Goal: Information Seeking & Learning: Learn about a topic

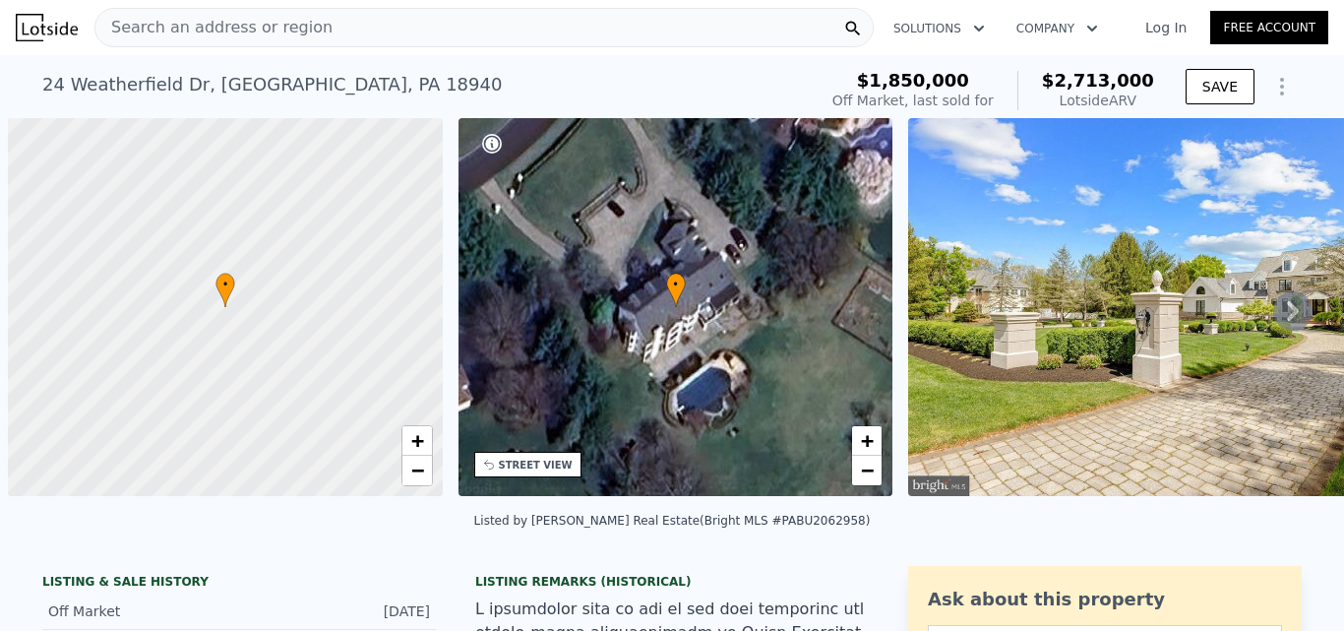
scroll to position [0, 8]
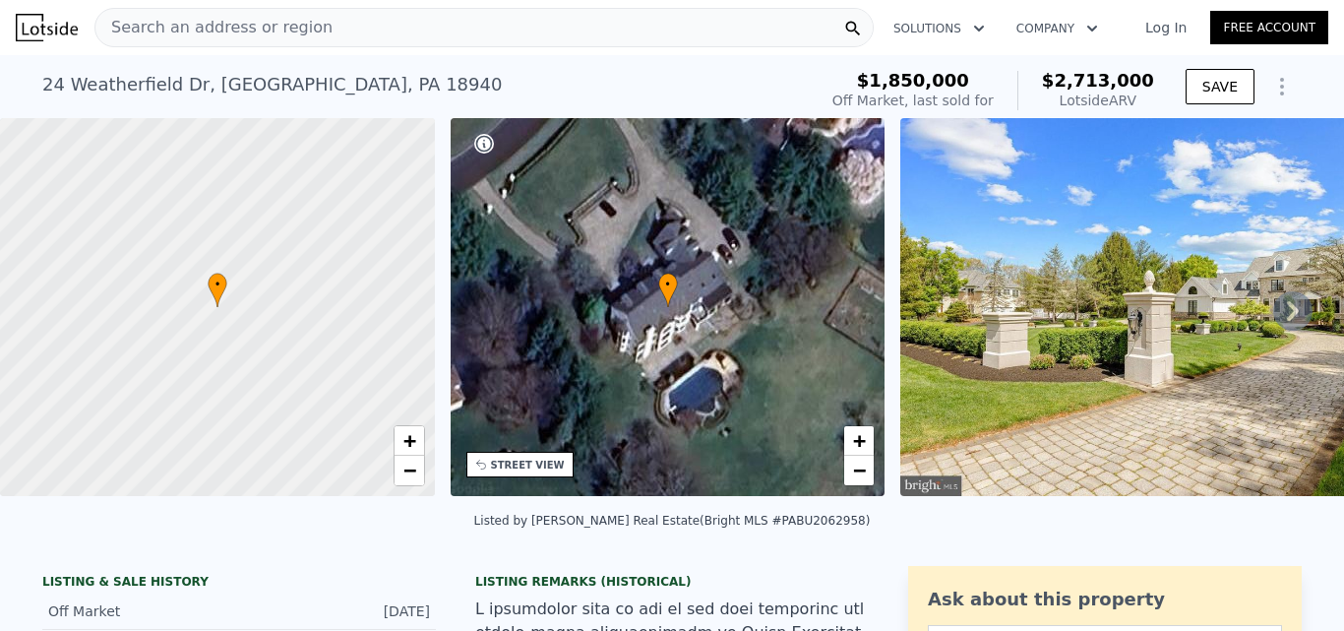
click at [1287, 315] on icon at bounding box center [1293, 311] width 12 height 20
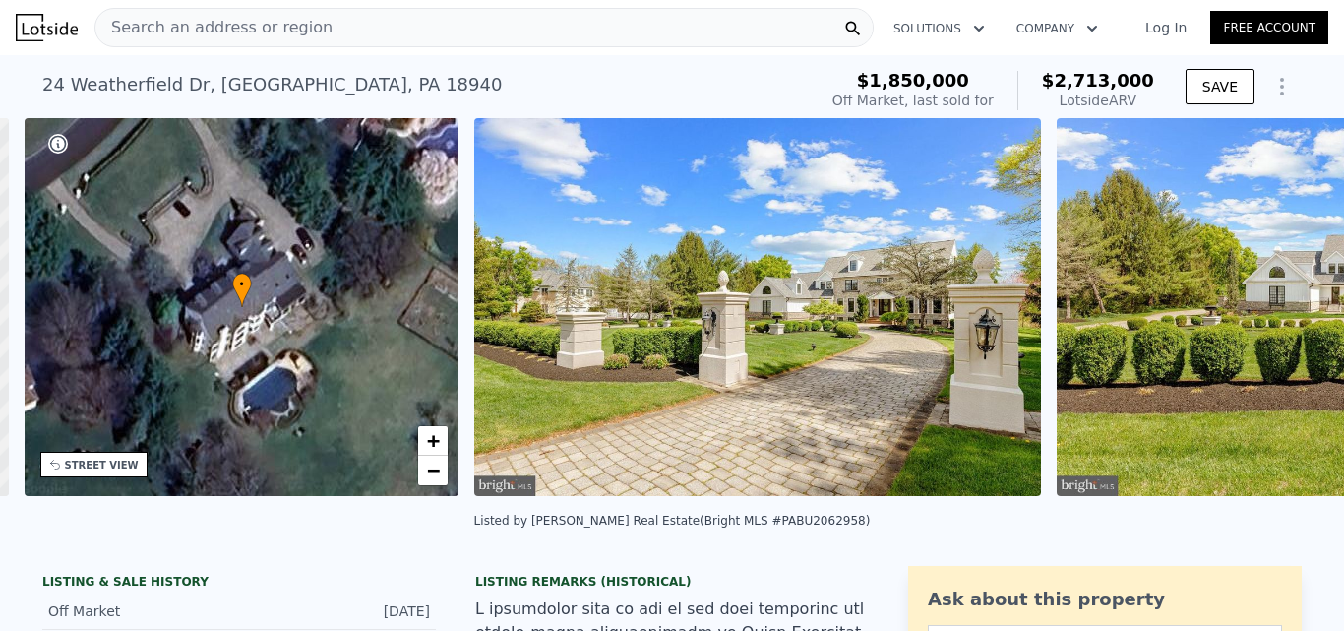
scroll to position [0, 459]
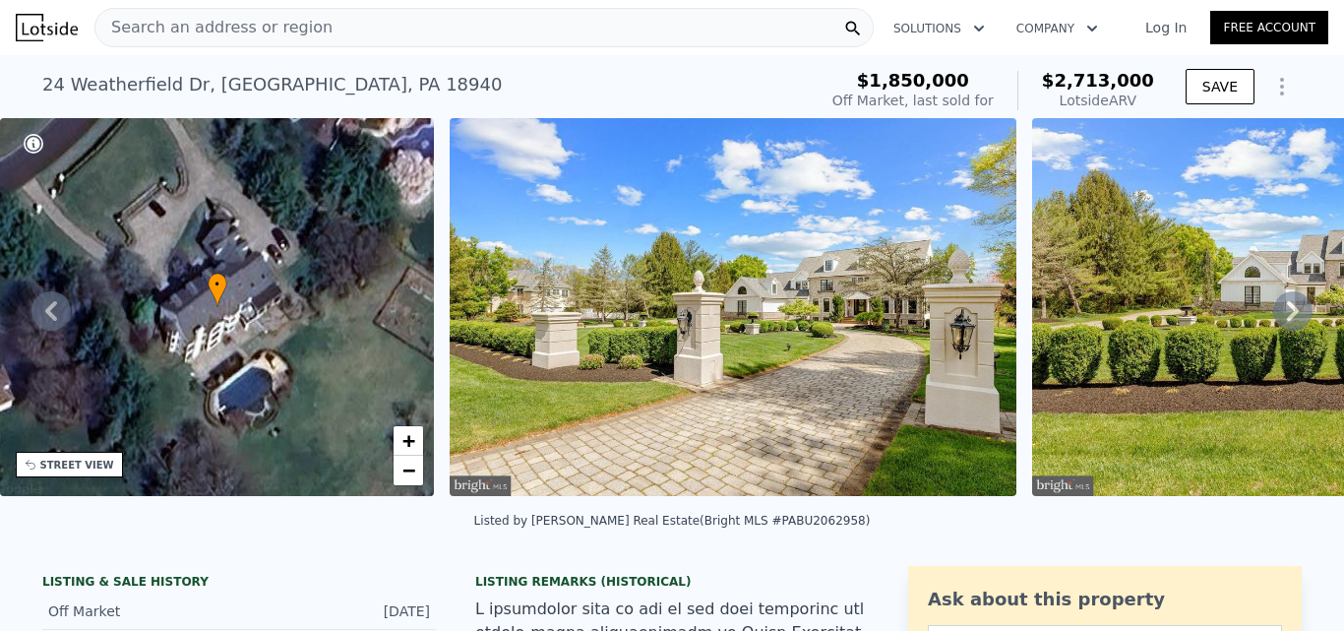
click at [1287, 315] on icon at bounding box center [1293, 311] width 12 height 20
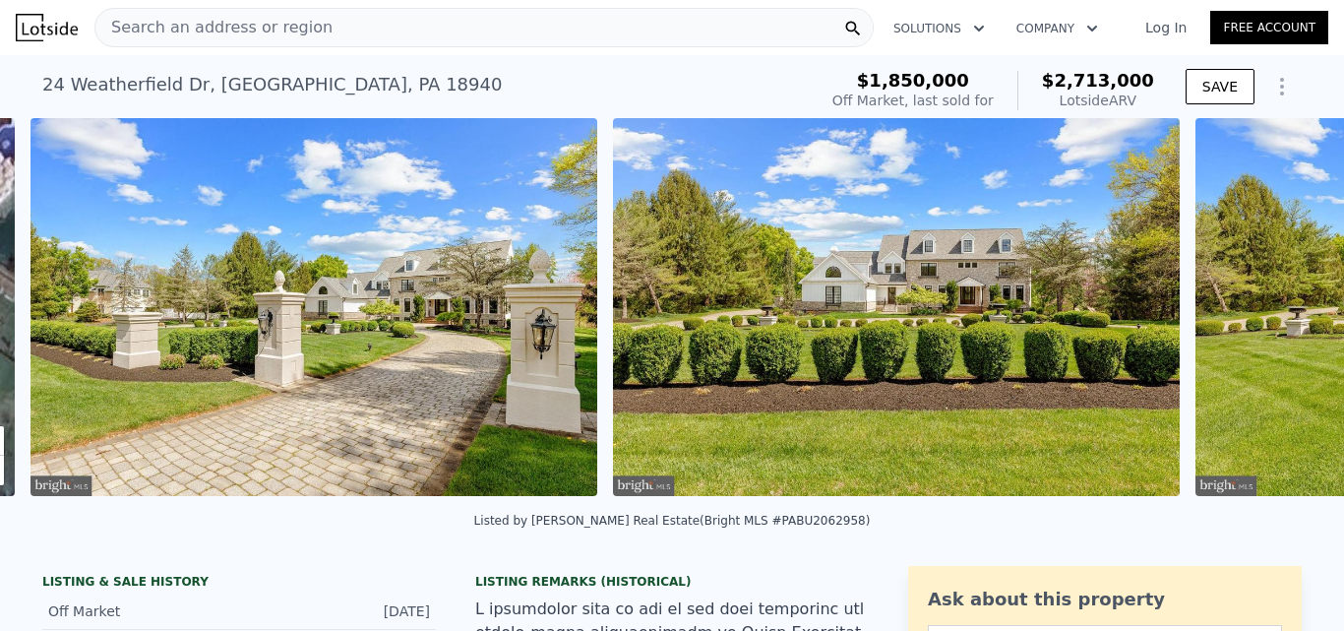
scroll to position [0, 901]
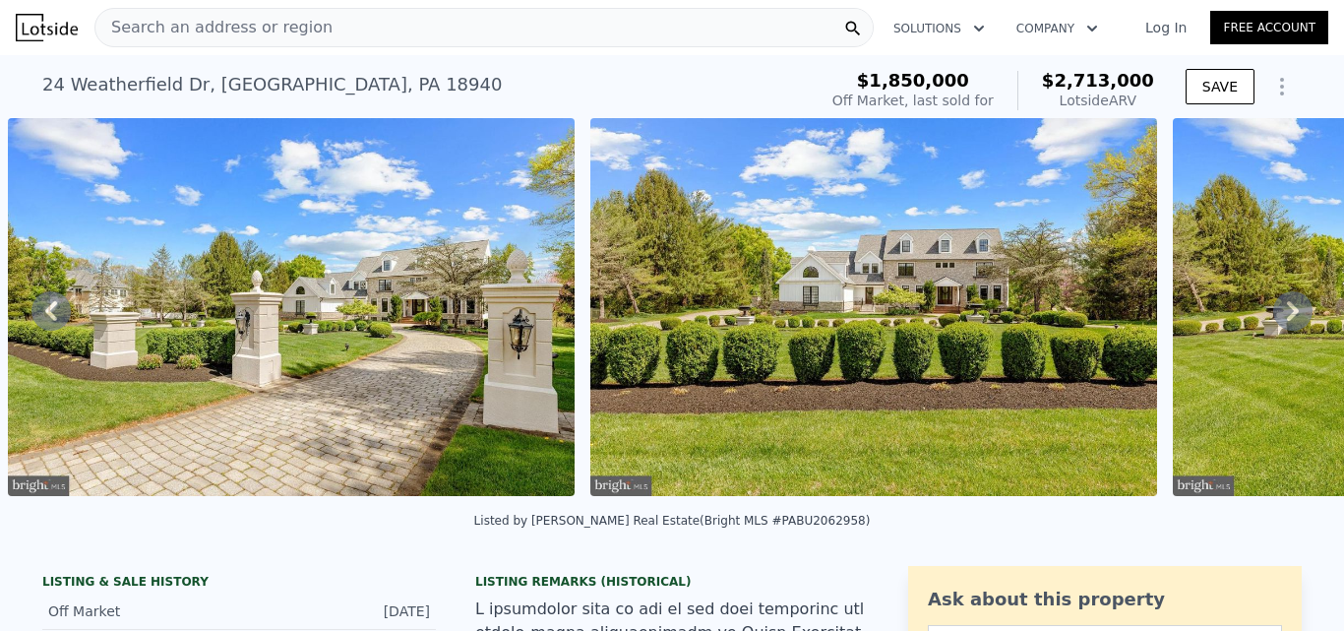
click at [1287, 315] on icon at bounding box center [1293, 311] width 12 height 20
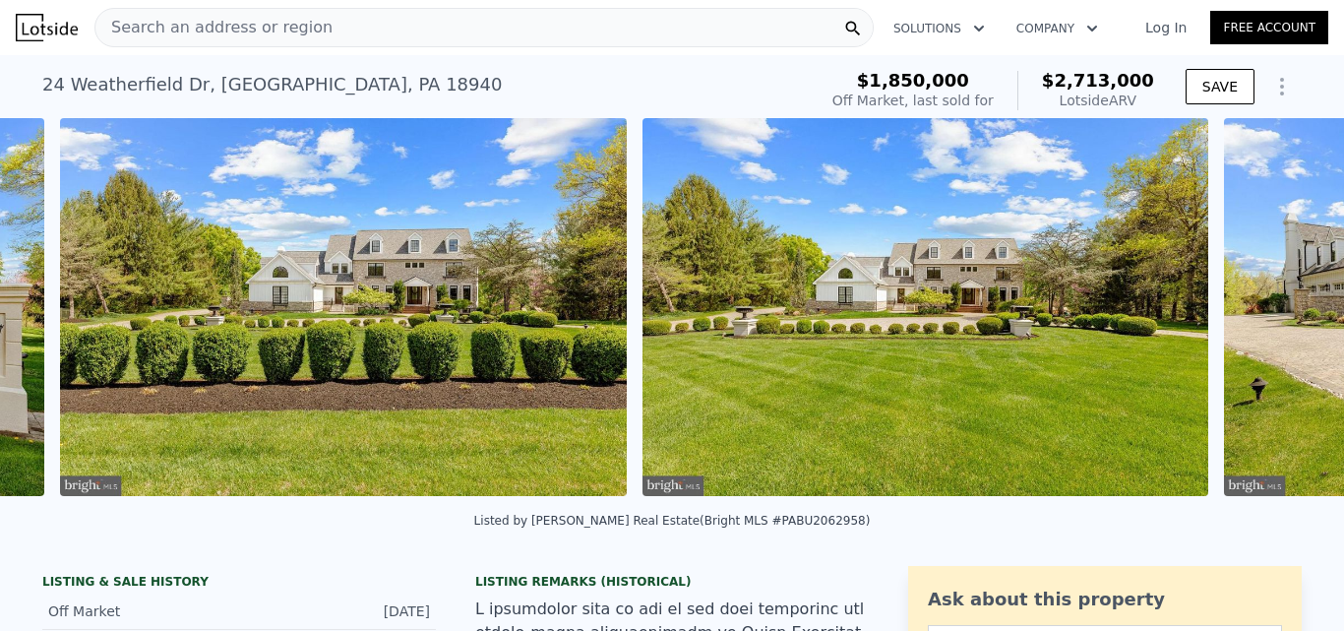
scroll to position [0, 1483]
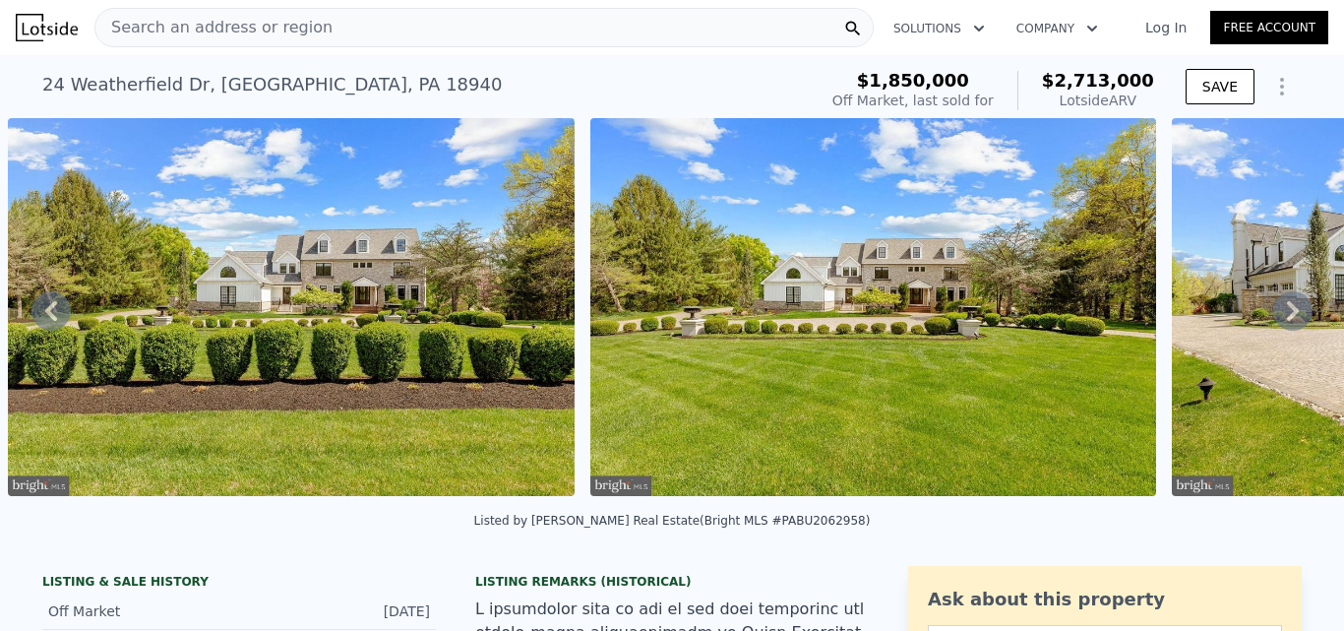
click at [1287, 315] on icon at bounding box center [1293, 311] width 12 height 20
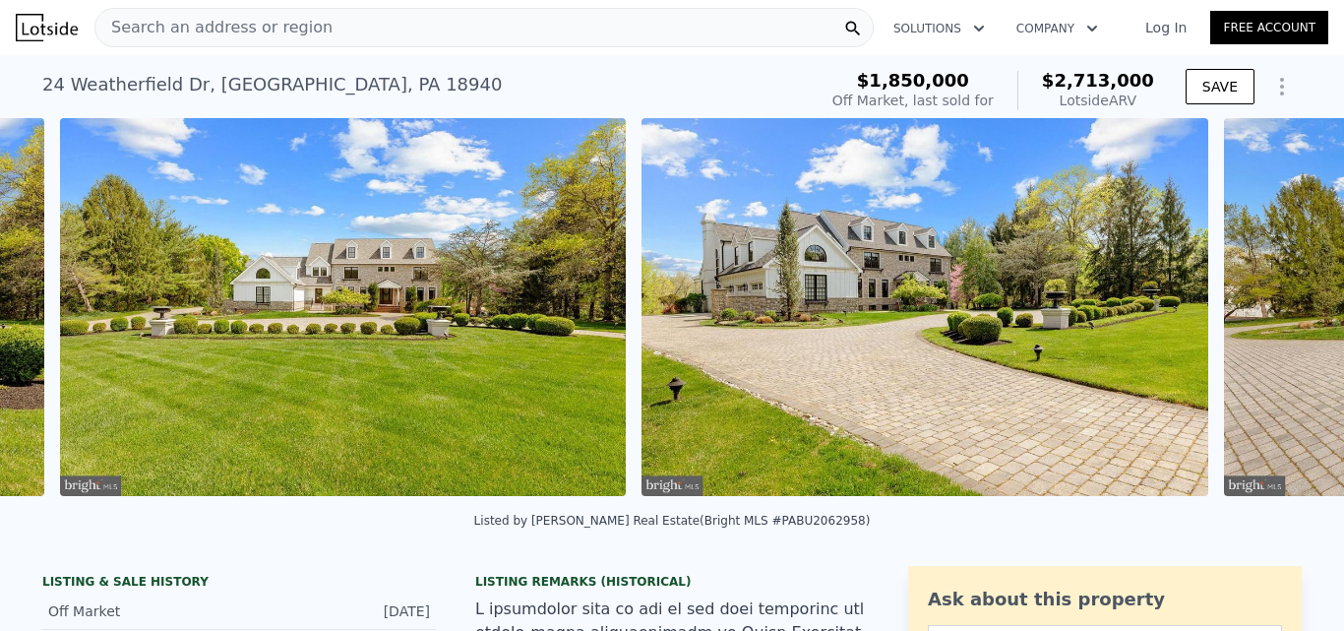
scroll to position [0, 2066]
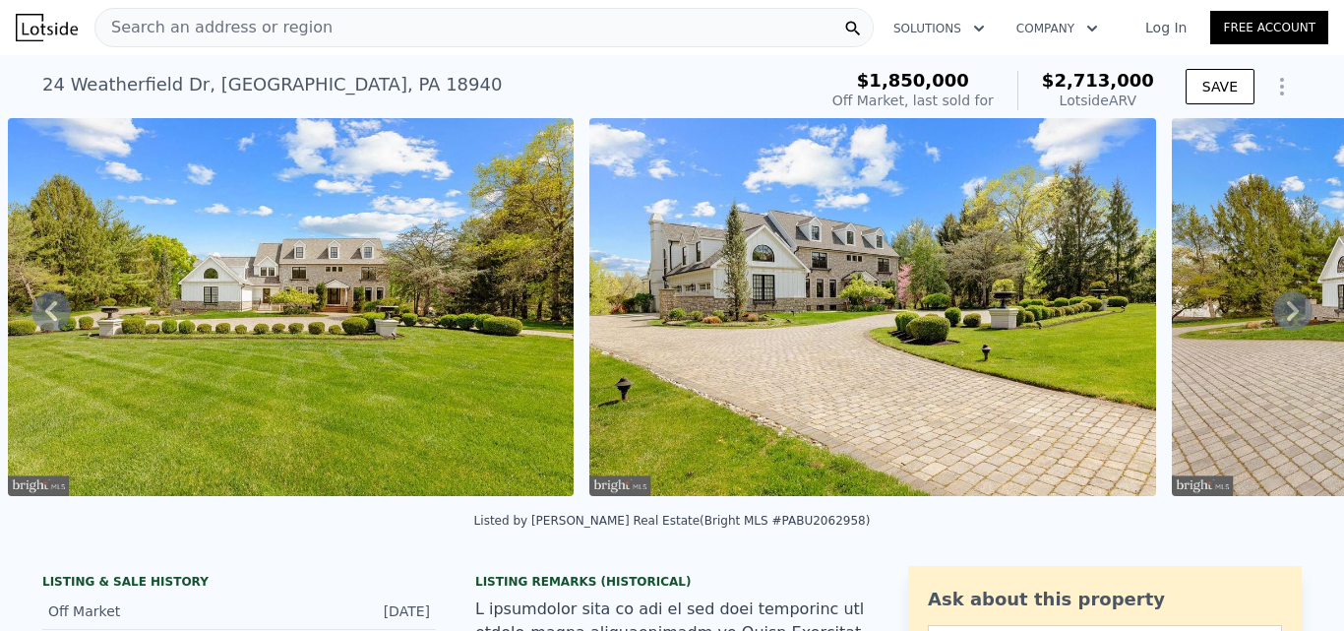
click at [1287, 315] on icon at bounding box center [1293, 311] width 12 height 20
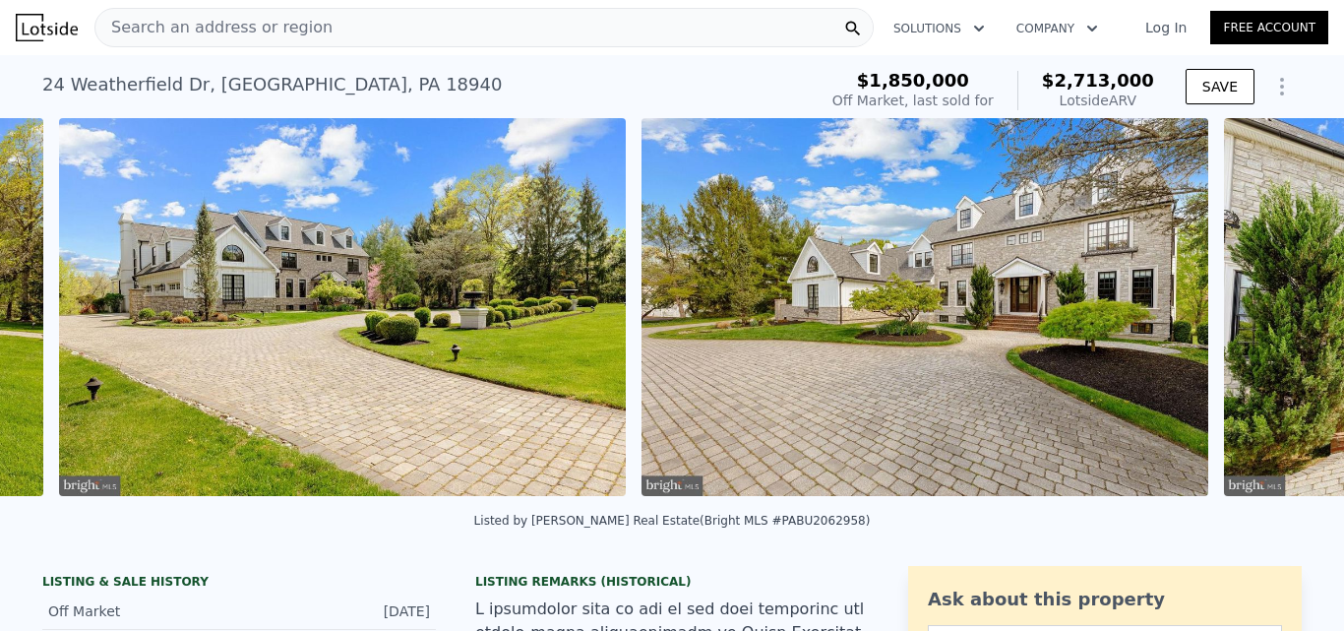
scroll to position [0, 2648]
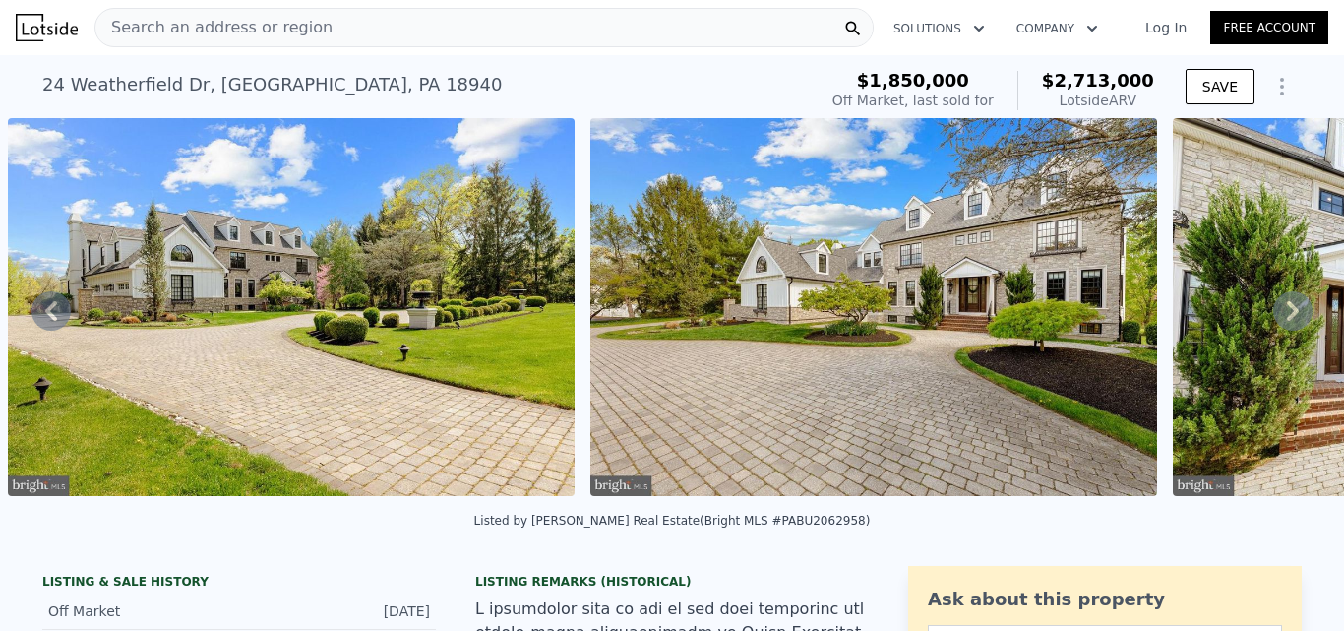
click at [1287, 315] on icon at bounding box center [1293, 311] width 12 height 20
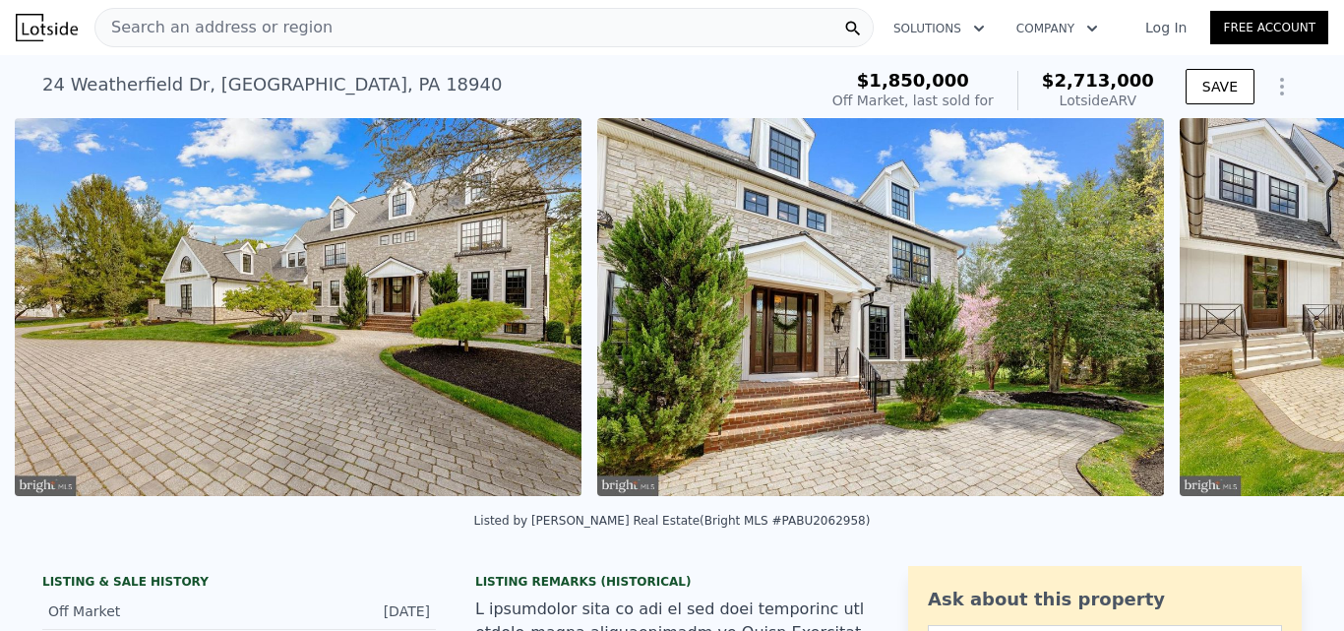
scroll to position [0, 3230]
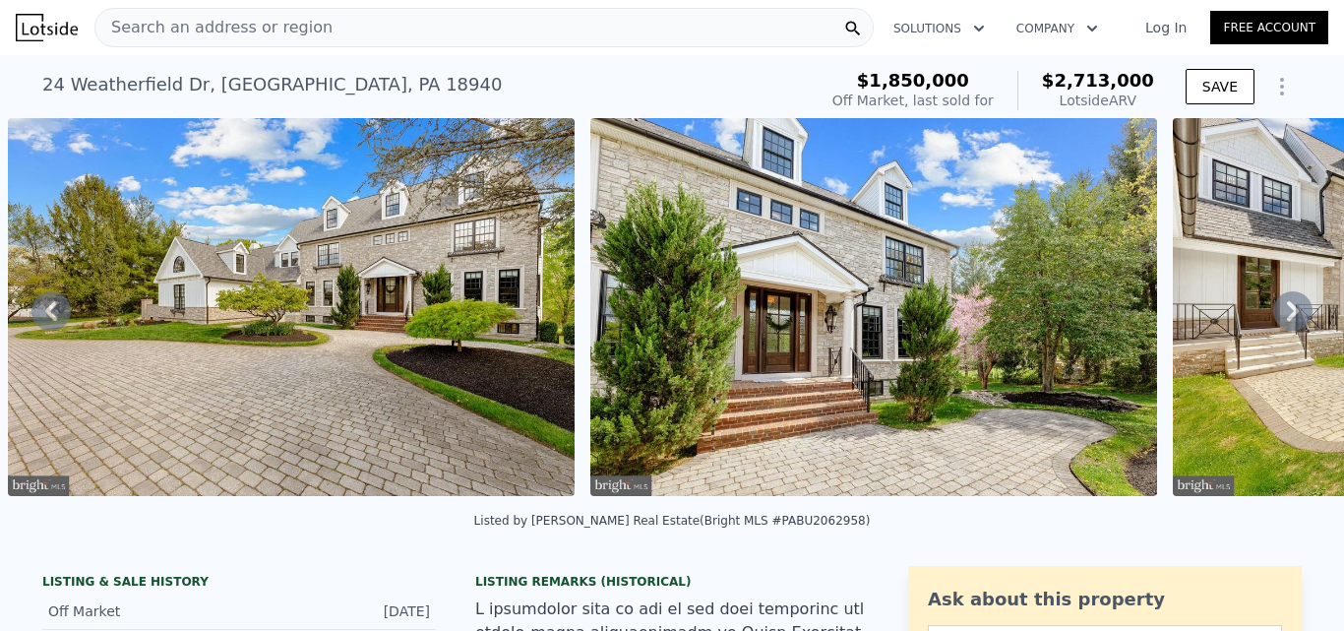
click at [1287, 315] on icon at bounding box center [1293, 311] width 12 height 20
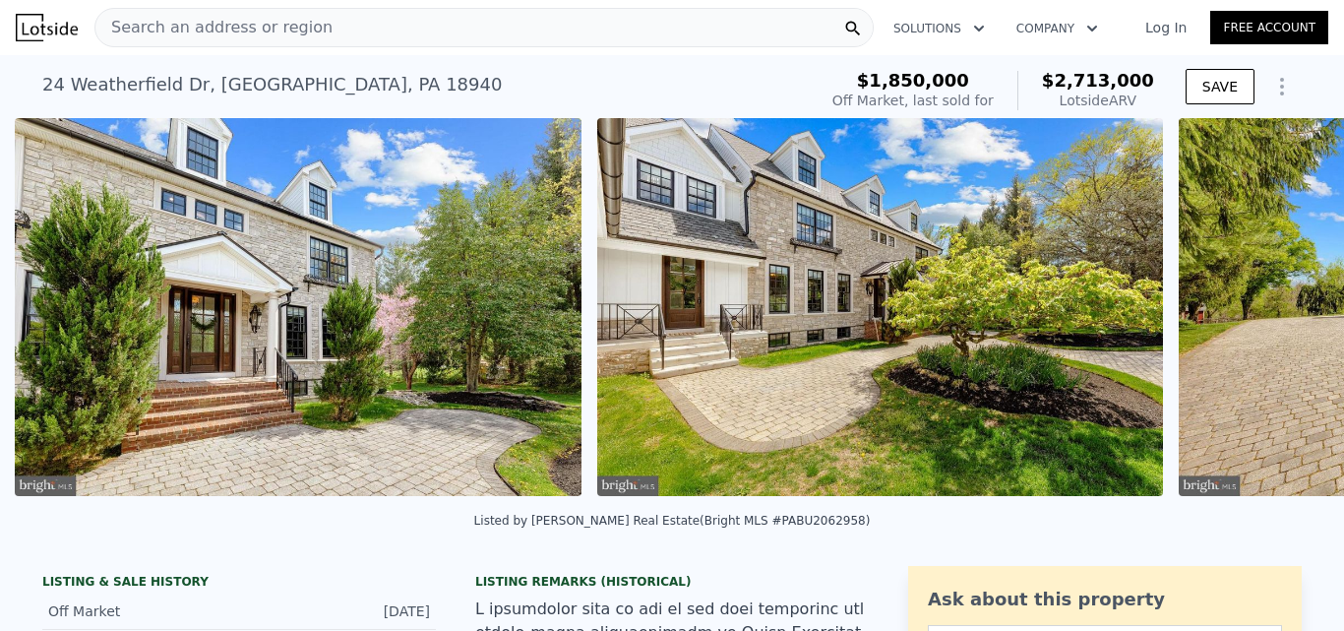
scroll to position [0, 3813]
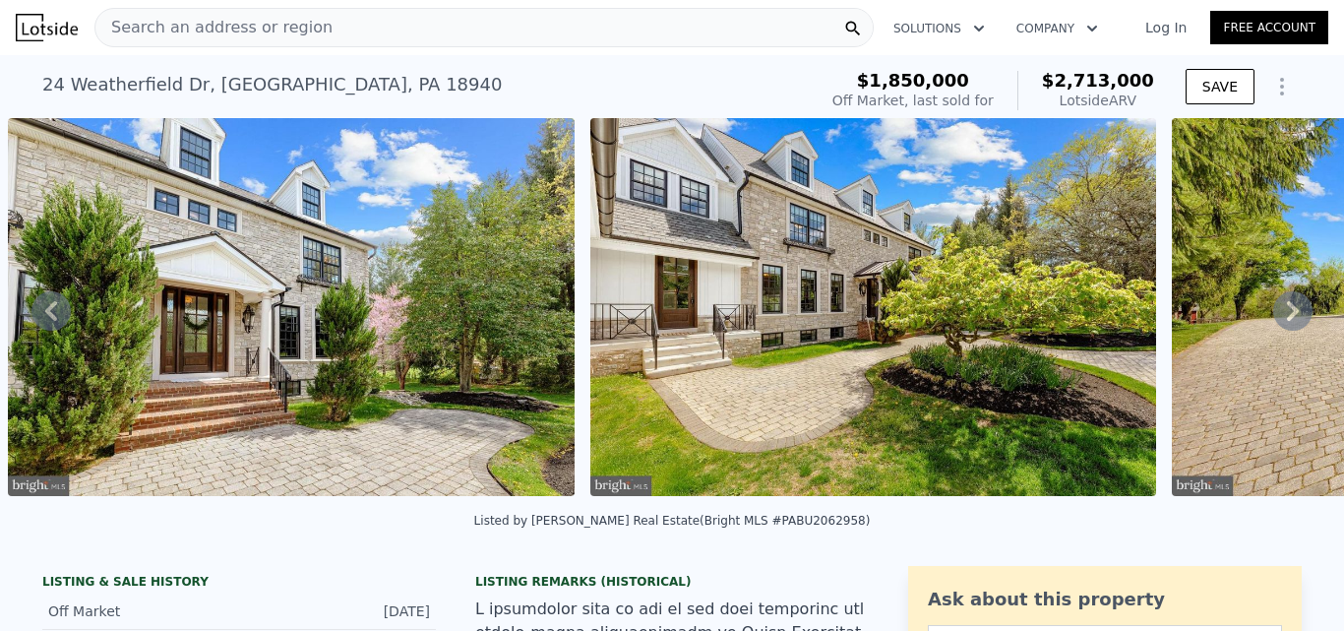
click at [1287, 315] on icon at bounding box center [1293, 311] width 12 height 20
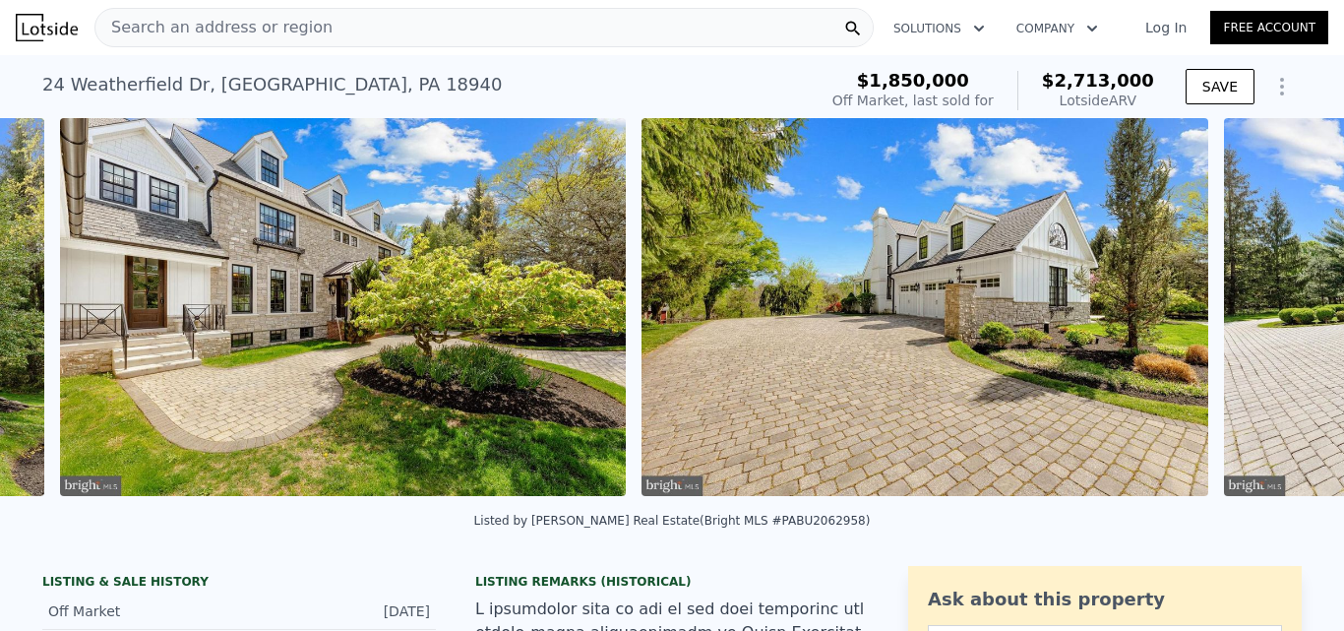
scroll to position [0, 4395]
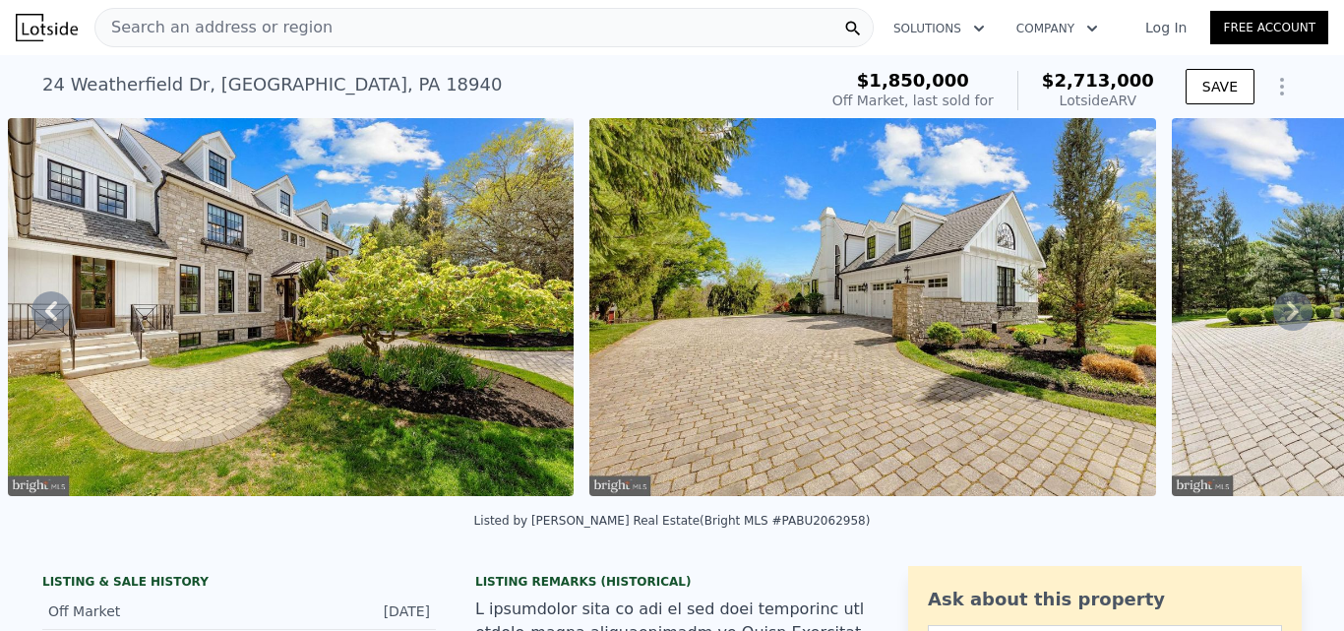
click at [1287, 315] on icon at bounding box center [1293, 311] width 12 height 20
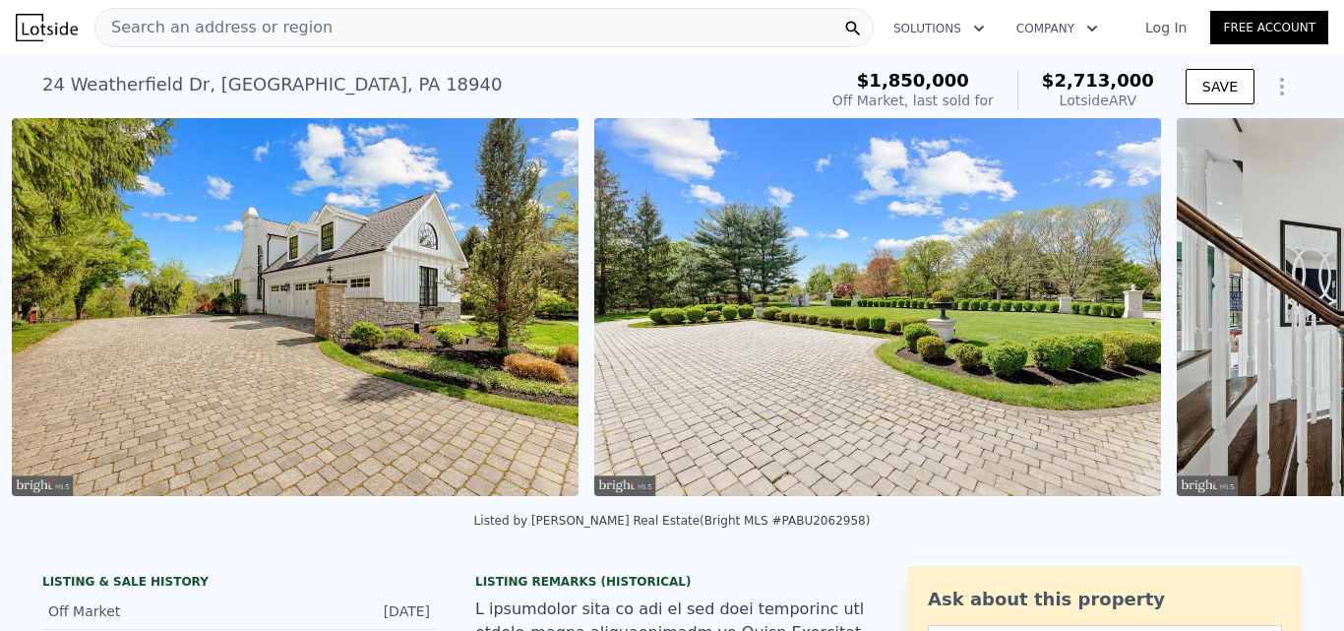
scroll to position [0, 4977]
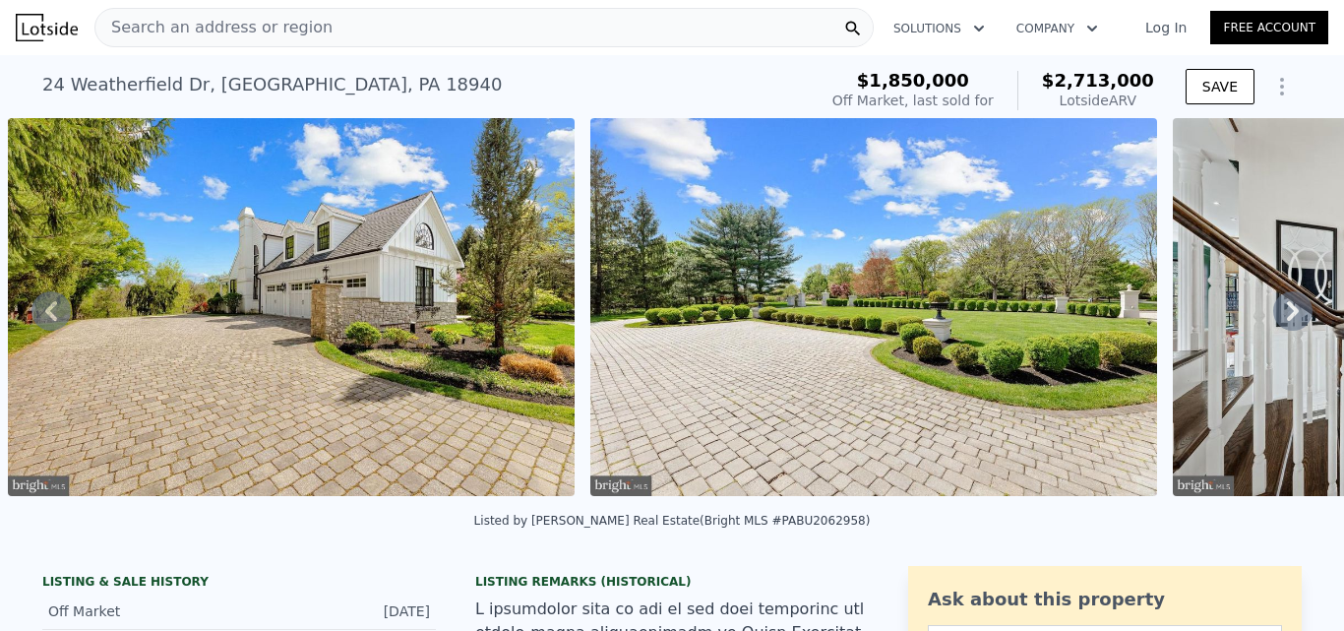
click at [1287, 315] on icon at bounding box center [1293, 311] width 12 height 20
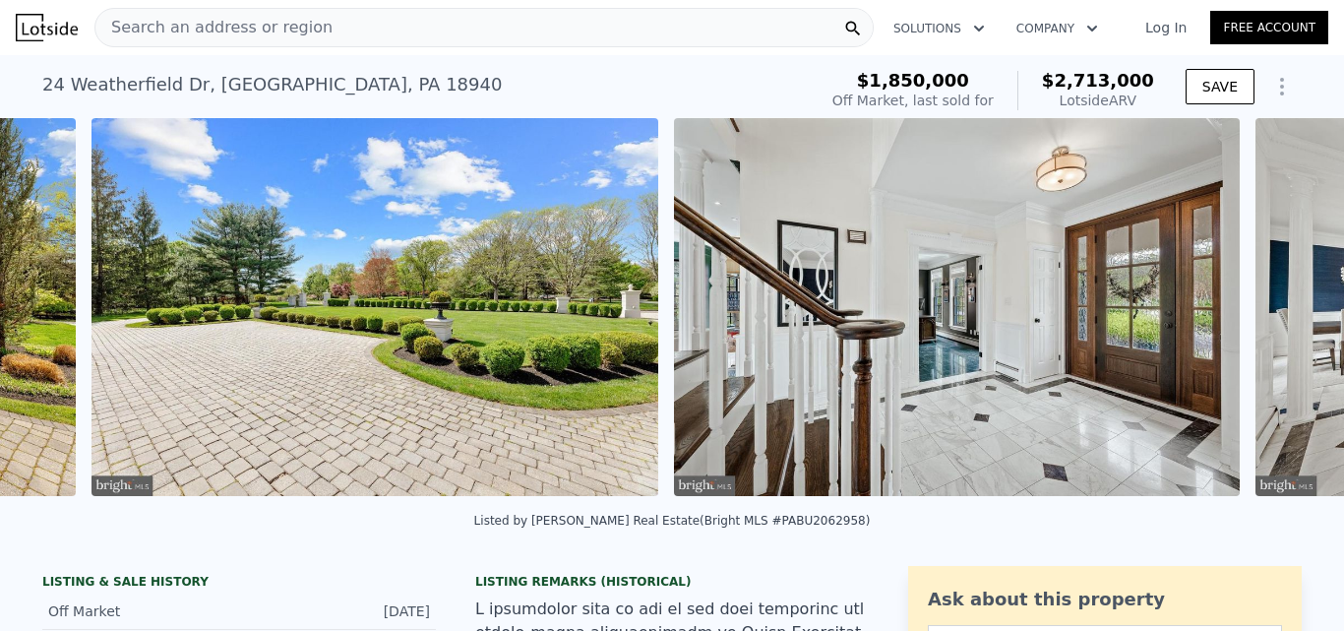
scroll to position [0, 5560]
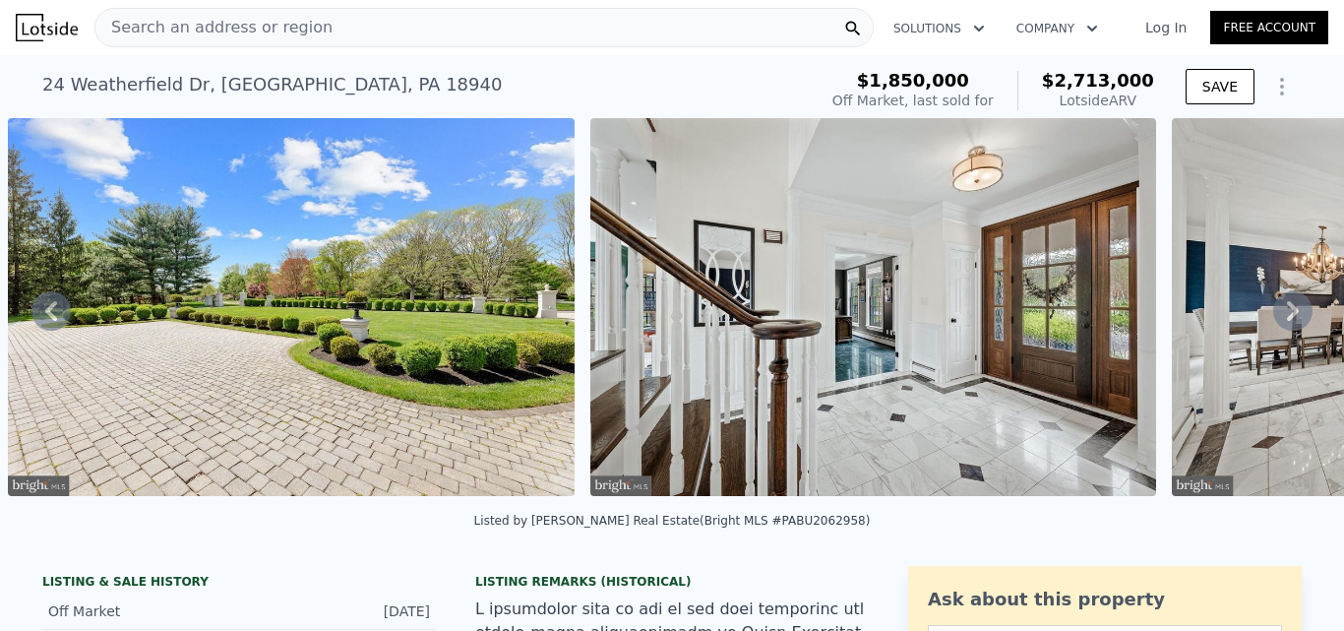
click at [1287, 315] on icon at bounding box center [1293, 311] width 12 height 20
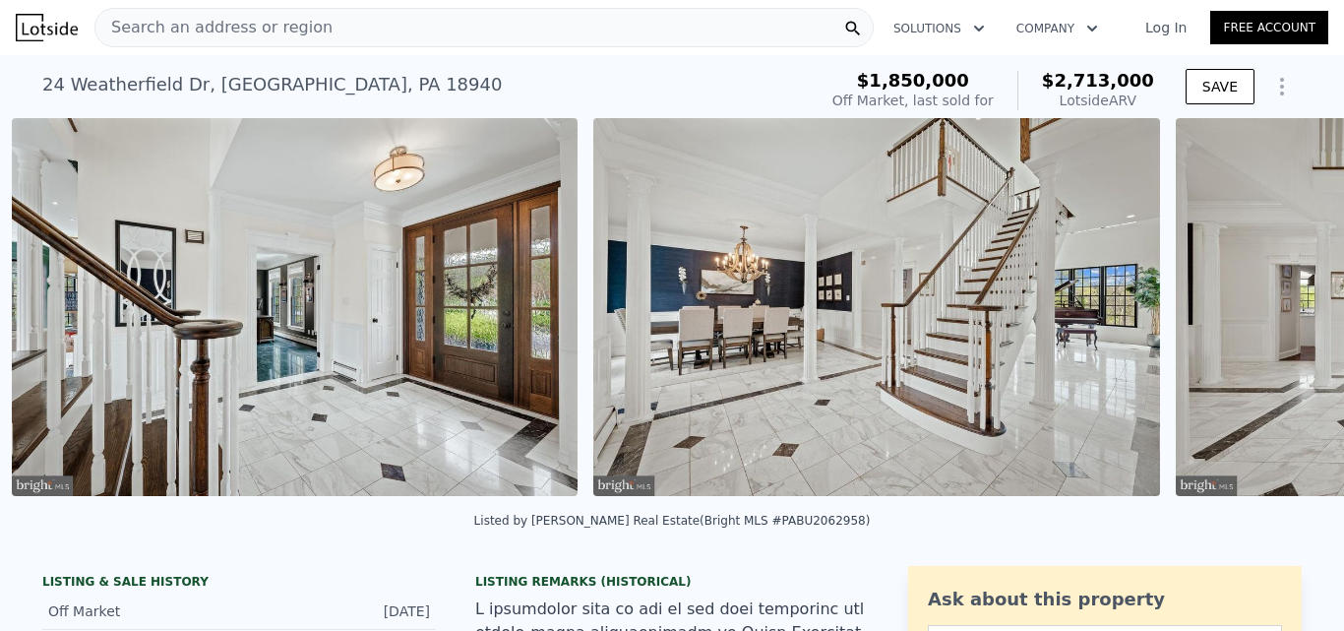
scroll to position [0, 6142]
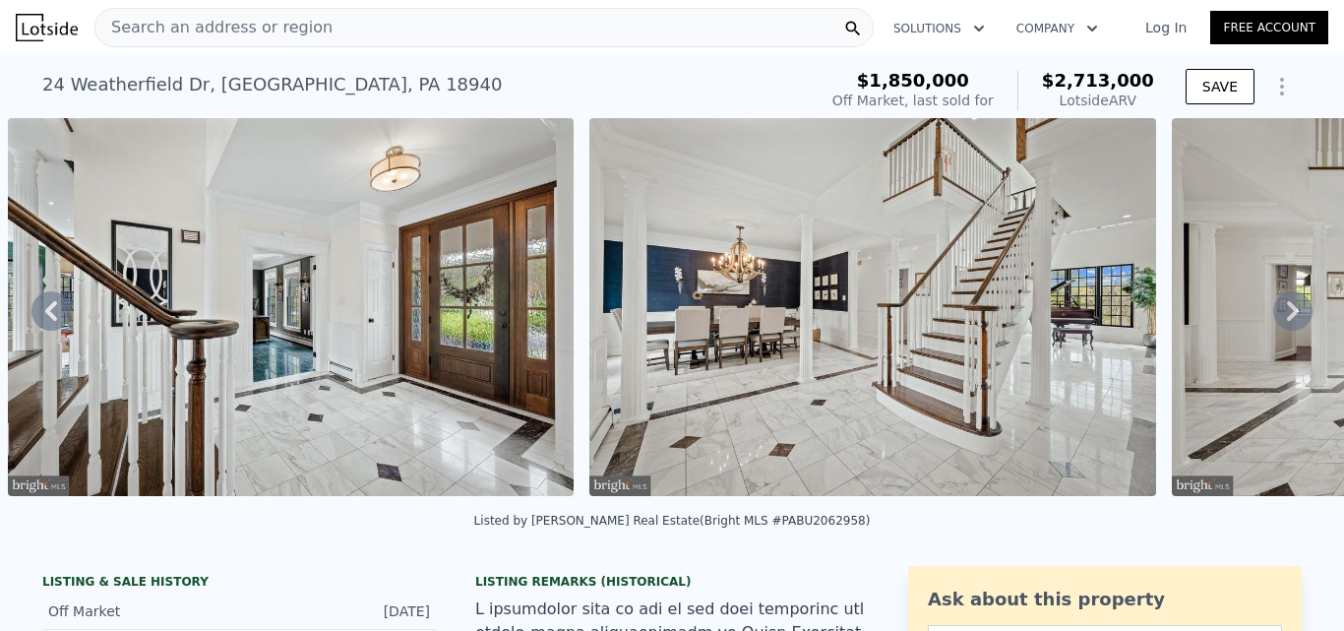
click at [1287, 315] on icon at bounding box center [1293, 311] width 12 height 20
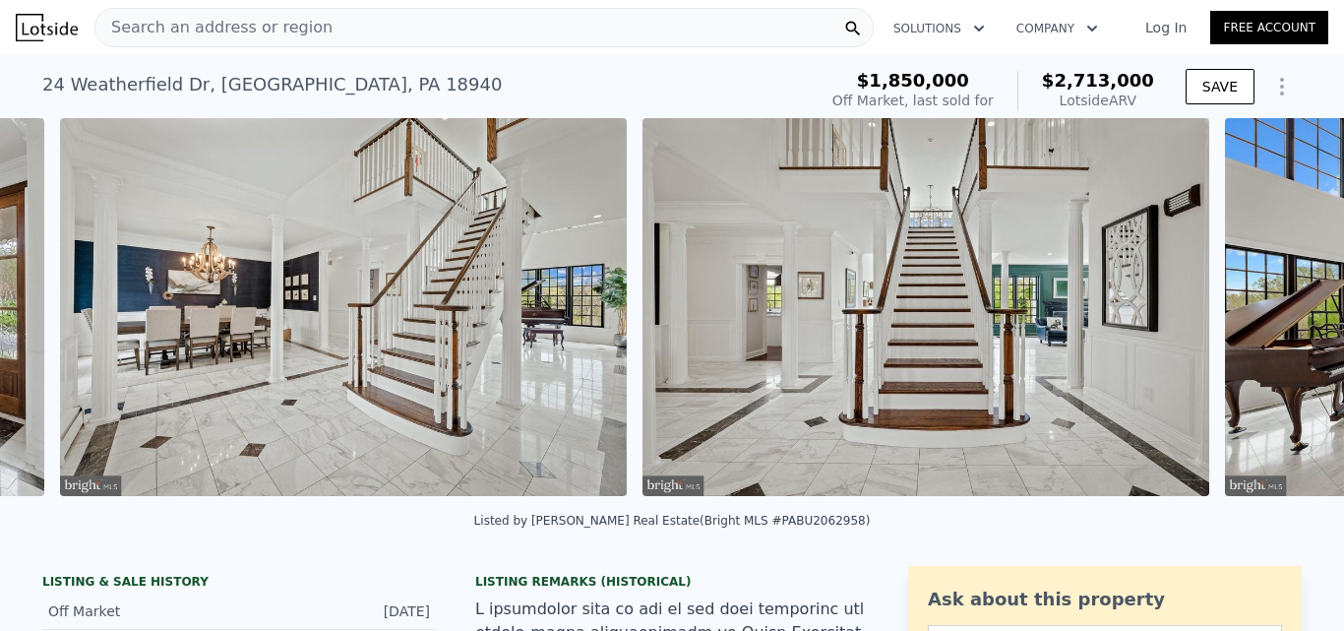
scroll to position [0, 6724]
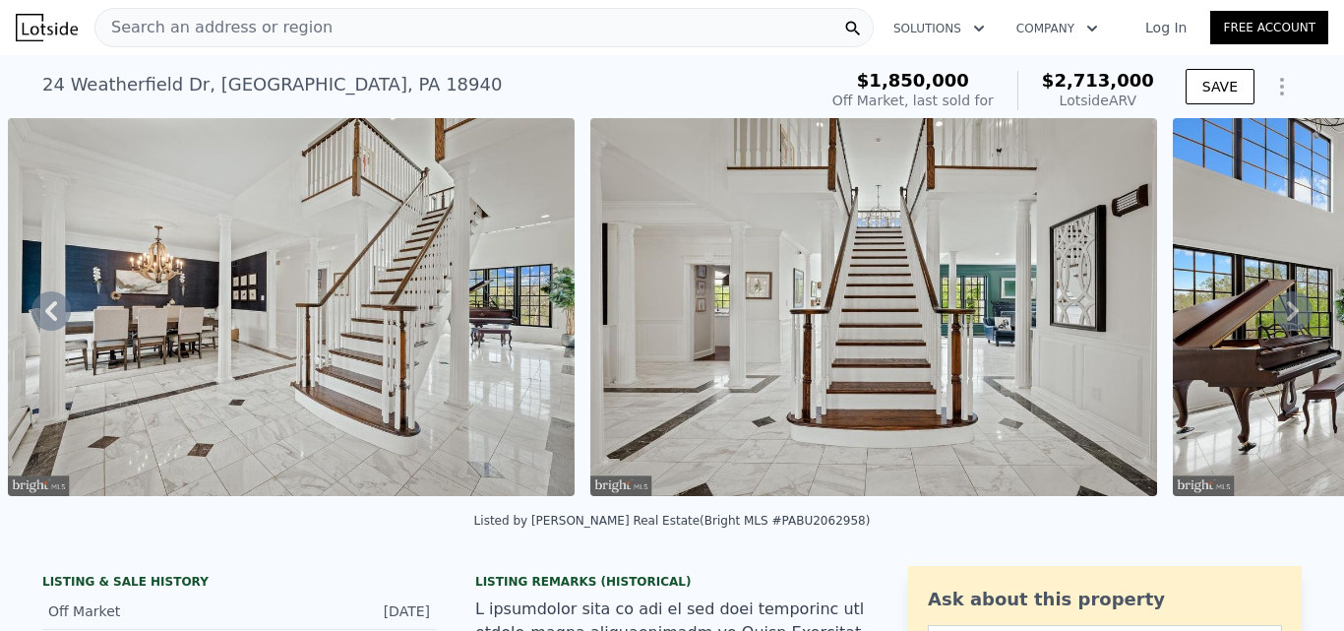
click at [1287, 315] on icon at bounding box center [1293, 311] width 12 height 20
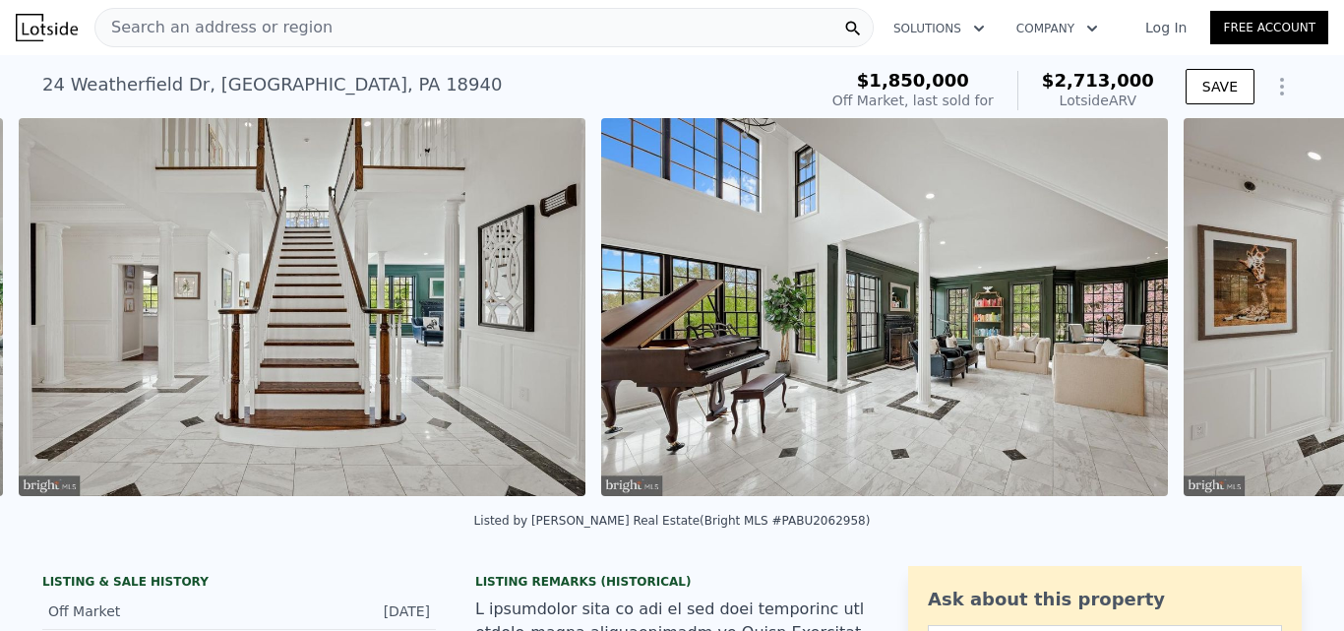
scroll to position [0, 7307]
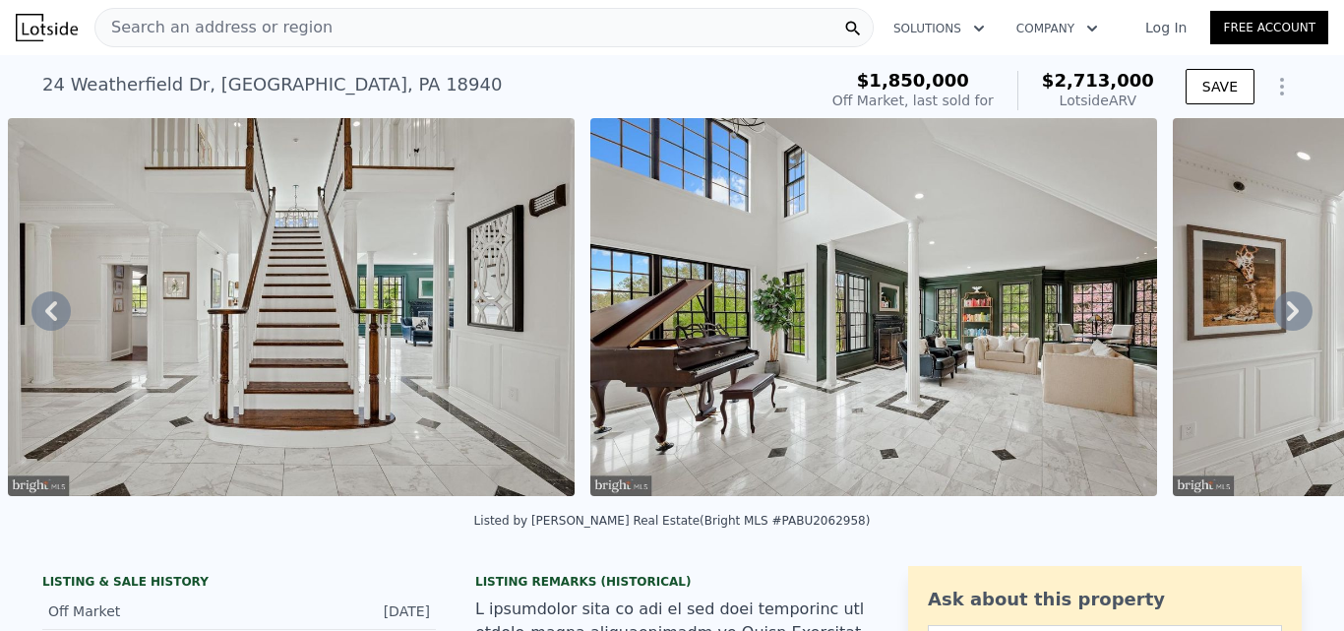
click at [1287, 315] on icon at bounding box center [1293, 311] width 12 height 20
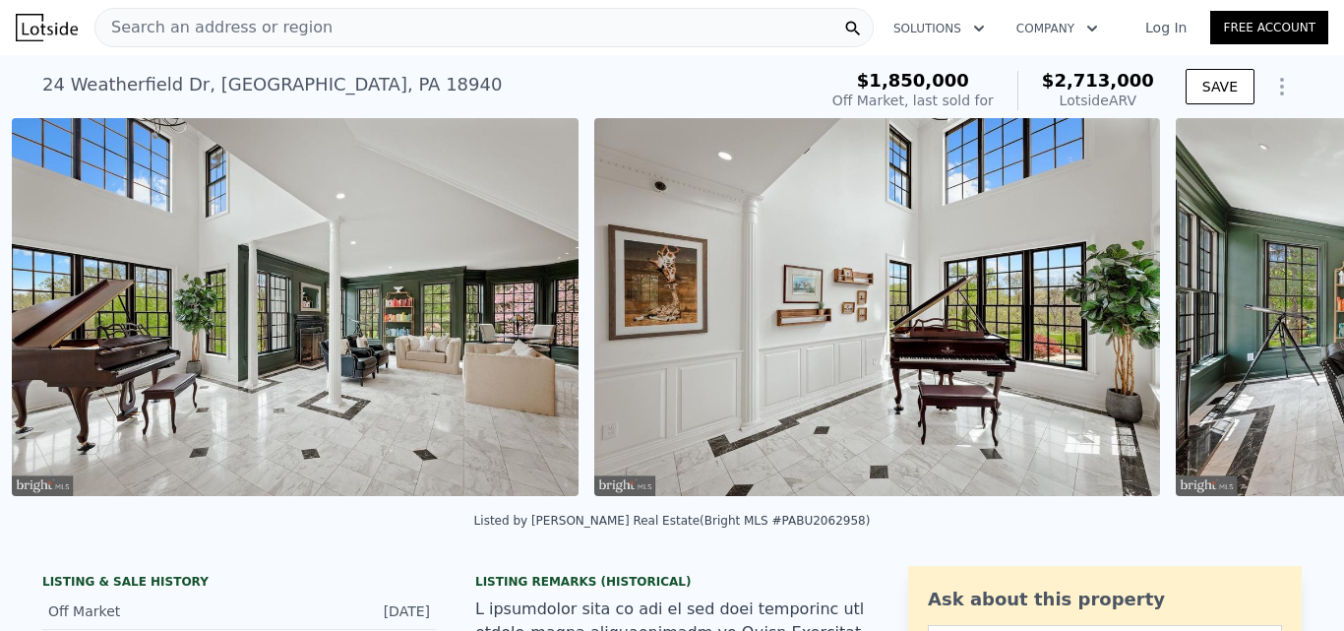
scroll to position [0, 7889]
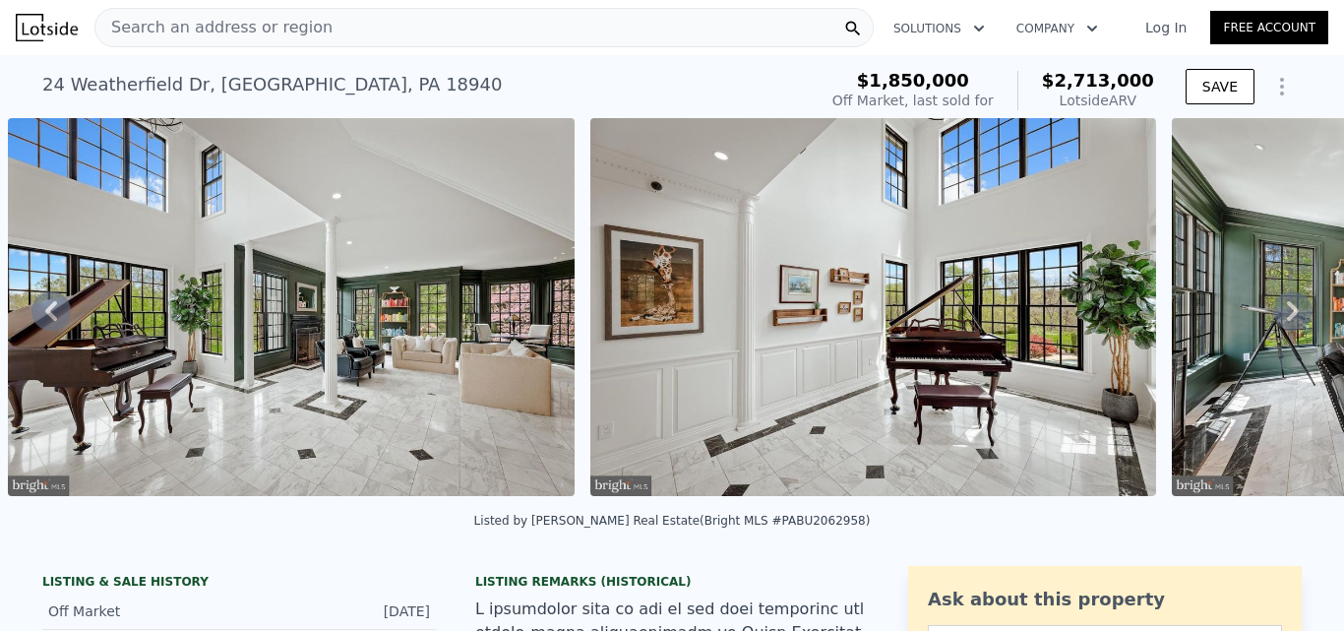
click at [1287, 315] on icon at bounding box center [1293, 311] width 12 height 20
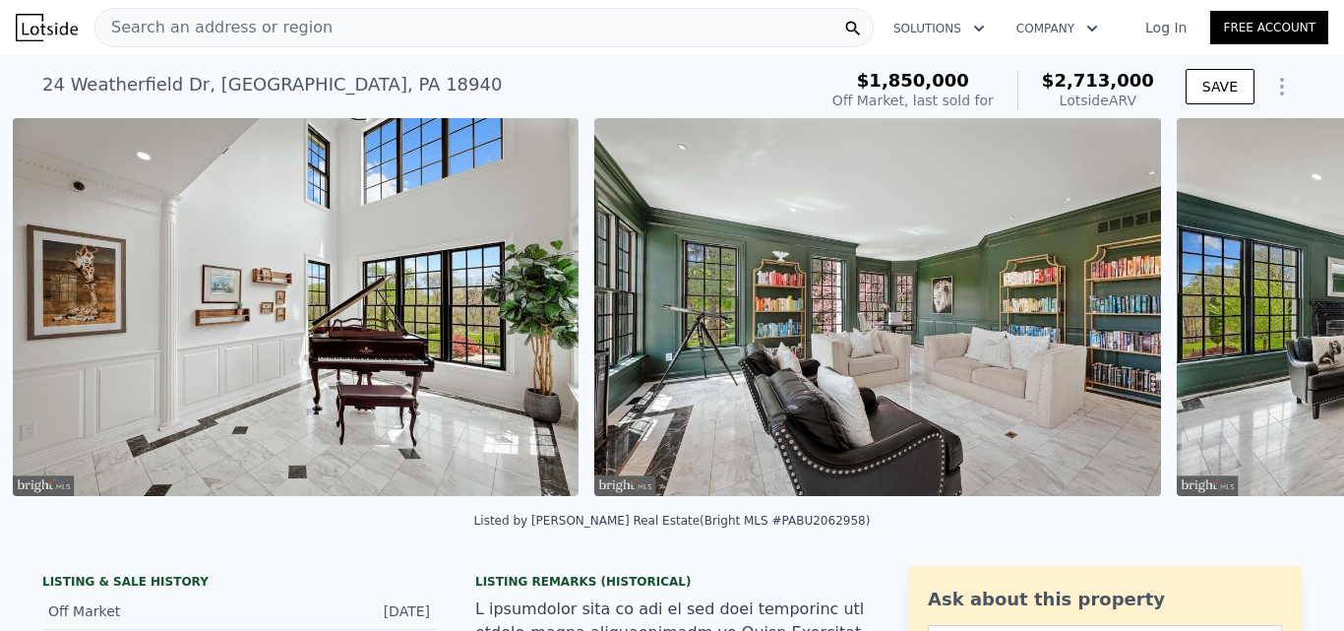
scroll to position [0, 8472]
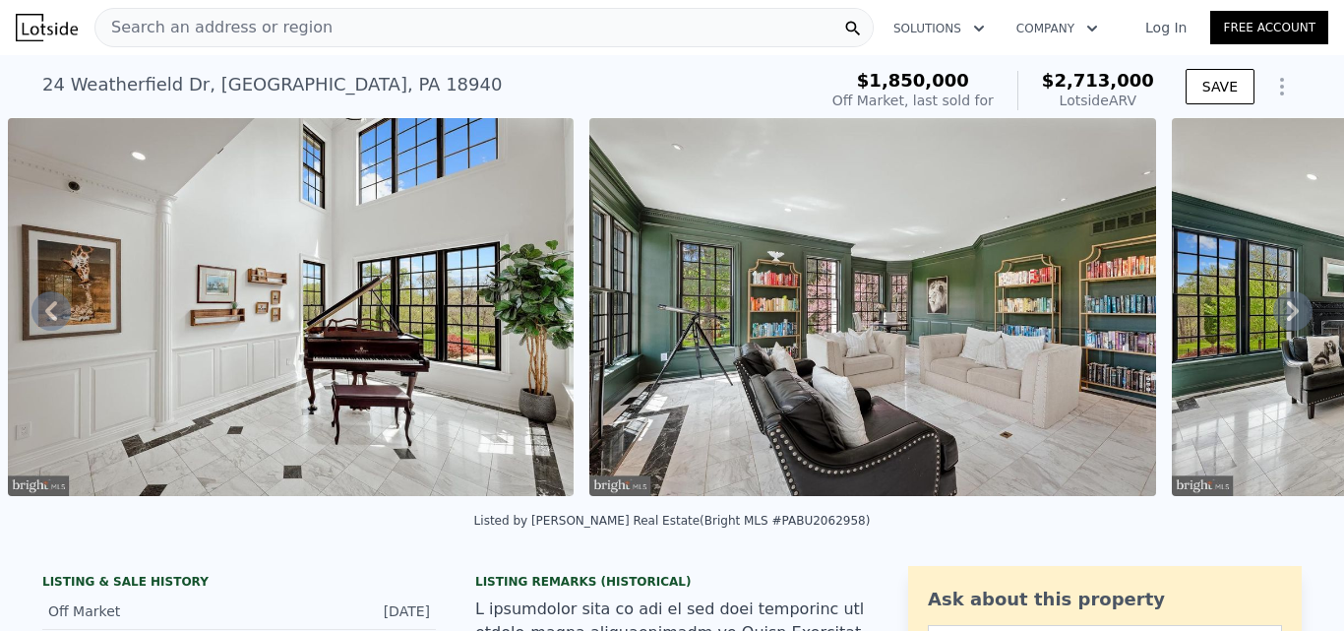
click at [1287, 315] on icon at bounding box center [1293, 311] width 12 height 20
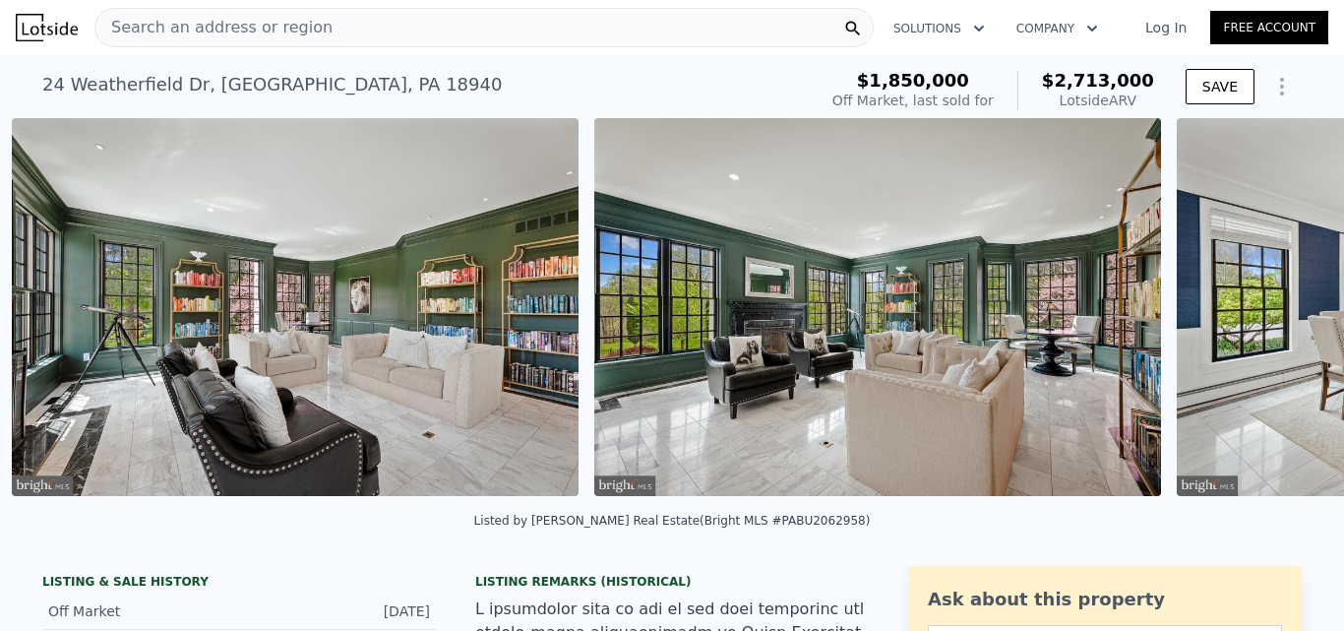
scroll to position [0, 9054]
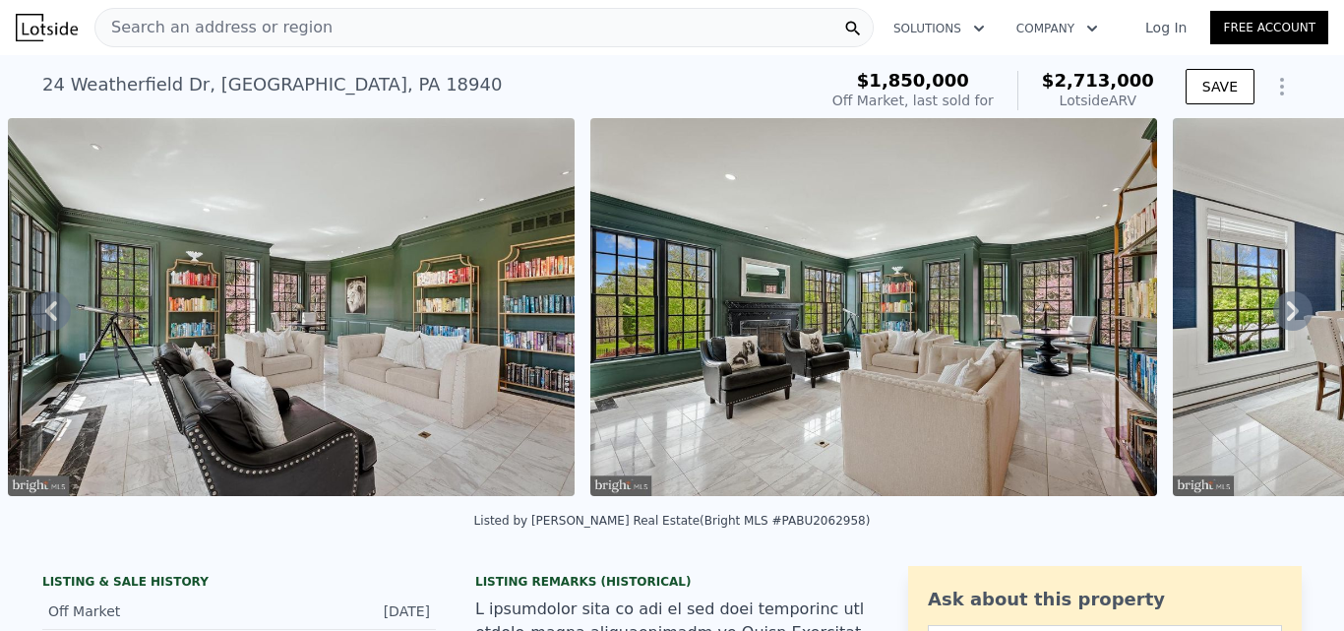
click at [1287, 315] on icon at bounding box center [1293, 311] width 12 height 20
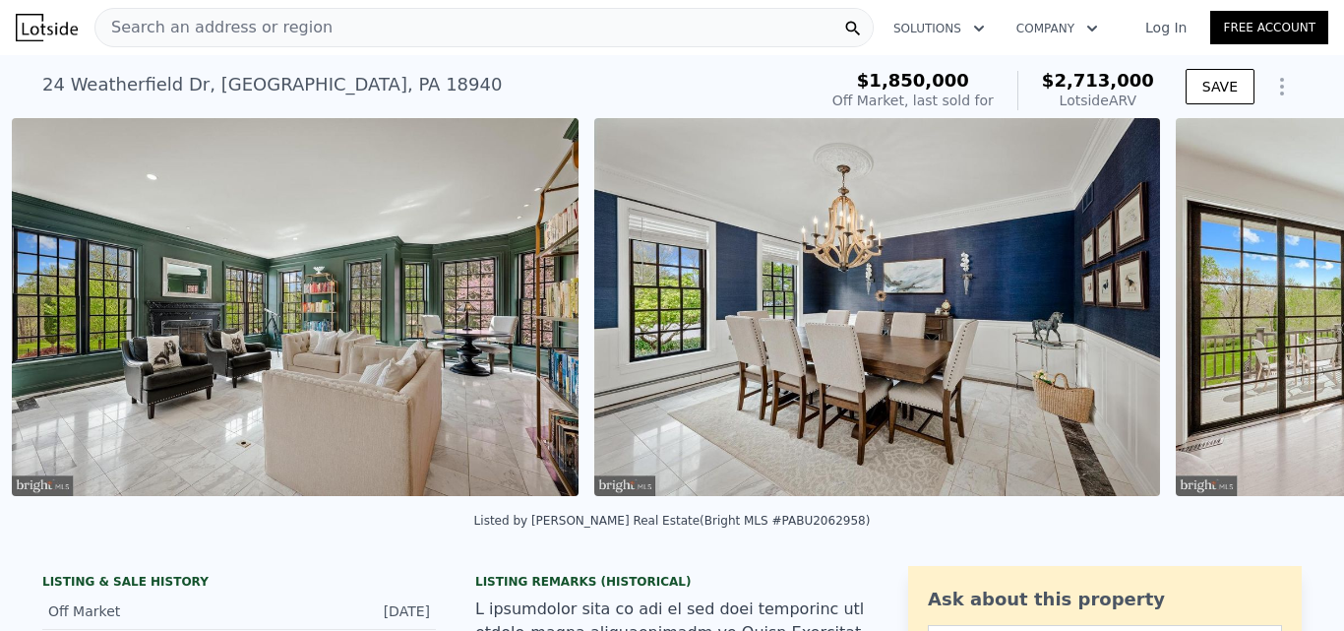
scroll to position [0, 9636]
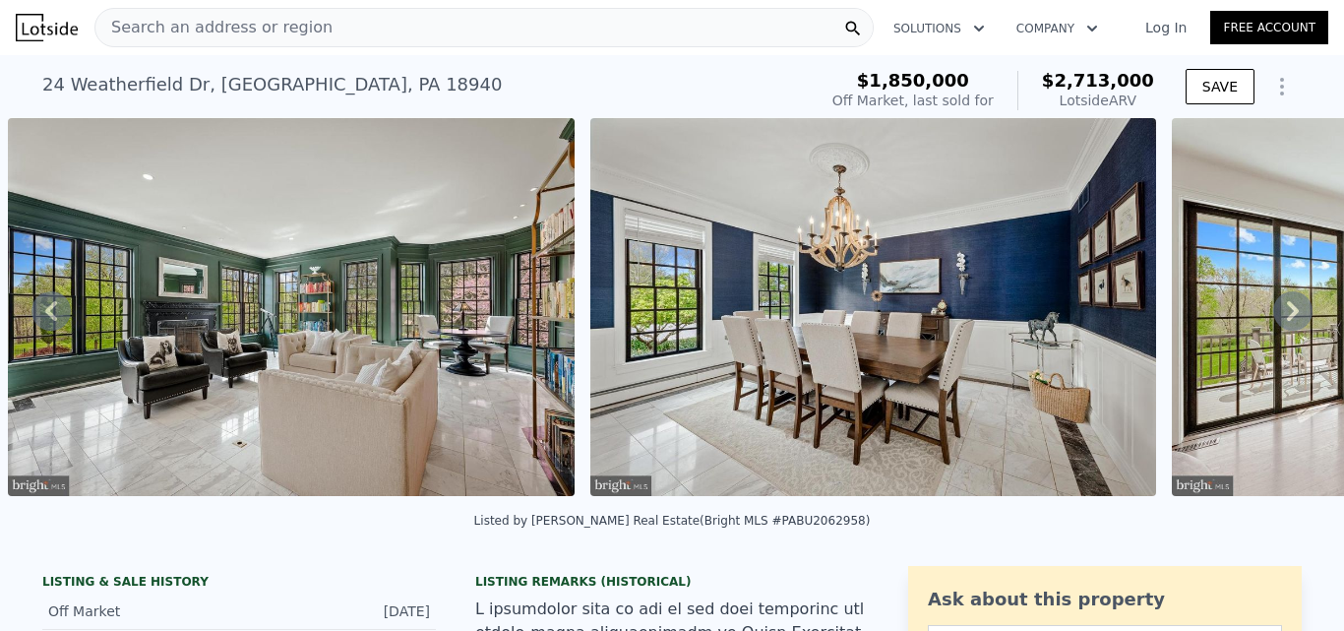
click at [1287, 315] on icon at bounding box center [1293, 311] width 12 height 20
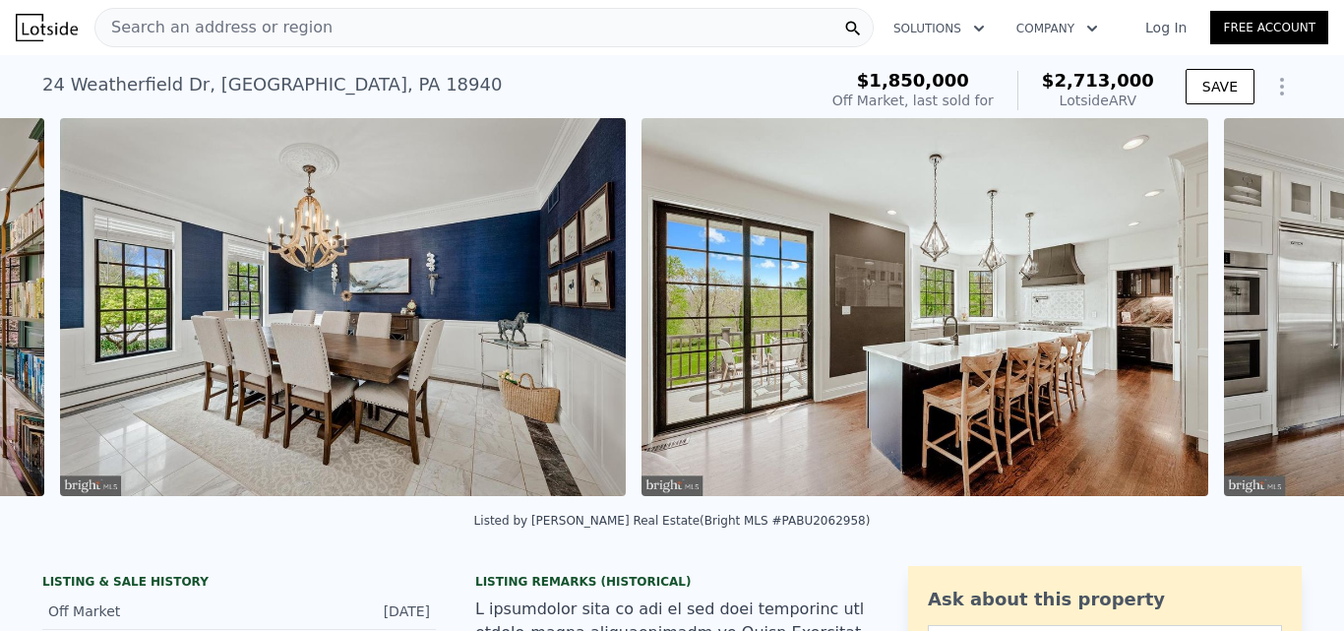
scroll to position [0, 10219]
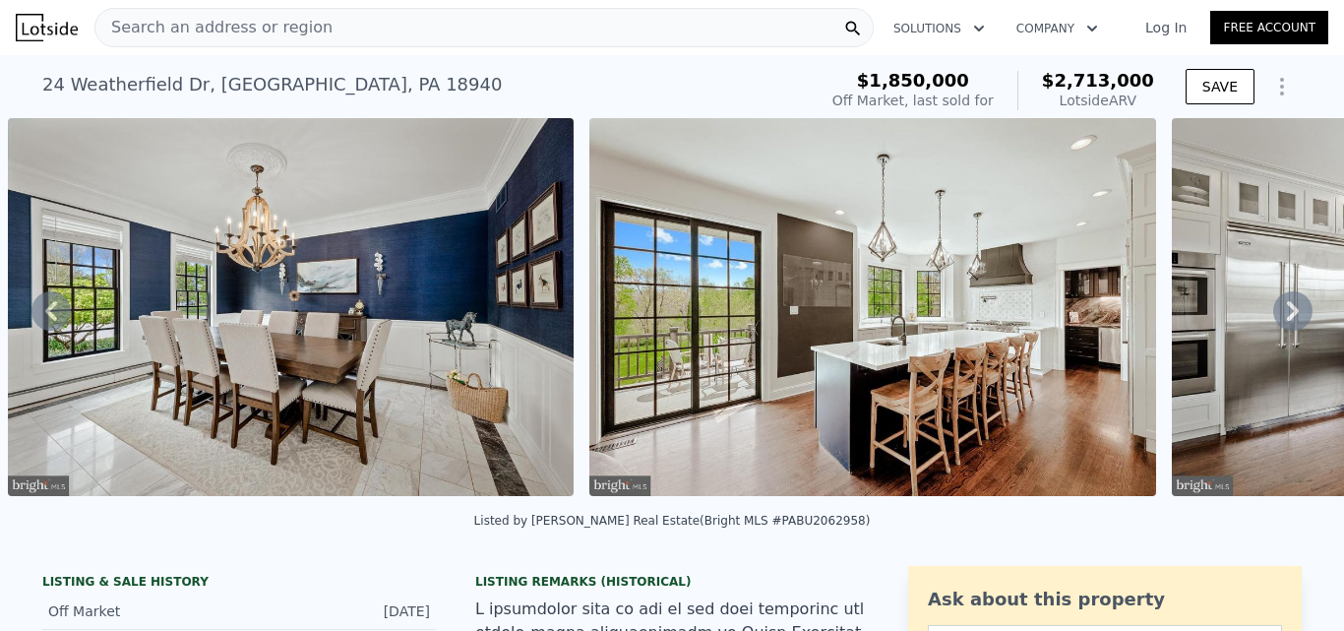
click at [1287, 315] on icon at bounding box center [1293, 311] width 12 height 20
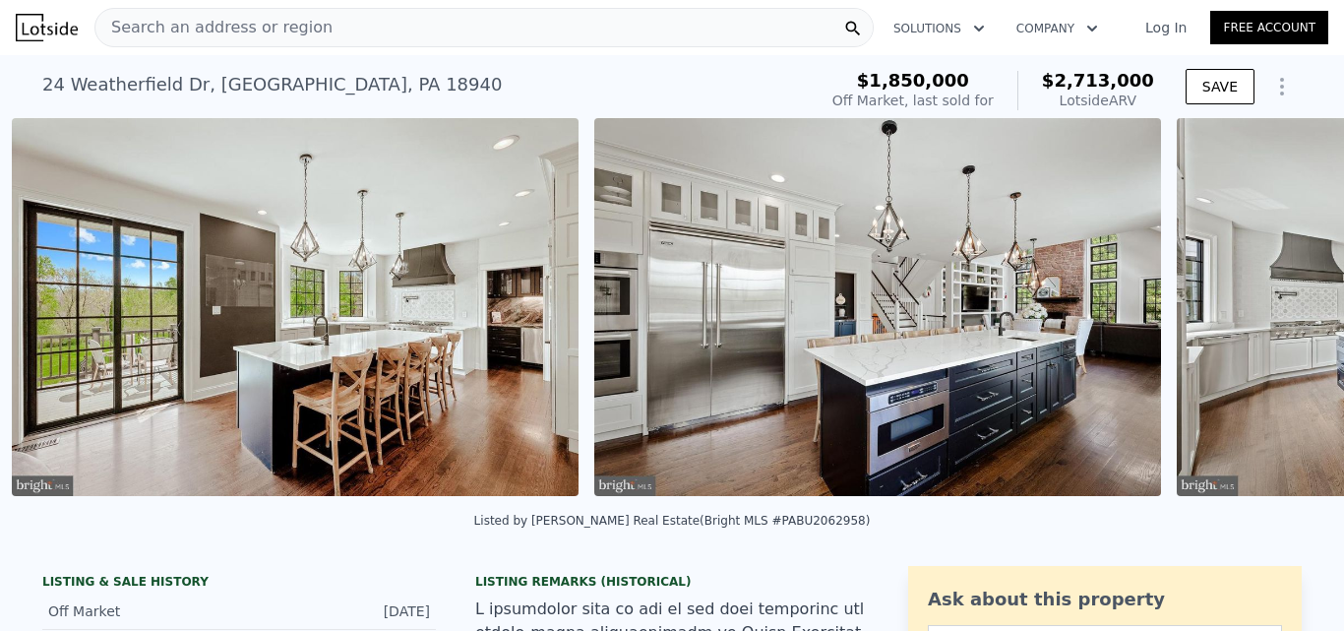
scroll to position [0, 10801]
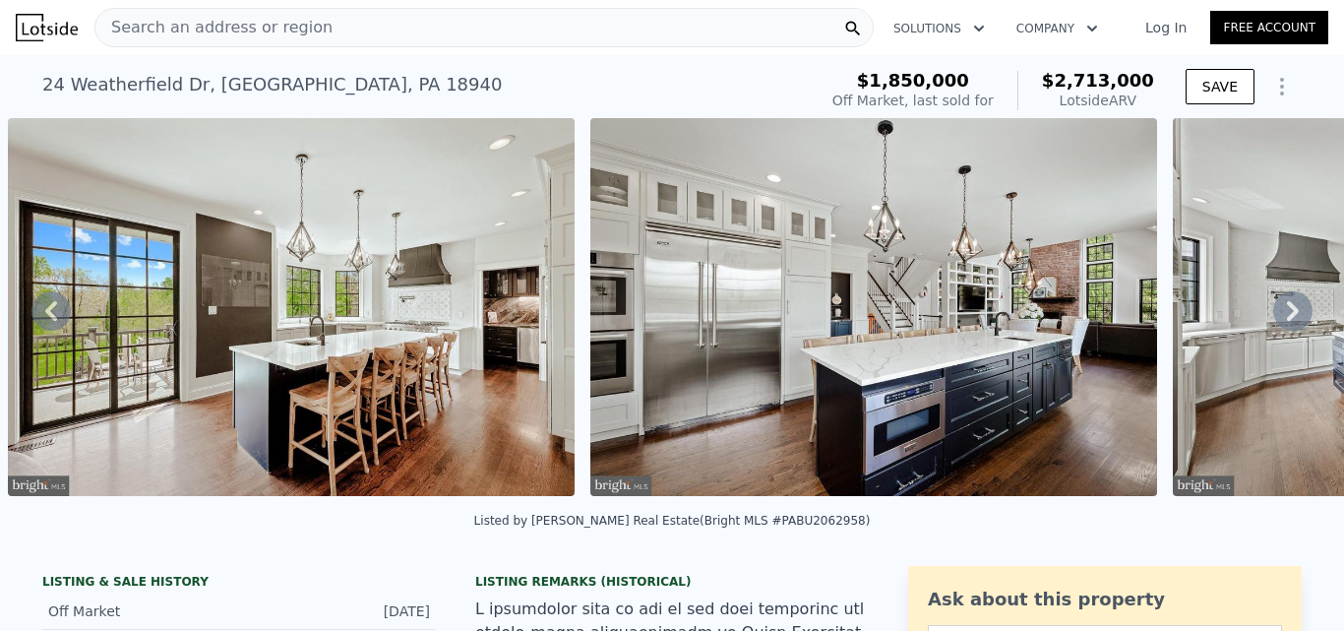
click at [1287, 315] on icon at bounding box center [1293, 311] width 12 height 20
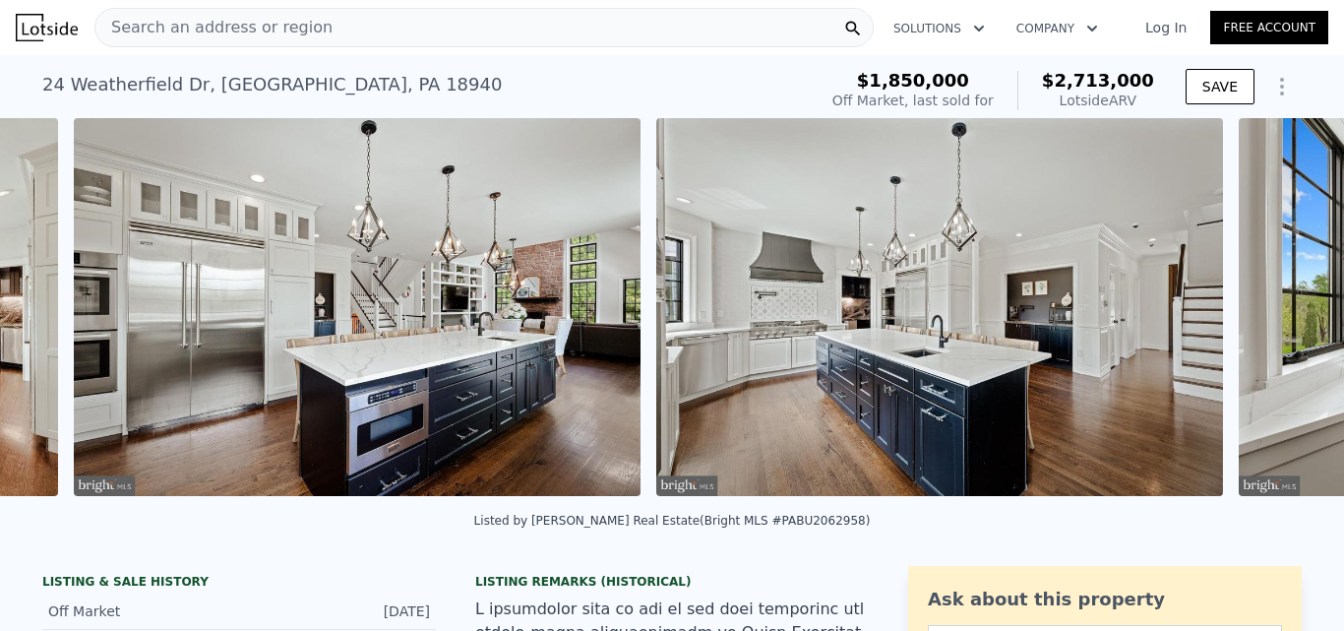
scroll to position [0, 11383]
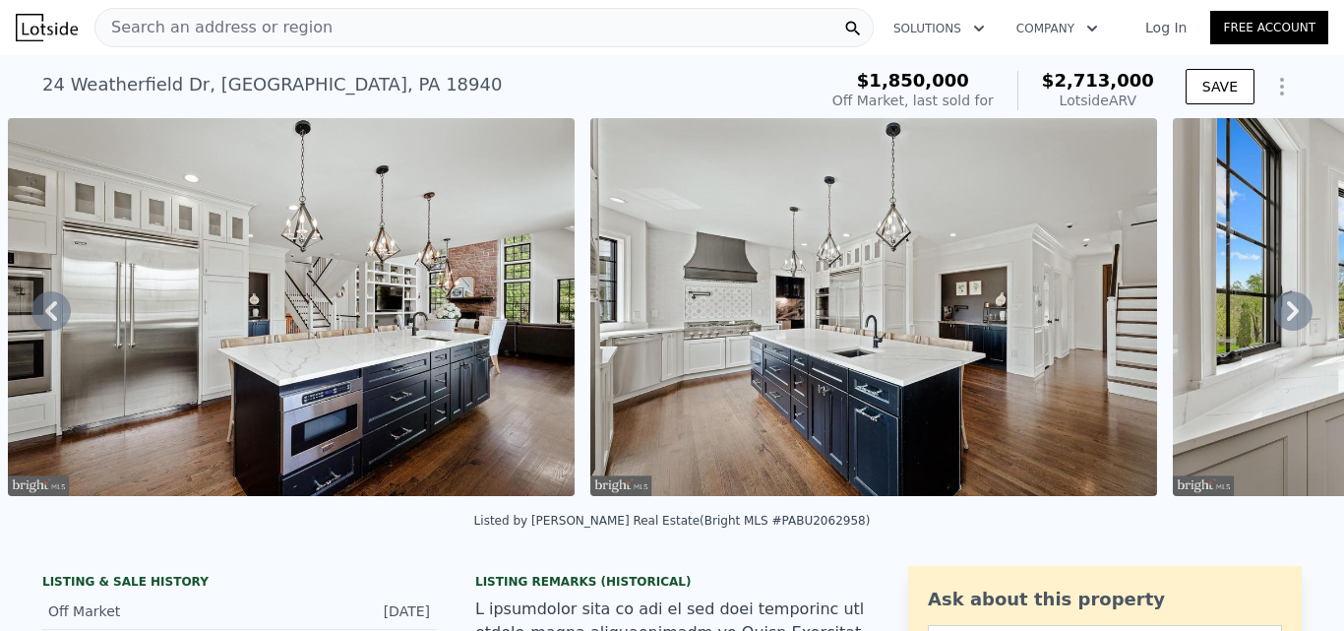
click at [1287, 315] on icon at bounding box center [1293, 311] width 12 height 20
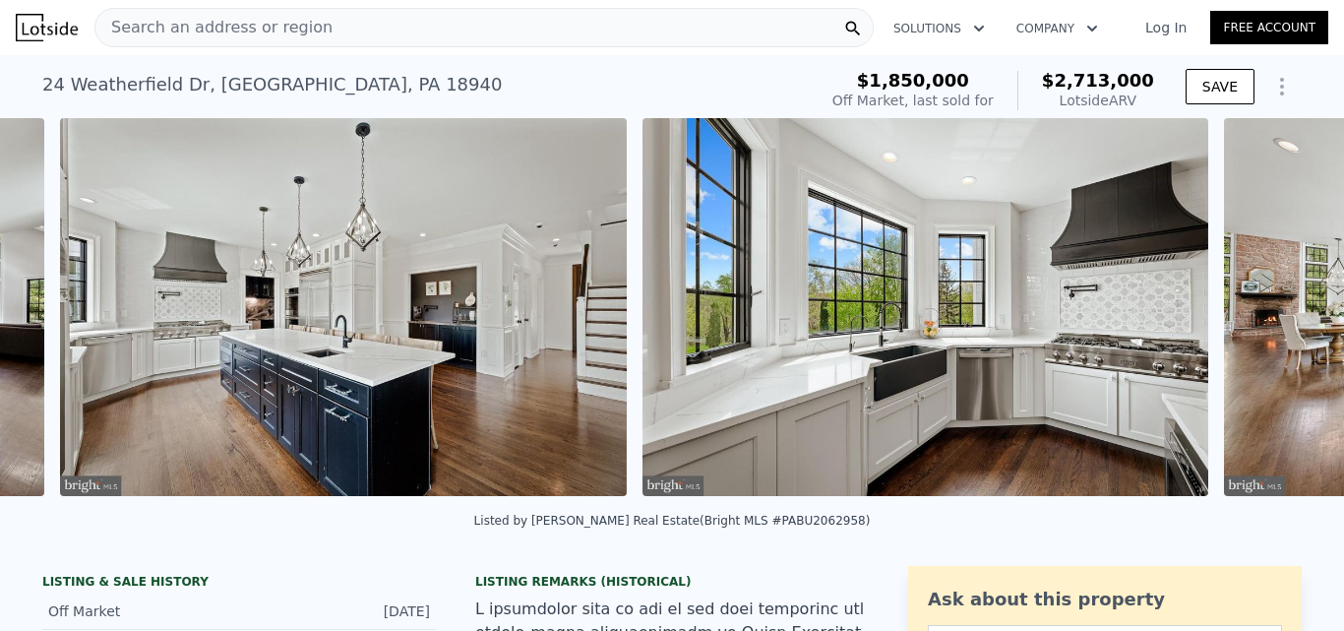
scroll to position [0, 11966]
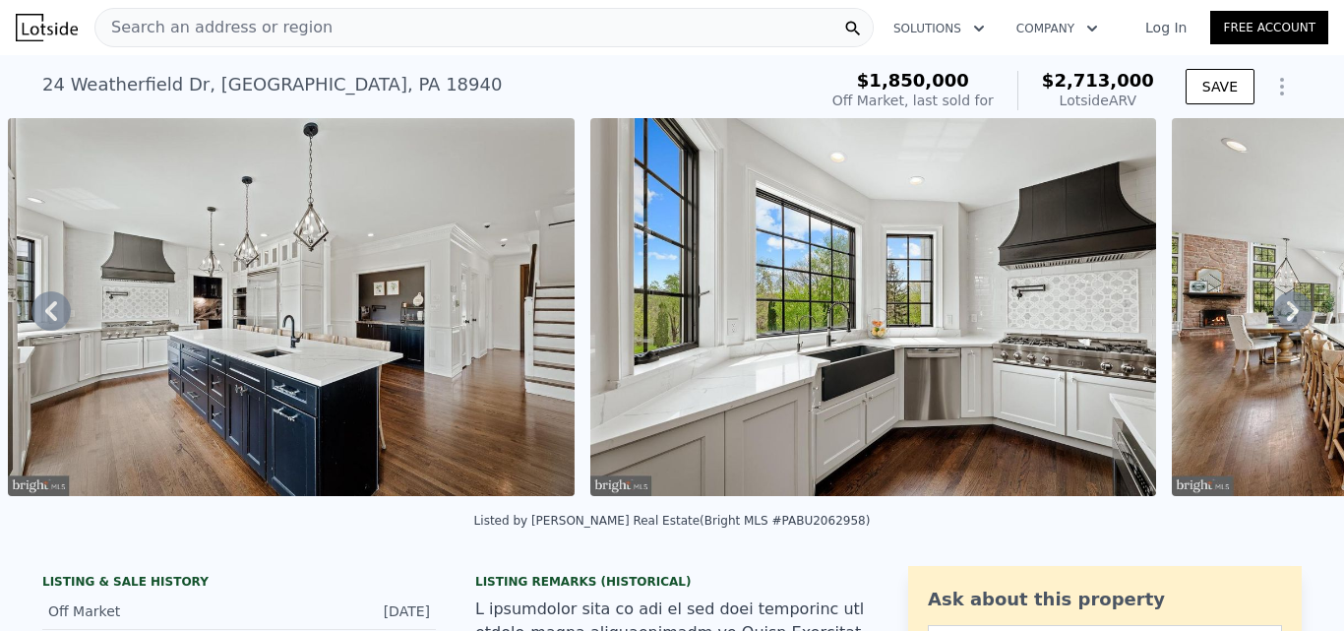
click at [1287, 315] on icon at bounding box center [1293, 311] width 12 height 20
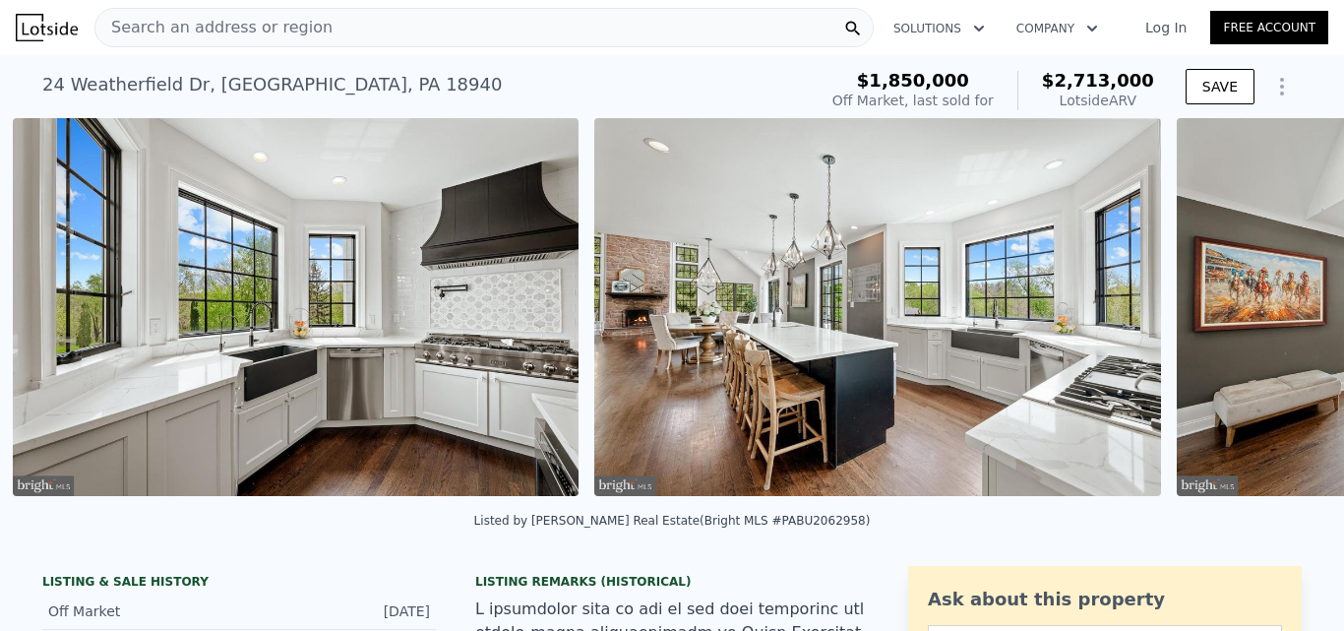
scroll to position [0, 12549]
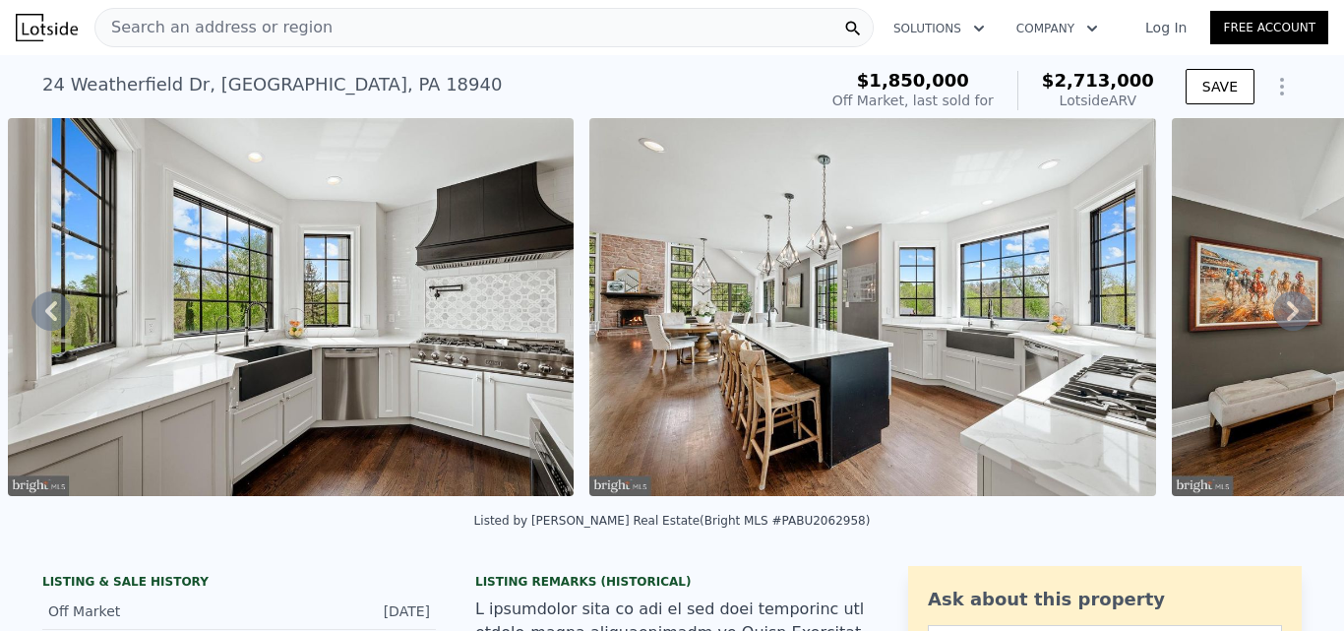
click at [1287, 315] on icon at bounding box center [1293, 311] width 12 height 20
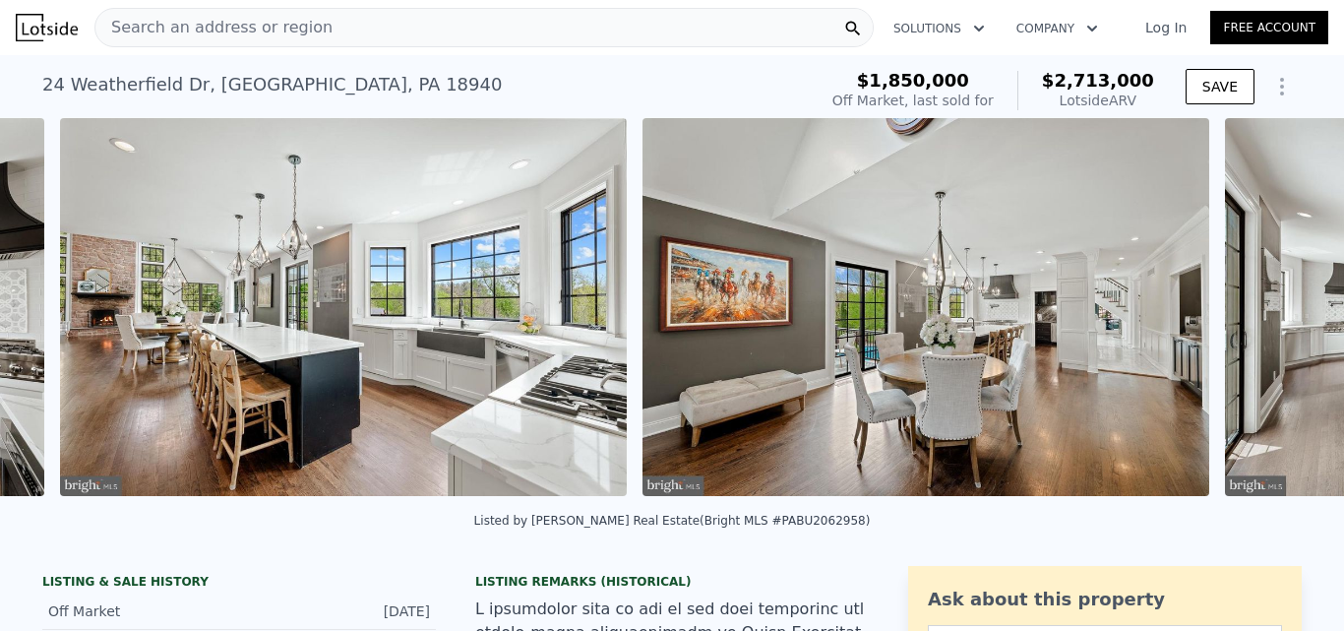
scroll to position [0, 13130]
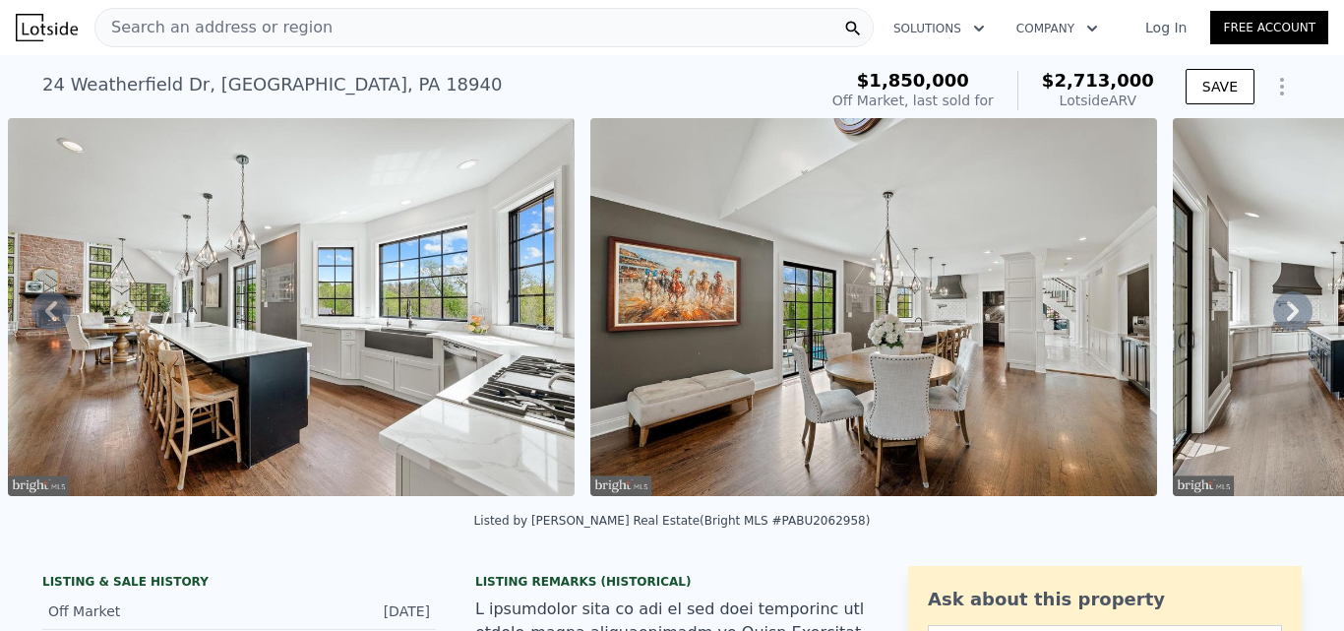
click at [1287, 315] on icon at bounding box center [1293, 311] width 12 height 20
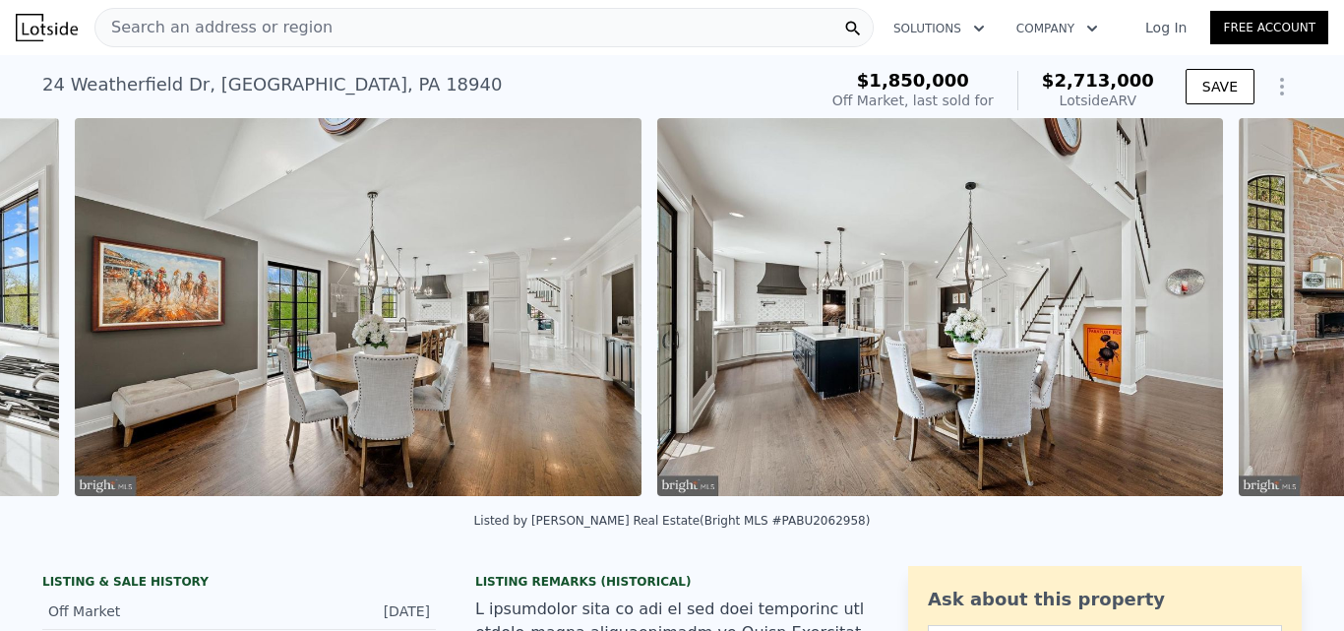
scroll to position [0, 13713]
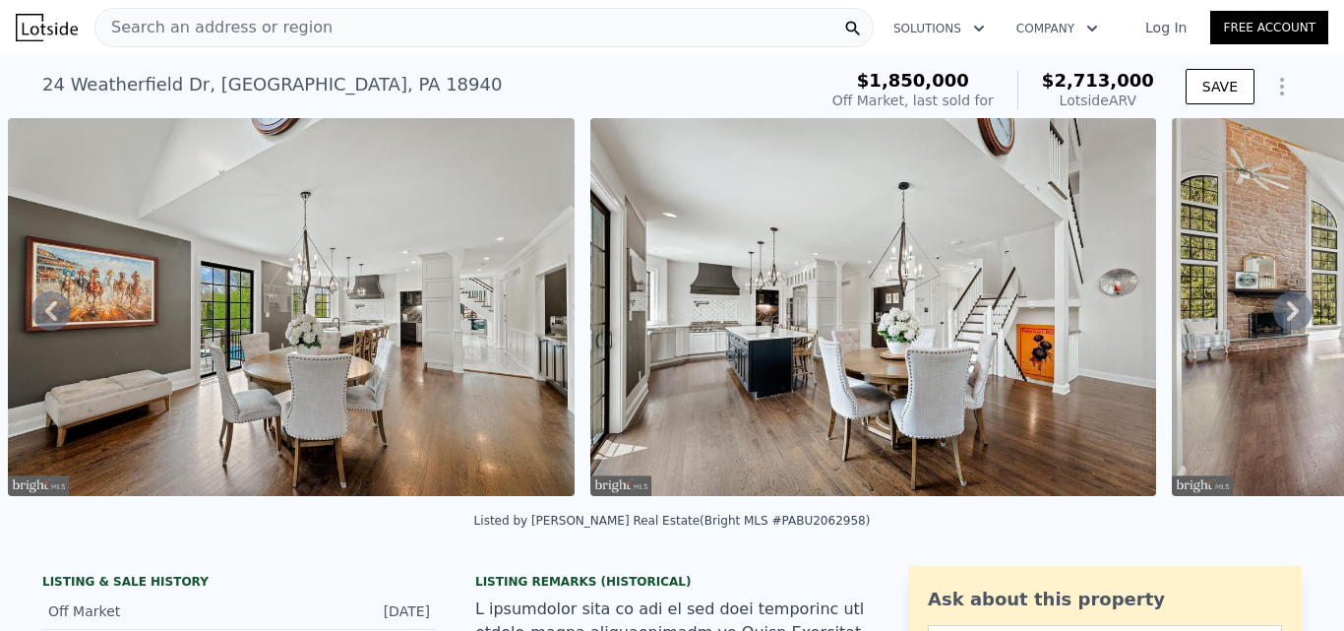
click at [1287, 315] on icon at bounding box center [1293, 311] width 12 height 20
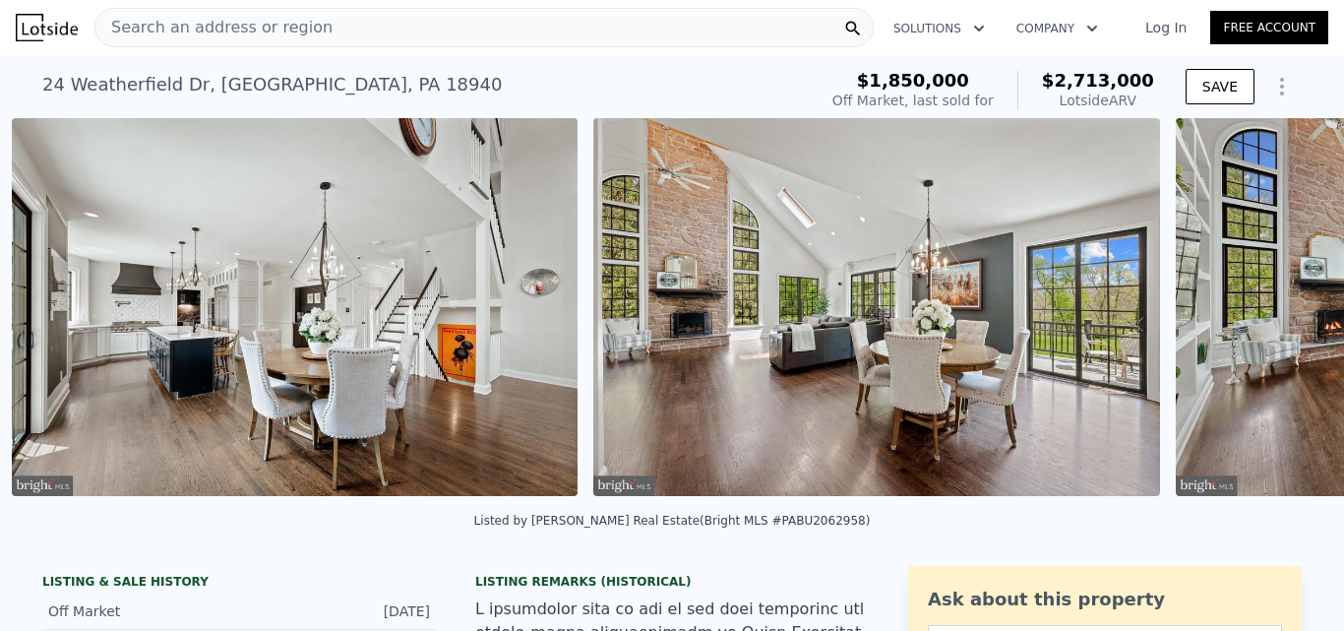
scroll to position [0, 14296]
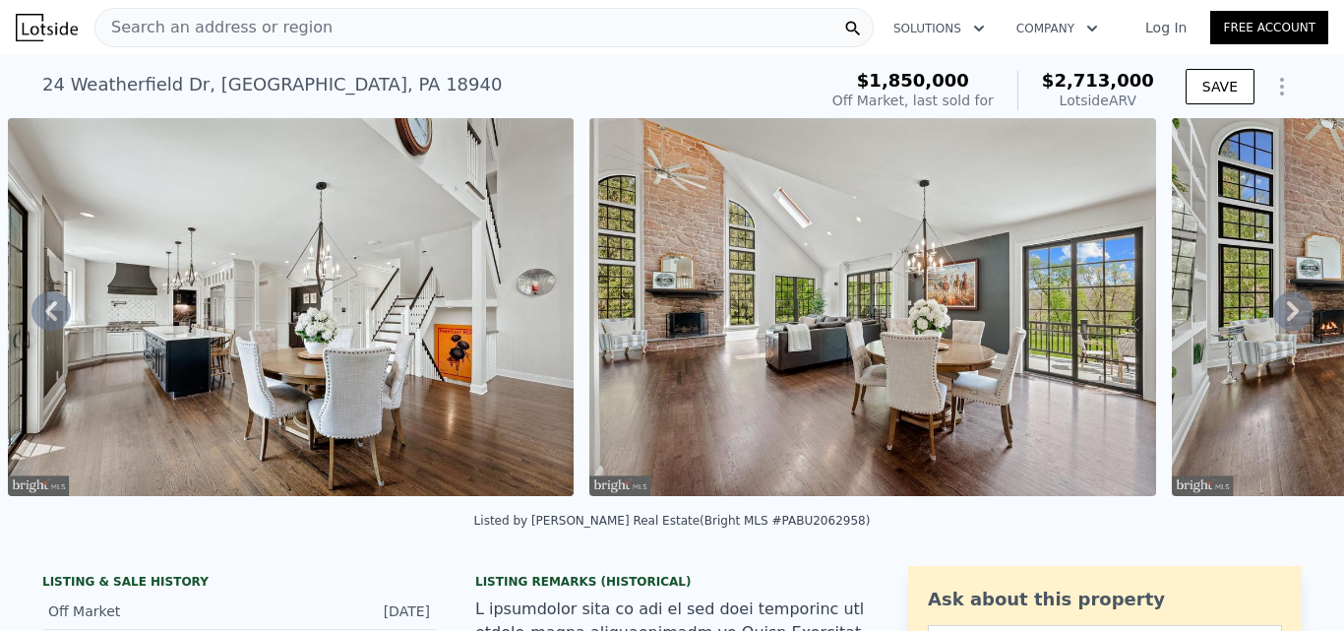
click at [1287, 315] on icon at bounding box center [1293, 311] width 12 height 20
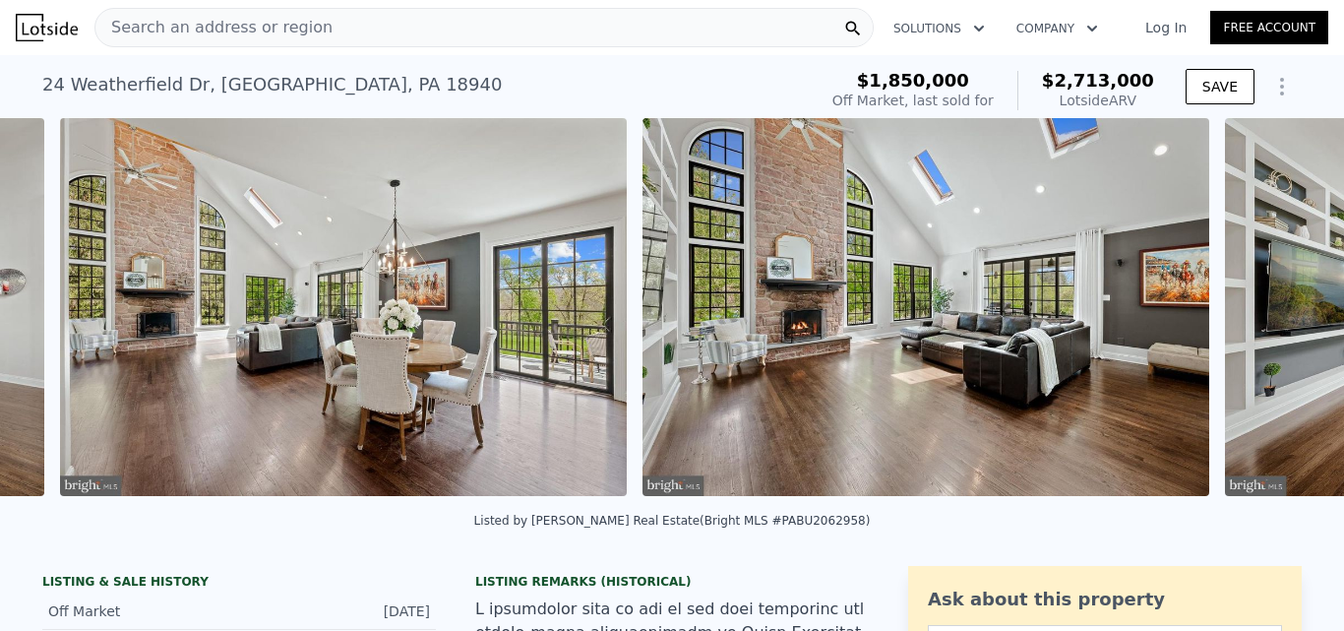
scroll to position [0, 14877]
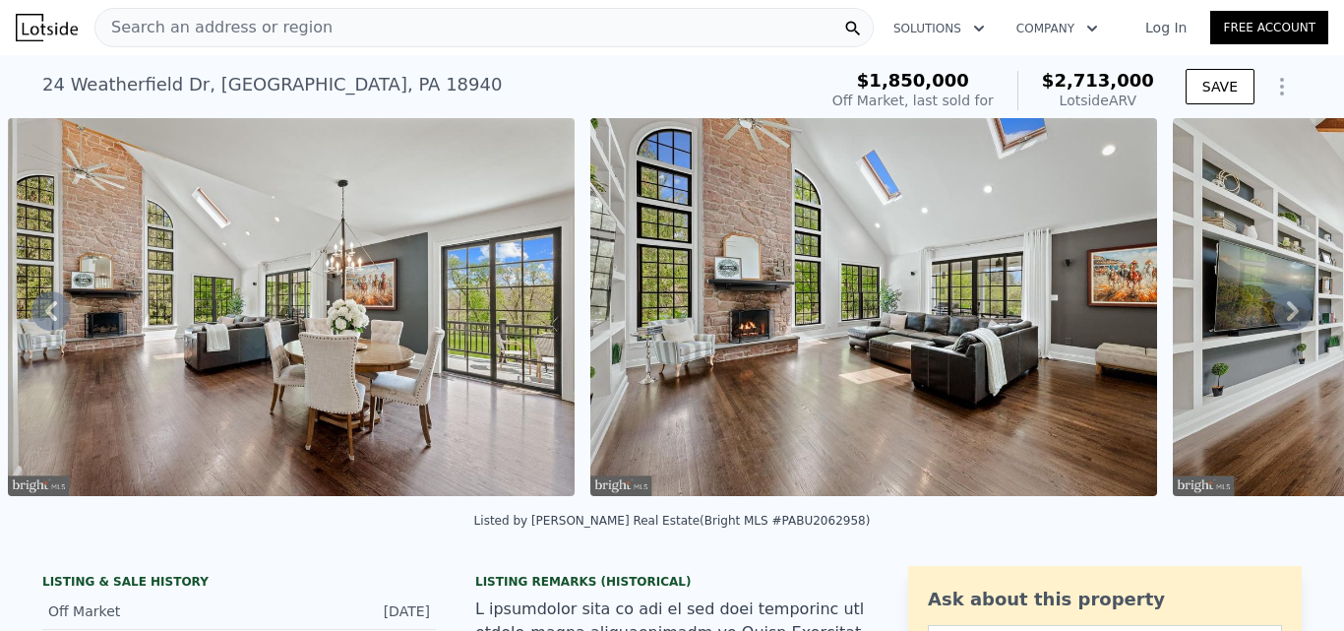
click at [1287, 315] on icon at bounding box center [1293, 311] width 12 height 20
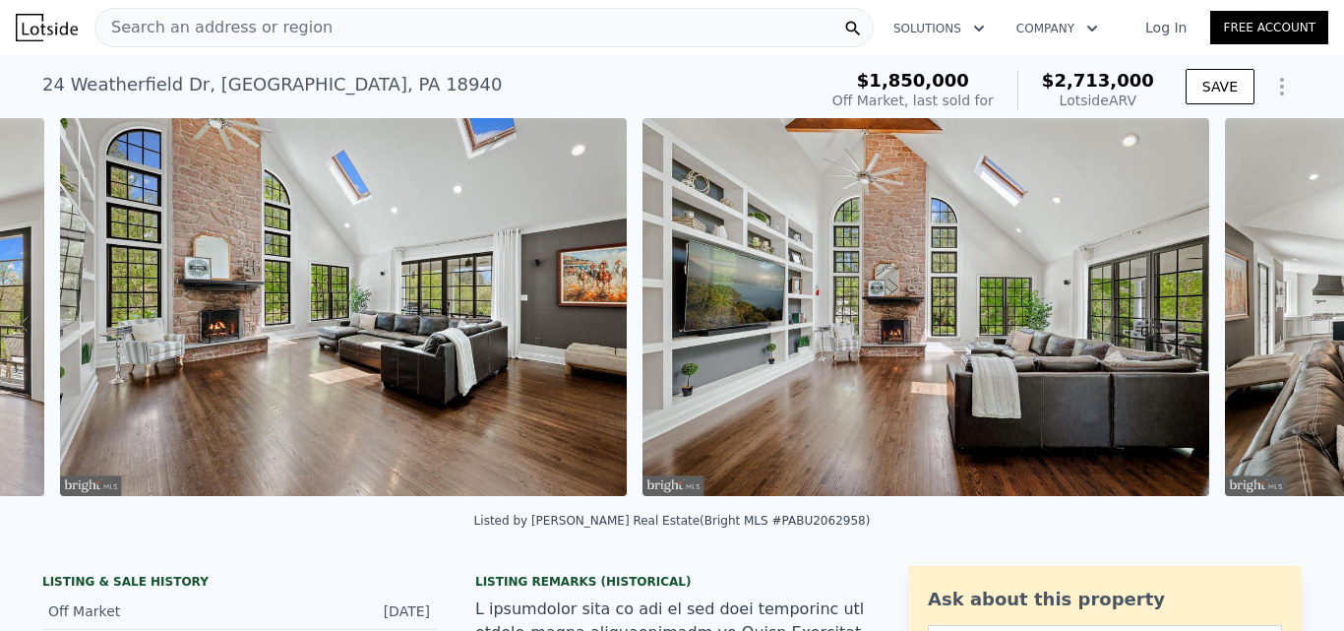
scroll to position [0, 15460]
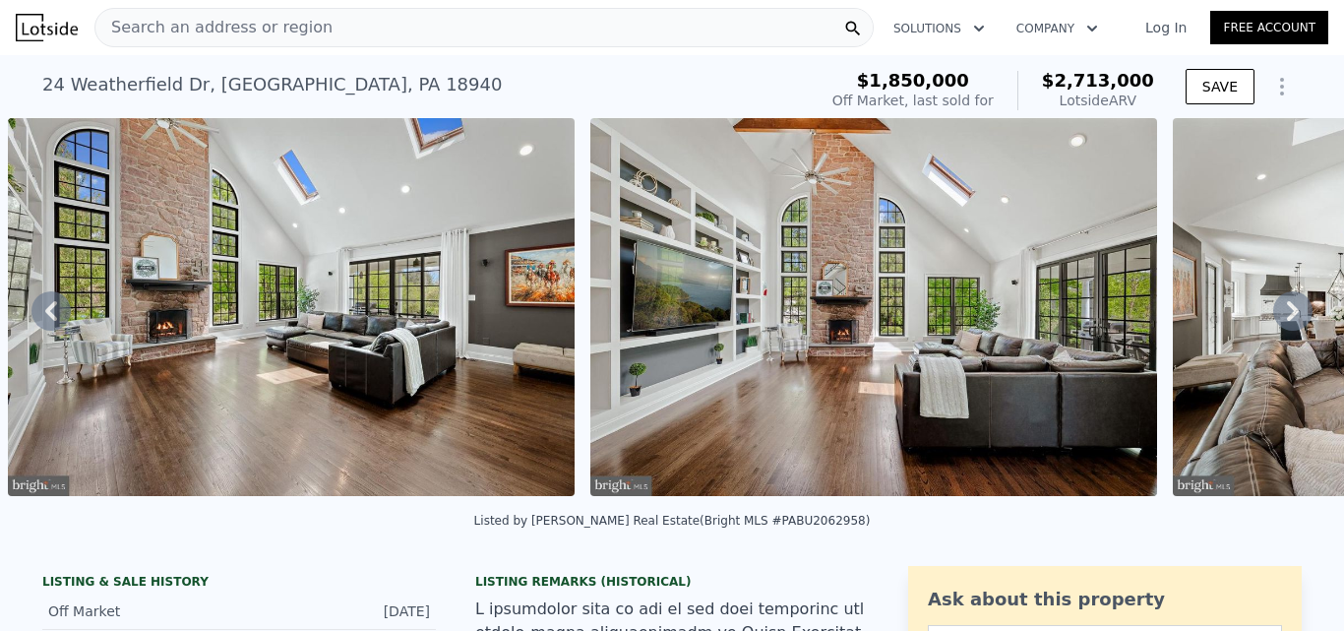
click at [1287, 315] on icon at bounding box center [1293, 311] width 12 height 20
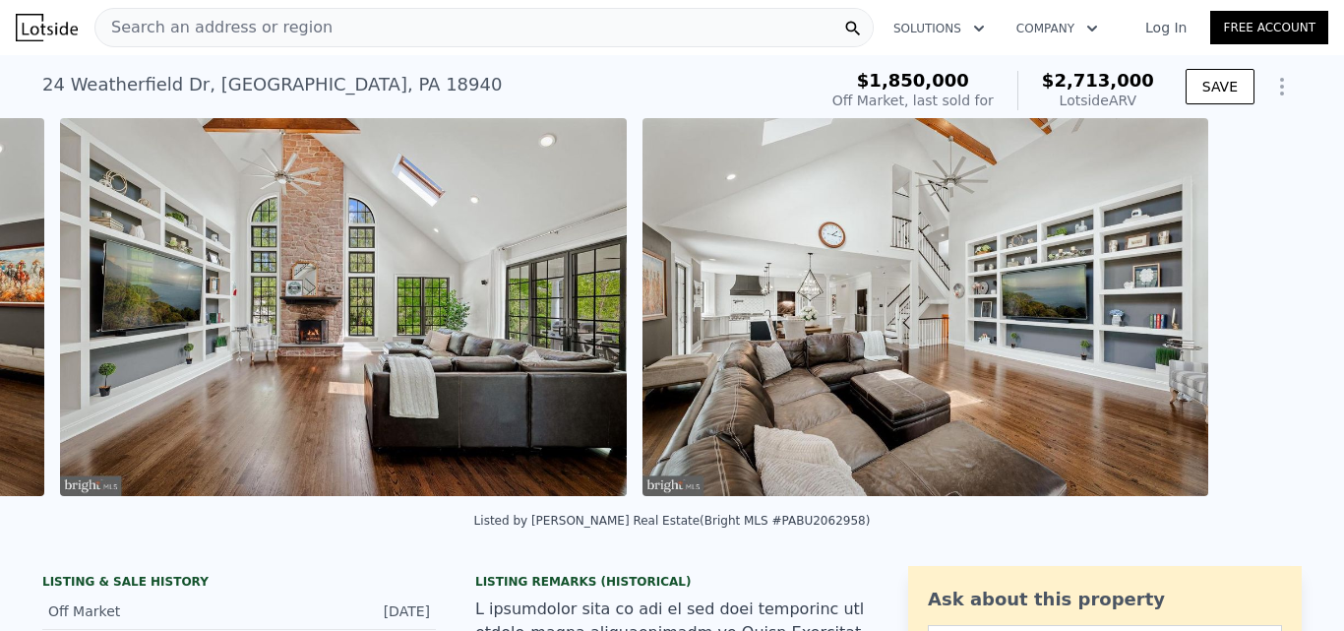
scroll to position [0, 16043]
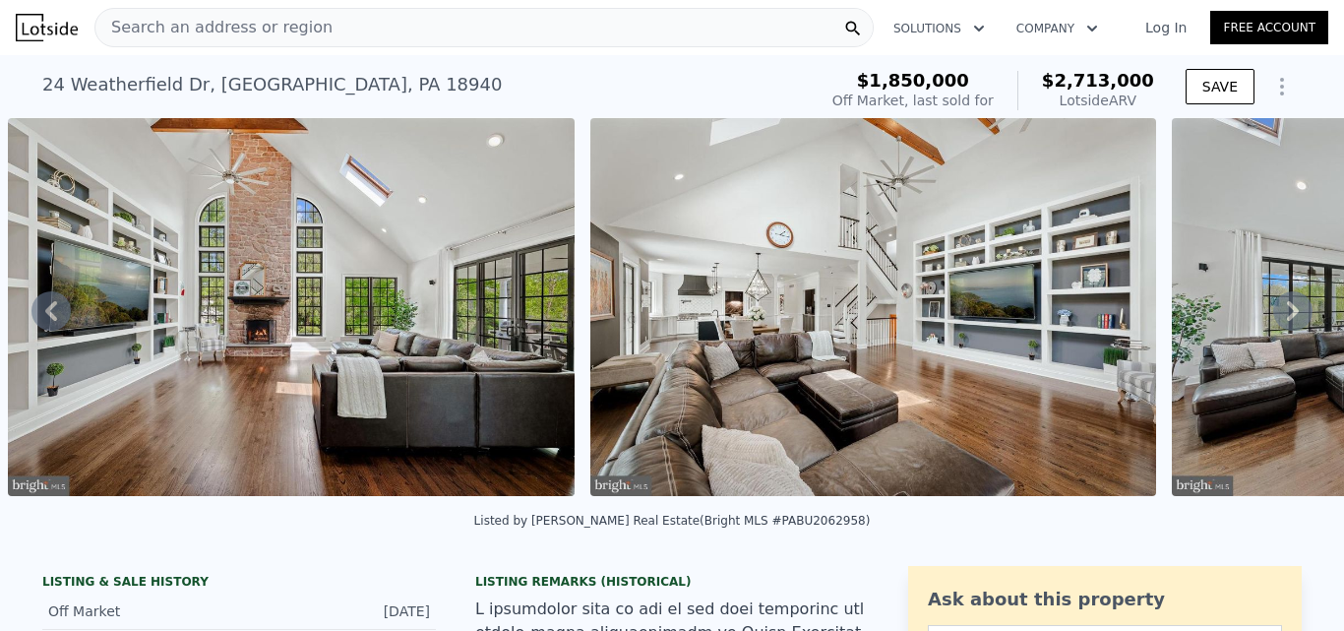
click at [1287, 315] on icon at bounding box center [1293, 311] width 12 height 20
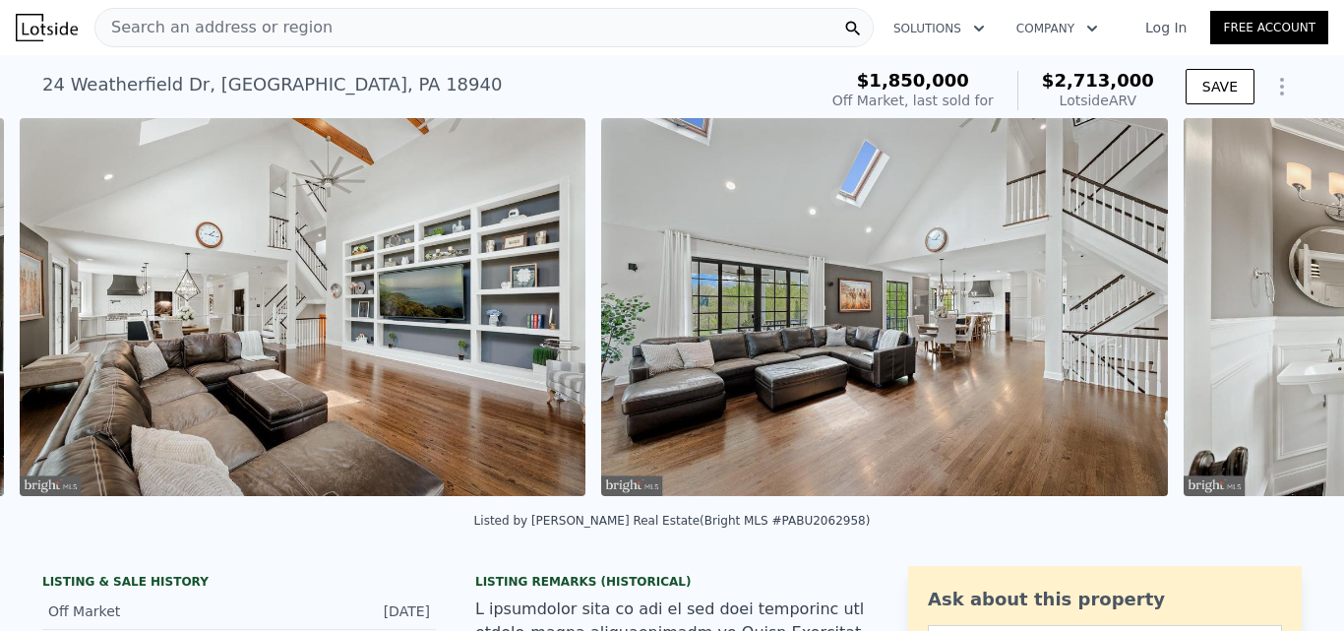
scroll to position [0, 16625]
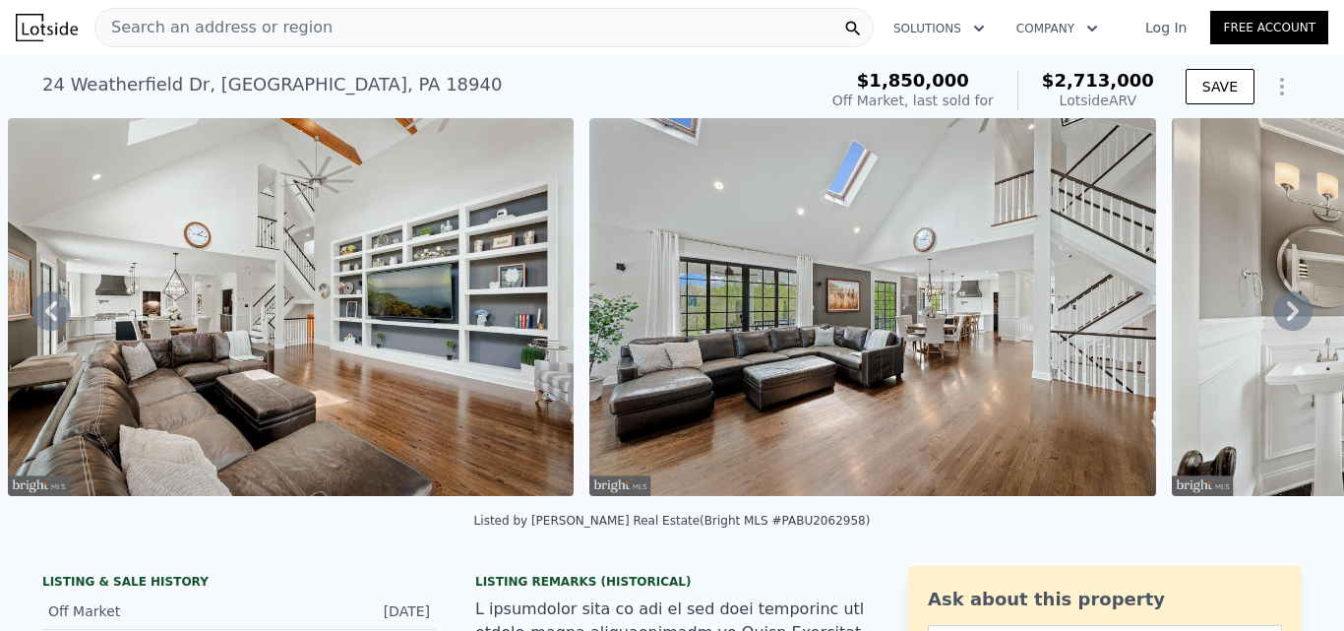
click at [1287, 315] on icon at bounding box center [1293, 311] width 12 height 20
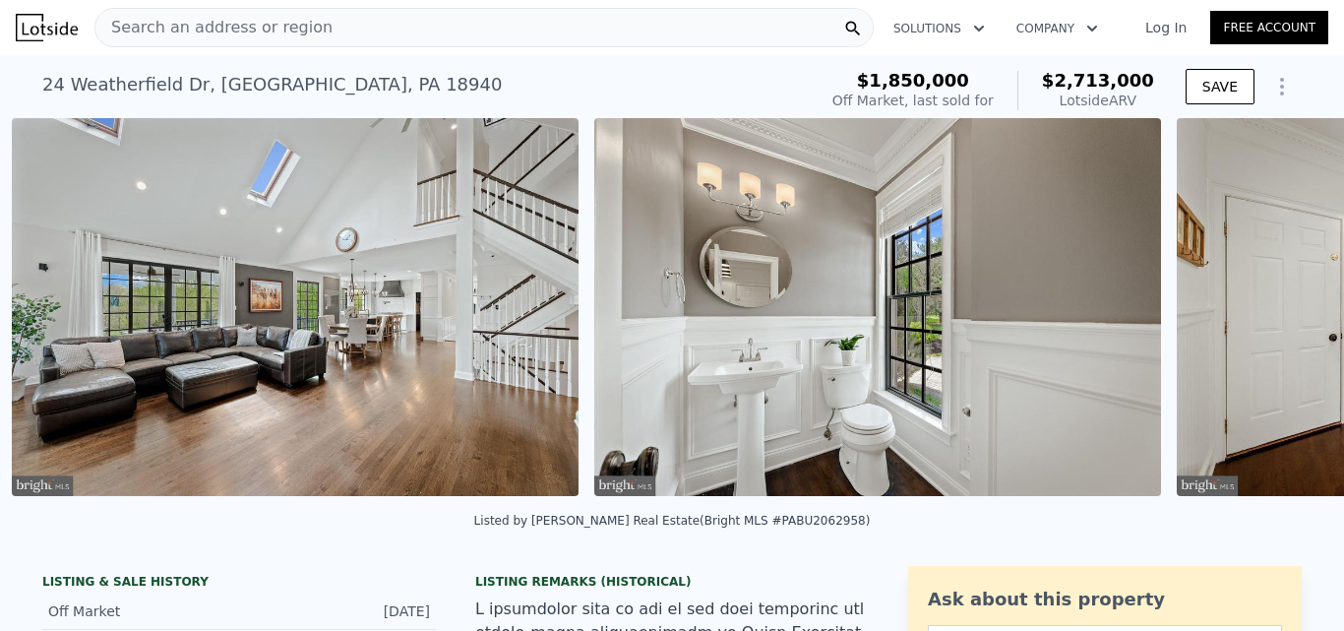
scroll to position [0, 17207]
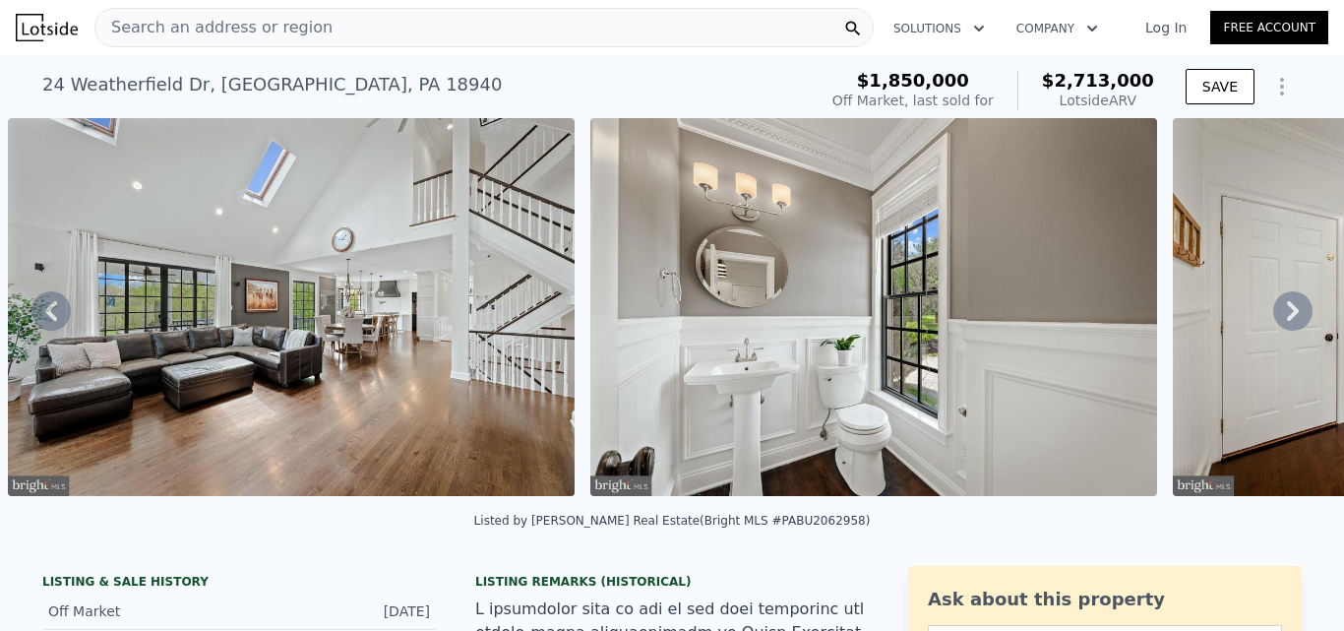
click at [1287, 315] on icon at bounding box center [1293, 311] width 12 height 20
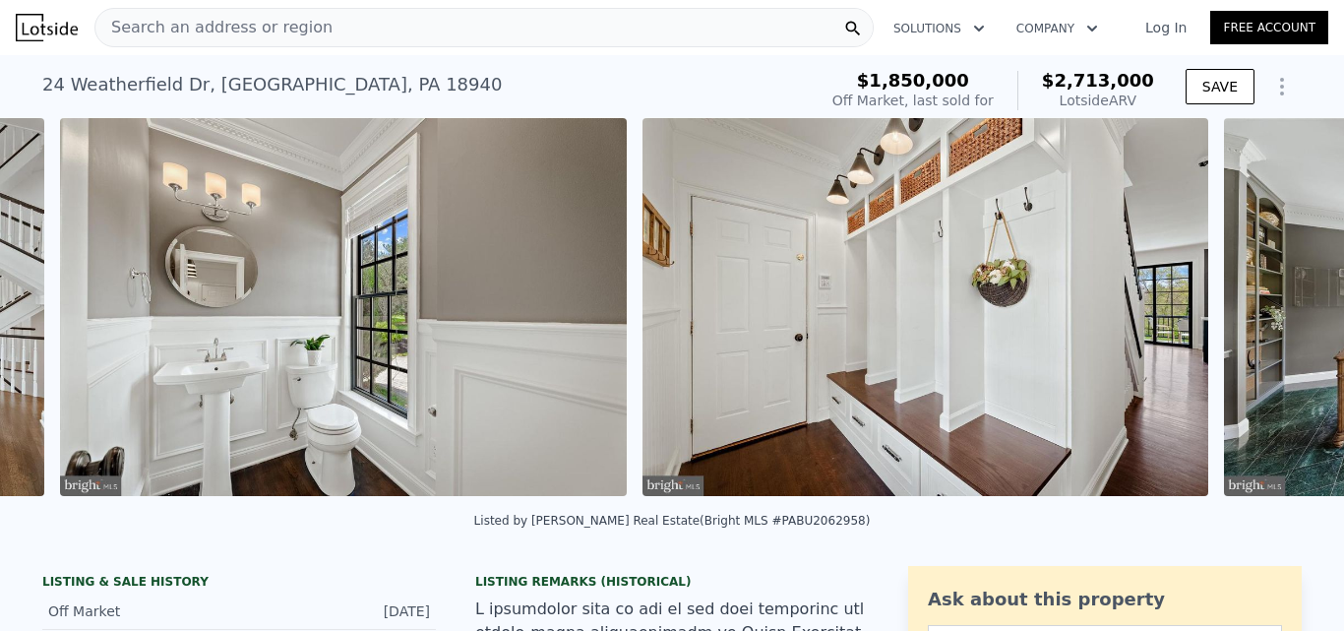
scroll to position [0, 17789]
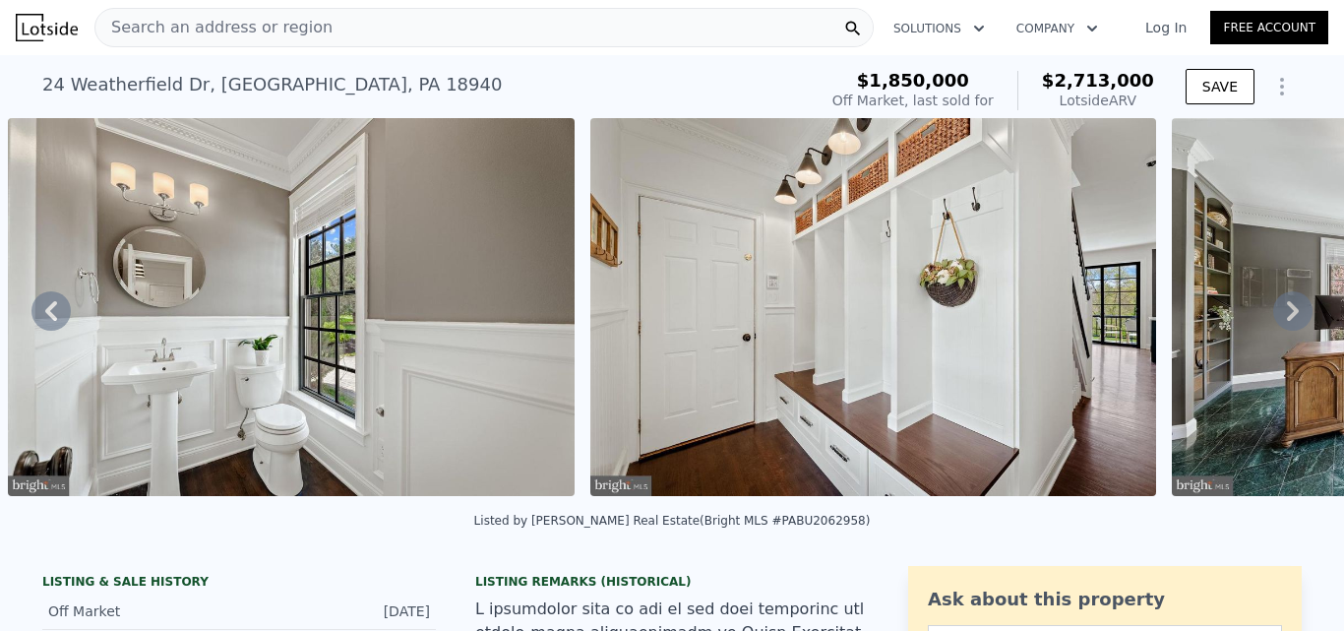
click at [1287, 315] on icon at bounding box center [1293, 311] width 12 height 20
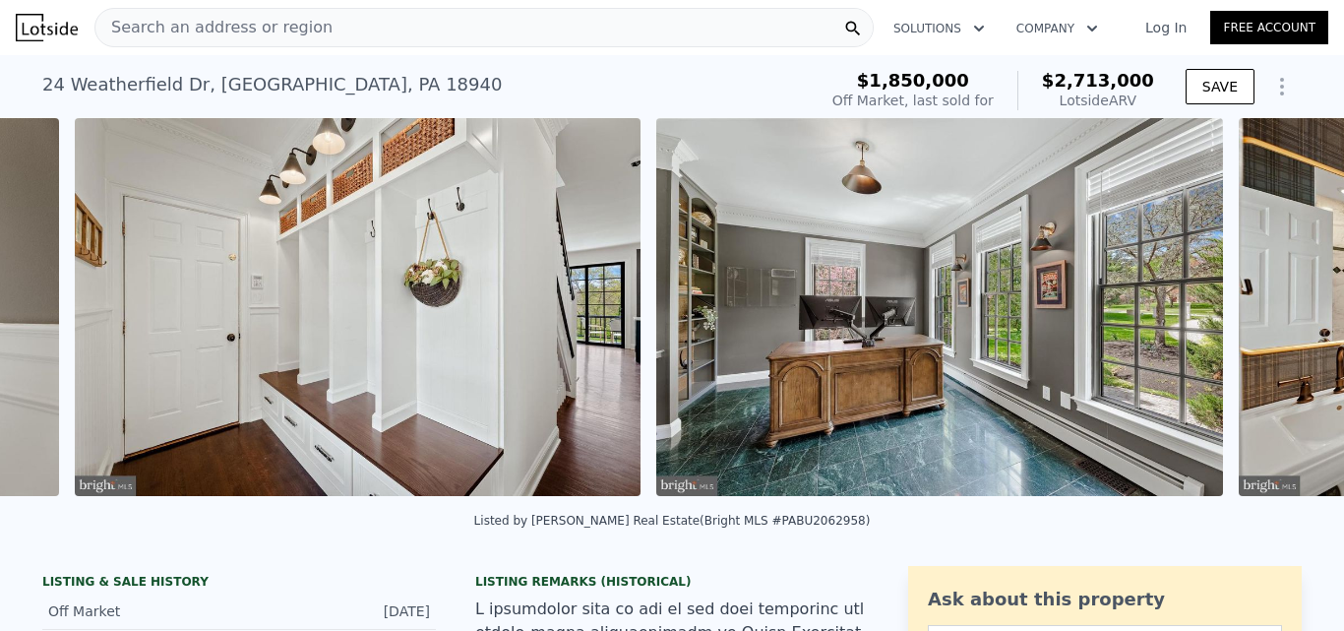
scroll to position [0, 18372]
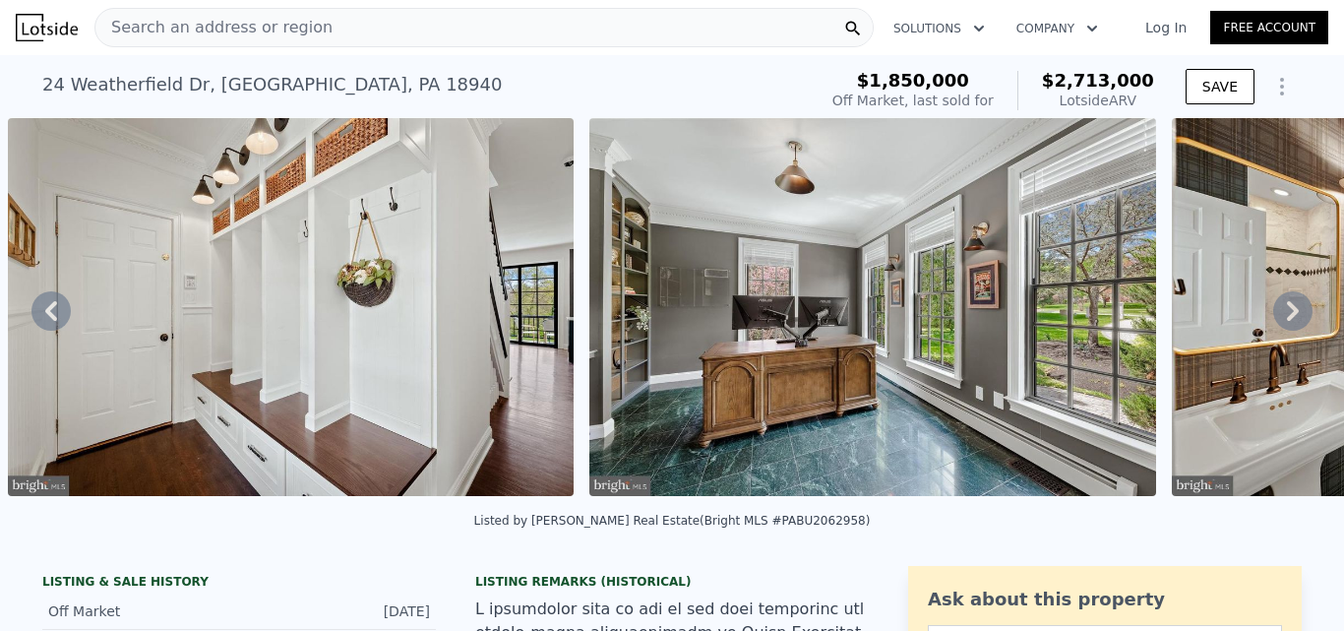
click at [1287, 315] on icon at bounding box center [1293, 311] width 12 height 20
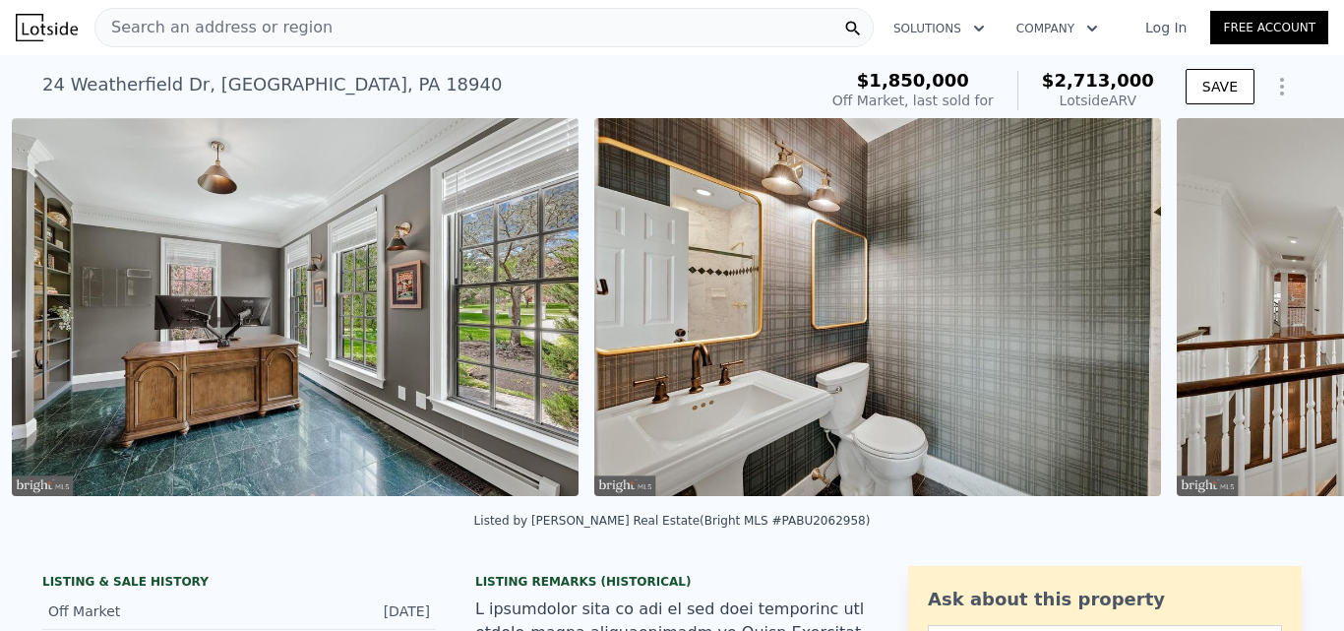
scroll to position [0, 18954]
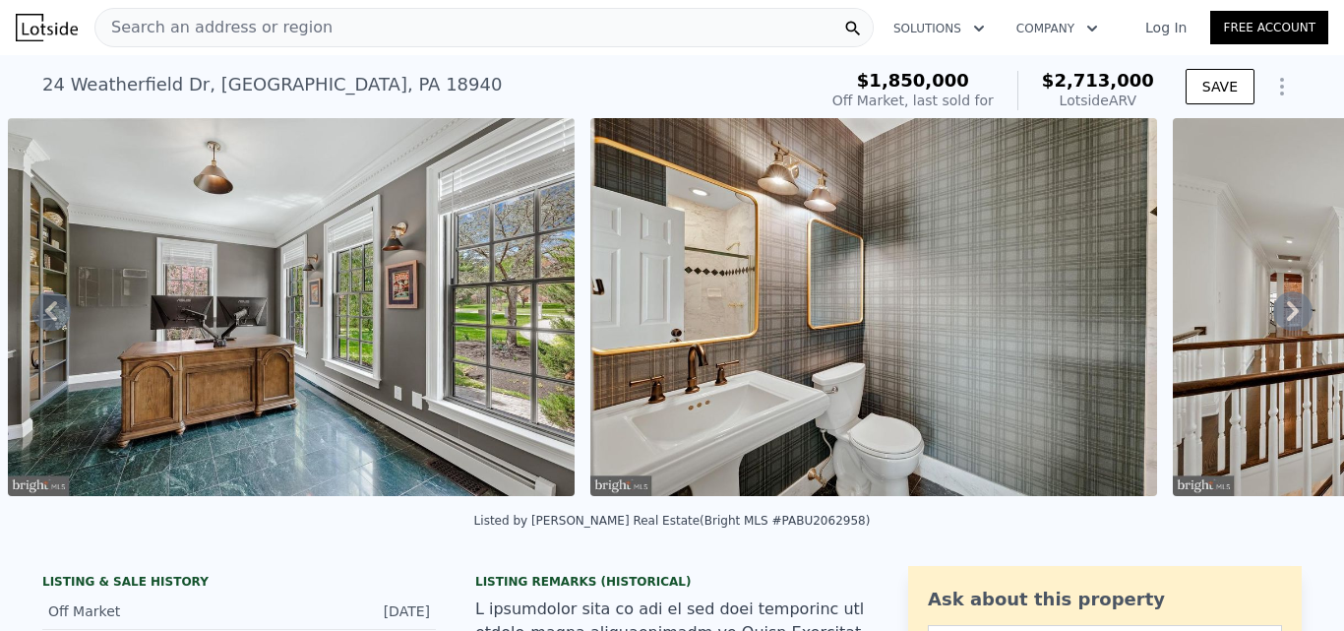
click at [1287, 315] on icon at bounding box center [1293, 311] width 12 height 20
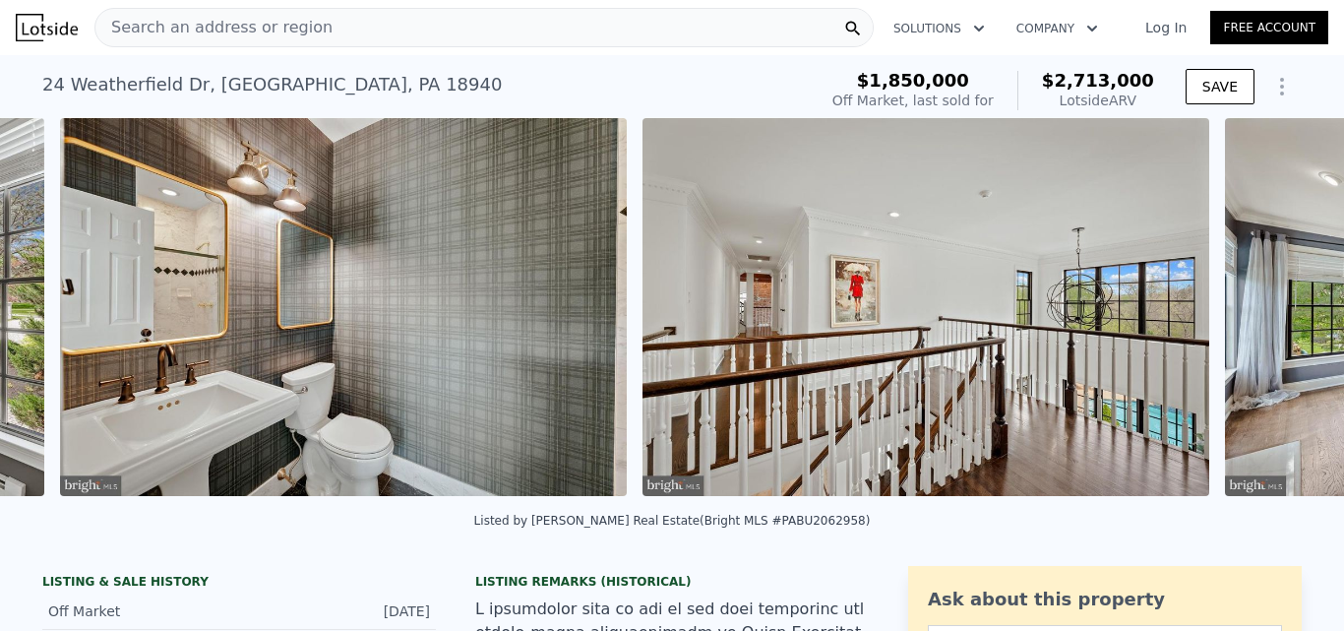
scroll to position [0, 19536]
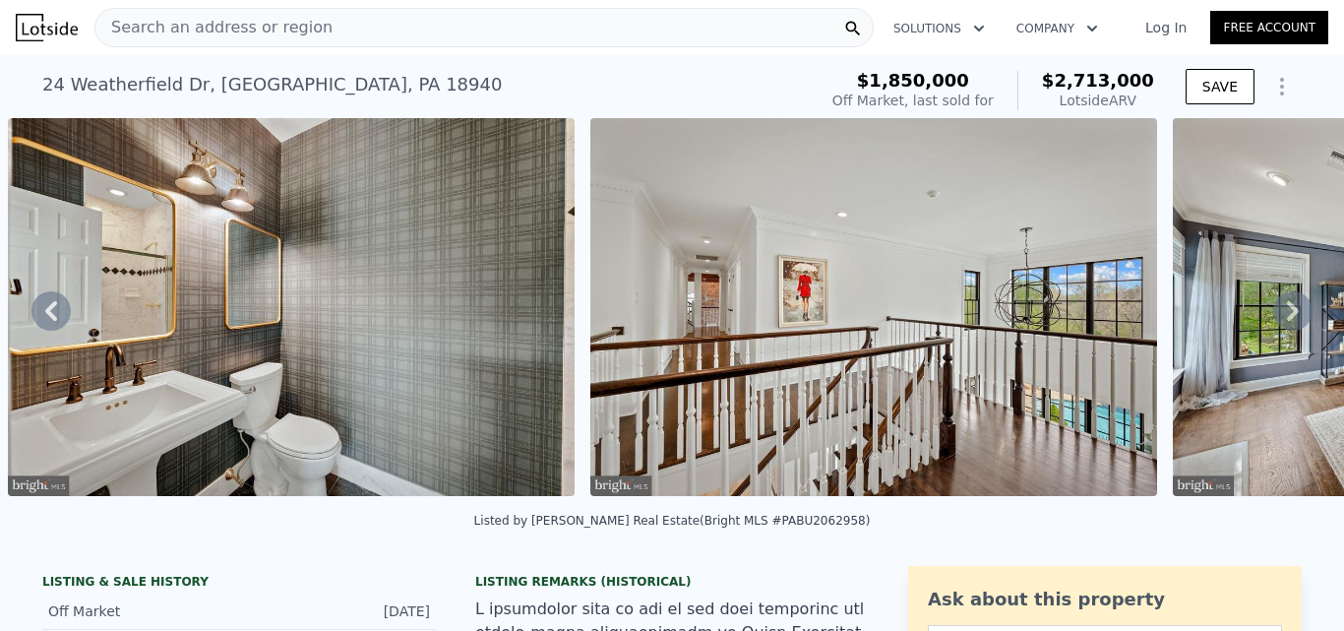
click at [1287, 315] on icon at bounding box center [1293, 311] width 12 height 20
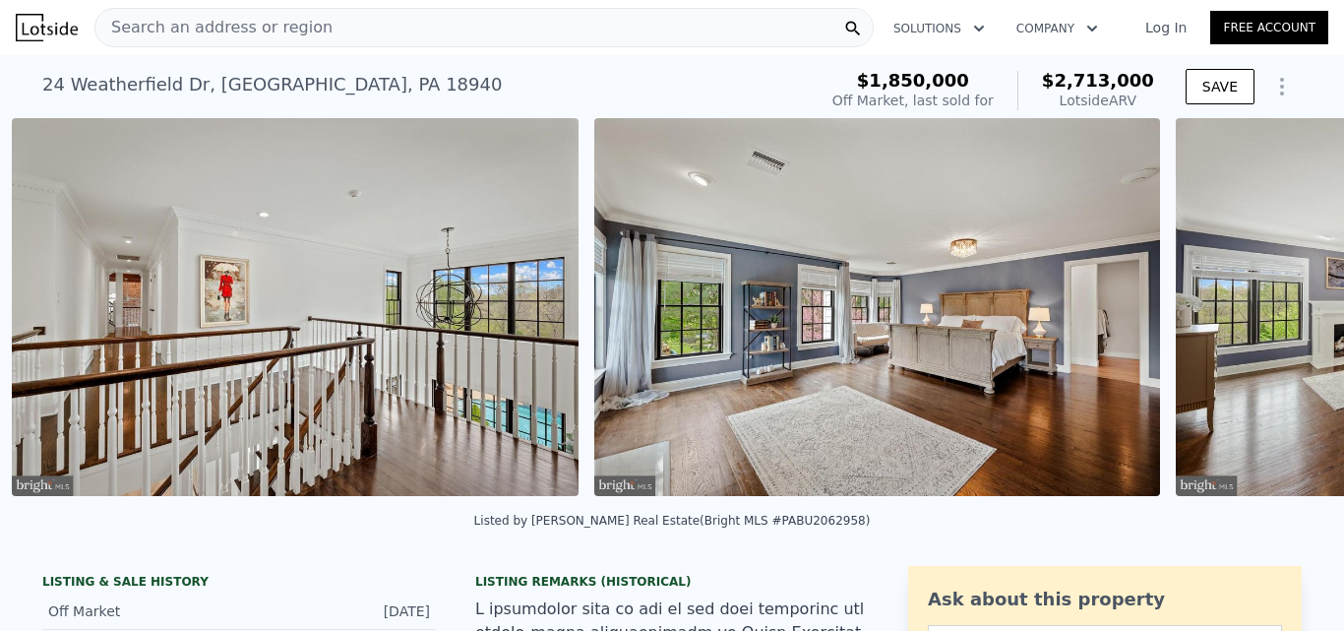
scroll to position [0, 20119]
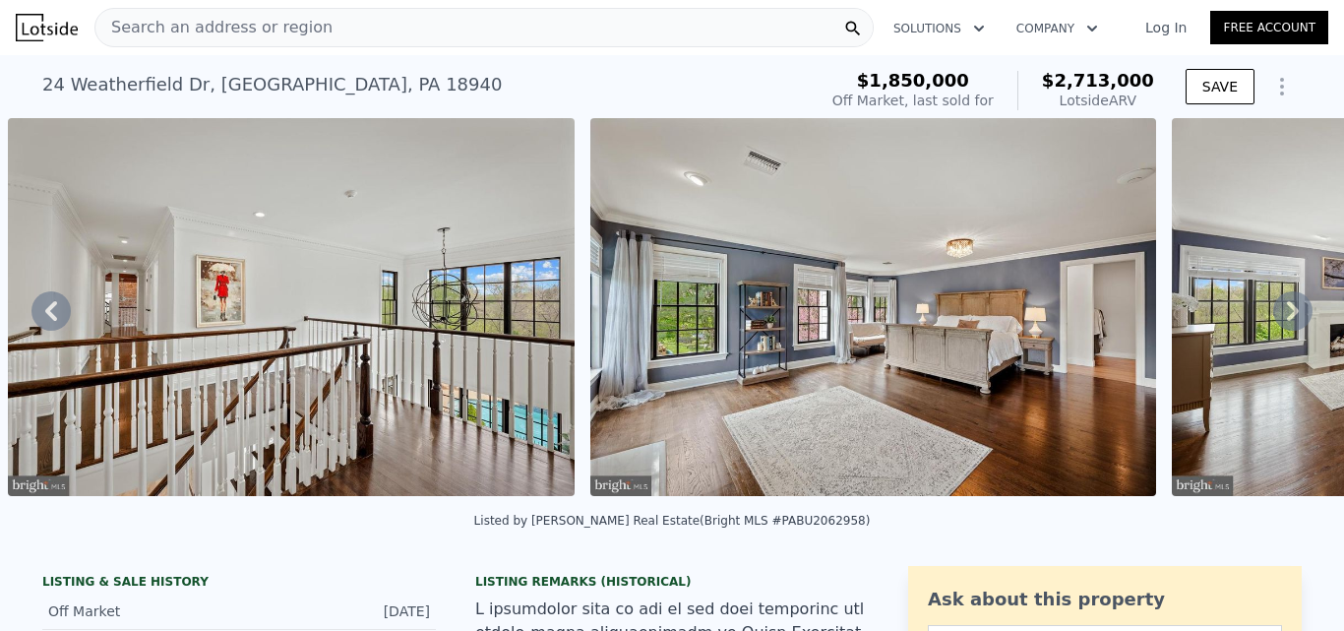
click at [1287, 315] on icon at bounding box center [1293, 311] width 12 height 20
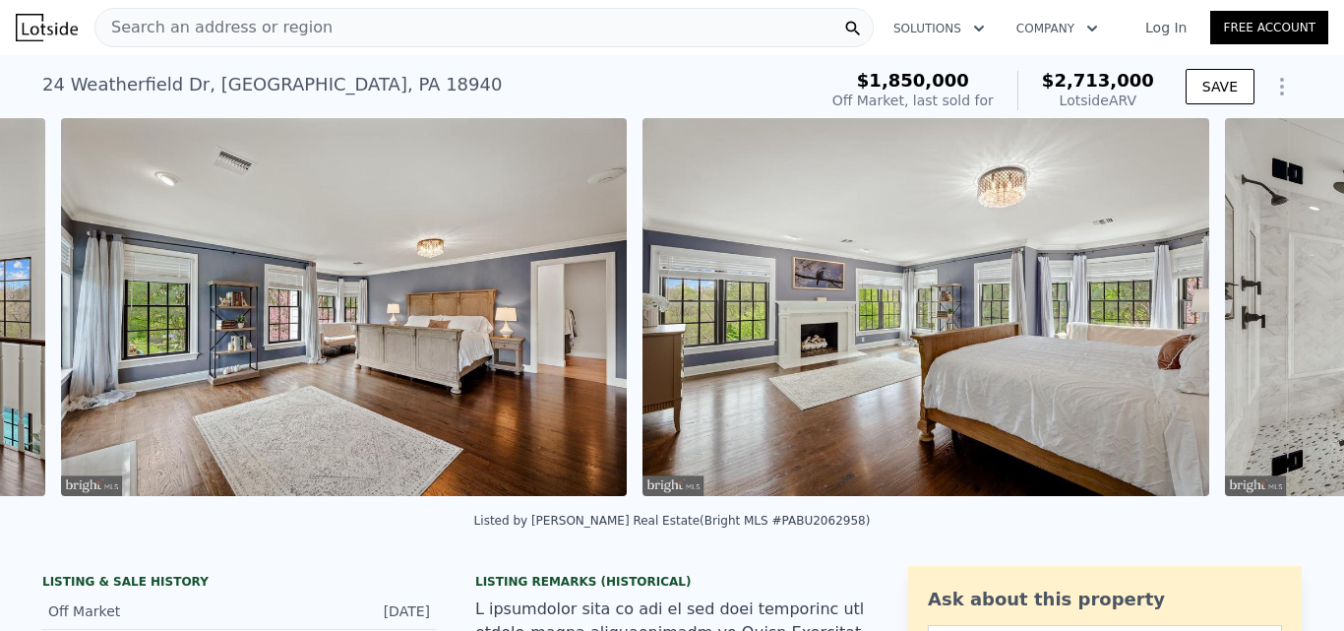
scroll to position [0, 20702]
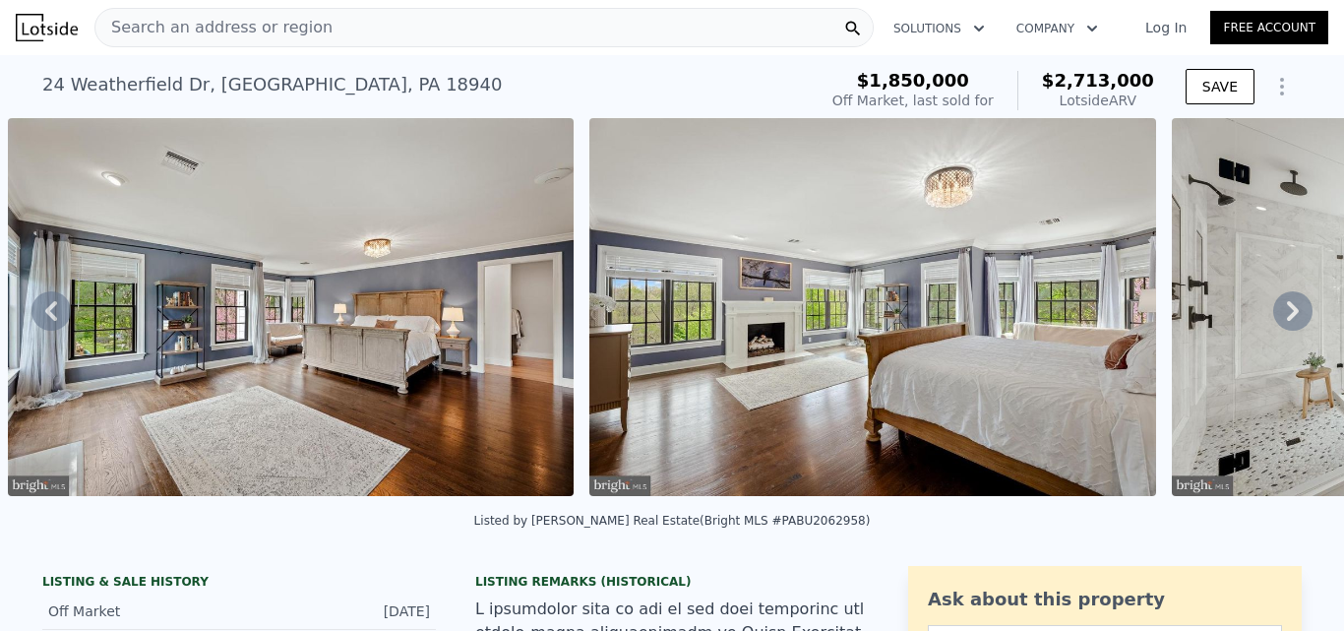
click at [1287, 315] on icon at bounding box center [1293, 311] width 12 height 20
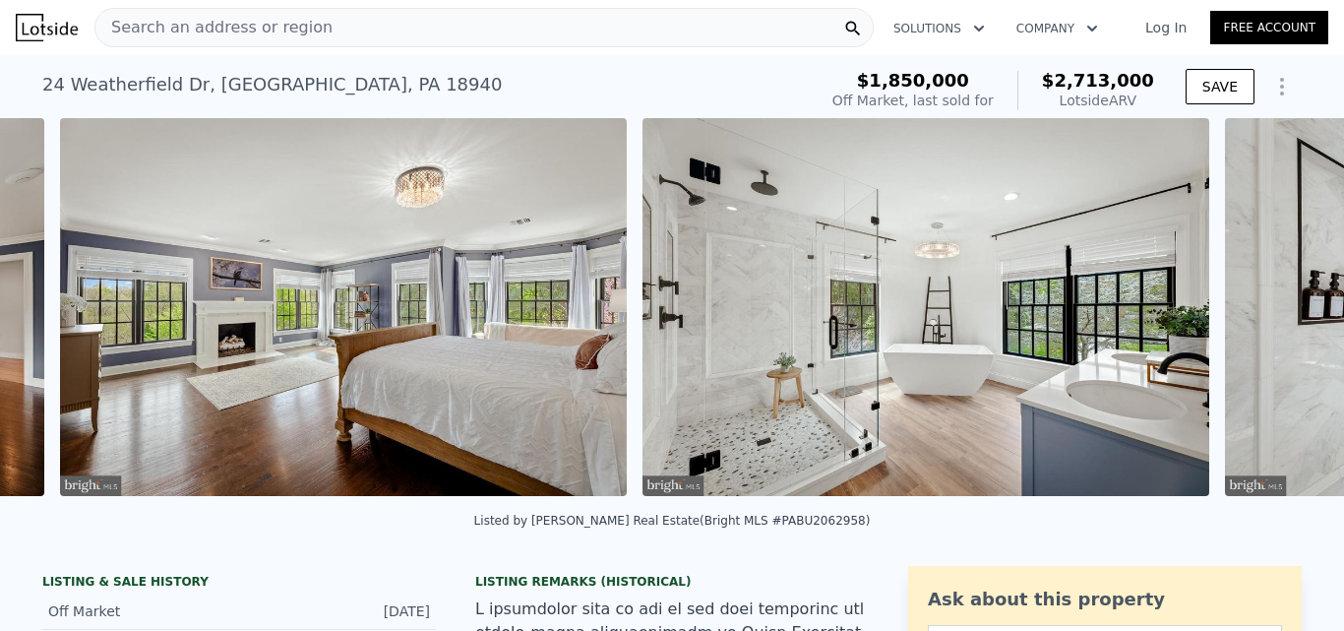
scroll to position [0, 21283]
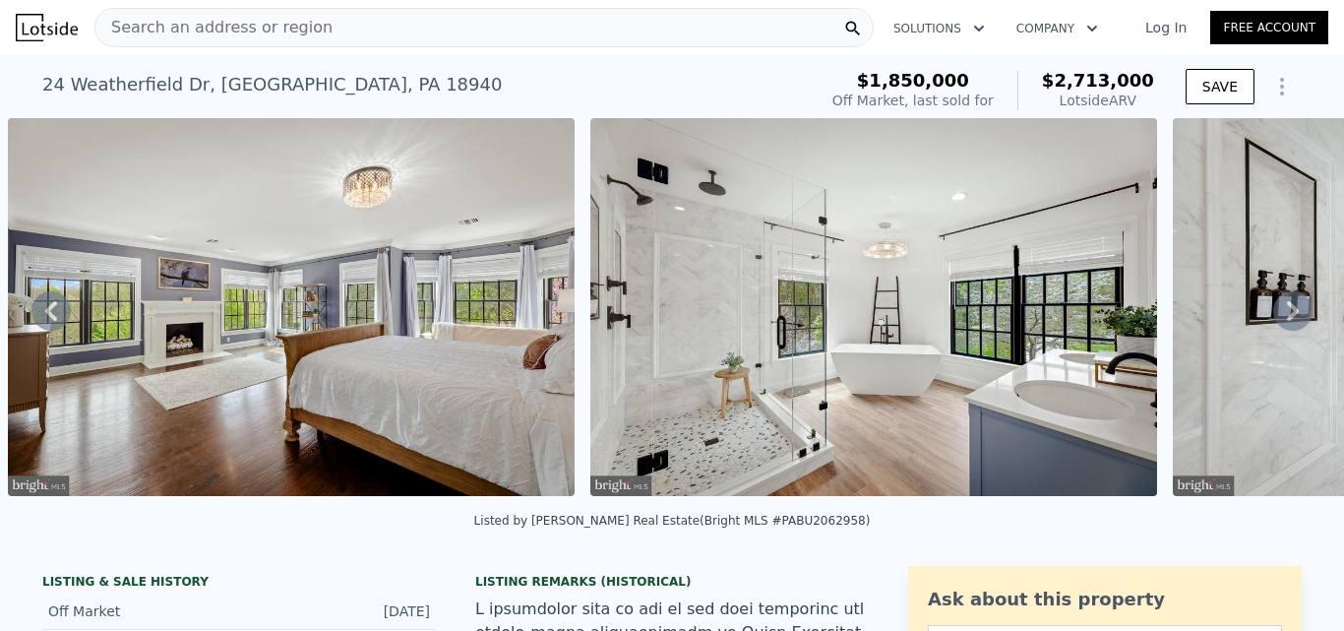
click at [1287, 315] on icon at bounding box center [1293, 311] width 12 height 20
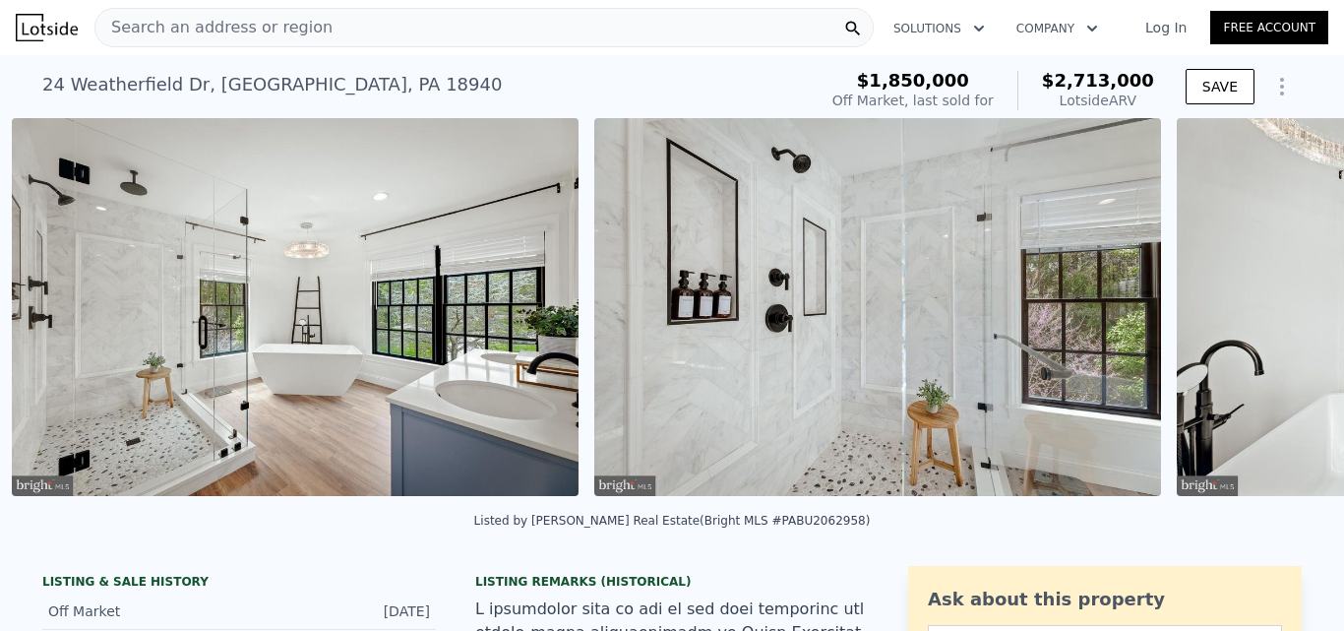
scroll to position [0, 21866]
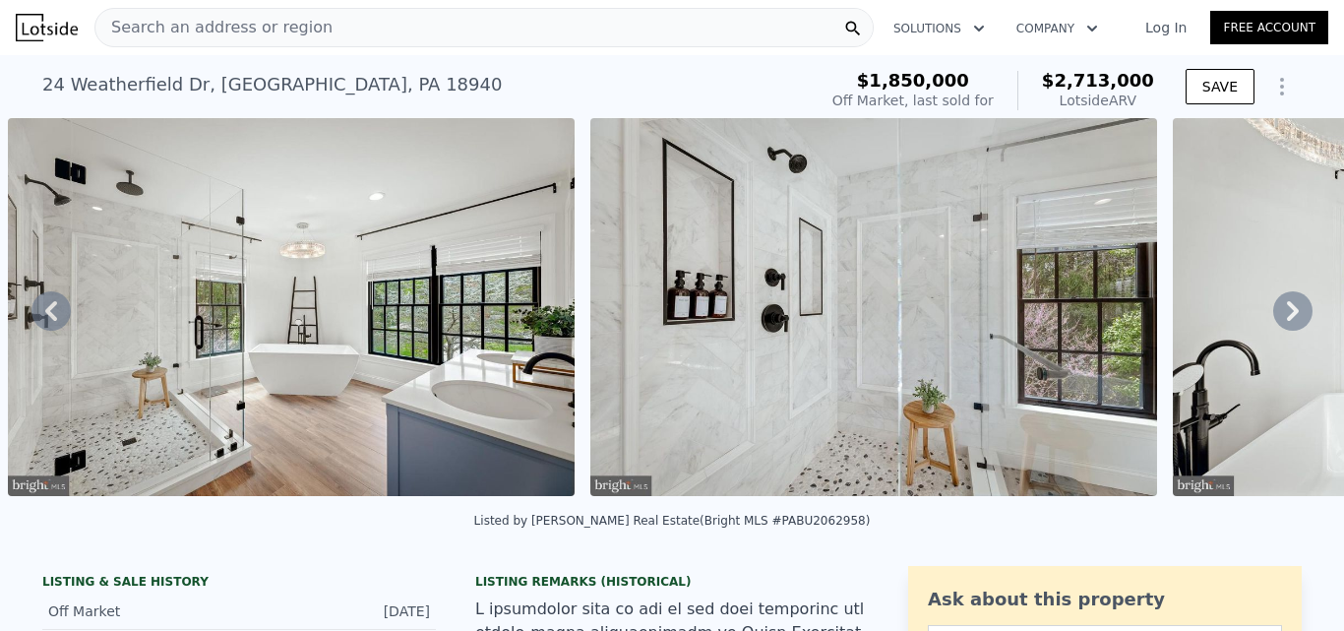
click at [1287, 315] on icon at bounding box center [1293, 311] width 12 height 20
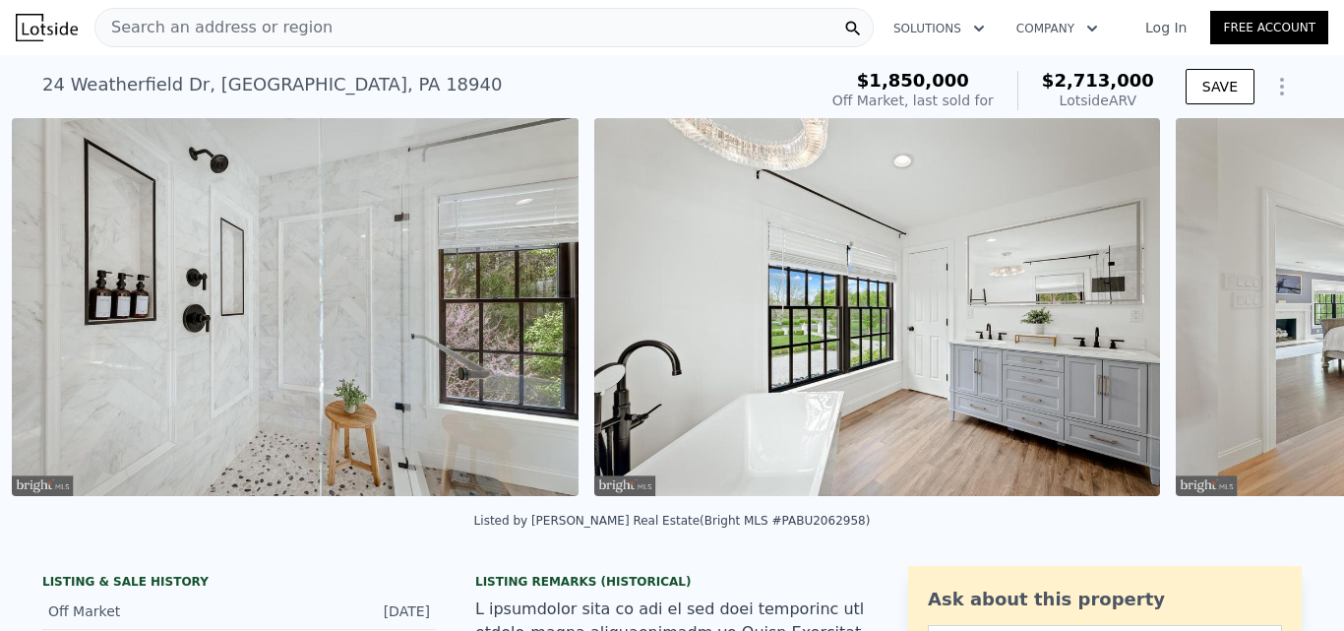
scroll to position [0, 22449]
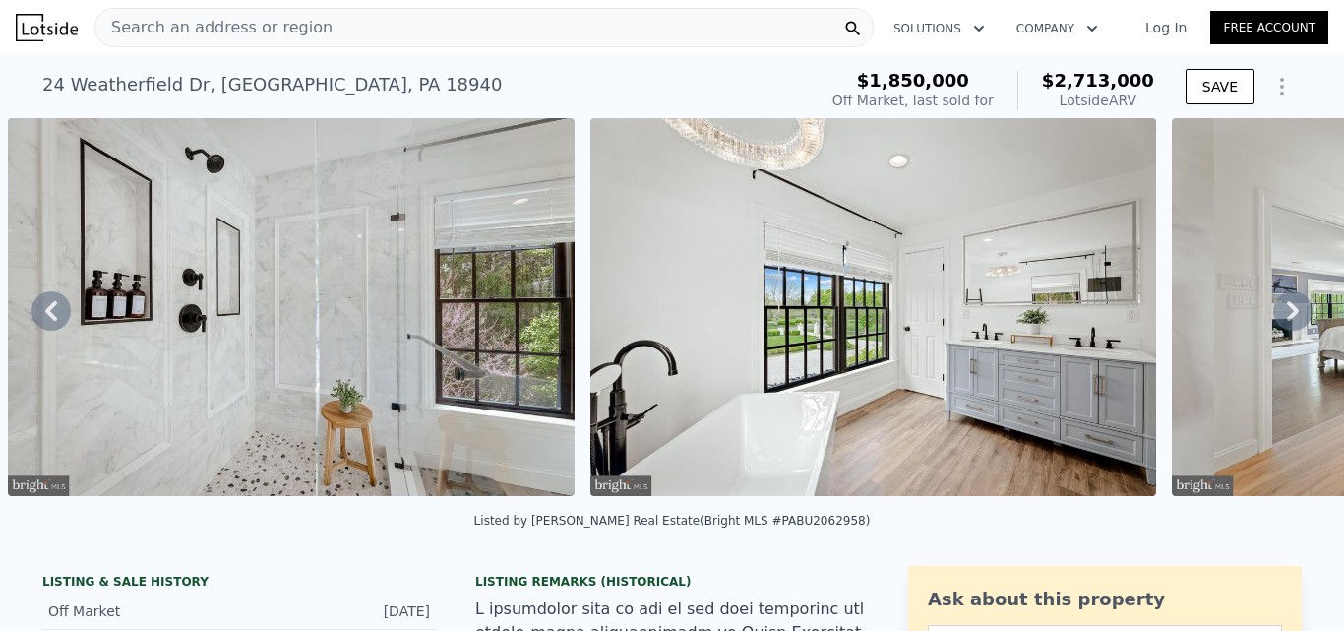
click at [1287, 315] on icon at bounding box center [1293, 311] width 12 height 20
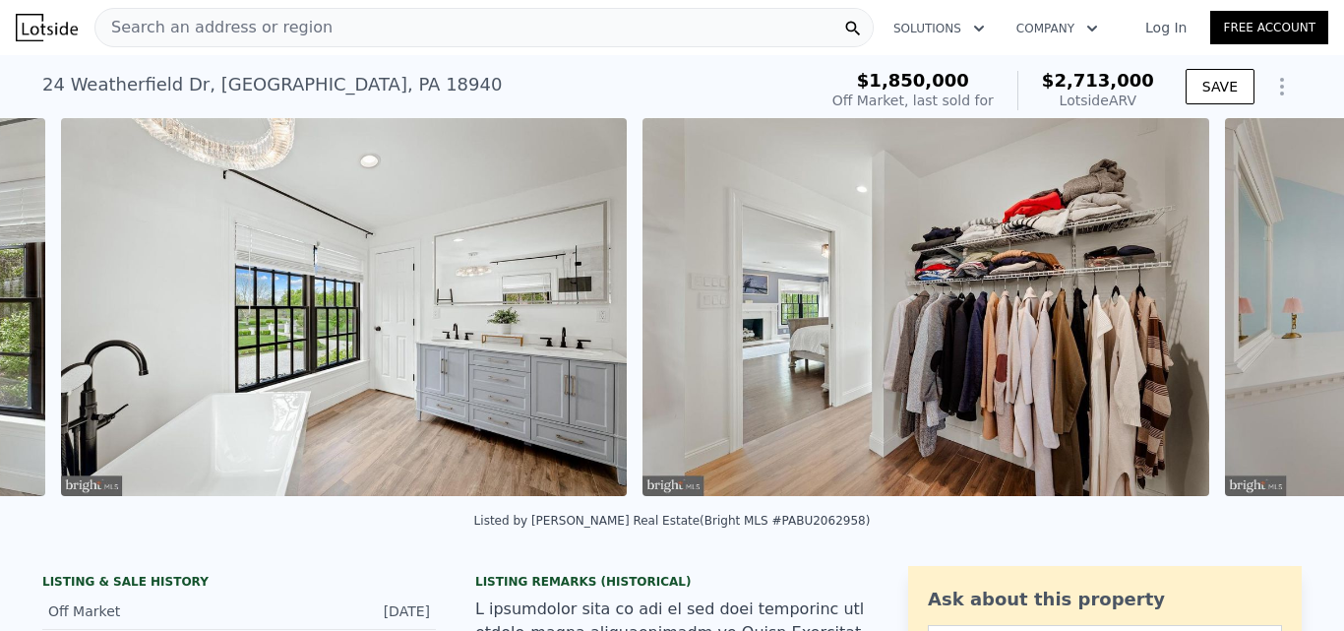
scroll to position [0, 23031]
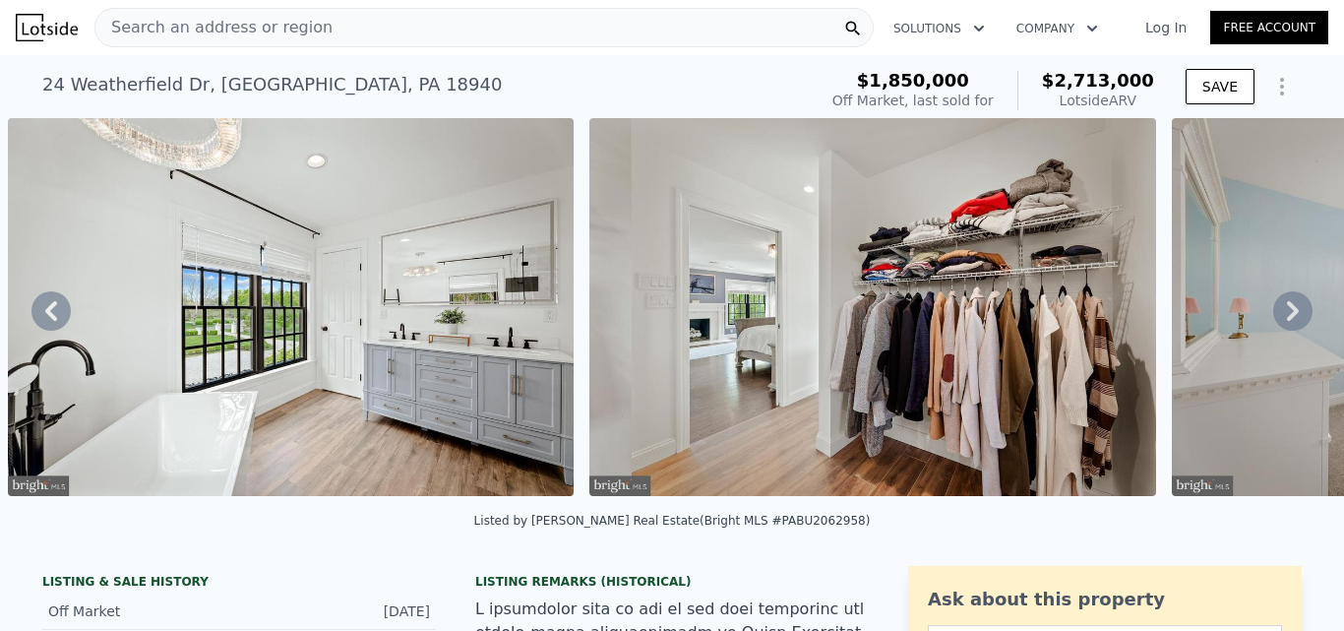
click at [1287, 315] on icon at bounding box center [1293, 311] width 12 height 20
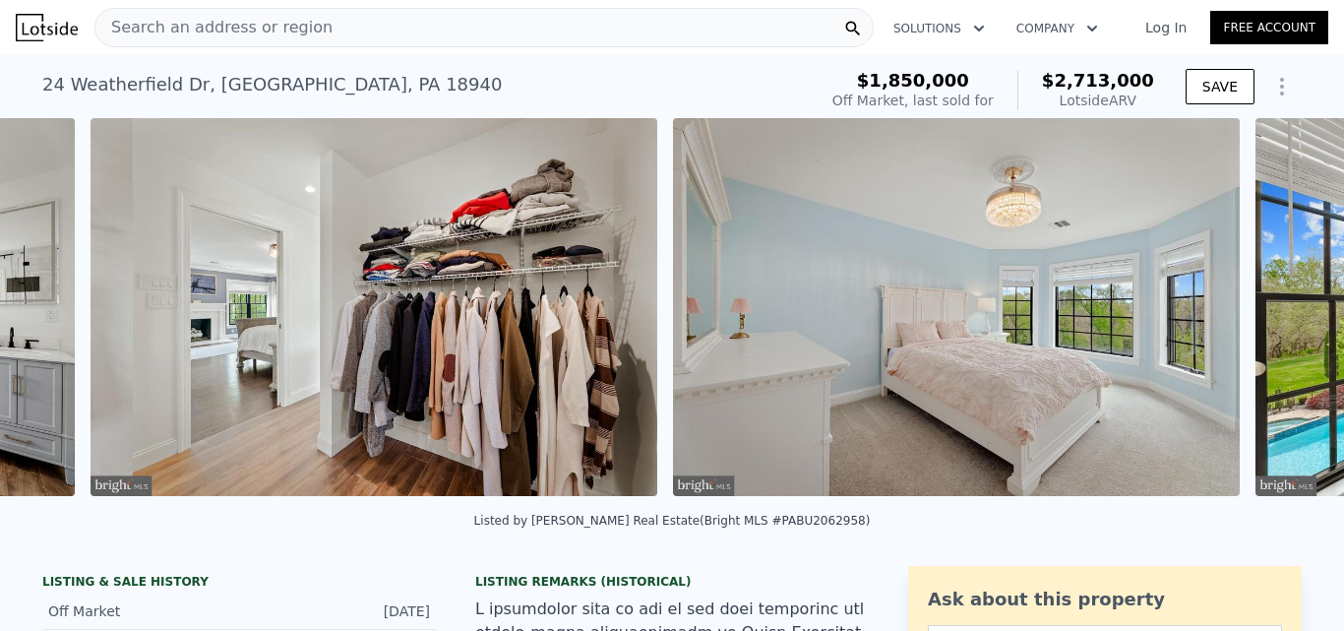
scroll to position [0, 23613]
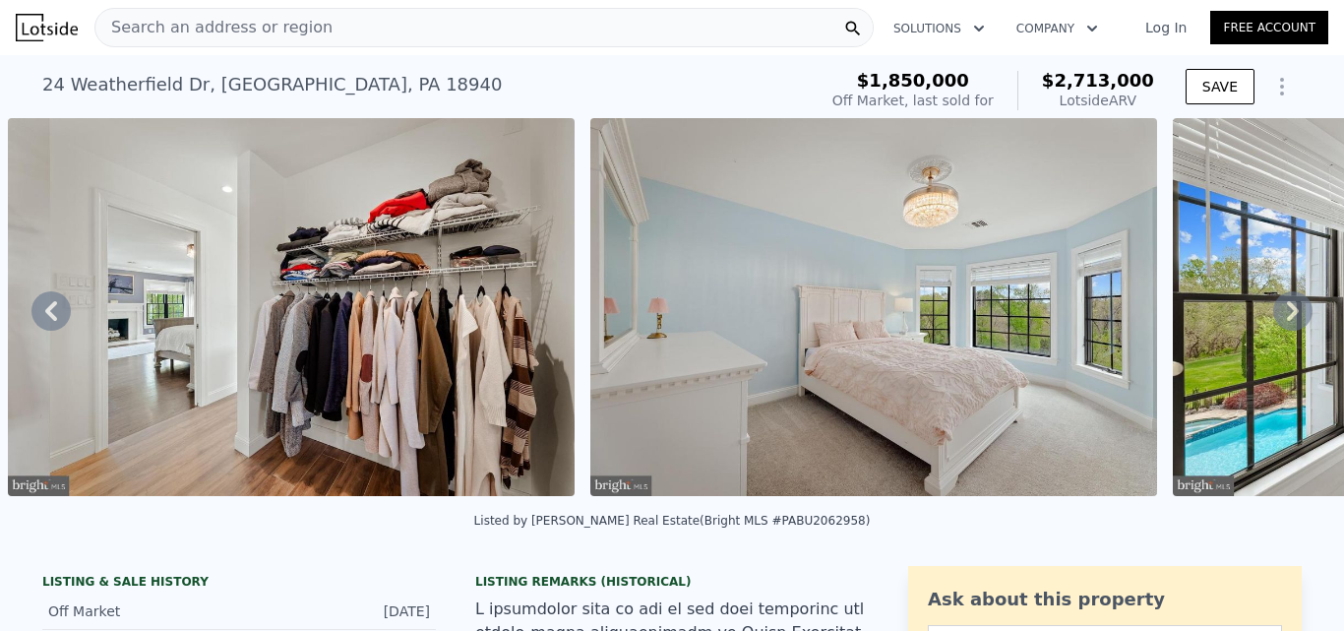
click at [1287, 315] on icon at bounding box center [1293, 311] width 12 height 20
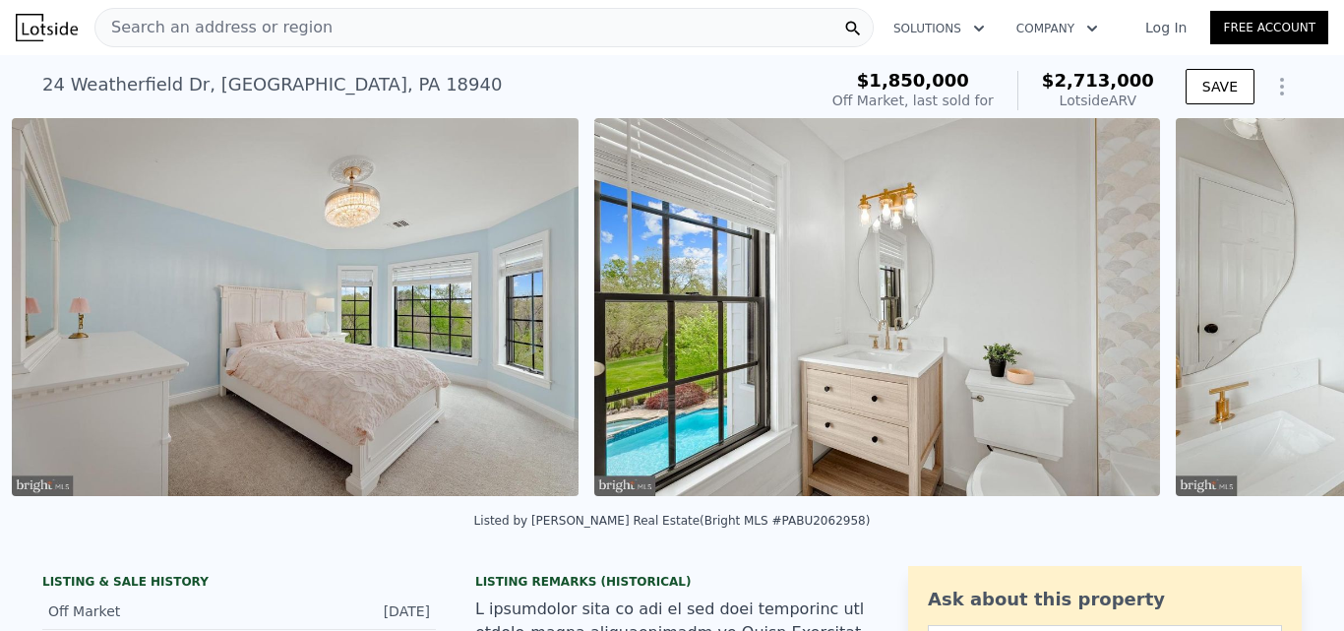
scroll to position [0, 24196]
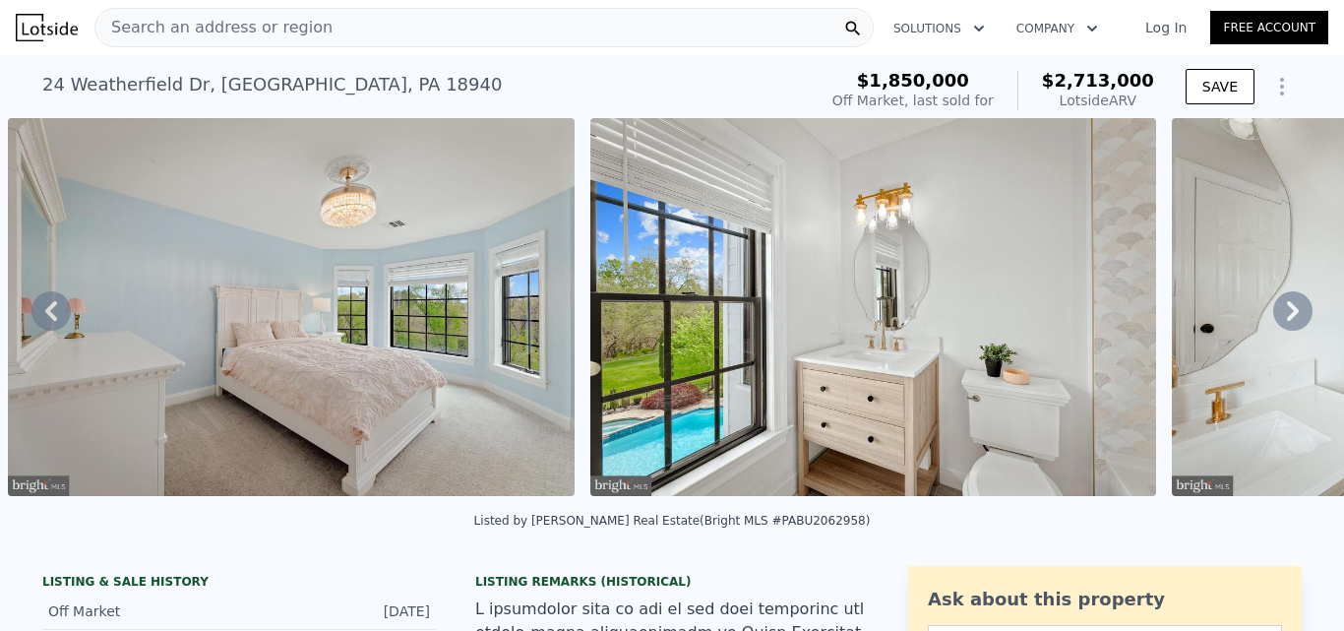
click at [1287, 315] on icon at bounding box center [1293, 311] width 12 height 20
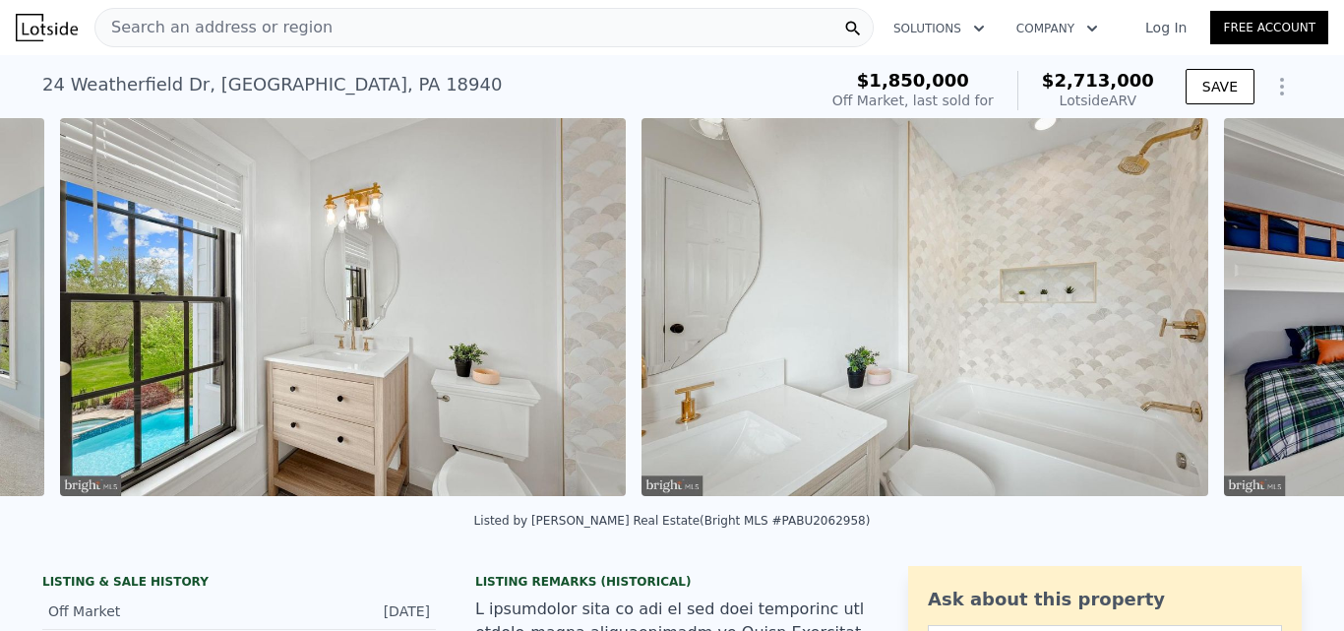
scroll to position [0, 24778]
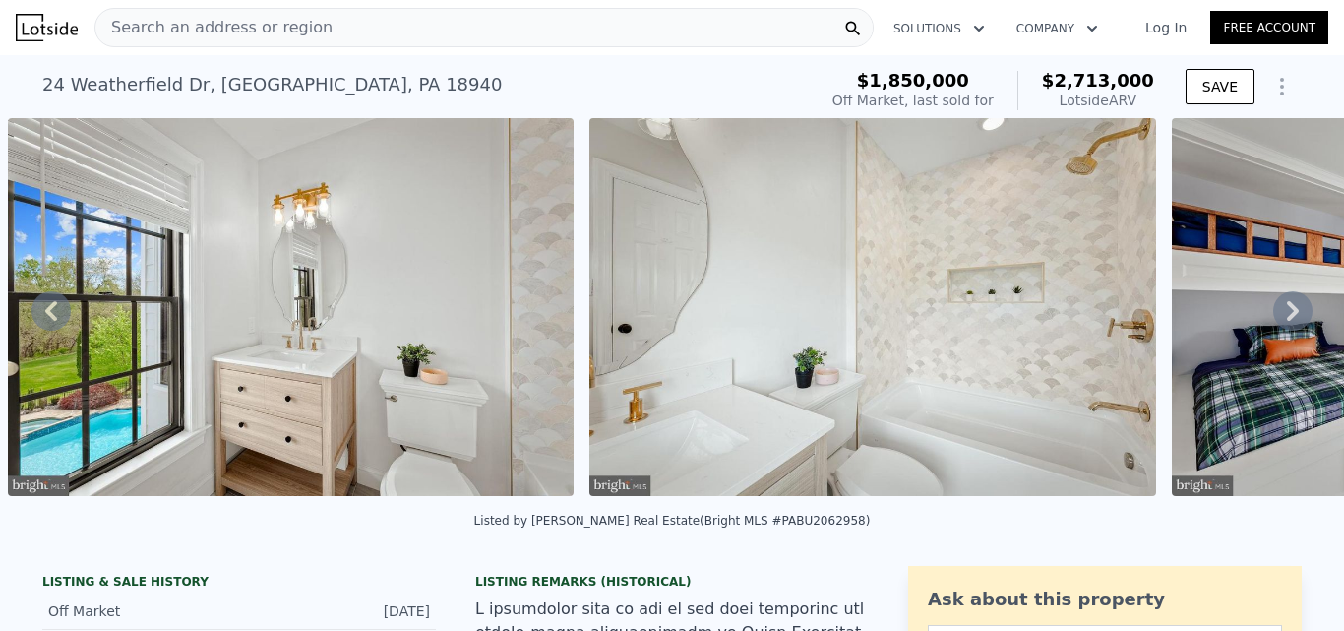
click at [1287, 315] on icon at bounding box center [1293, 311] width 12 height 20
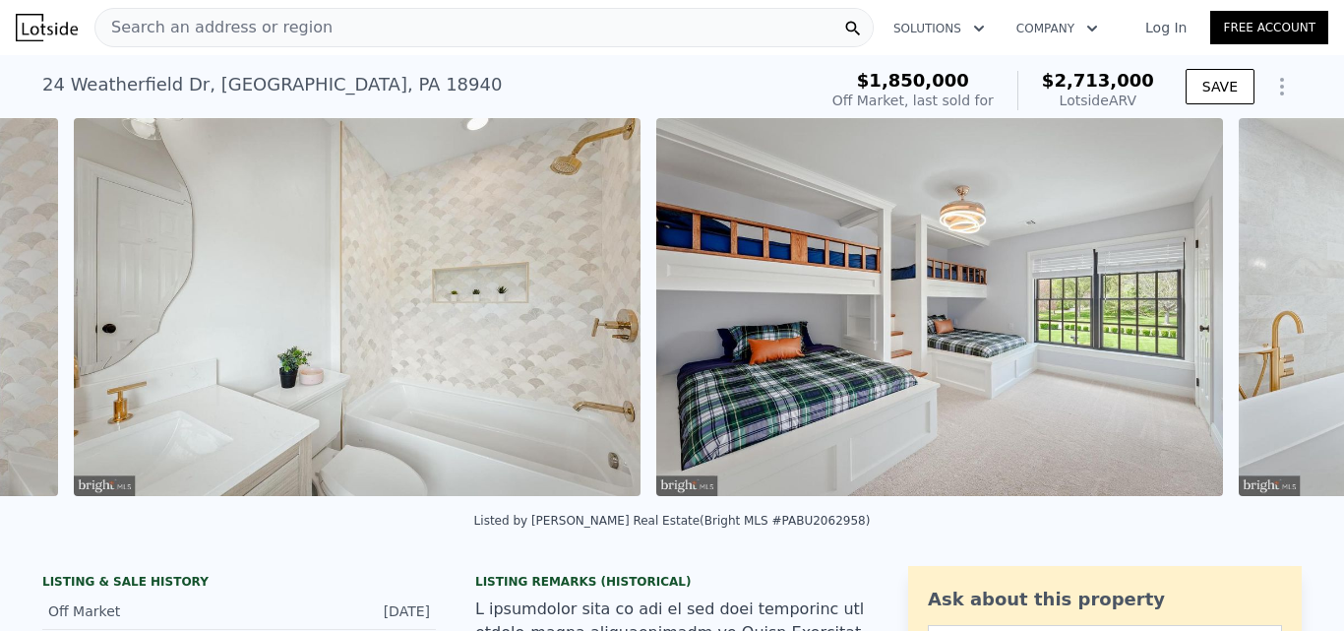
scroll to position [0, 25360]
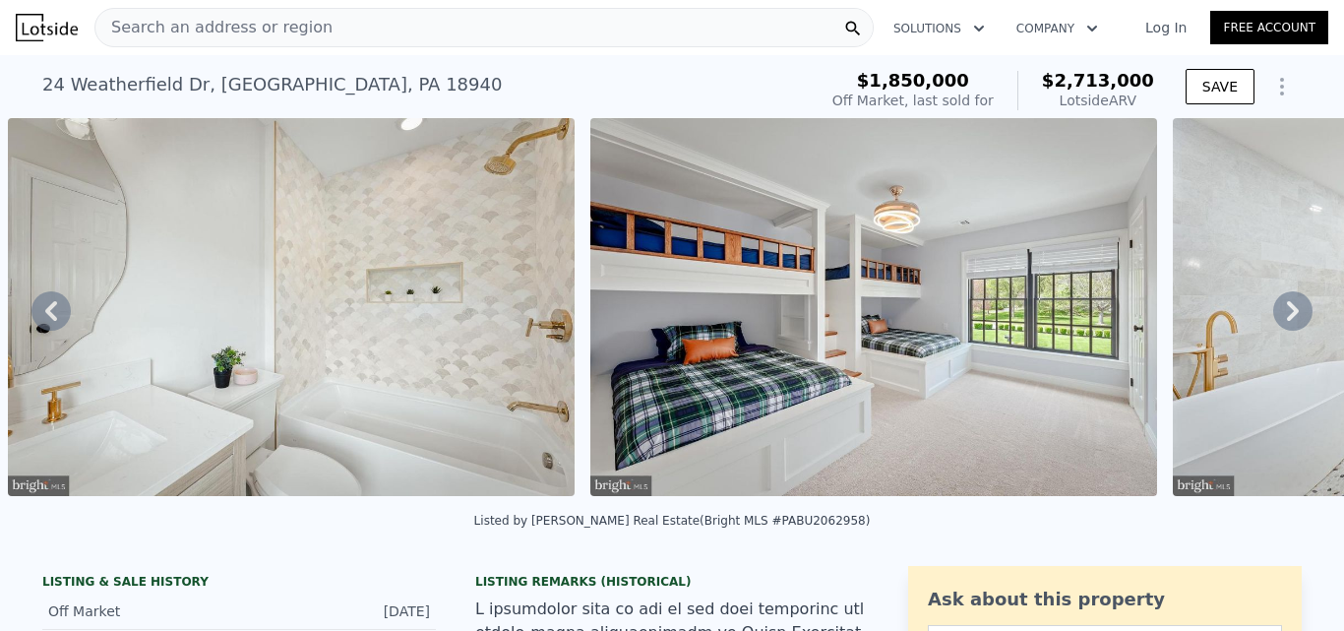
click at [1287, 315] on icon at bounding box center [1293, 311] width 12 height 20
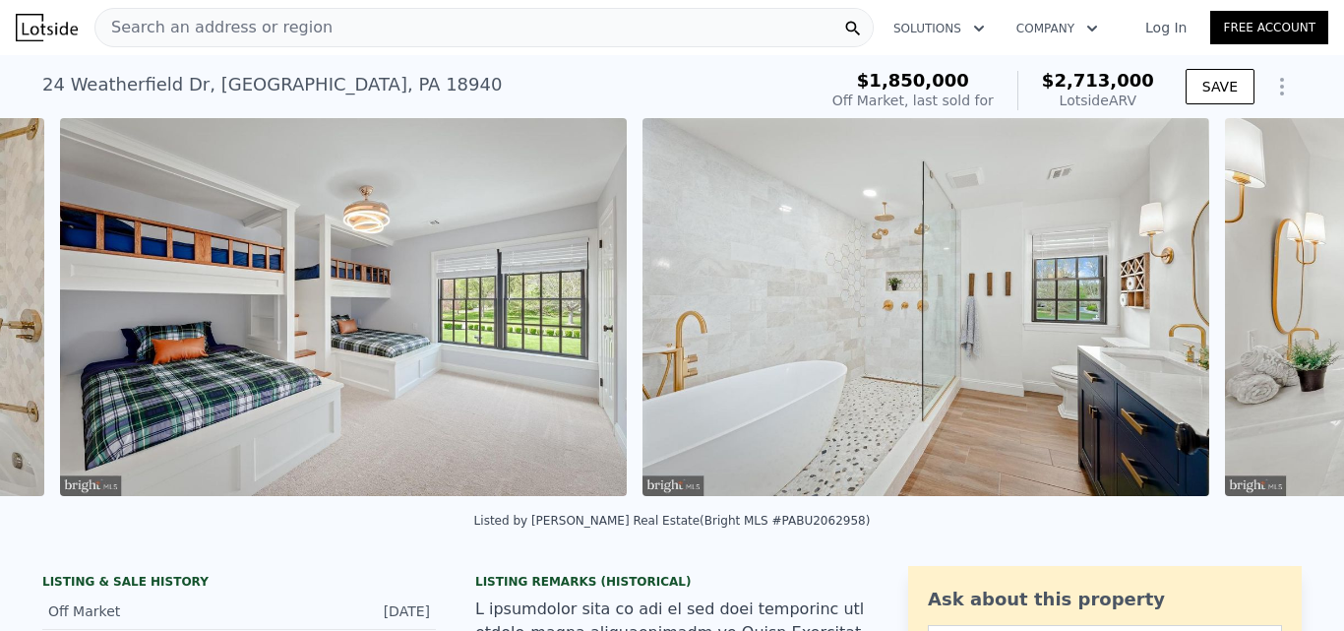
scroll to position [0, 25943]
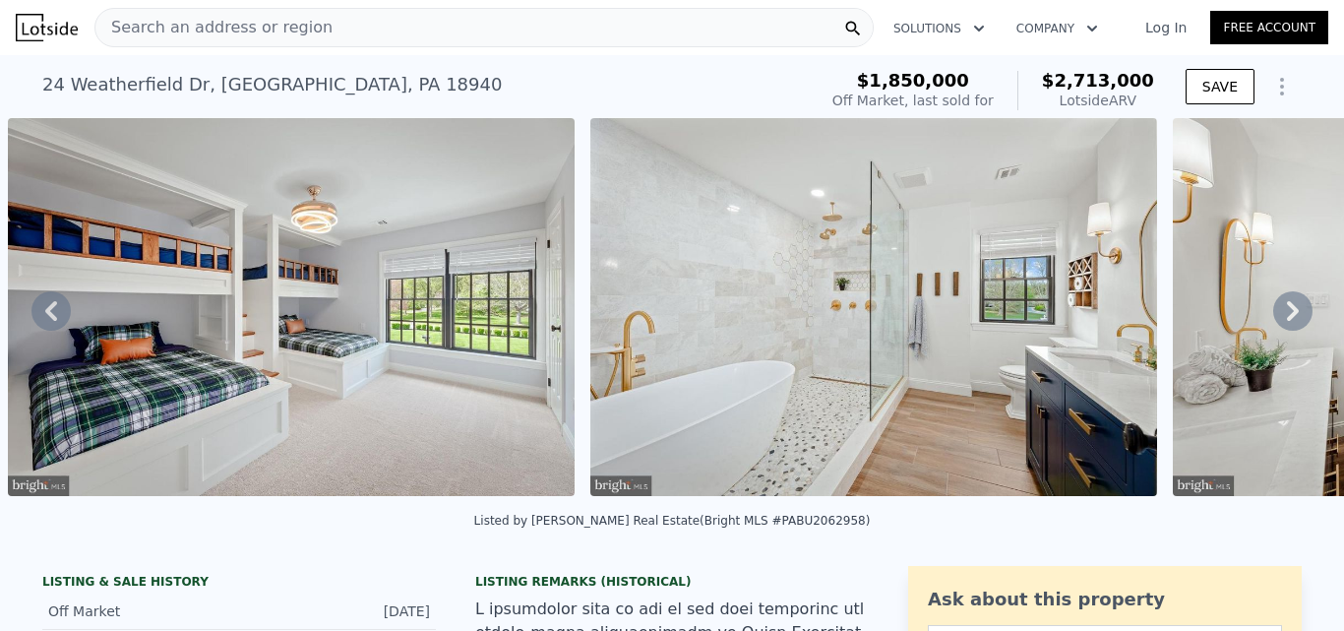
click at [1287, 315] on icon at bounding box center [1293, 311] width 12 height 20
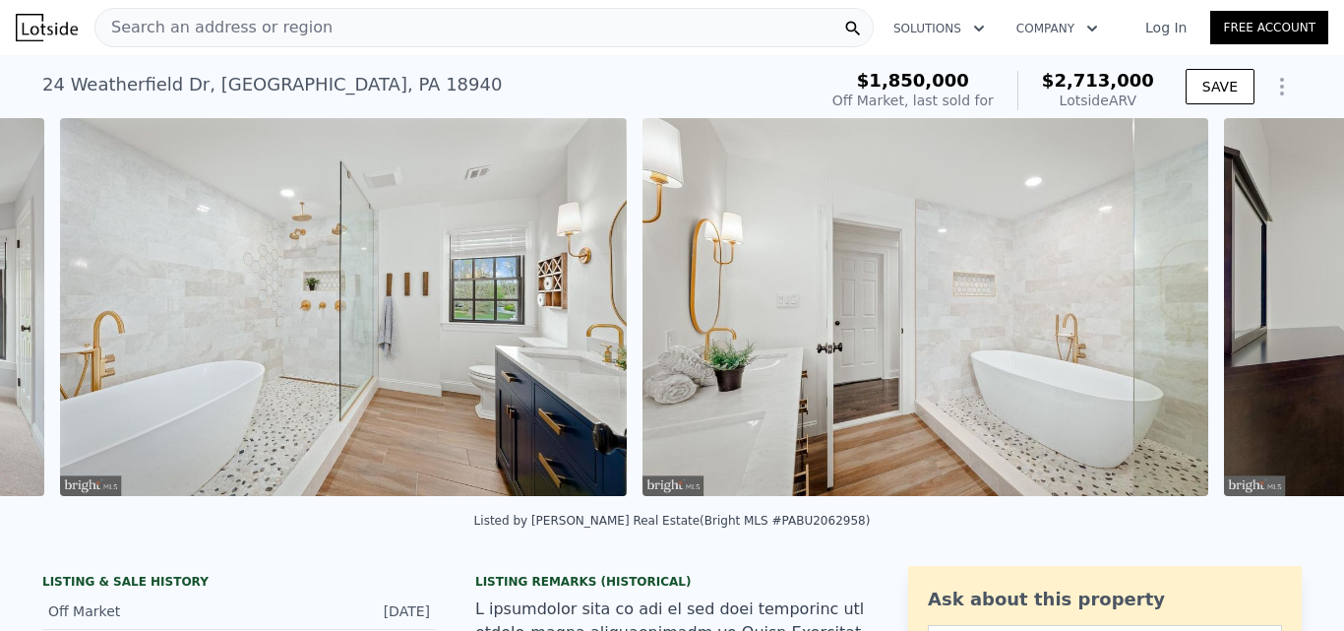
scroll to position [0, 26525]
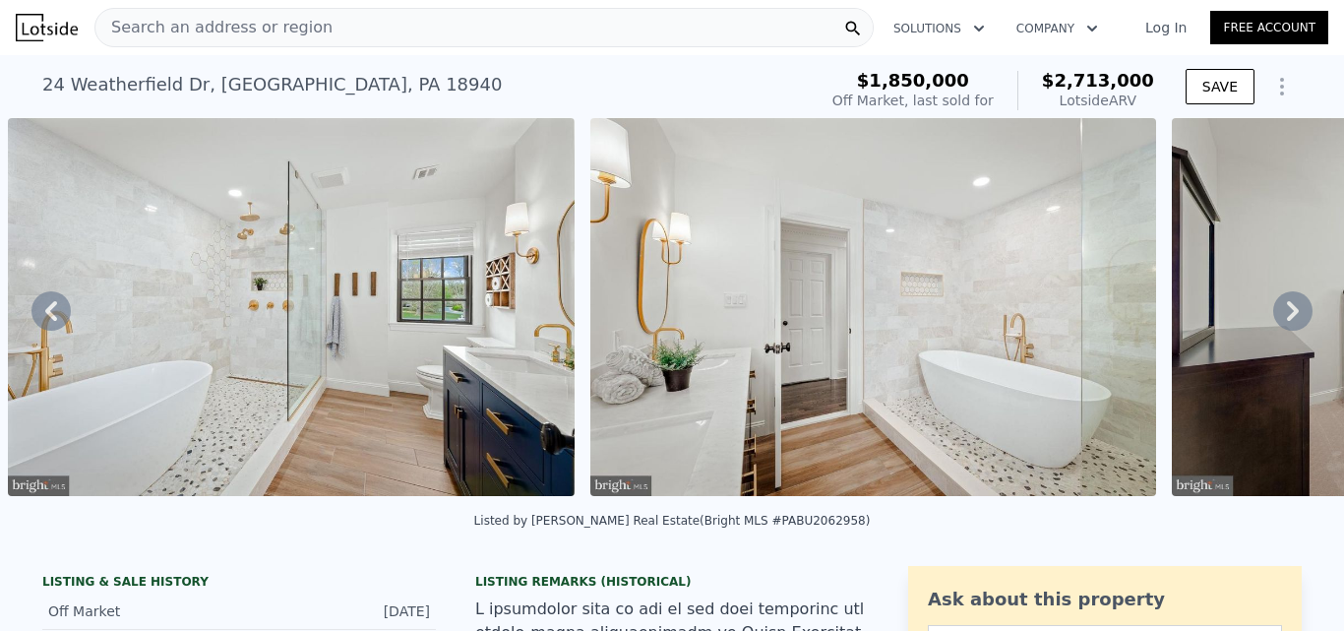
click at [1287, 315] on icon at bounding box center [1293, 311] width 12 height 20
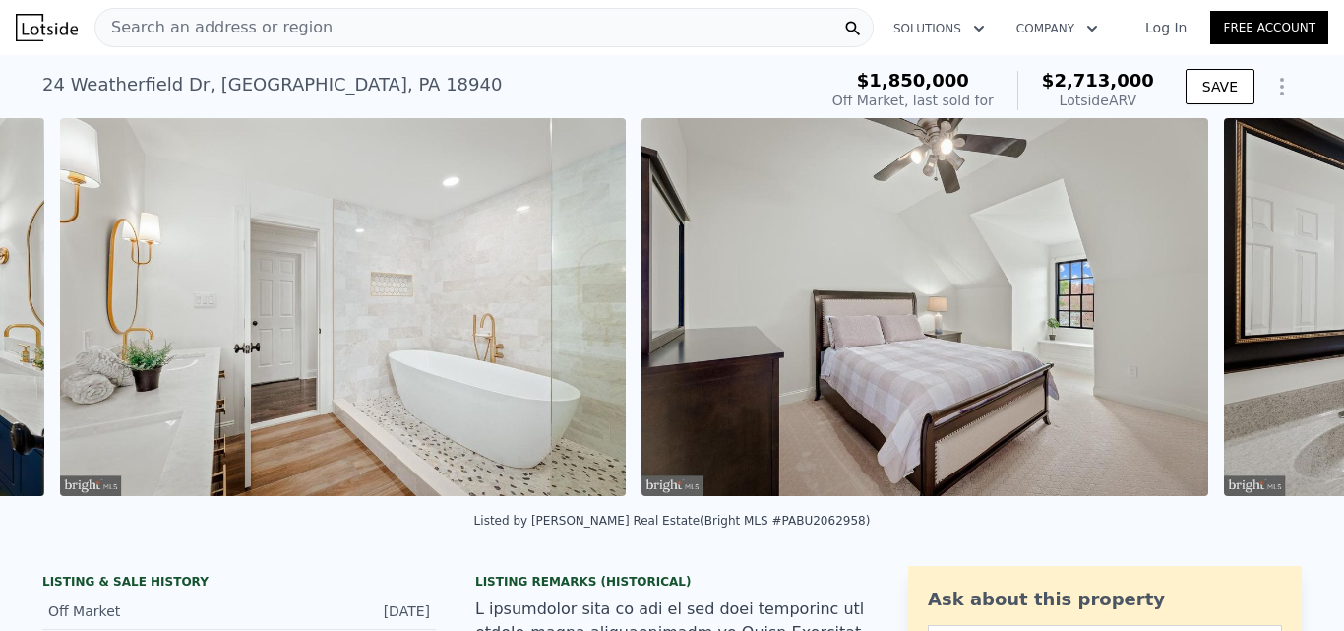
scroll to position [0, 27108]
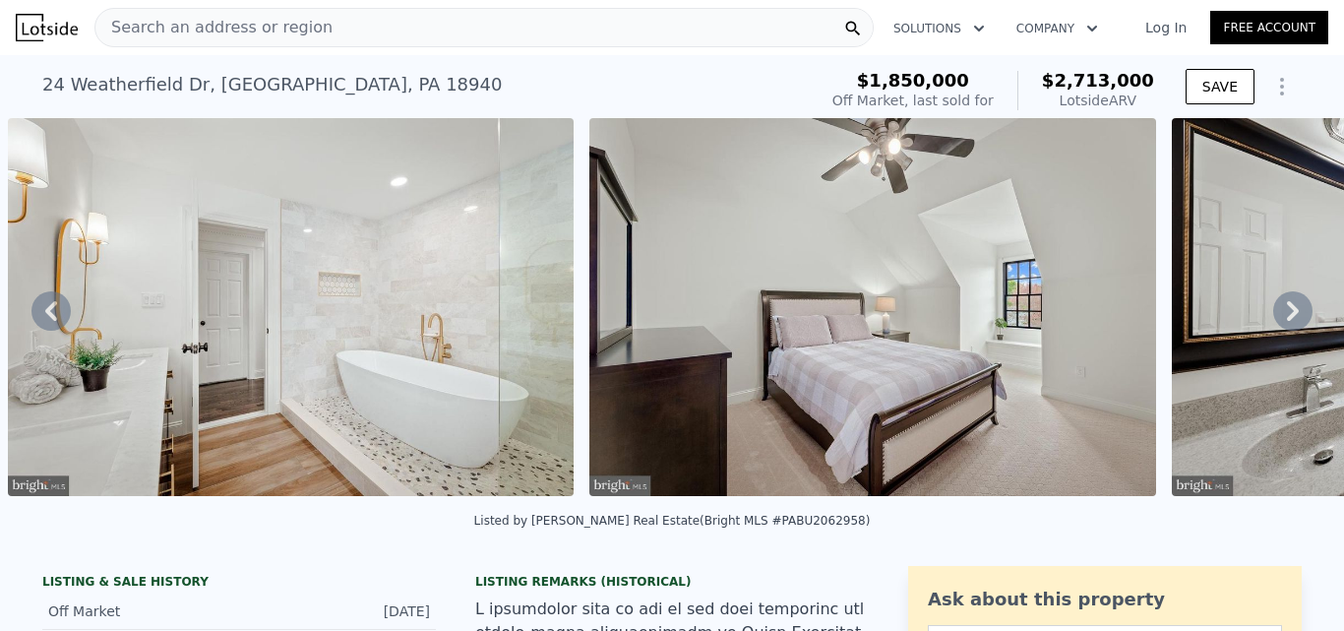
click at [1287, 315] on icon at bounding box center [1293, 311] width 12 height 20
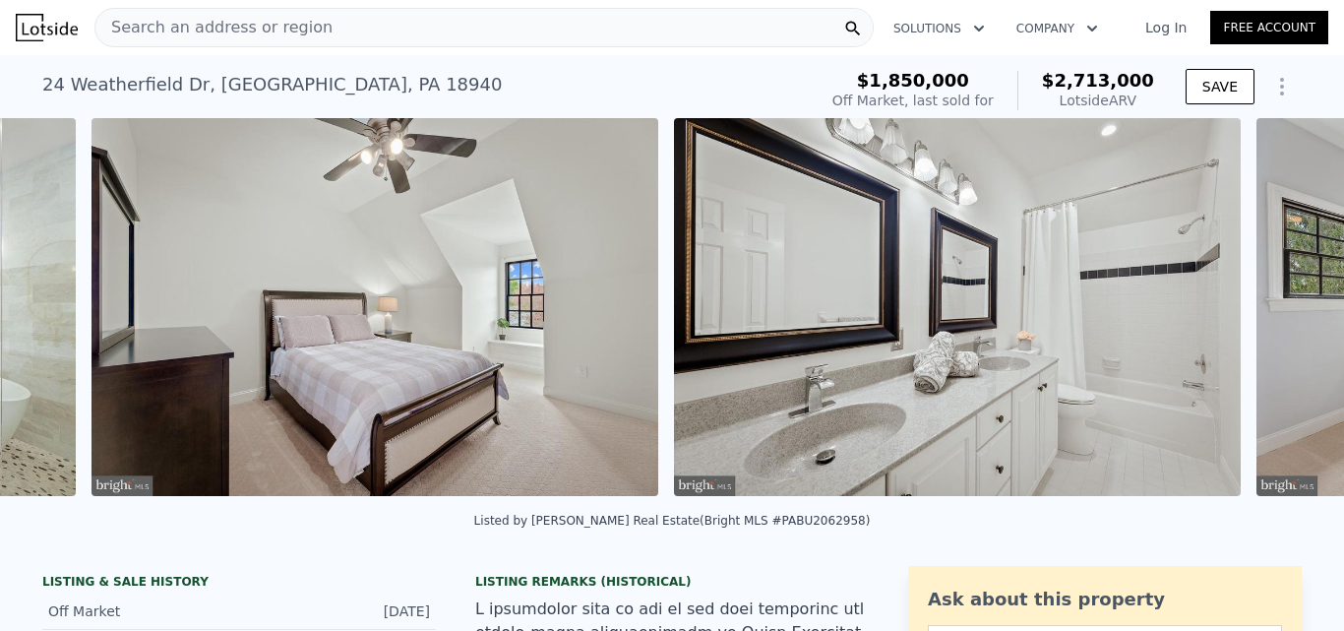
scroll to position [0, 27690]
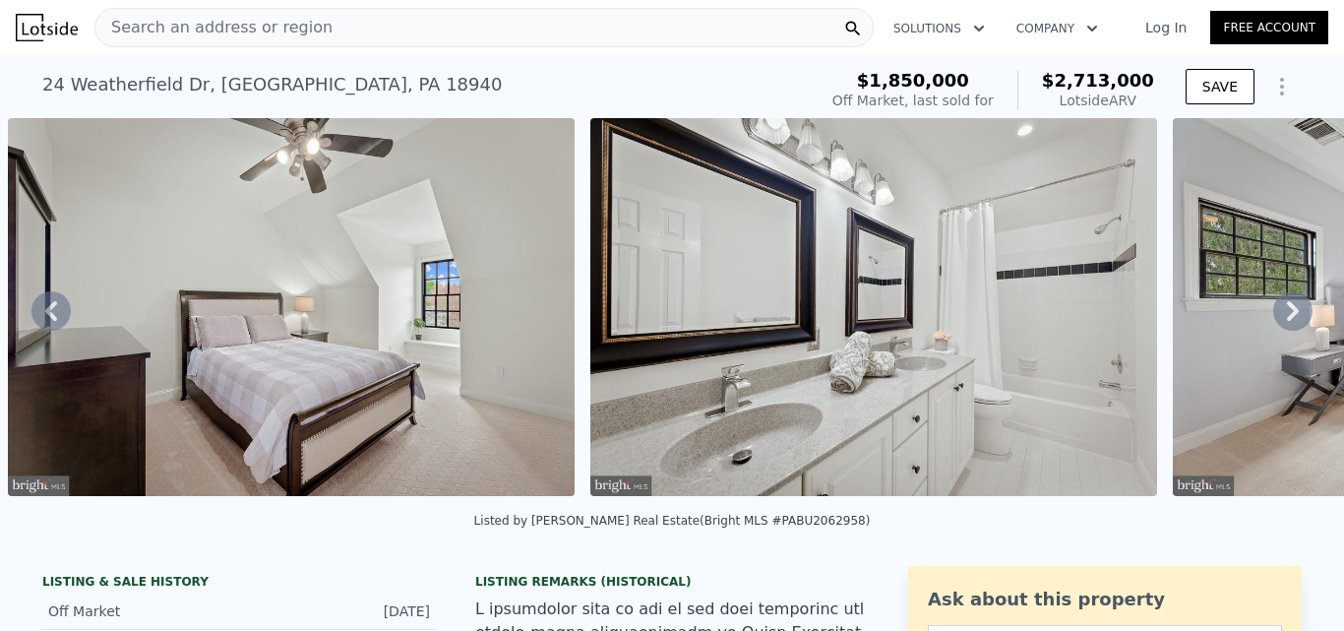
click at [1287, 315] on icon at bounding box center [1293, 311] width 12 height 20
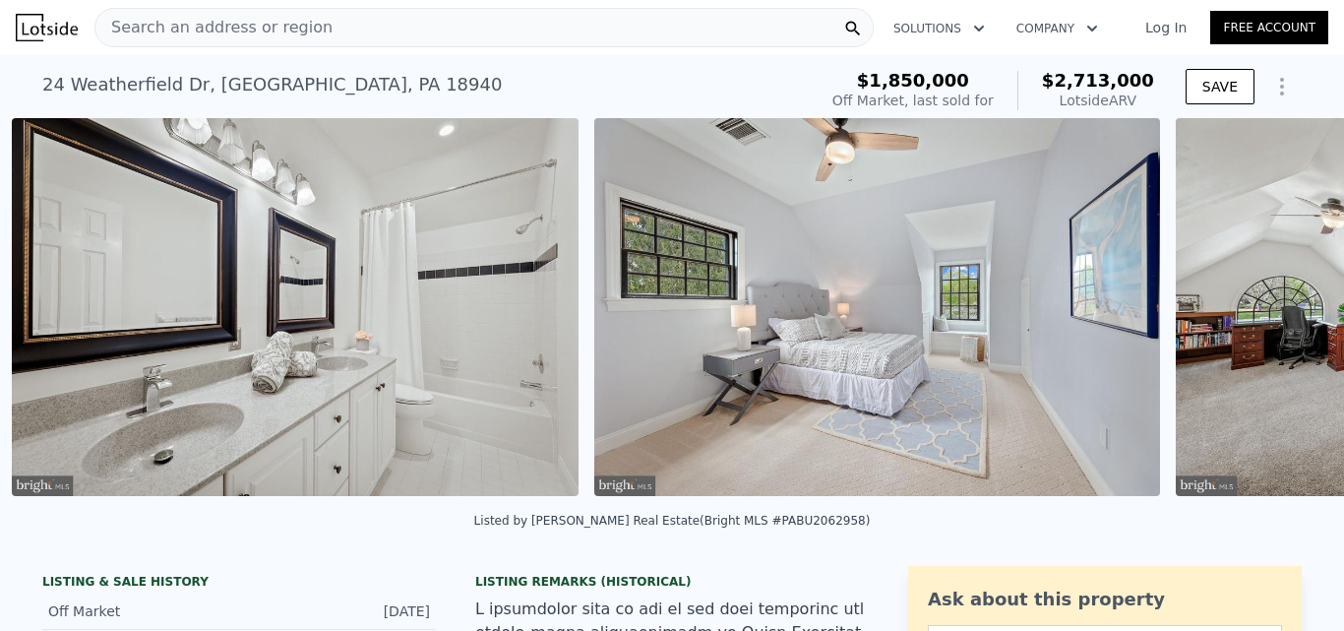
scroll to position [0, 28272]
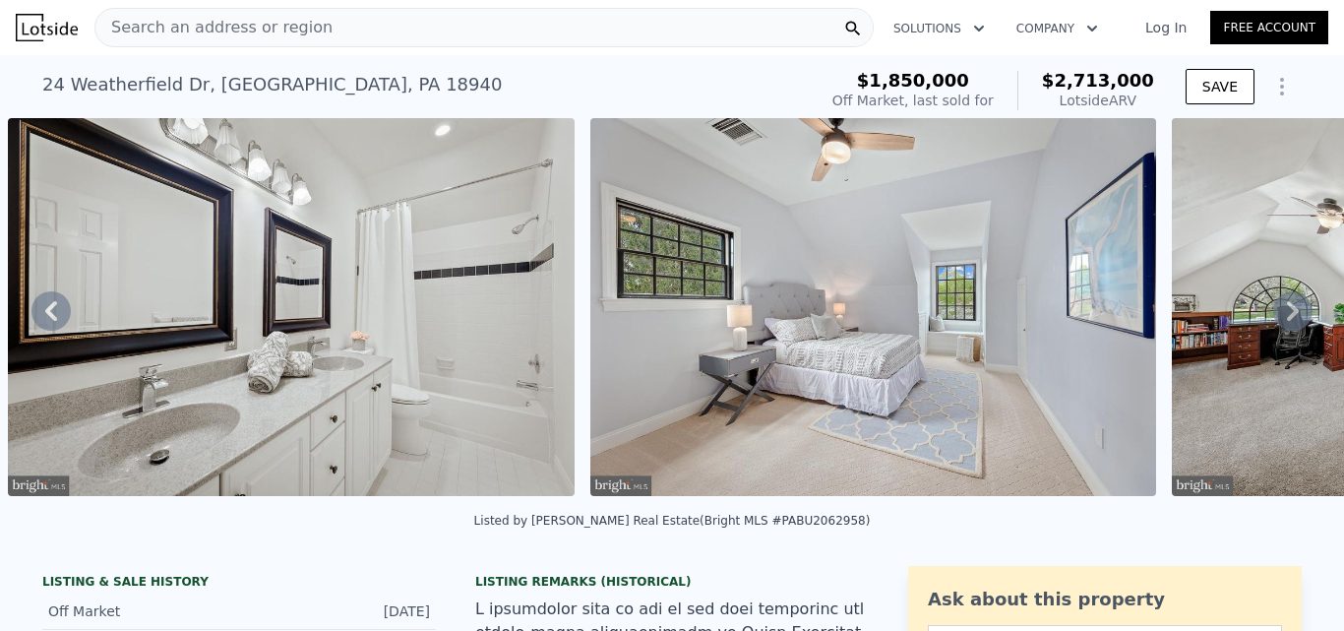
click at [1287, 315] on icon at bounding box center [1293, 311] width 12 height 20
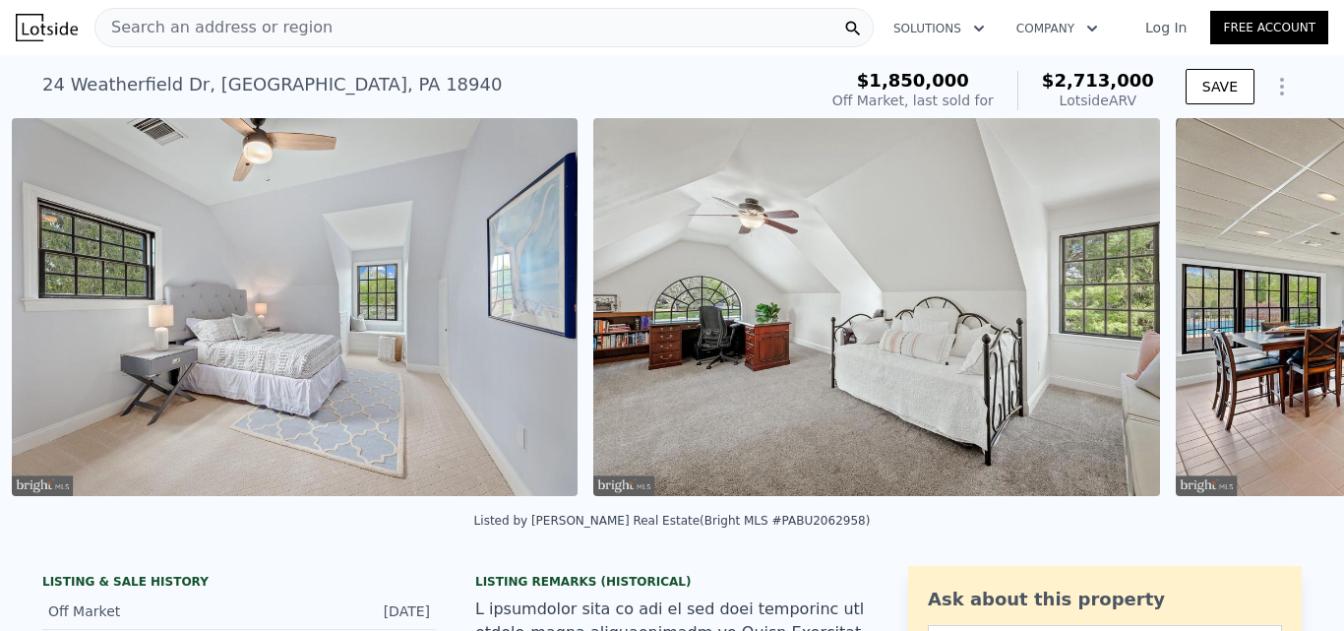
scroll to position [0, 28855]
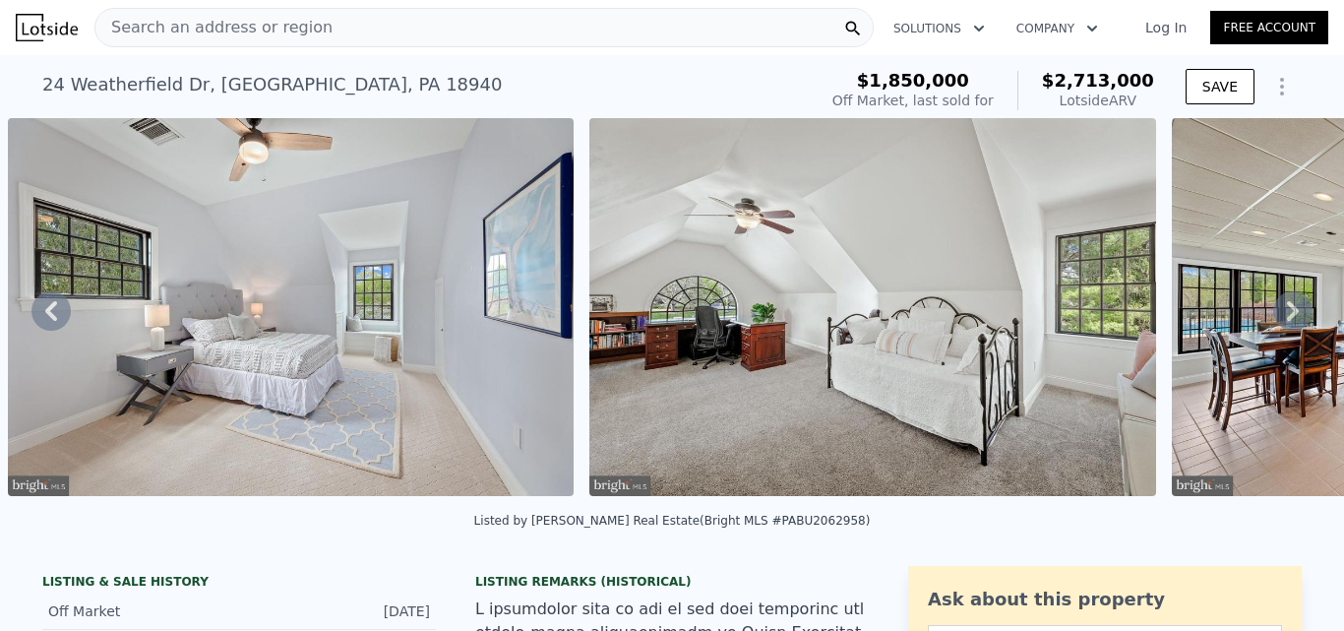
click at [1287, 315] on icon at bounding box center [1293, 311] width 12 height 20
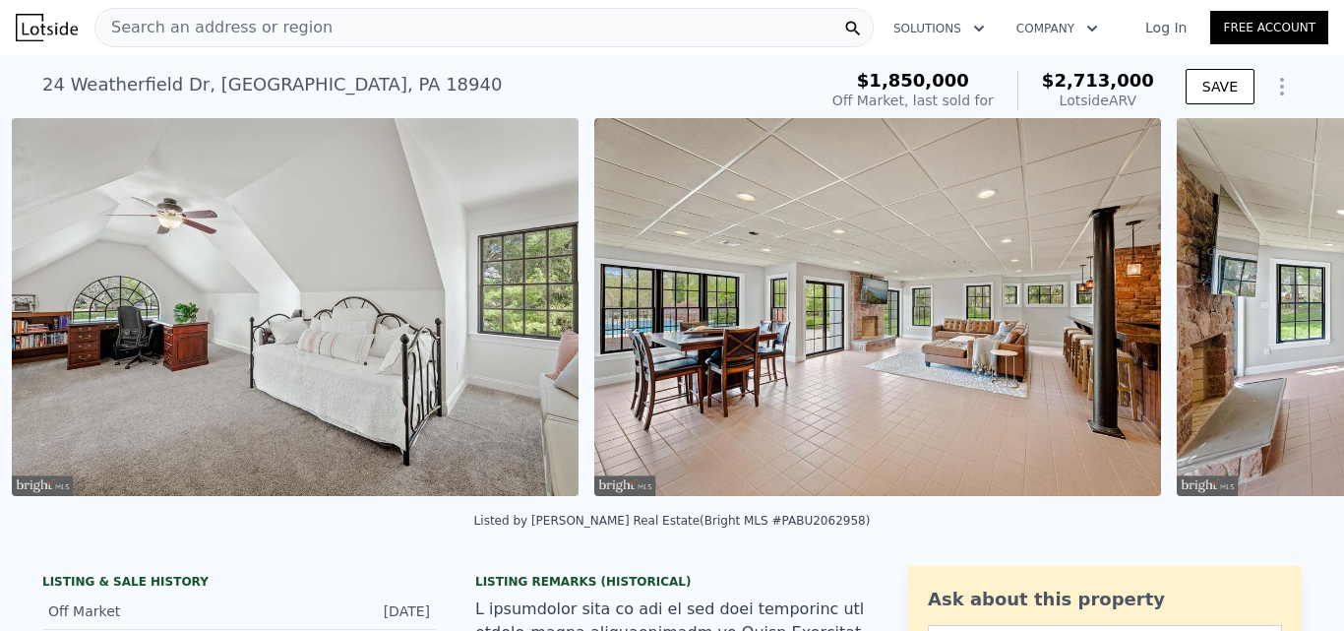
scroll to position [0, 29437]
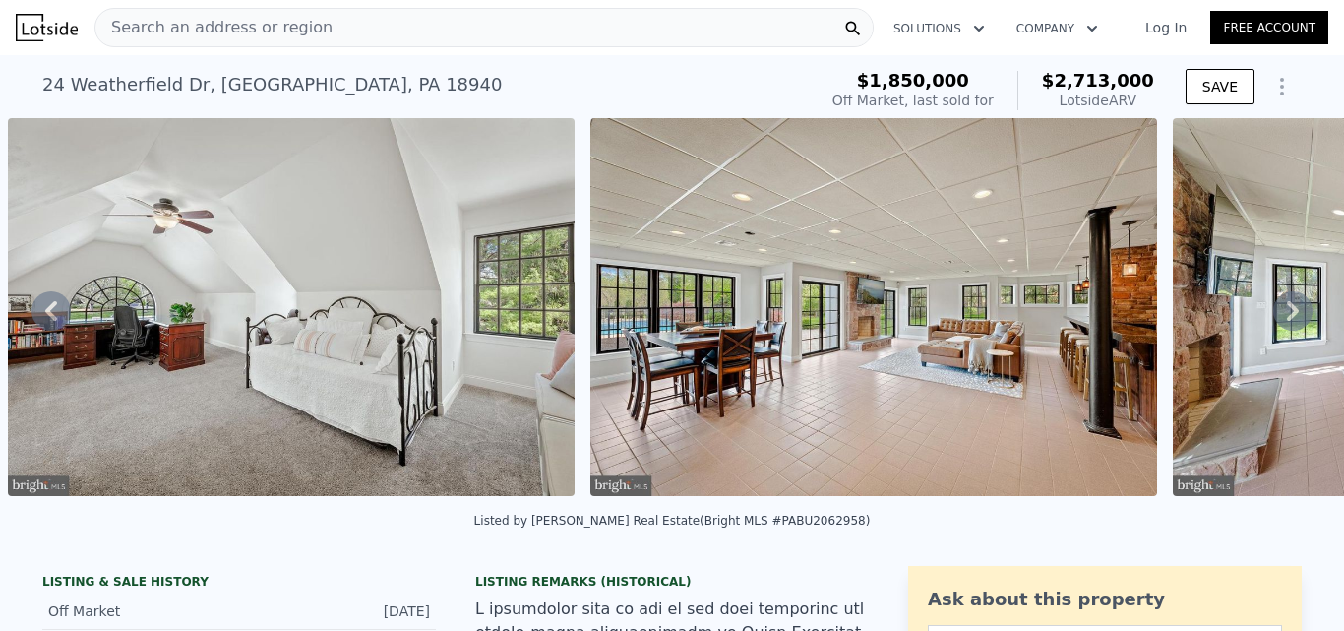
click at [1287, 315] on icon at bounding box center [1293, 311] width 12 height 20
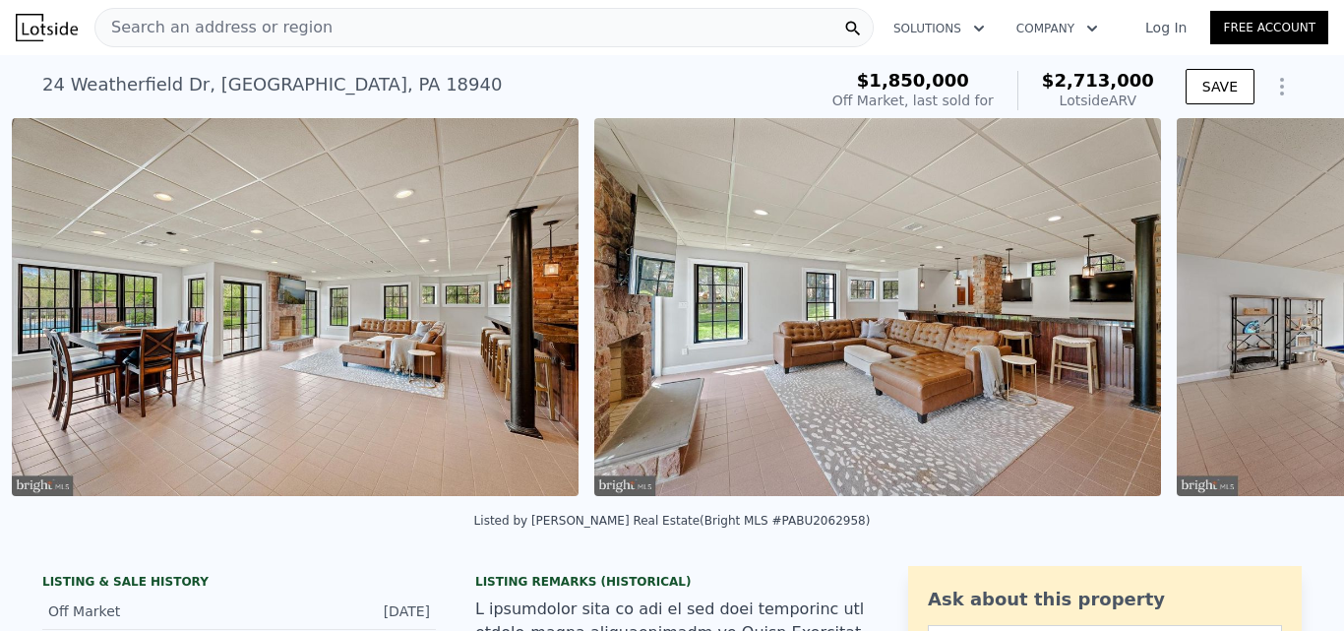
scroll to position [0, 30019]
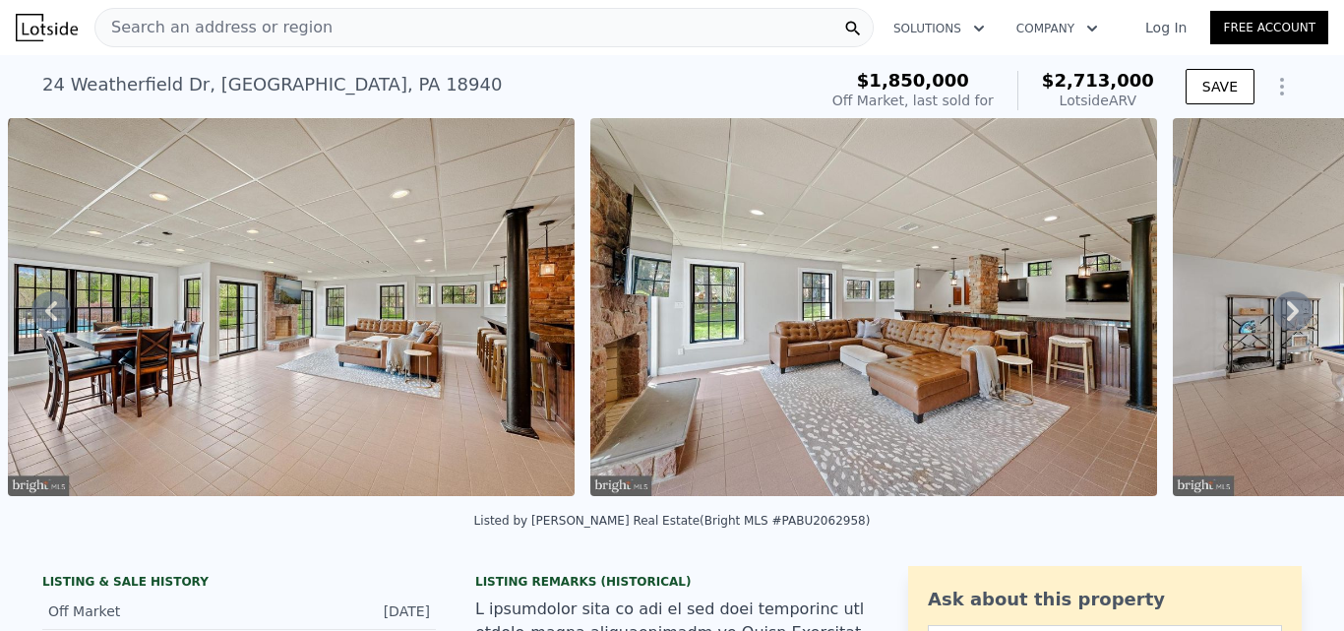
click at [1287, 315] on icon at bounding box center [1293, 311] width 12 height 20
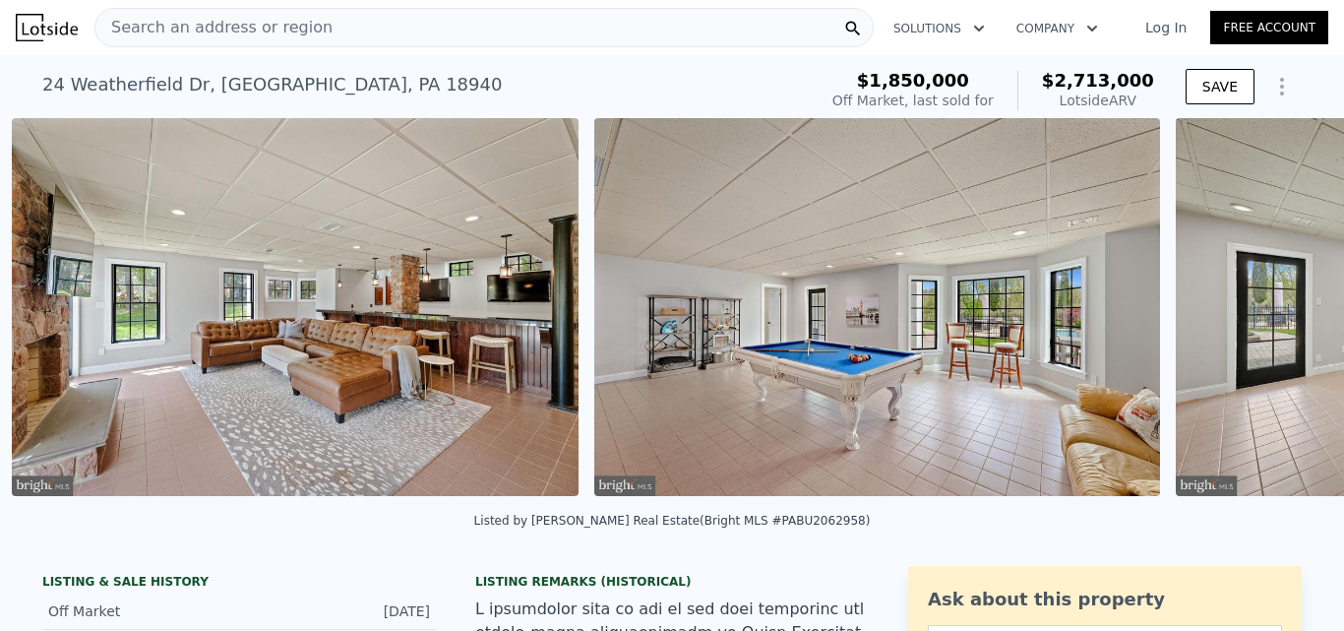
scroll to position [0, 30602]
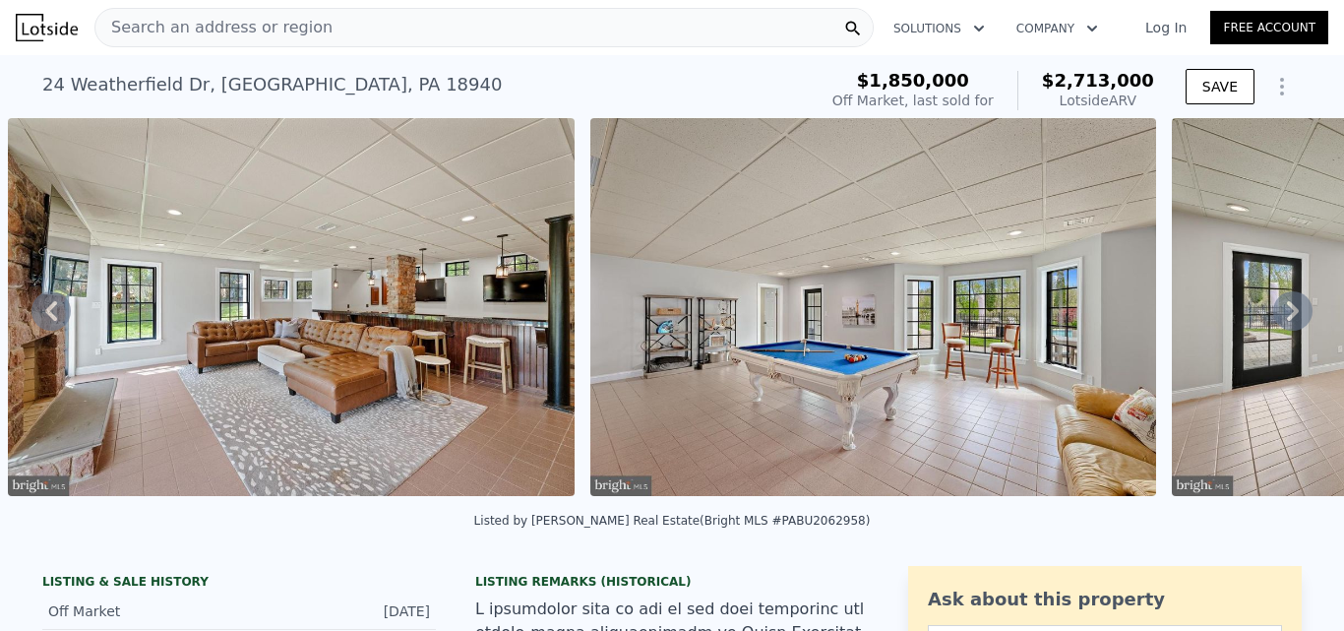
click at [1287, 315] on icon at bounding box center [1293, 311] width 12 height 20
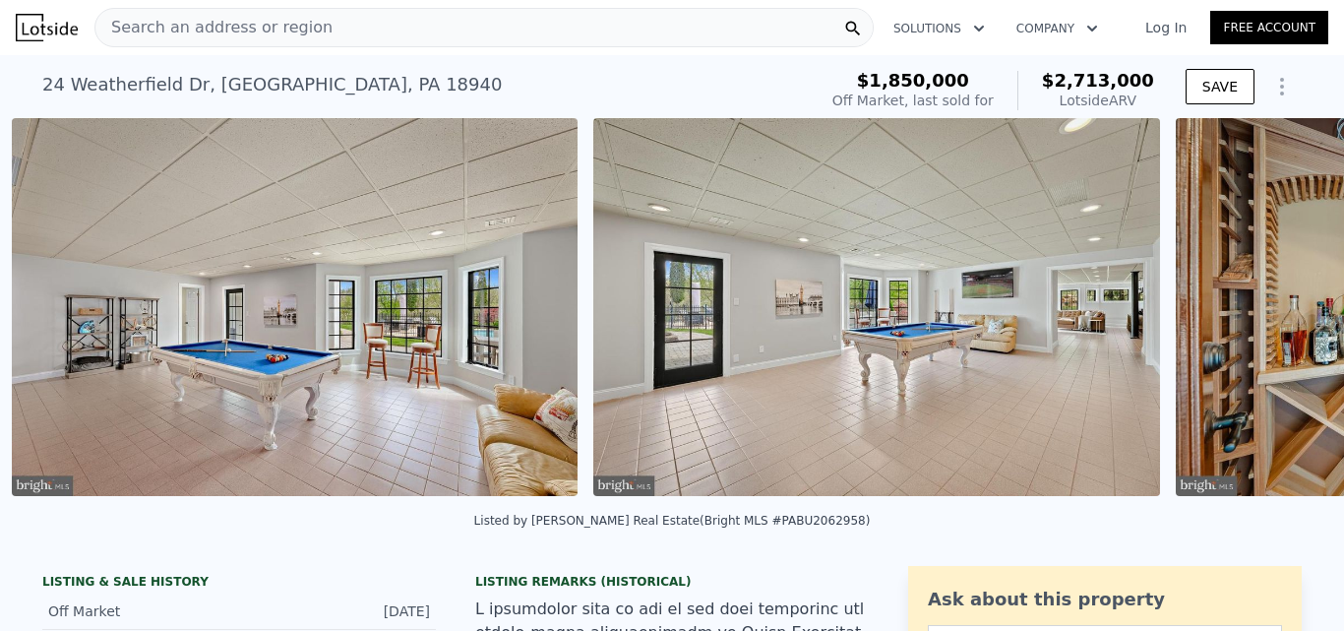
scroll to position [0, 31184]
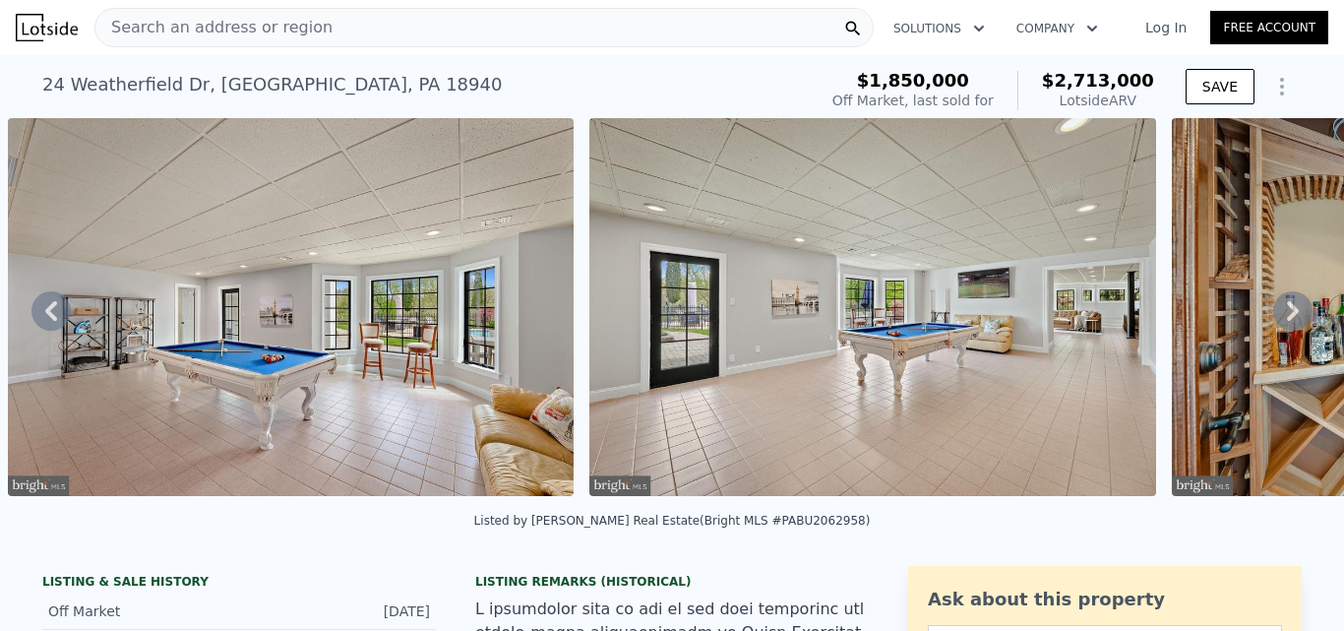
click at [1287, 315] on icon at bounding box center [1293, 311] width 12 height 20
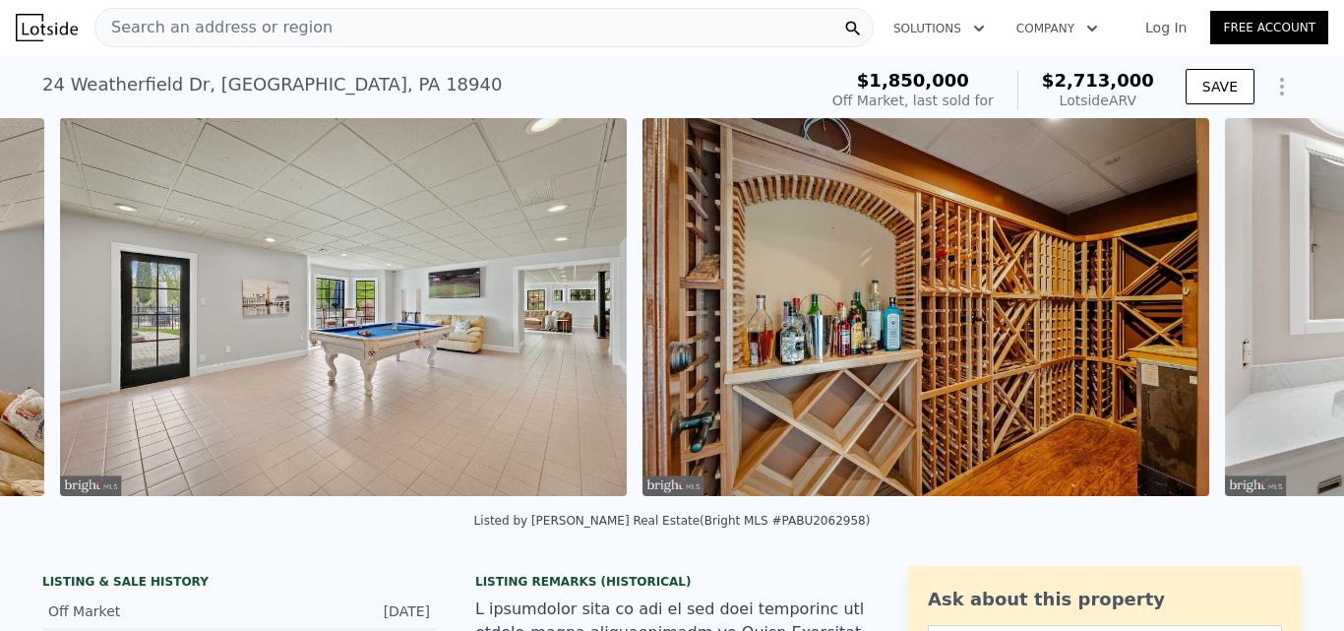
scroll to position [0, 31766]
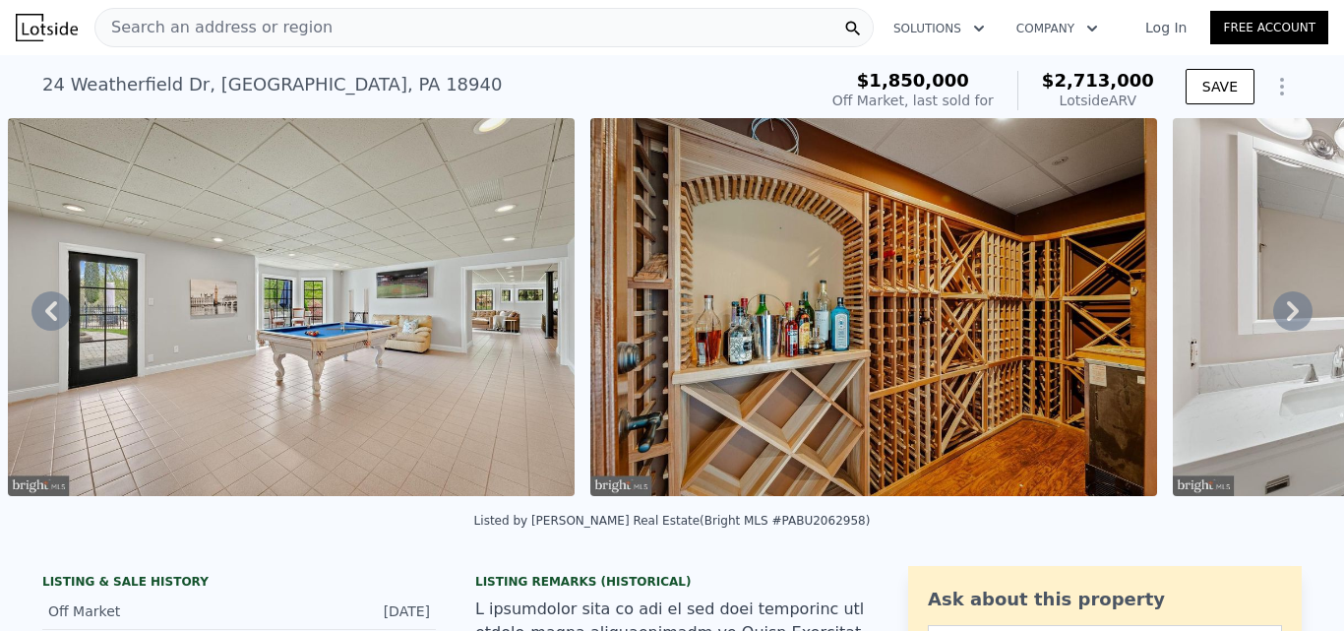
click at [1287, 315] on icon at bounding box center [1293, 311] width 12 height 20
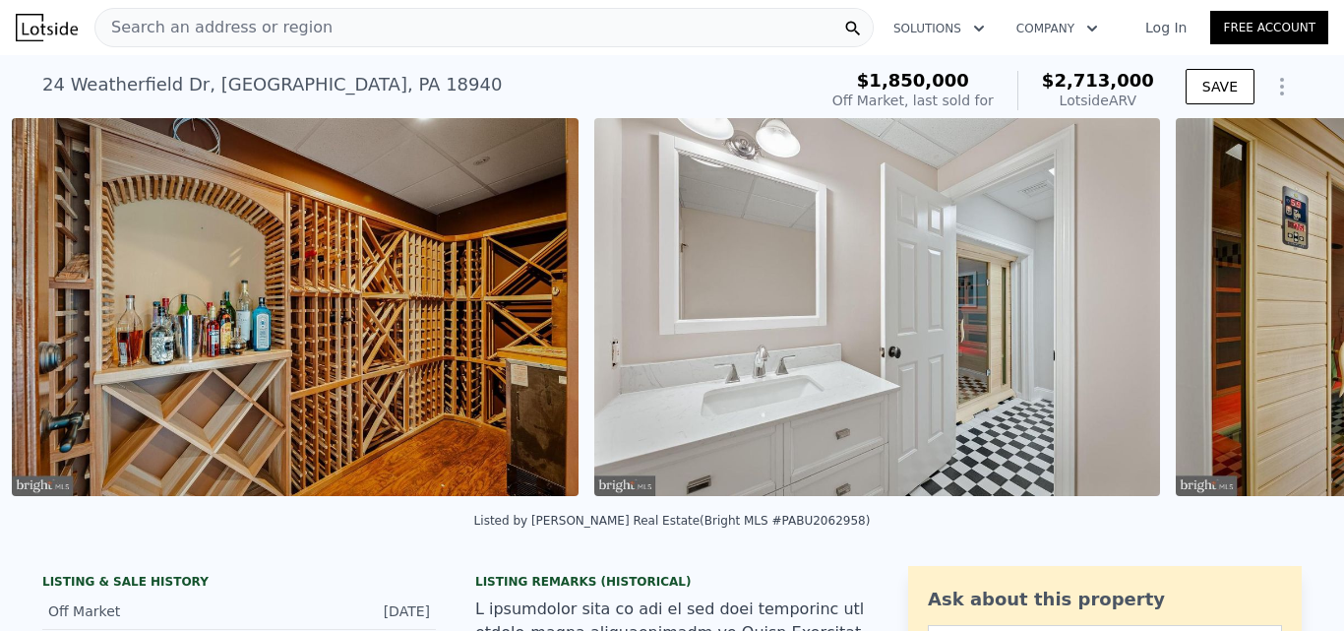
scroll to position [0, 32349]
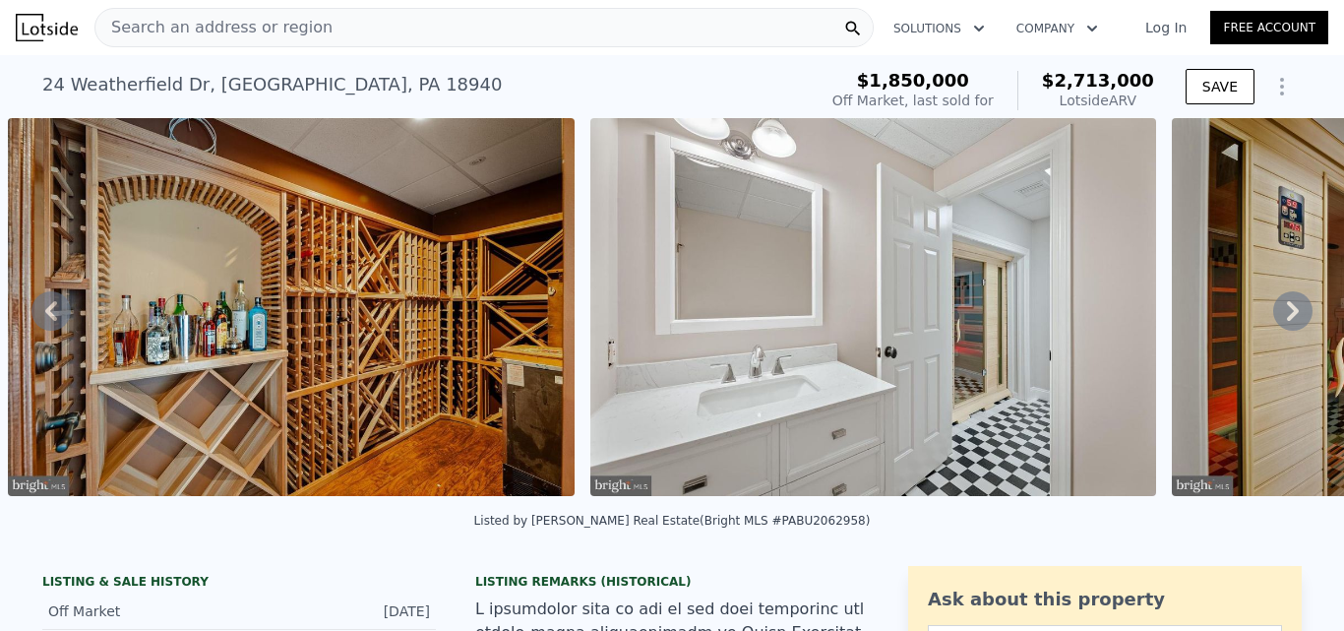
click at [1287, 315] on icon at bounding box center [1293, 311] width 12 height 20
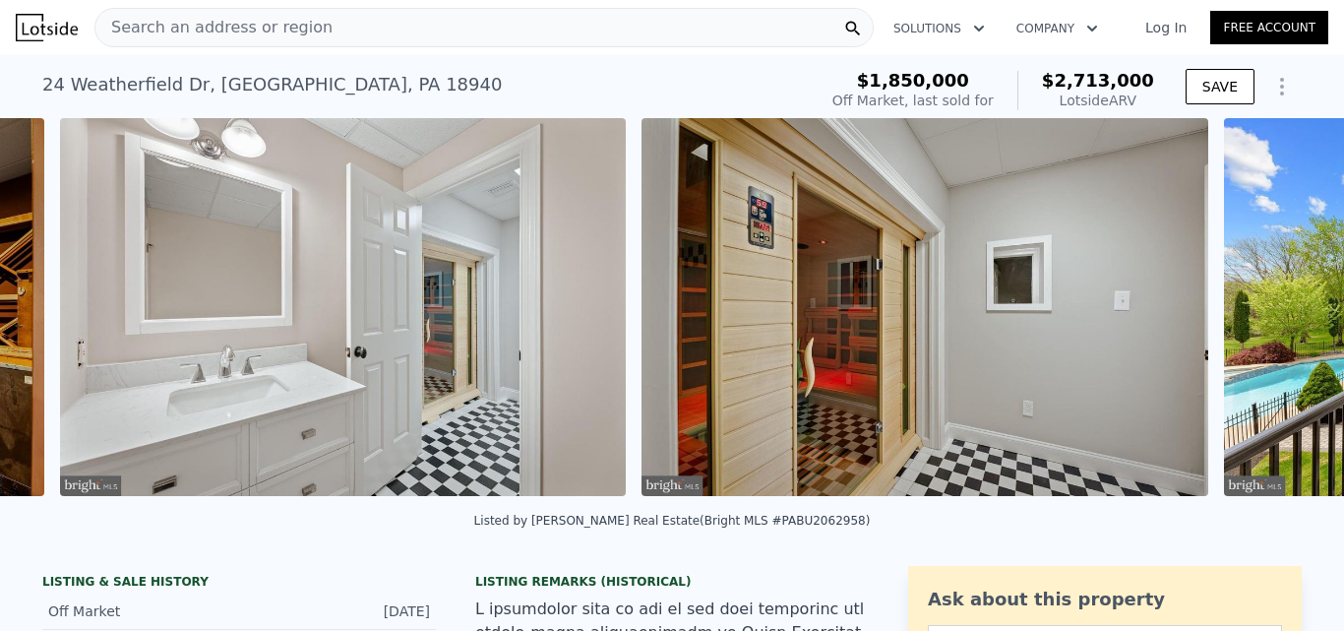
scroll to position [0, 32931]
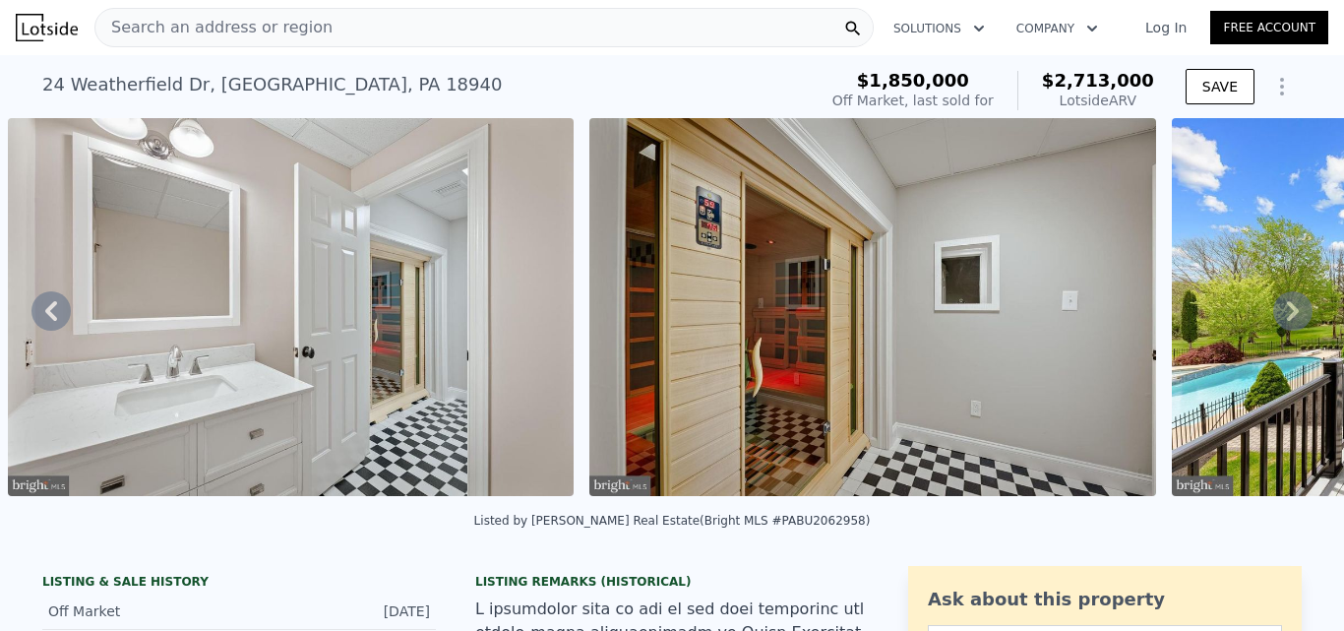
click at [1287, 315] on icon at bounding box center [1293, 311] width 12 height 20
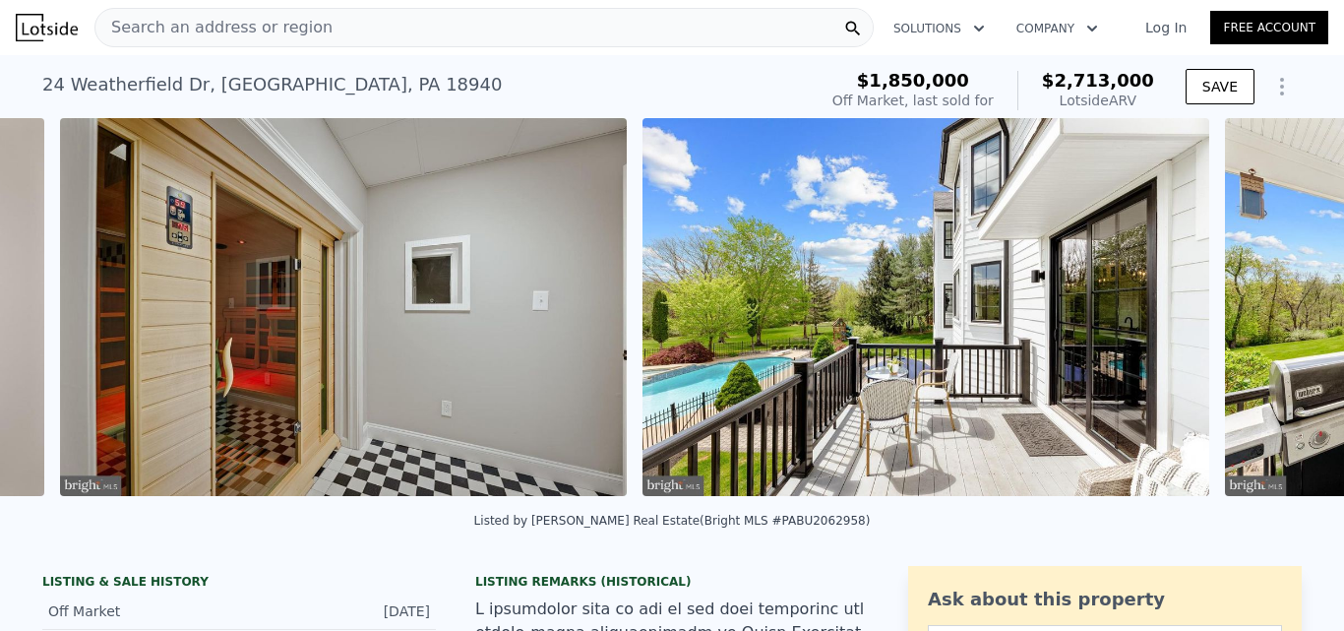
scroll to position [0, 33513]
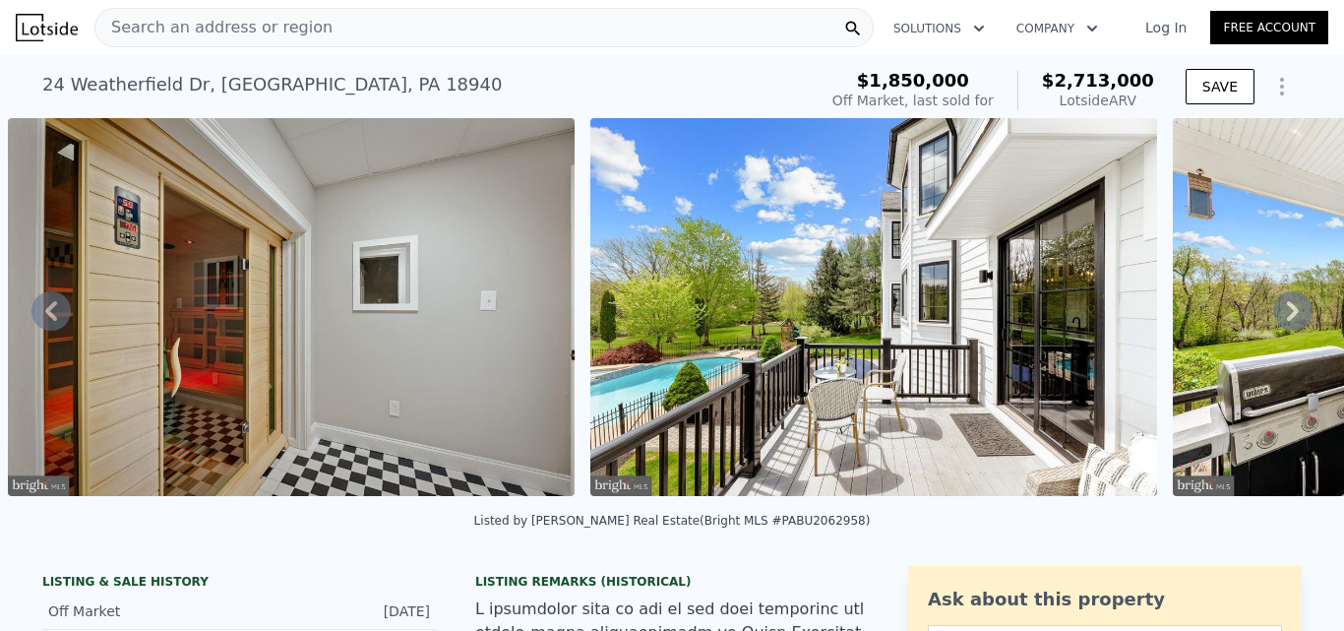
click at [1287, 315] on icon at bounding box center [1293, 311] width 12 height 20
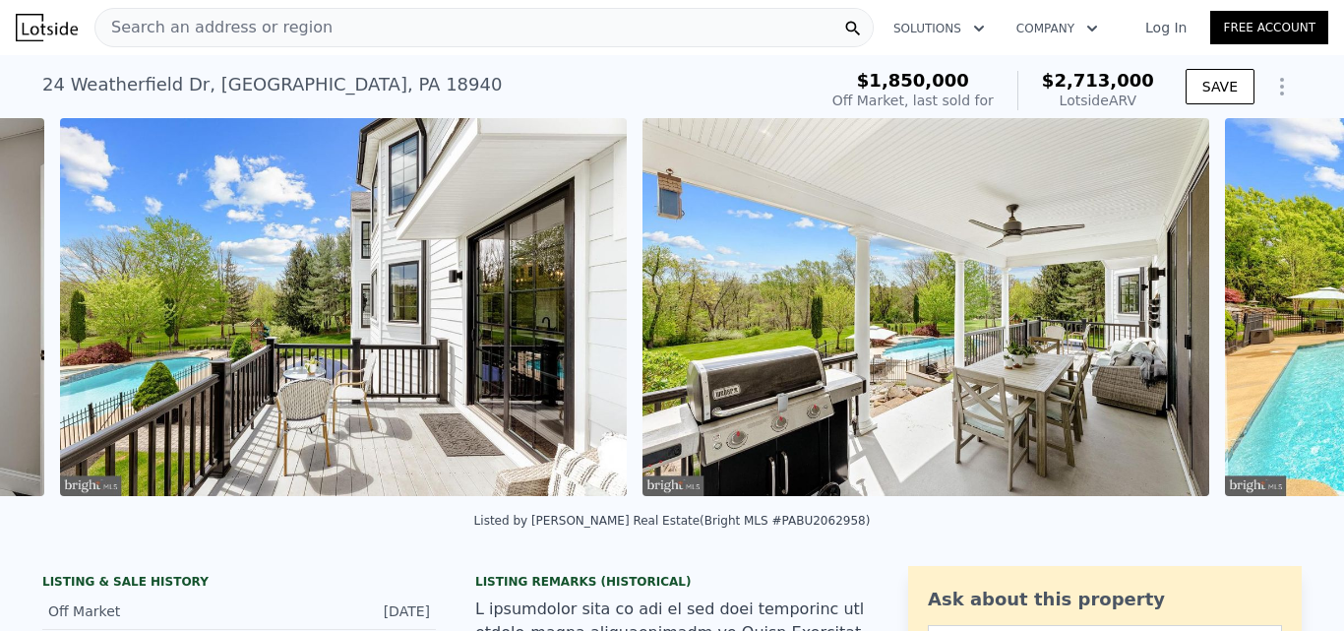
scroll to position [0, 34096]
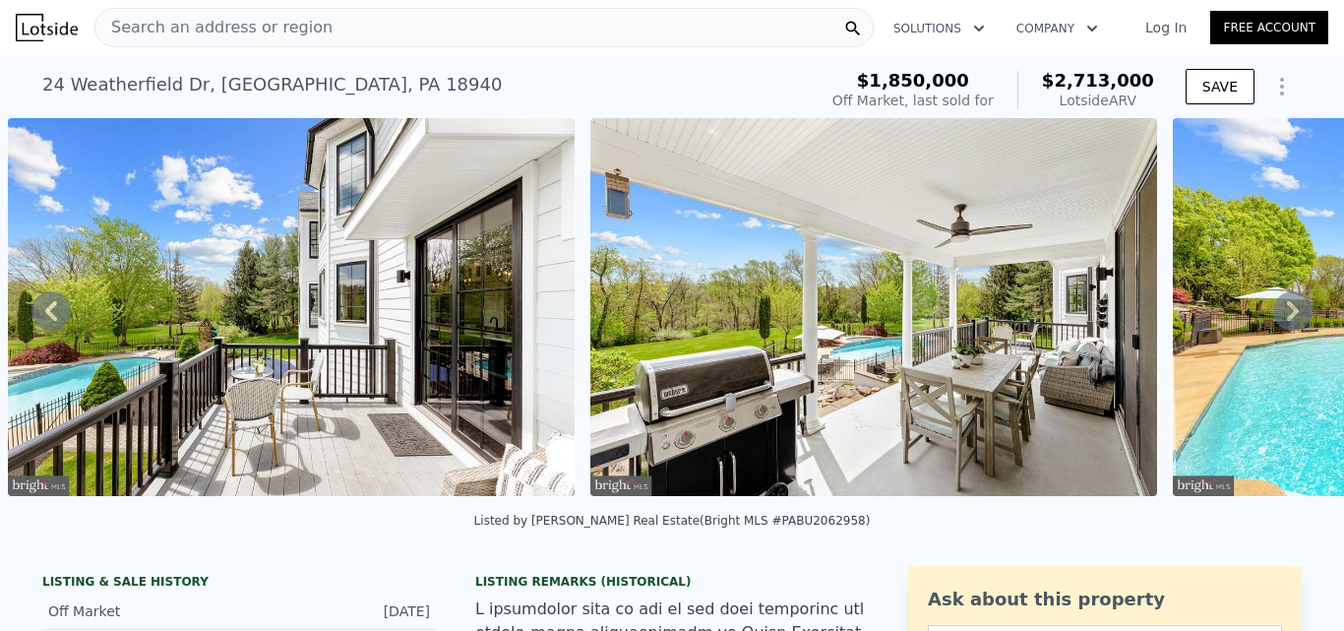
click at [1287, 315] on icon at bounding box center [1293, 311] width 12 height 20
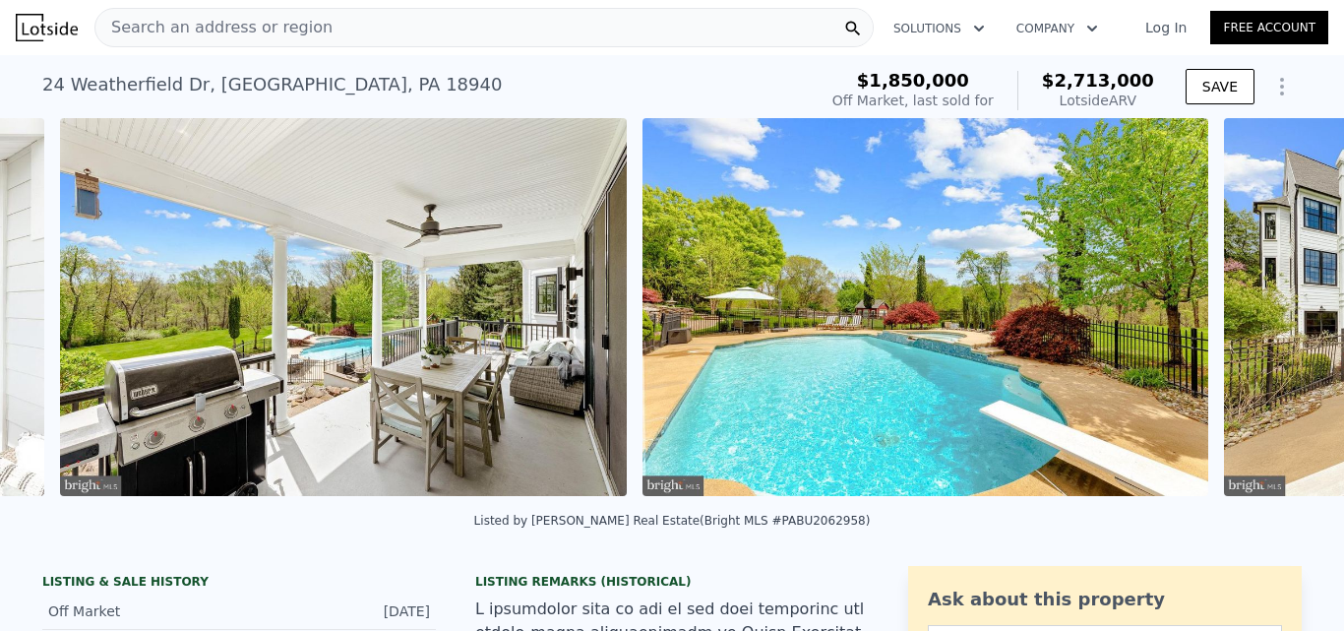
scroll to position [0, 34678]
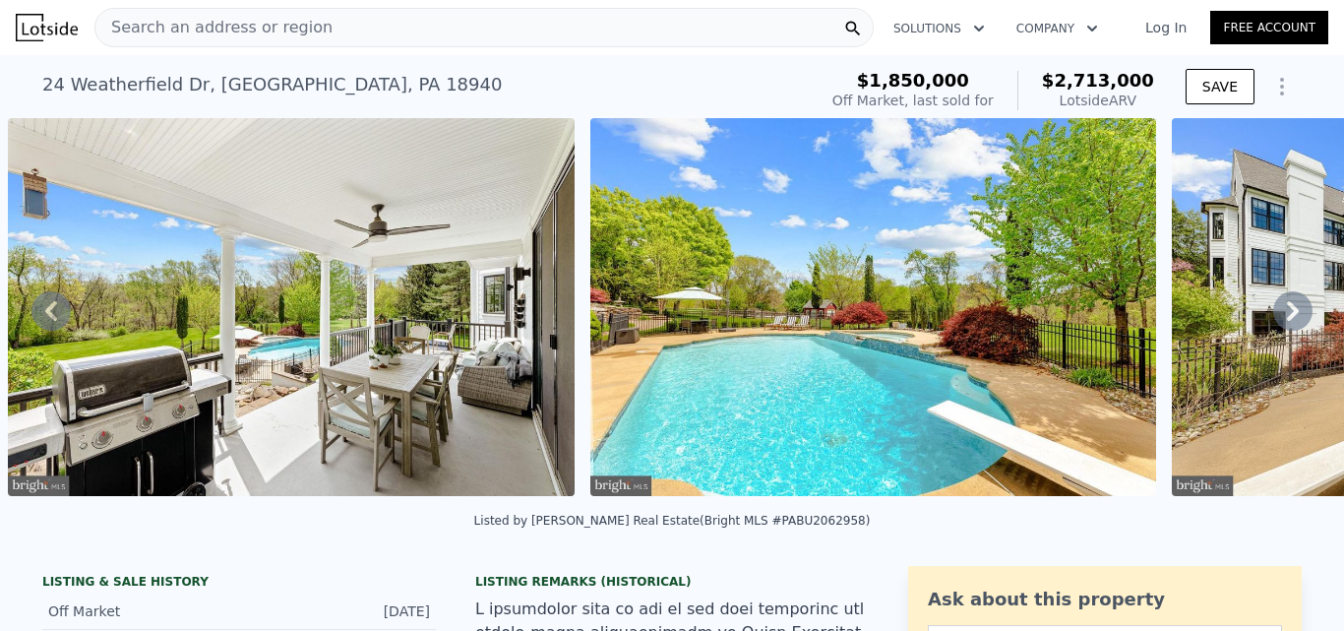
click at [1287, 315] on icon at bounding box center [1293, 311] width 12 height 20
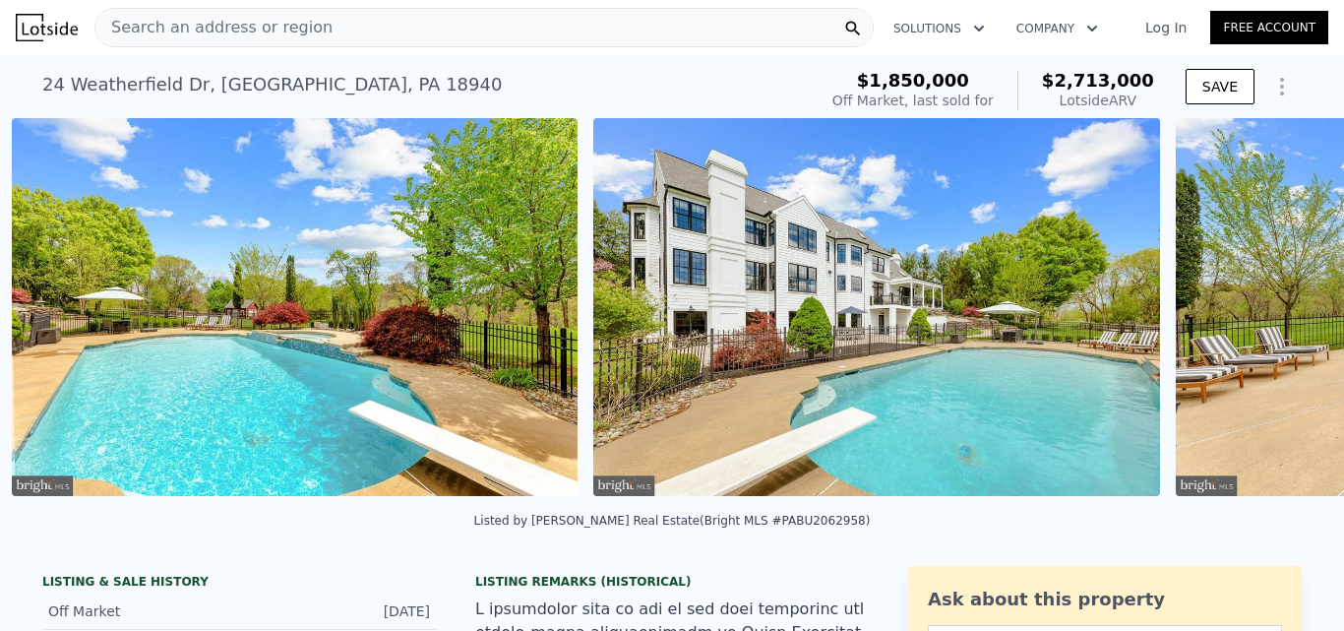
scroll to position [0, 35261]
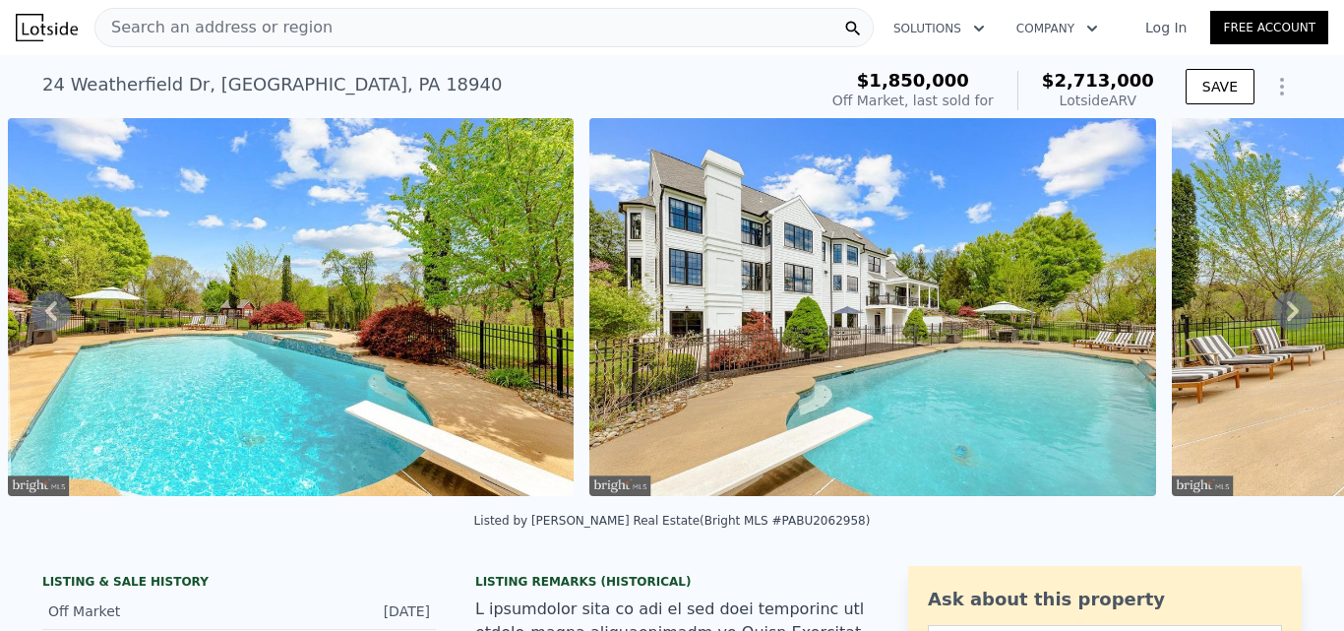
click at [1287, 315] on icon at bounding box center [1293, 311] width 12 height 20
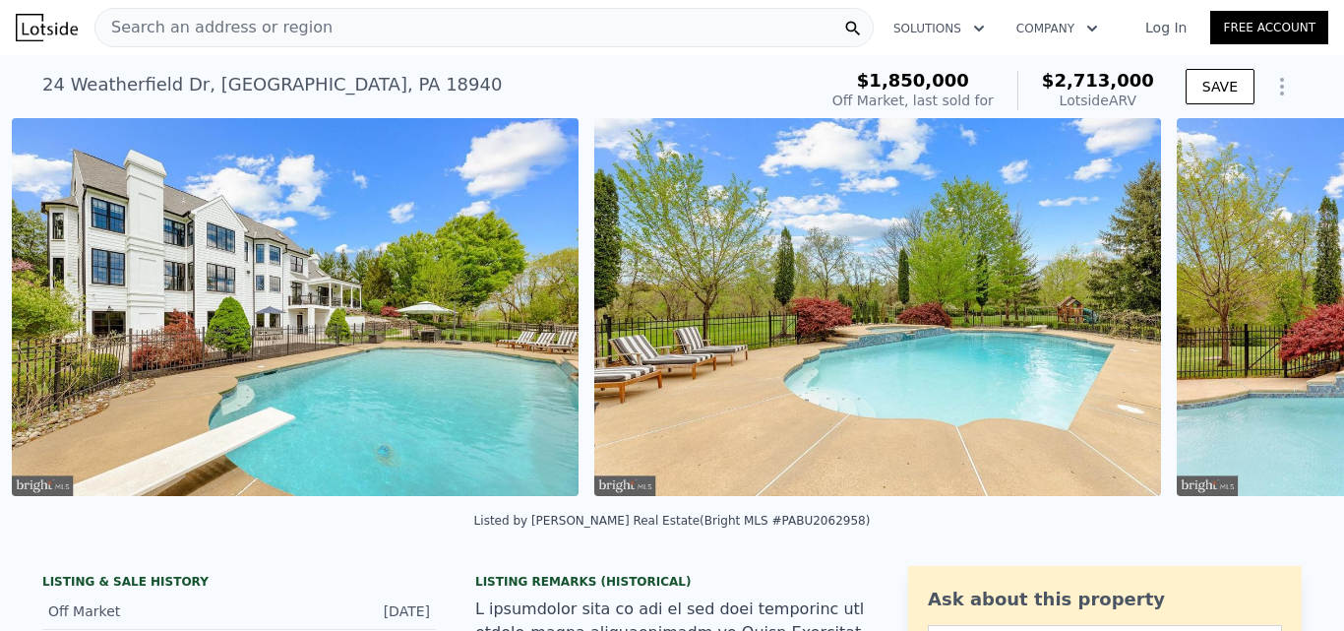
scroll to position [0, 35843]
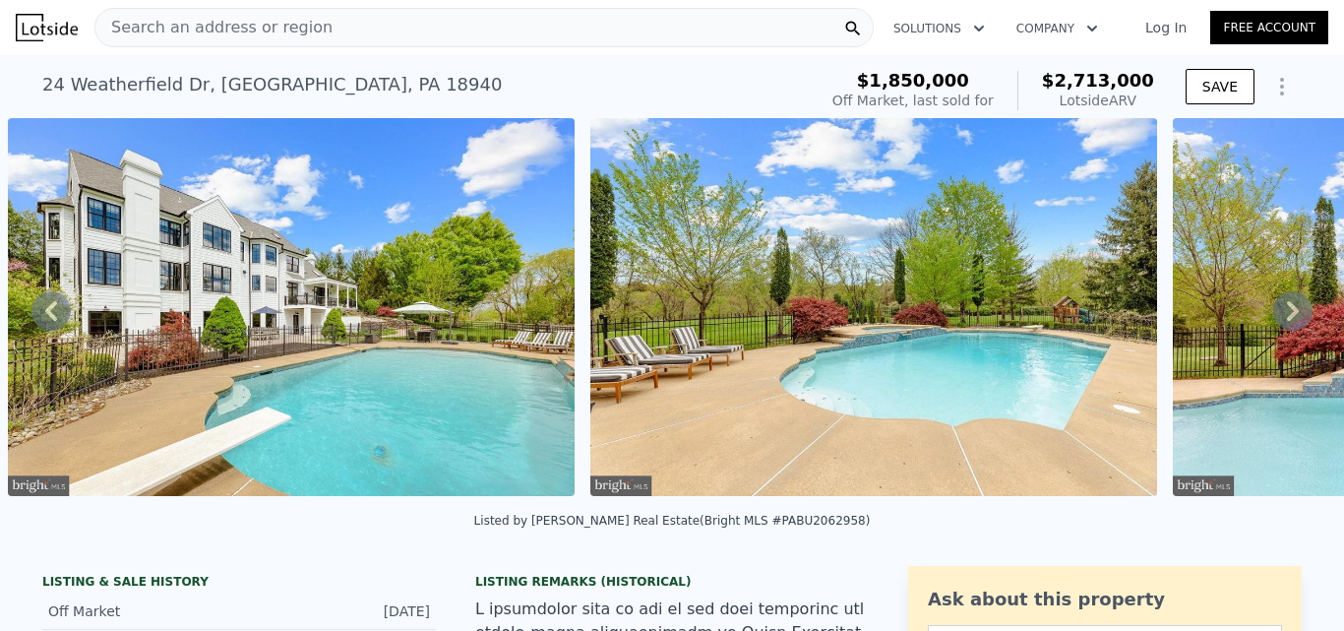
click at [1287, 315] on icon at bounding box center [1293, 311] width 12 height 20
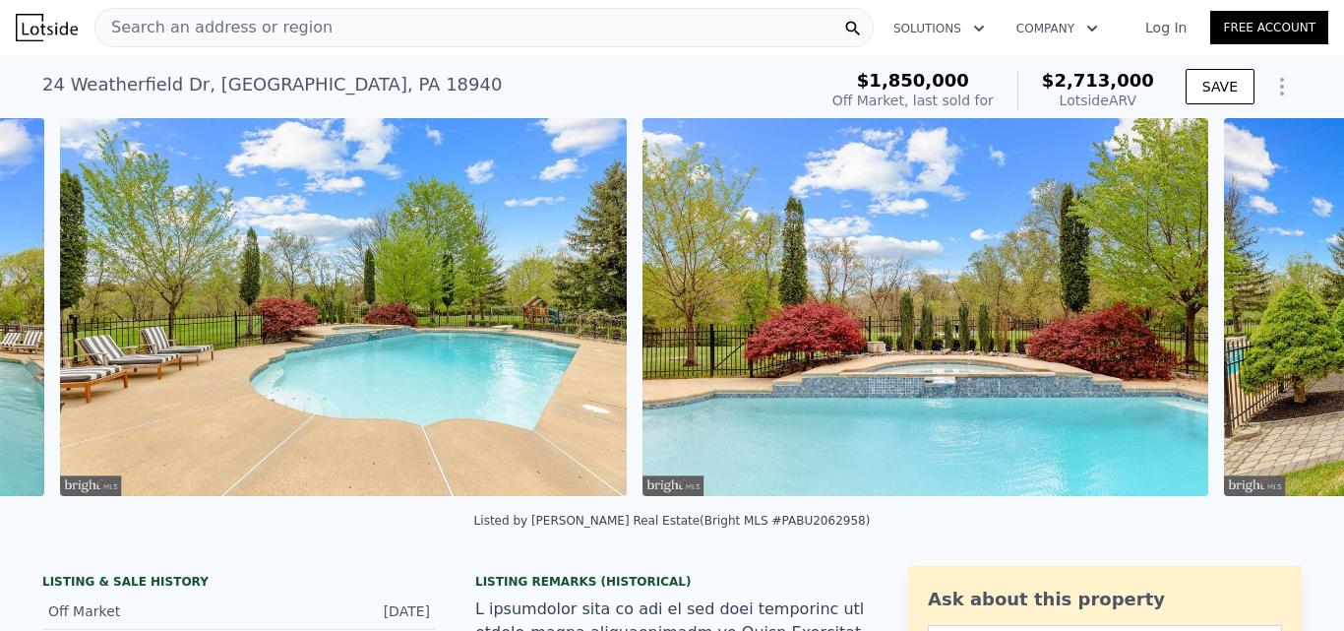
scroll to position [0, 36425]
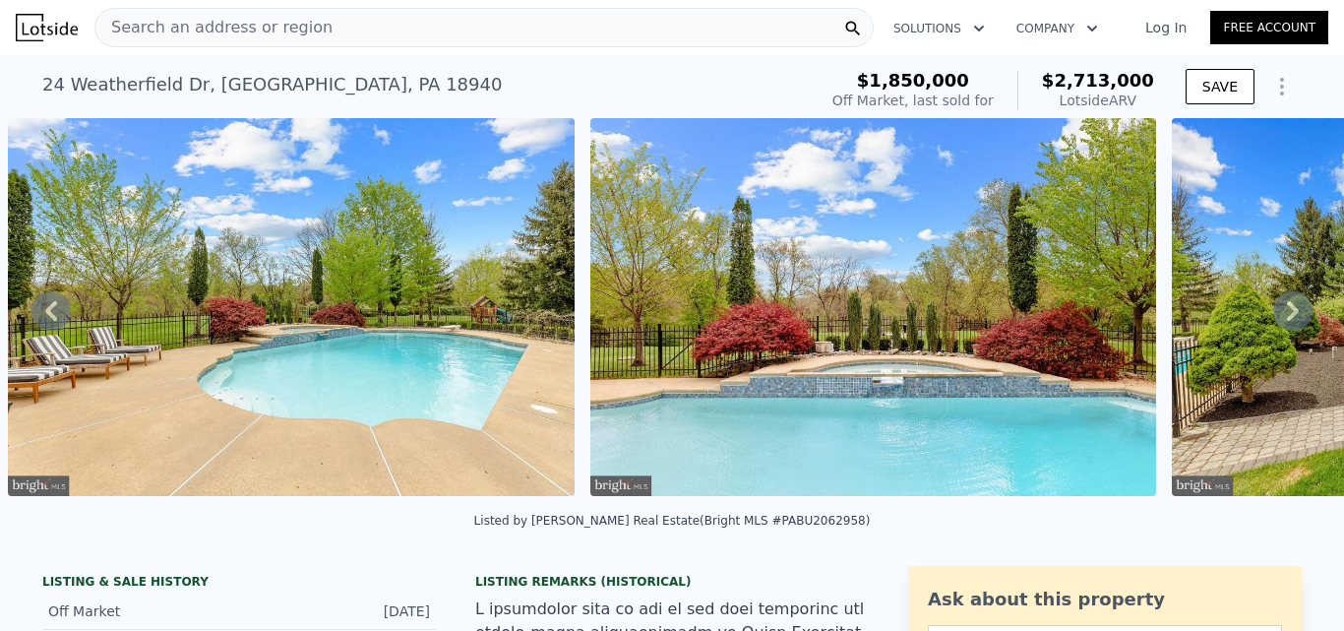
click at [1287, 315] on icon at bounding box center [1293, 311] width 12 height 20
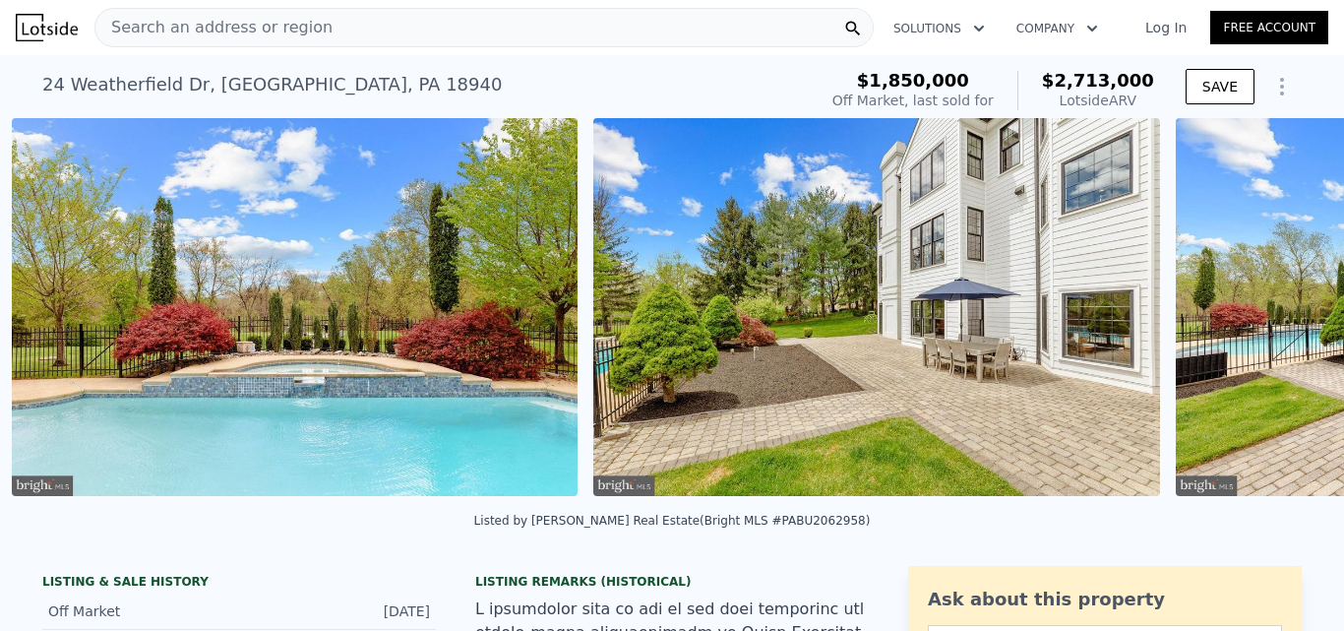
scroll to position [0, 37008]
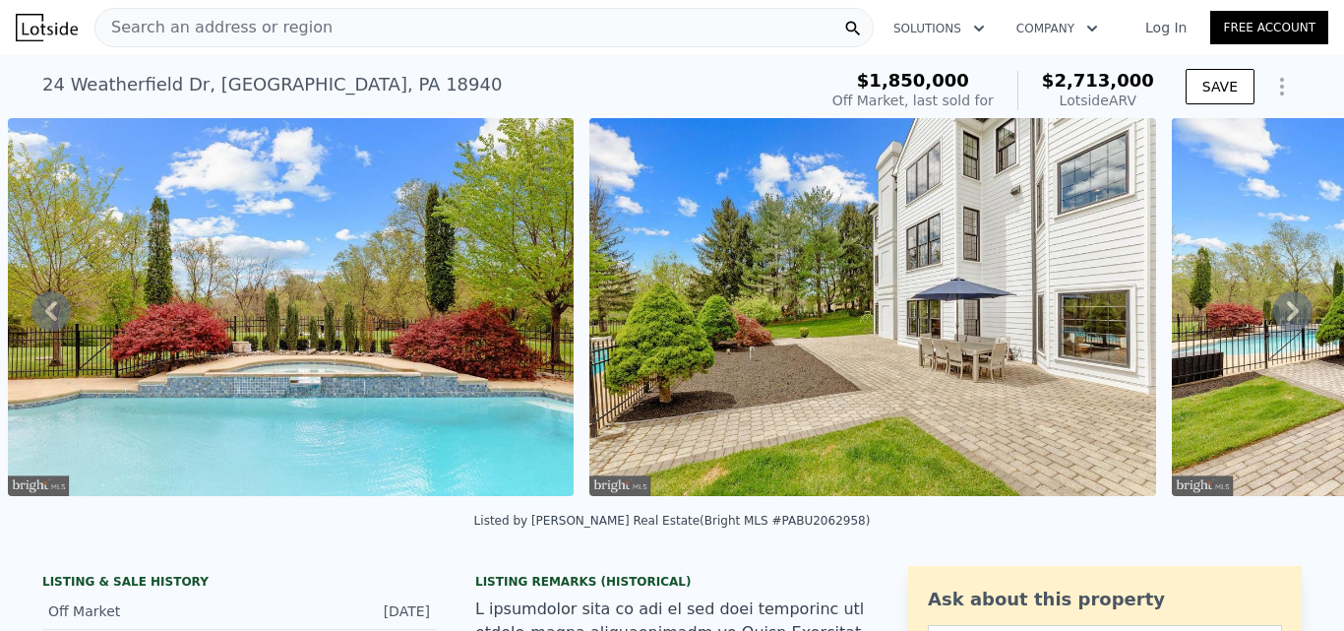
click at [1287, 315] on icon at bounding box center [1293, 311] width 12 height 20
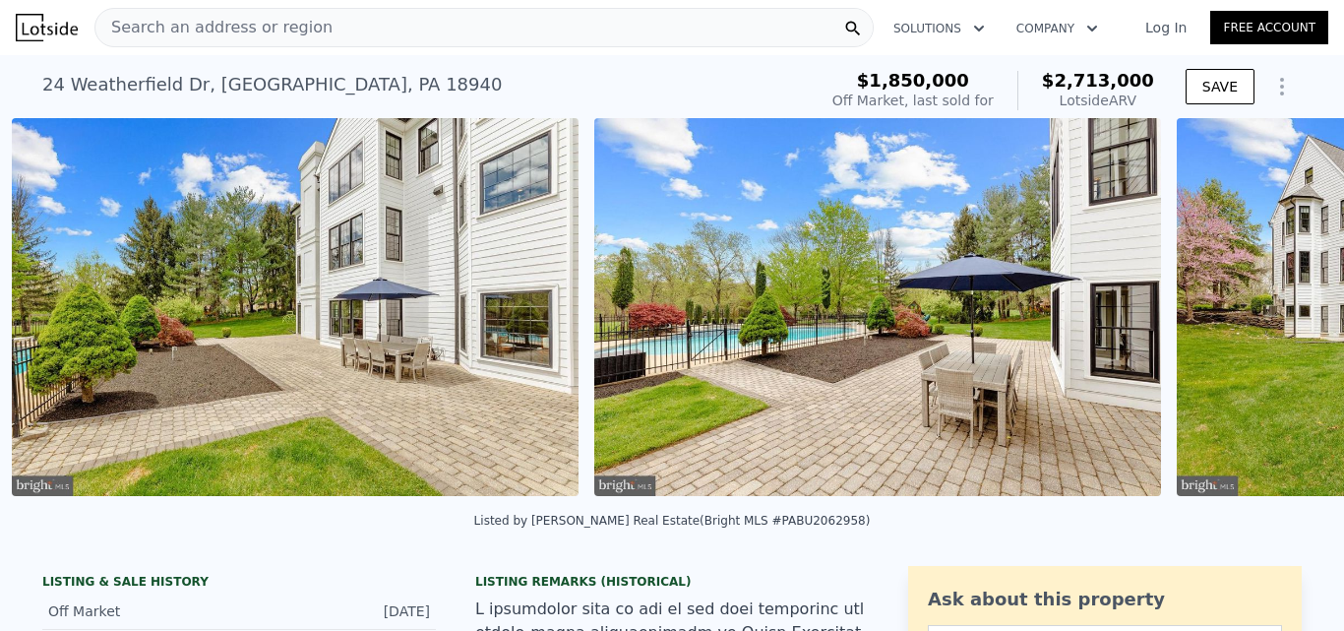
scroll to position [0, 37590]
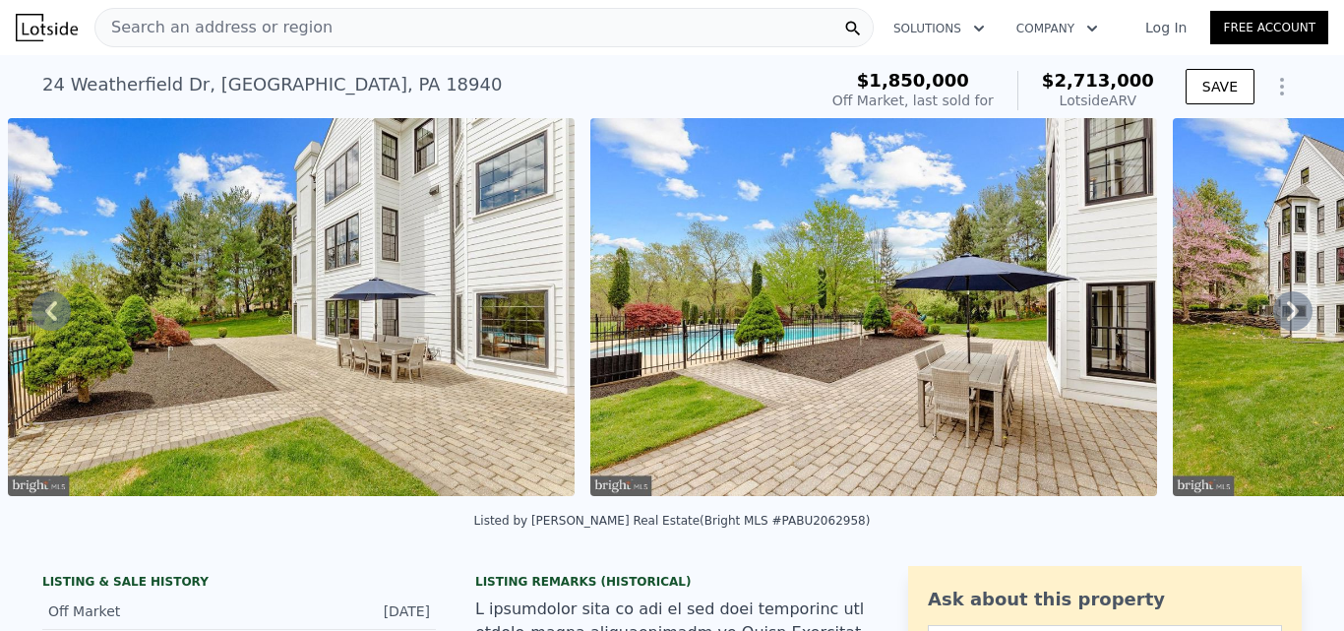
click at [1287, 315] on icon at bounding box center [1293, 311] width 12 height 20
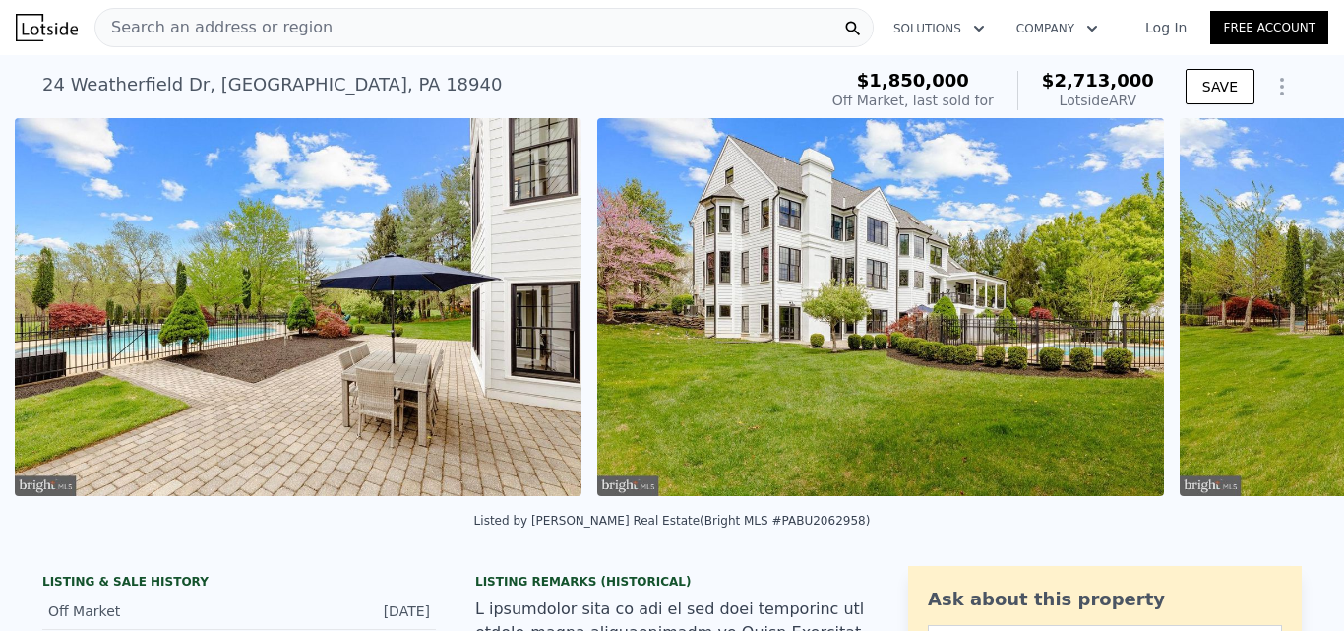
scroll to position [0, 38172]
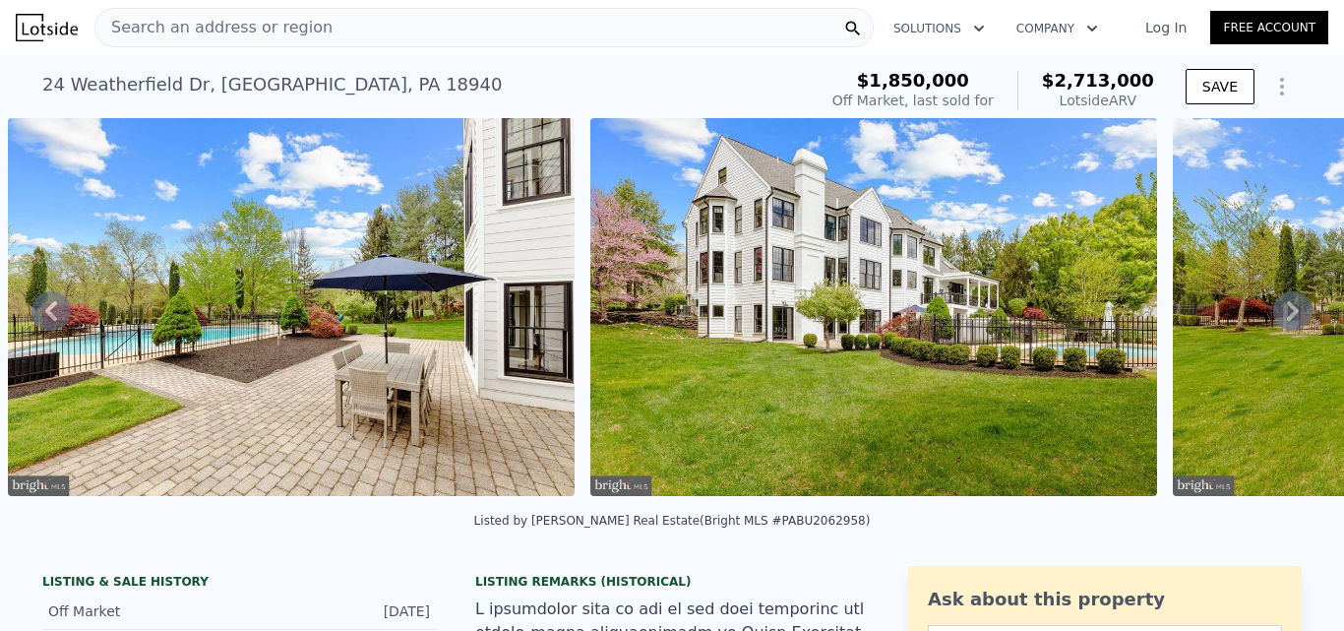
click at [1287, 315] on icon at bounding box center [1293, 311] width 12 height 20
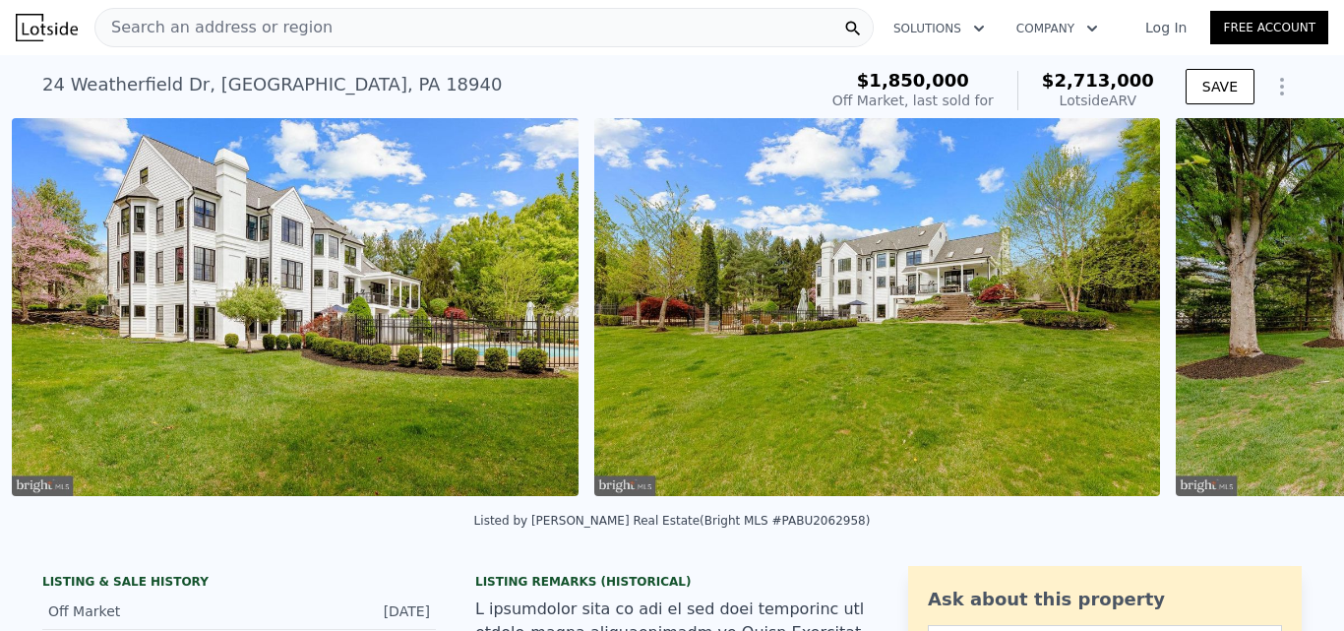
scroll to position [0, 38755]
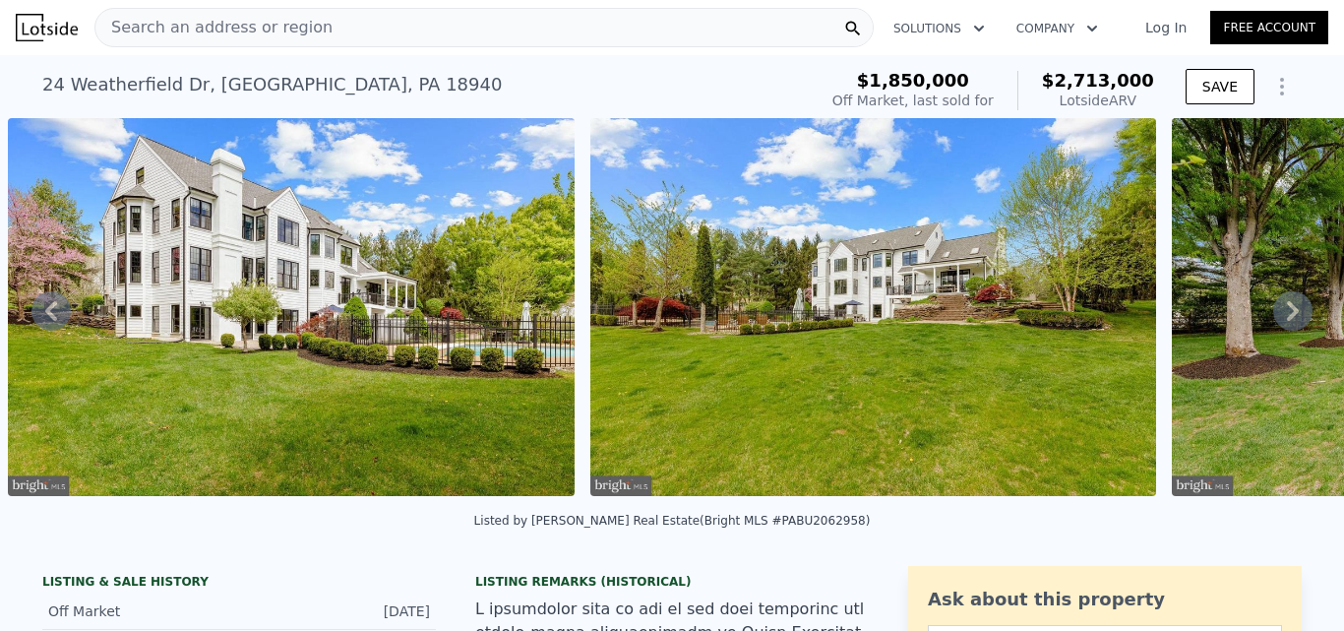
click at [1287, 315] on icon at bounding box center [1293, 311] width 12 height 20
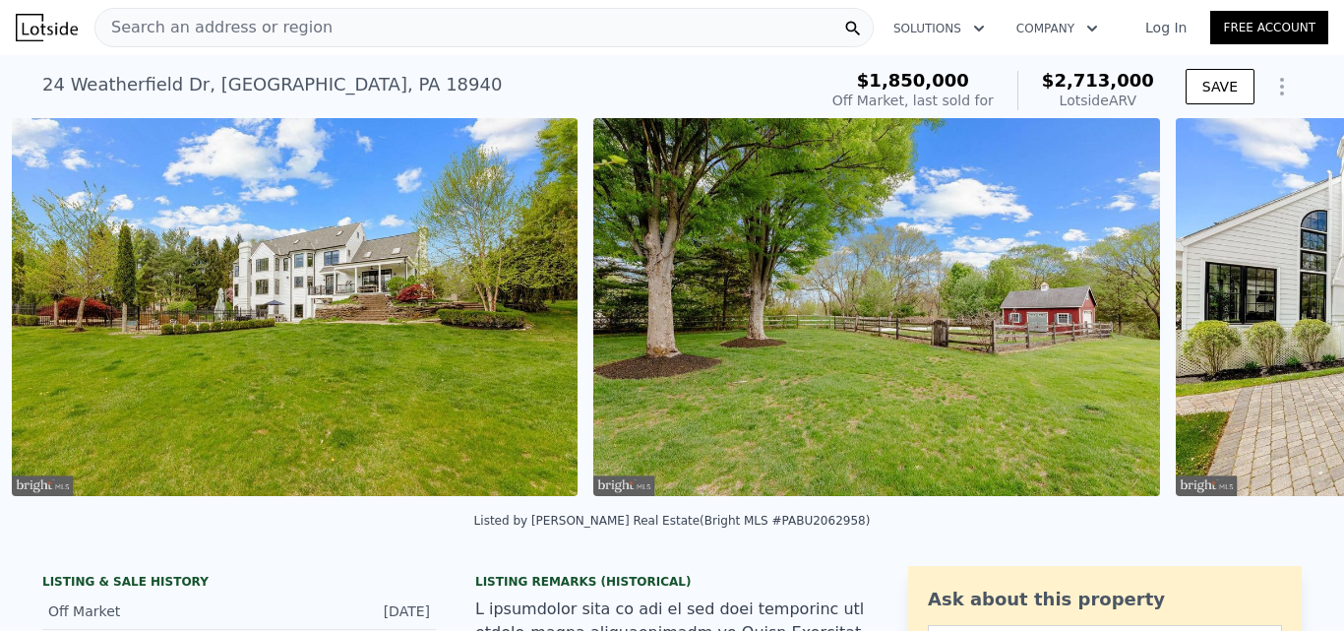
scroll to position [0, 39338]
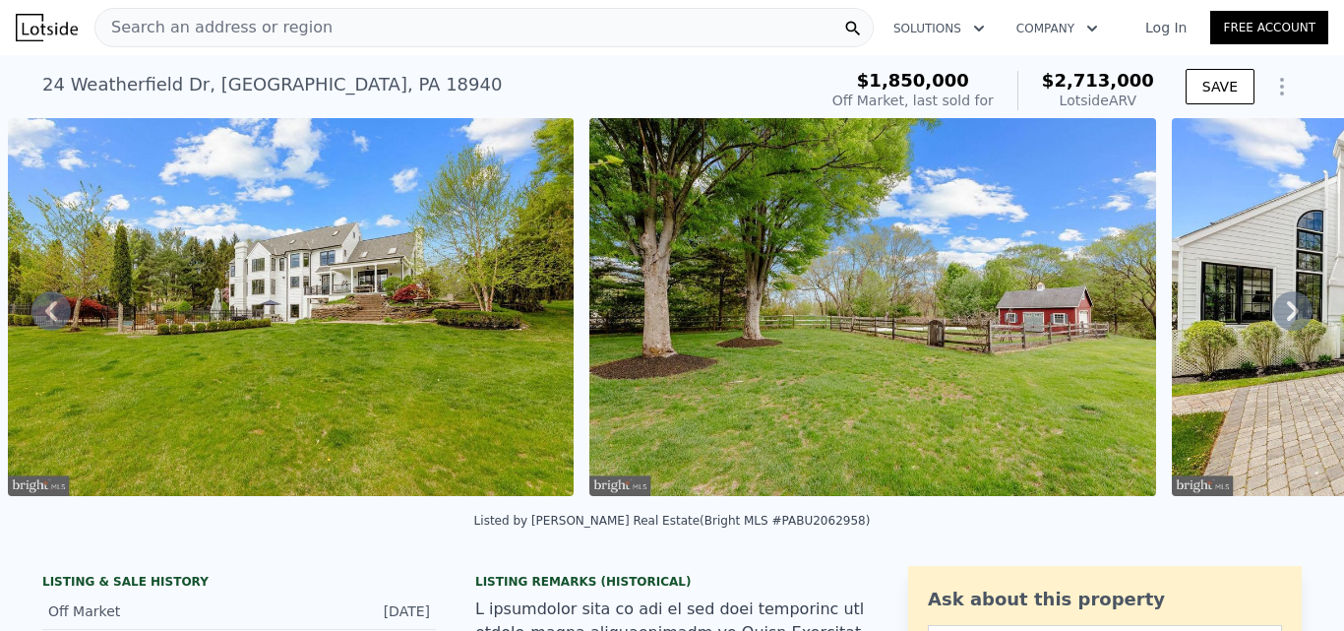
click at [1287, 315] on icon at bounding box center [1293, 311] width 12 height 20
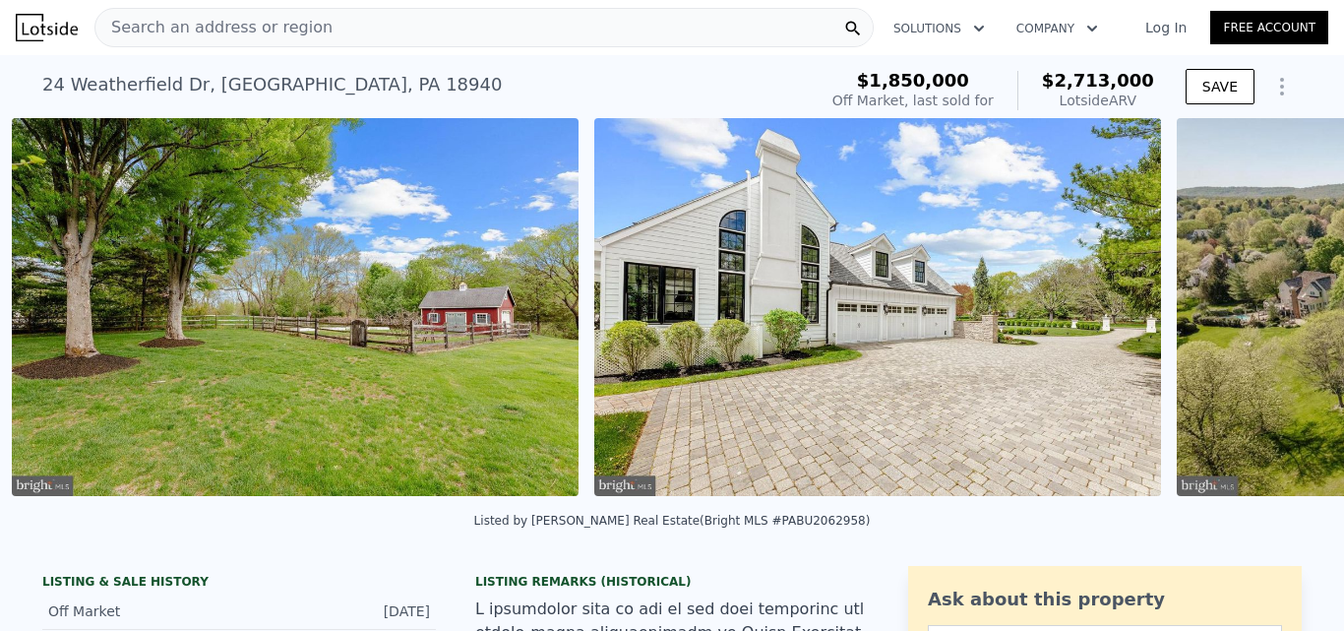
scroll to position [0, 39919]
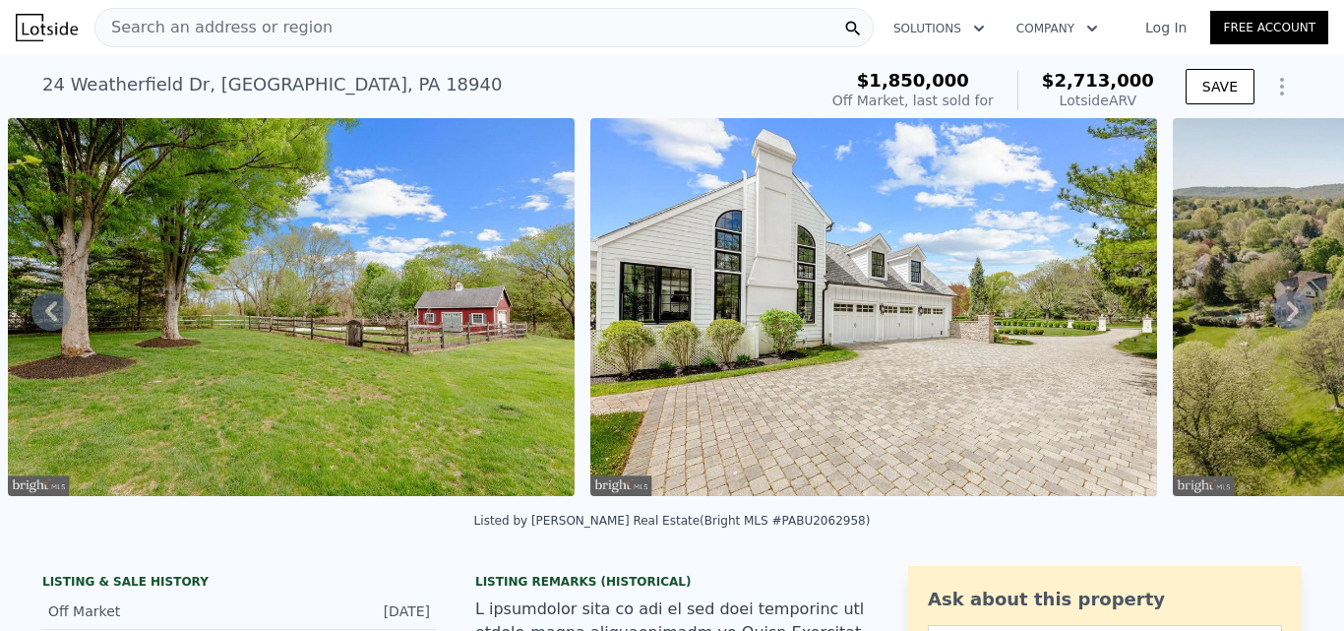
click at [1287, 315] on icon at bounding box center [1293, 311] width 12 height 20
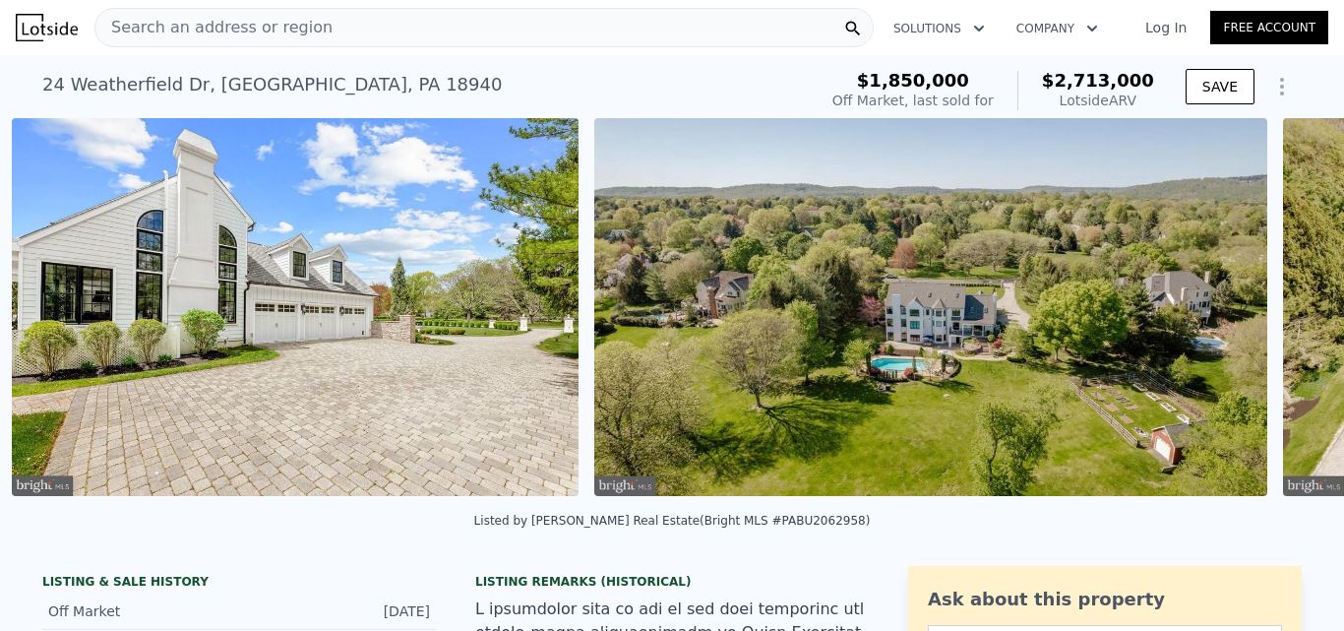
scroll to position [0, 40502]
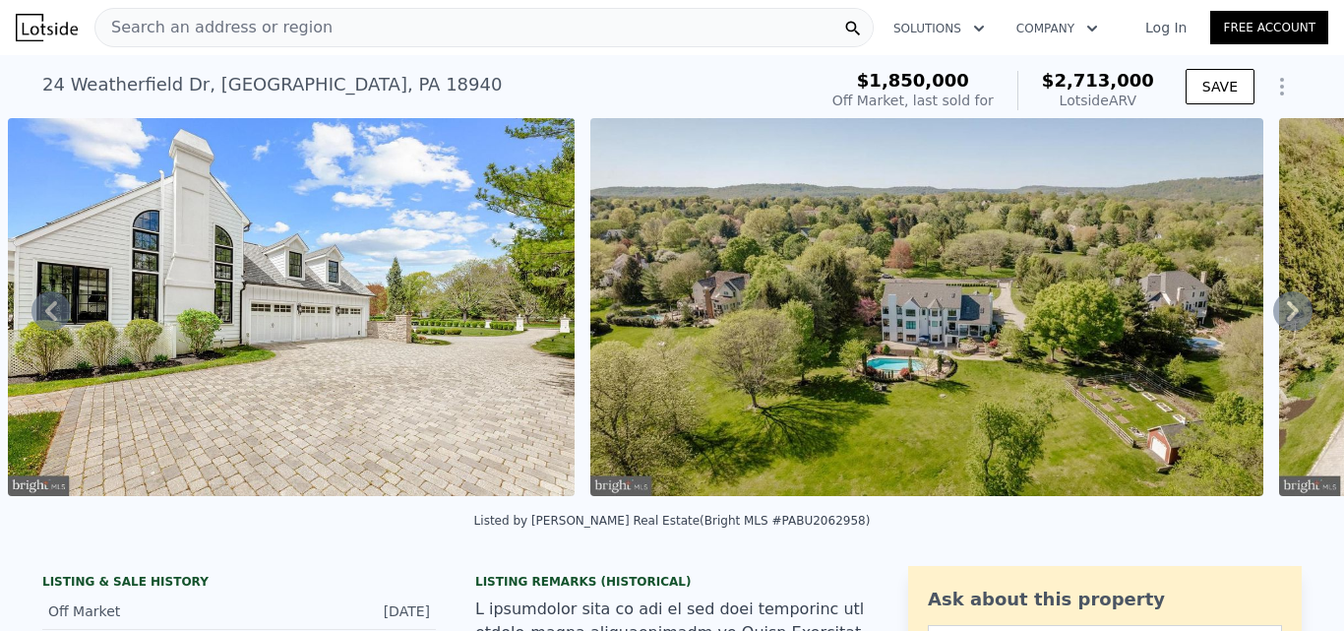
click at [54, 315] on icon at bounding box center [50, 310] width 39 height 39
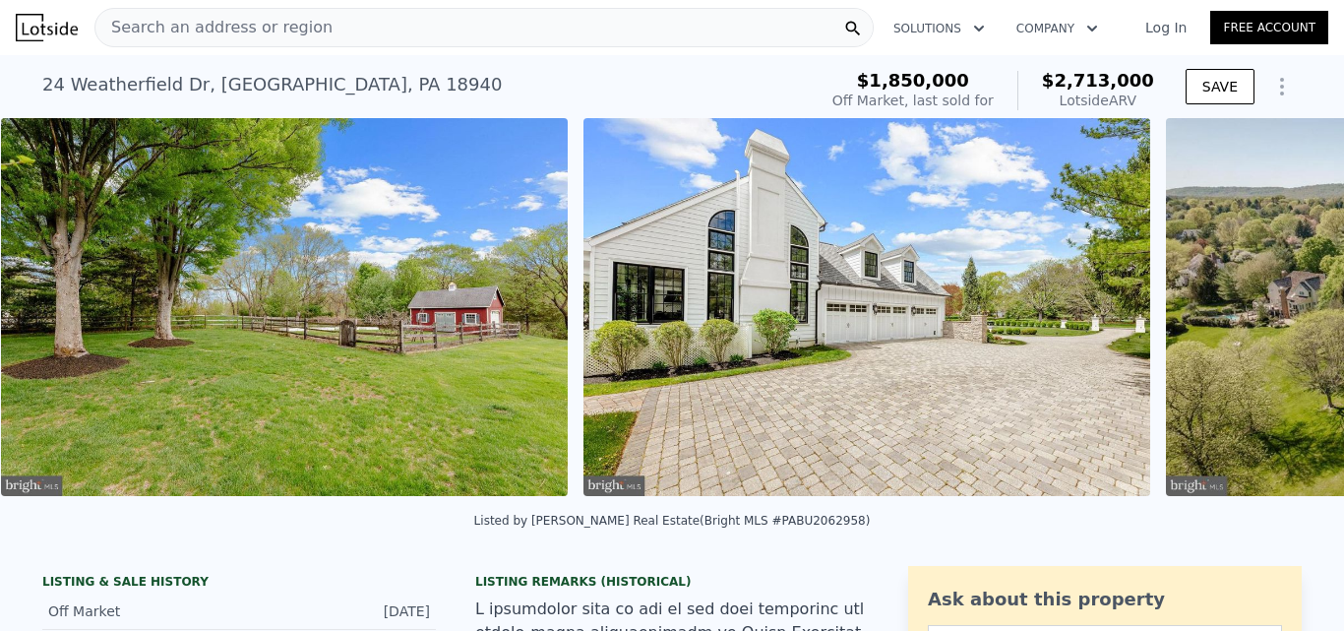
scroll to position [0, 39919]
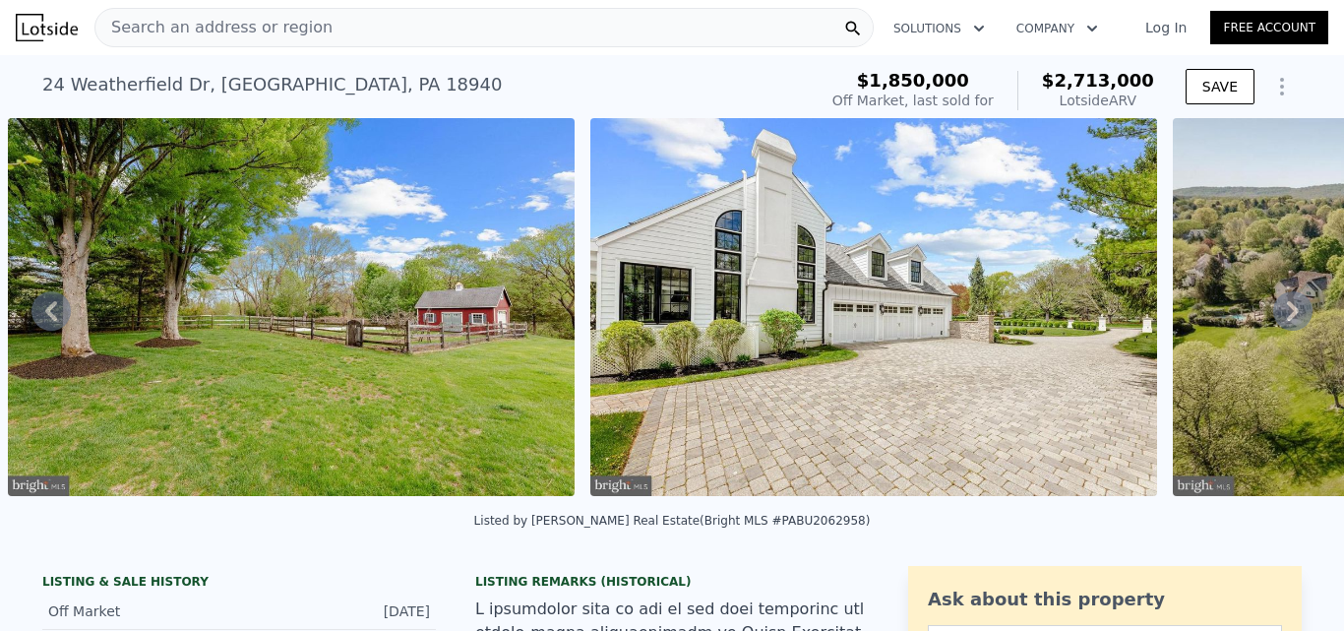
click at [1287, 311] on icon at bounding box center [1293, 311] width 12 height 20
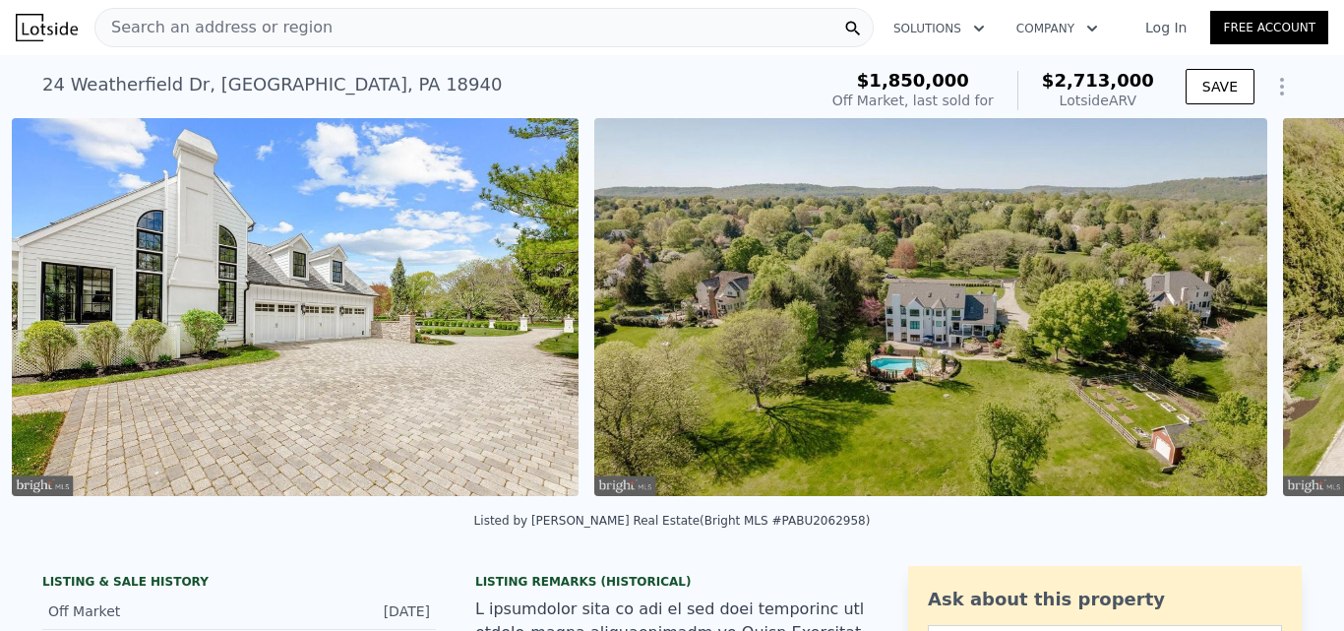
scroll to position [0, 40502]
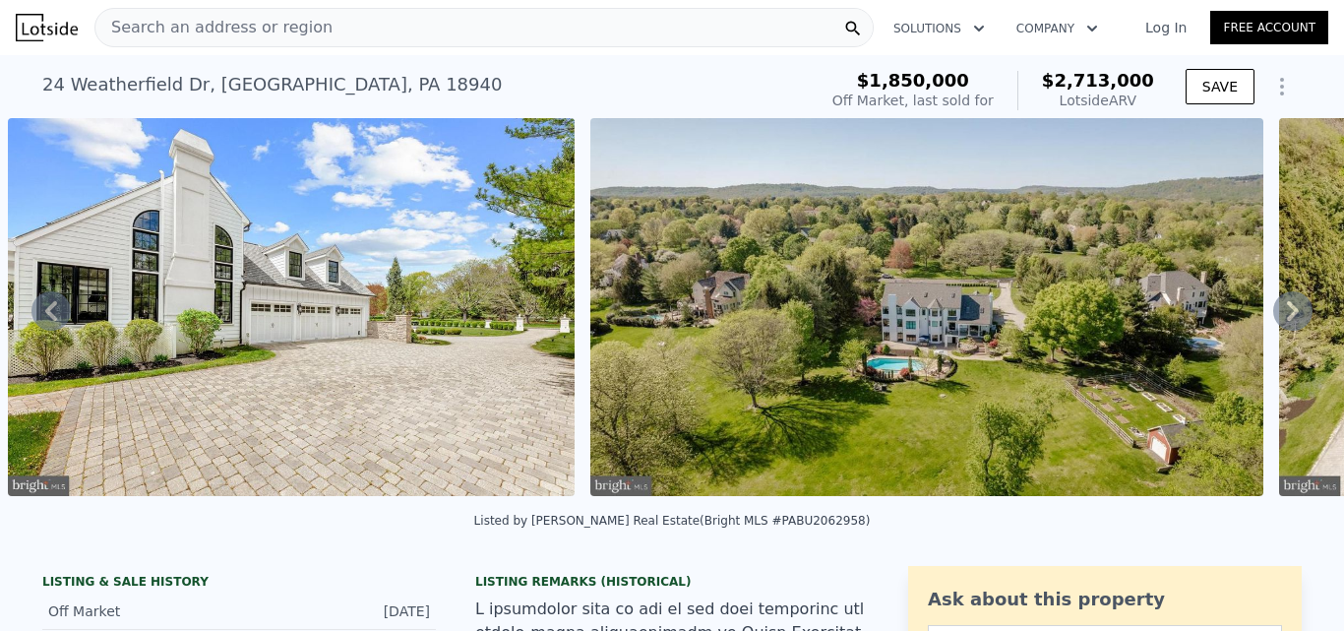
click at [1287, 311] on icon at bounding box center [1293, 311] width 12 height 20
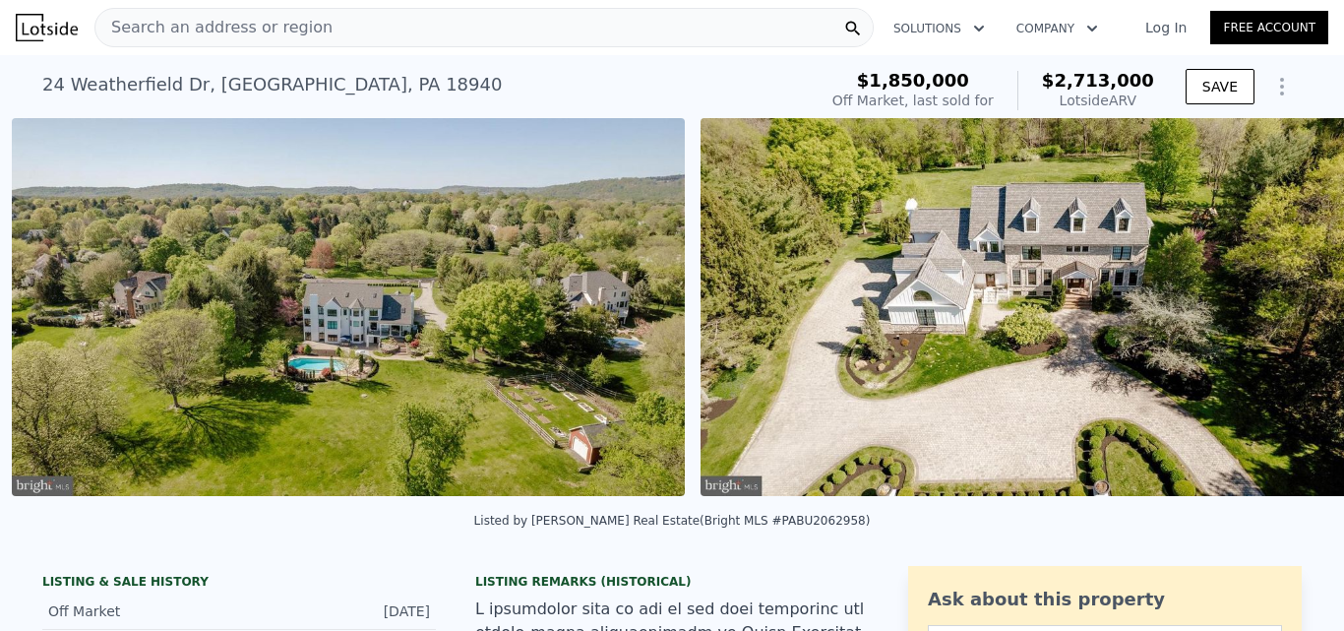
scroll to position [0, 41085]
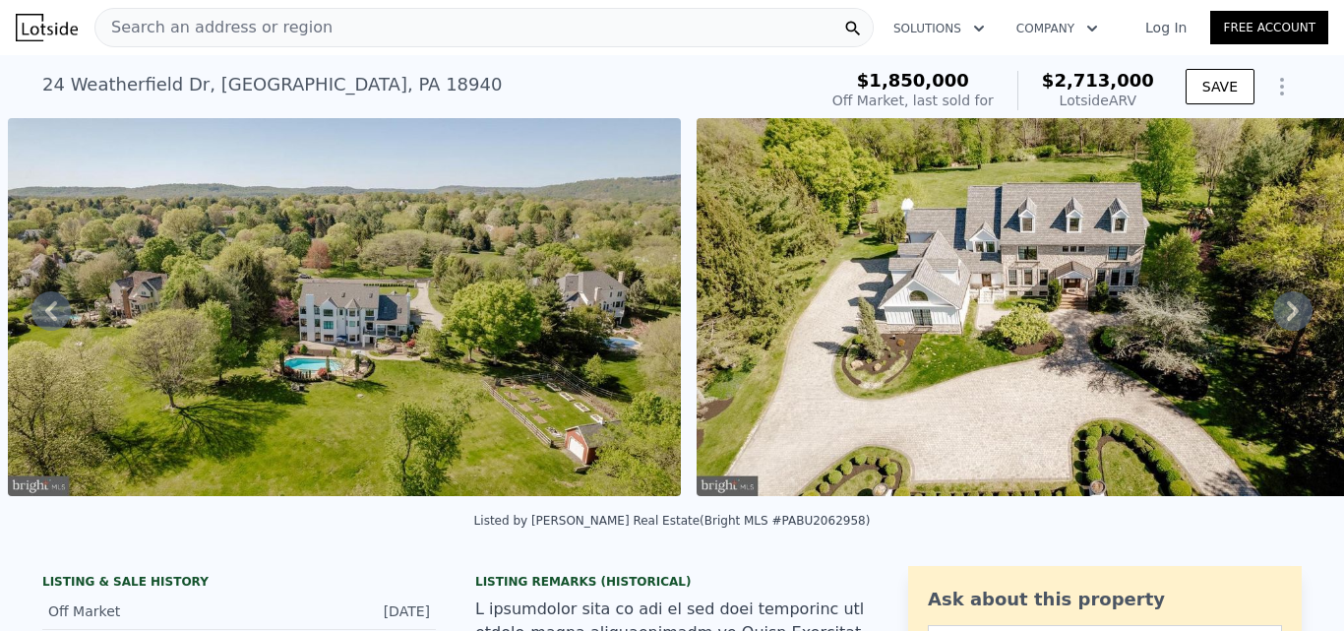
click at [1287, 311] on icon at bounding box center [1293, 311] width 12 height 20
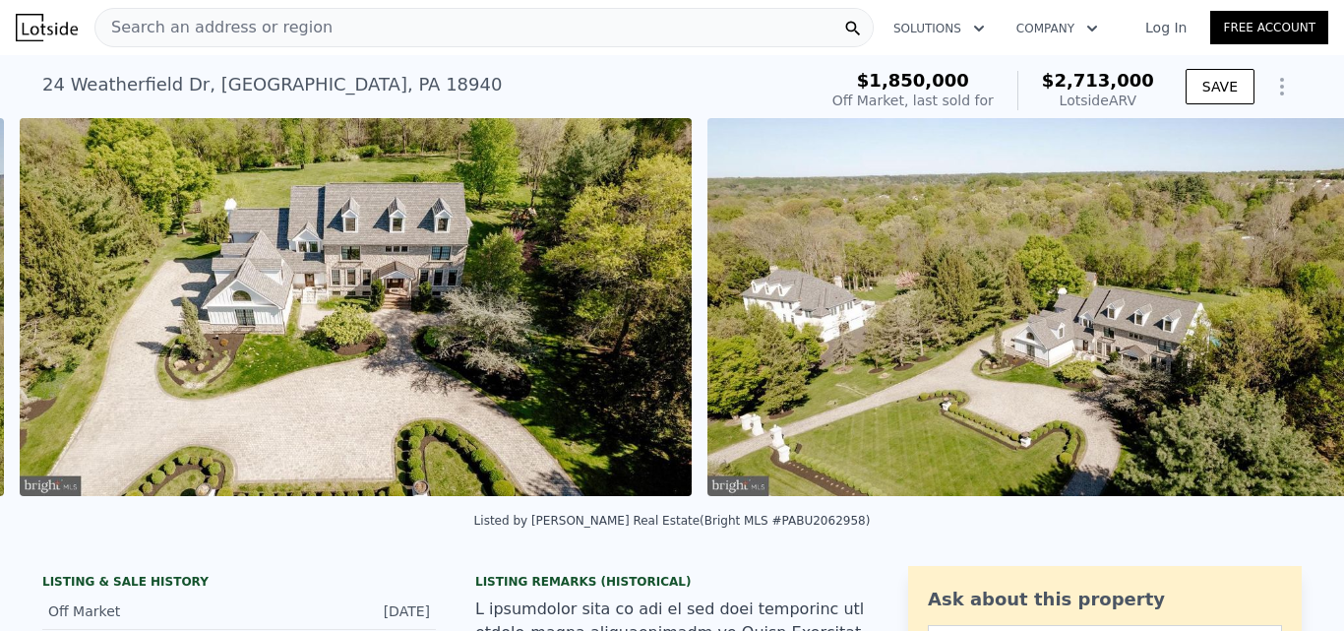
scroll to position [0, 41774]
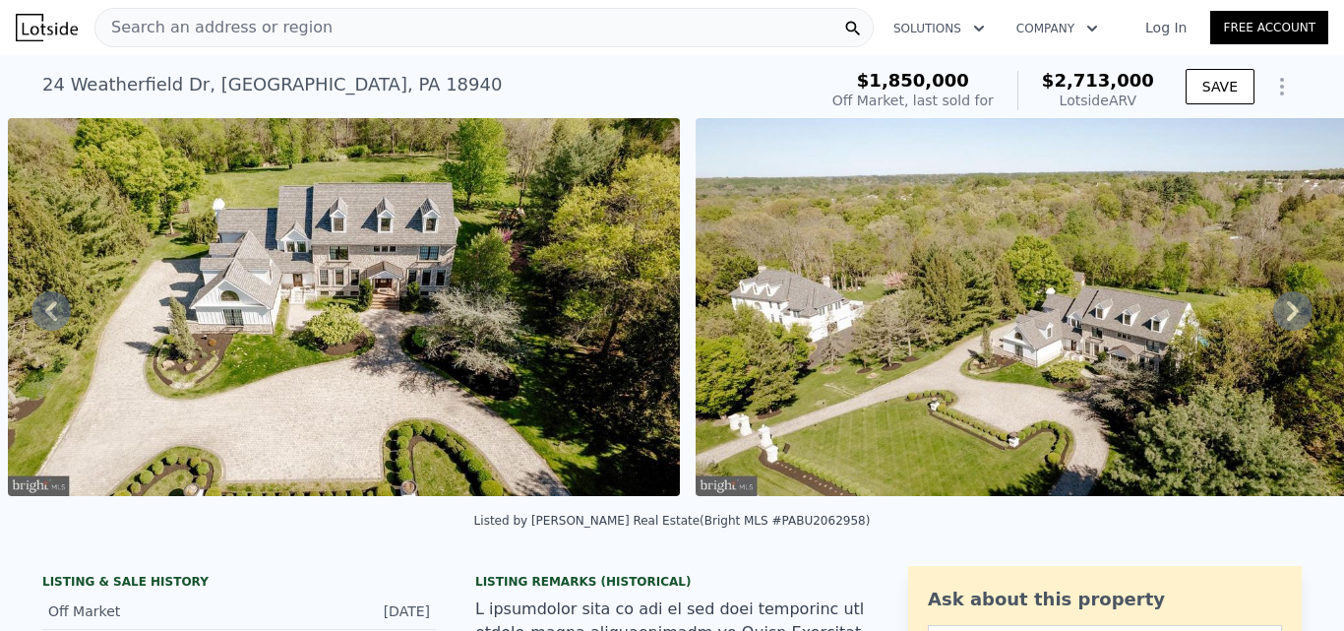
click at [1287, 311] on icon at bounding box center [1293, 311] width 12 height 20
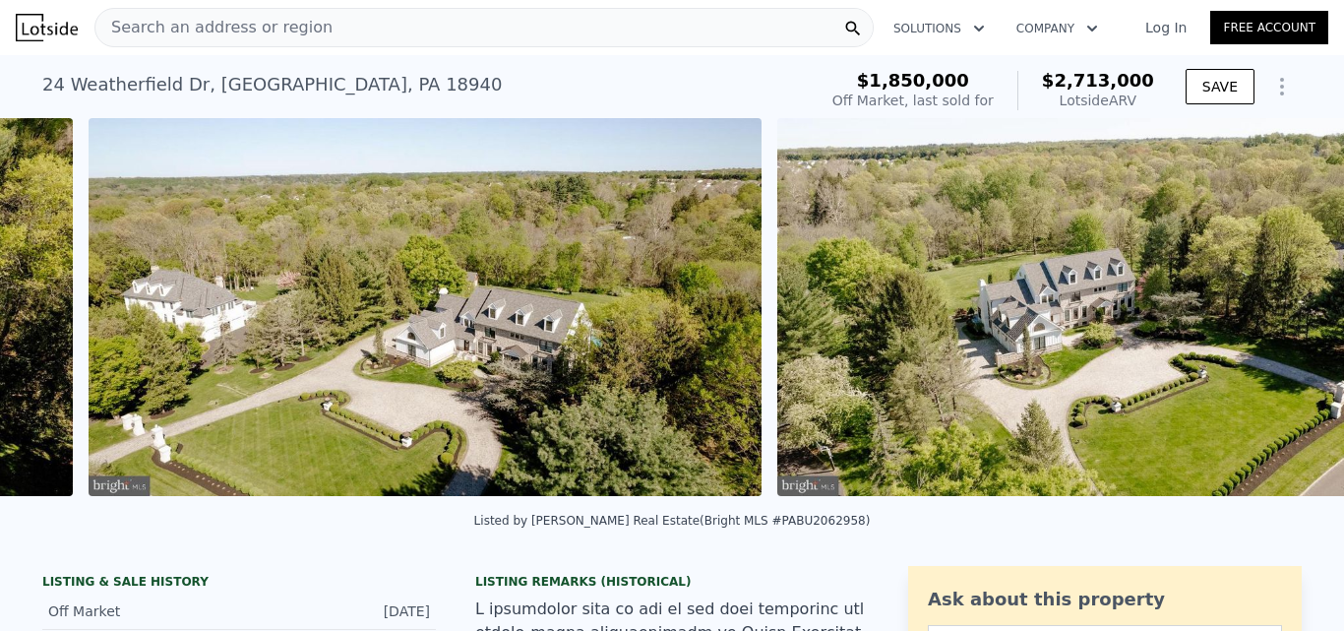
scroll to position [0, 42461]
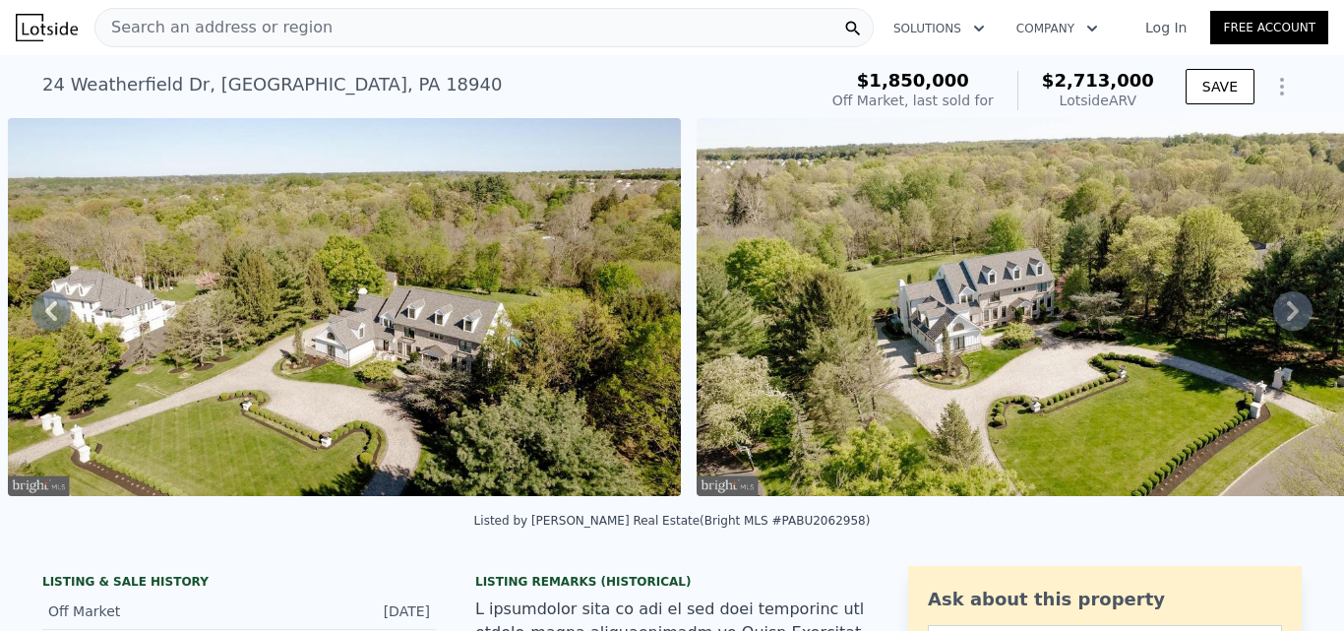
click at [1287, 311] on icon at bounding box center [1293, 311] width 12 height 20
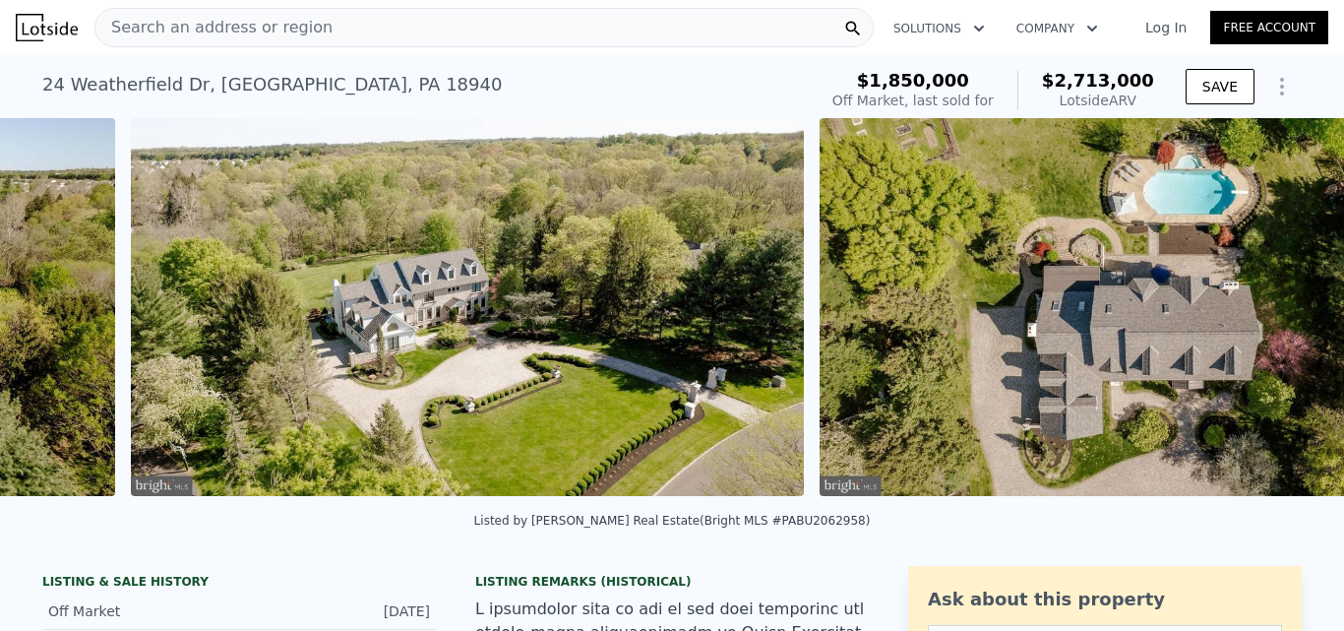
scroll to position [0, 43150]
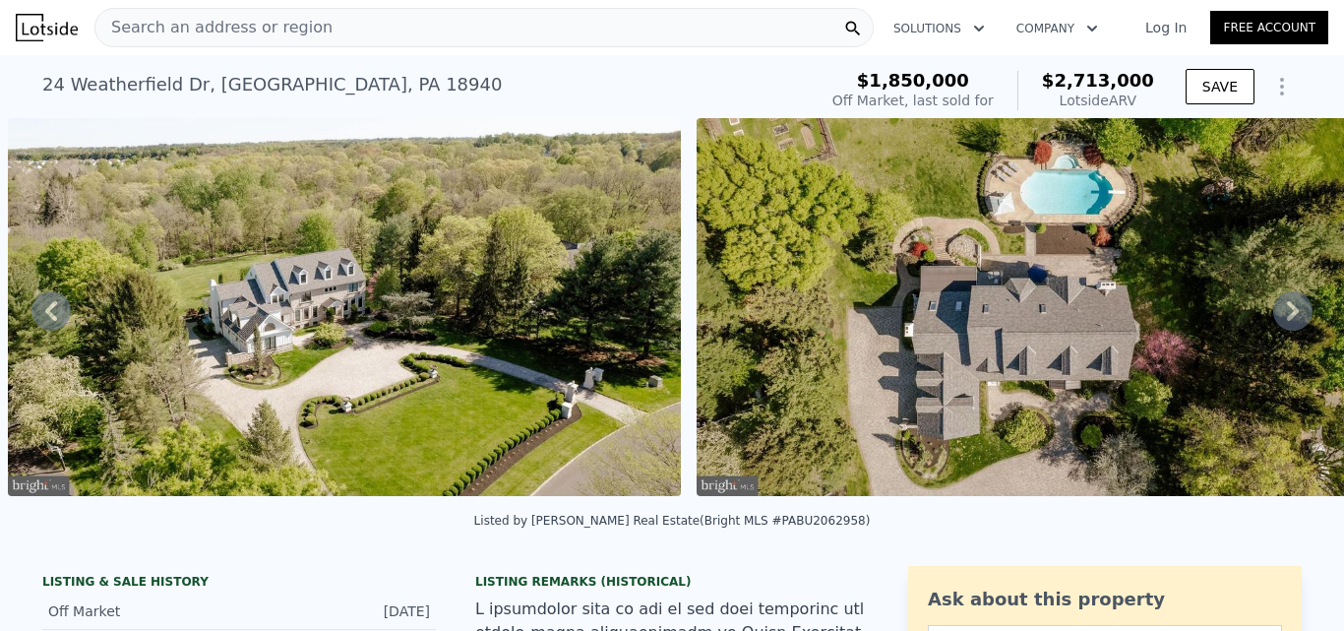
click at [1287, 314] on icon at bounding box center [1293, 311] width 12 height 20
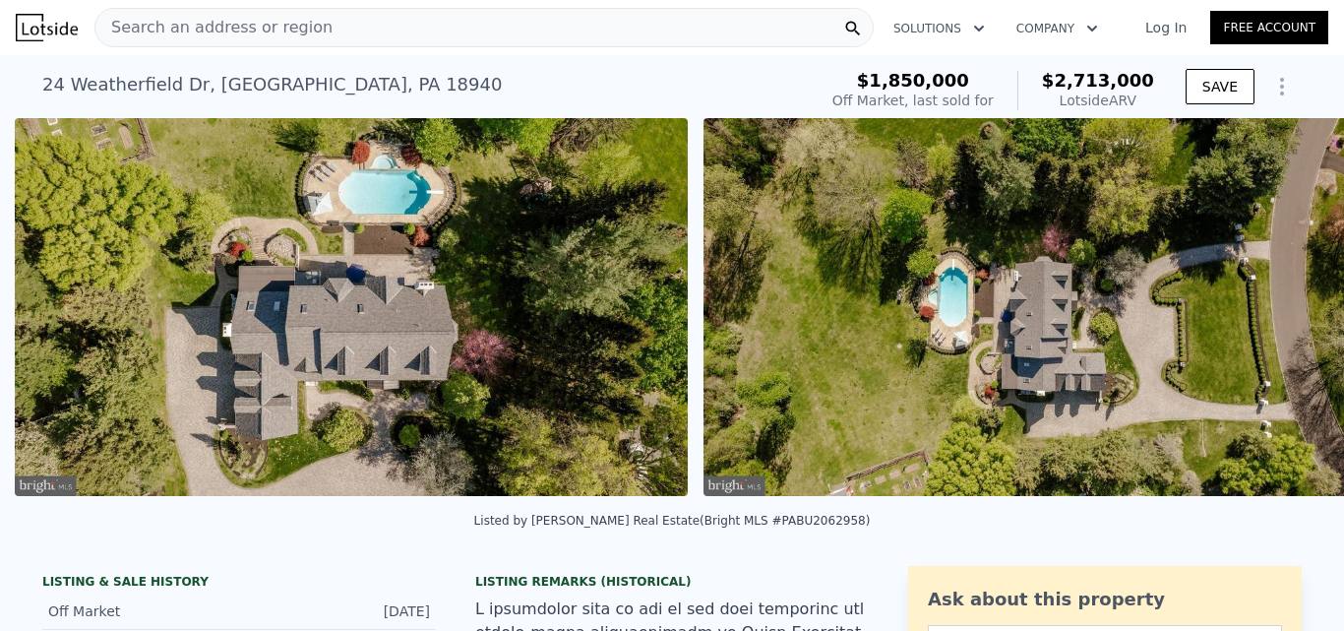
scroll to position [0, 43839]
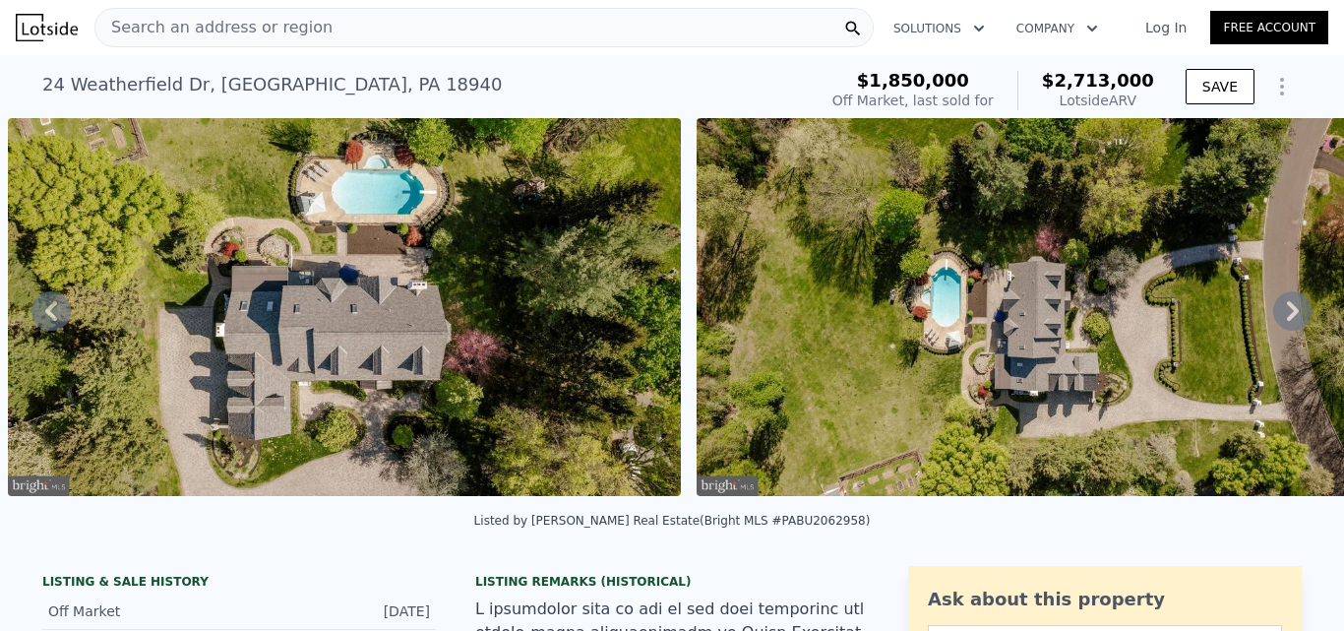
click at [1287, 314] on icon at bounding box center [1293, 311] width 12 height 20
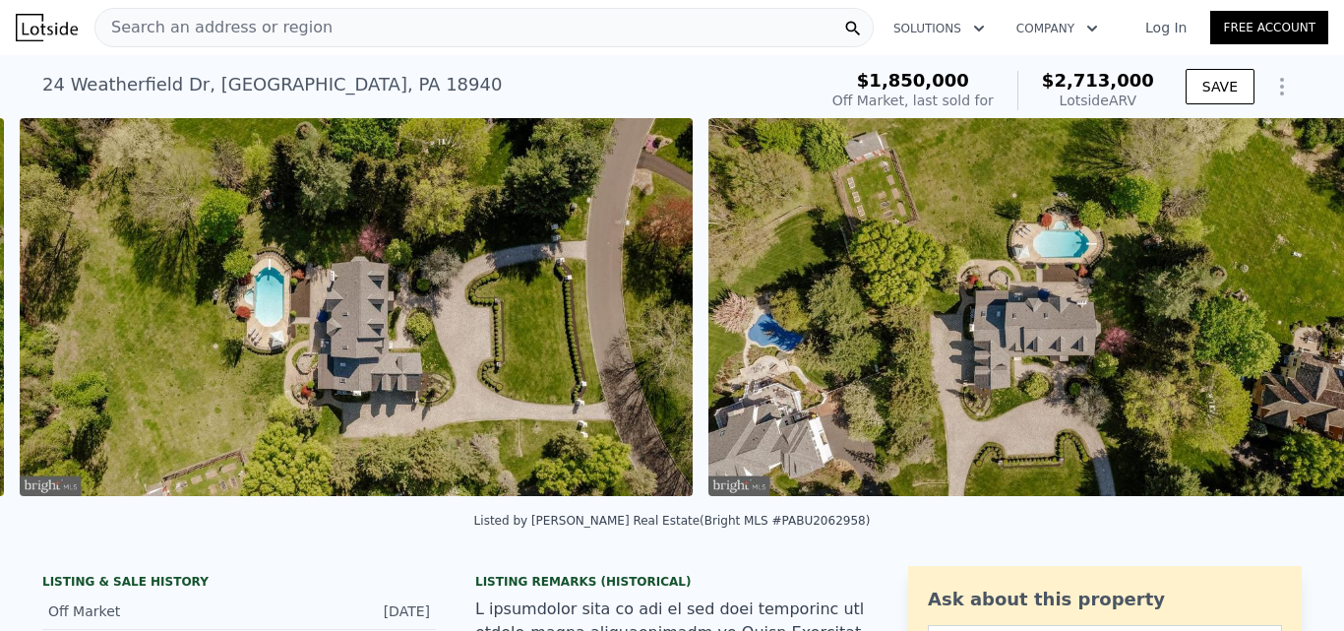
scroll to position [0, 44528]
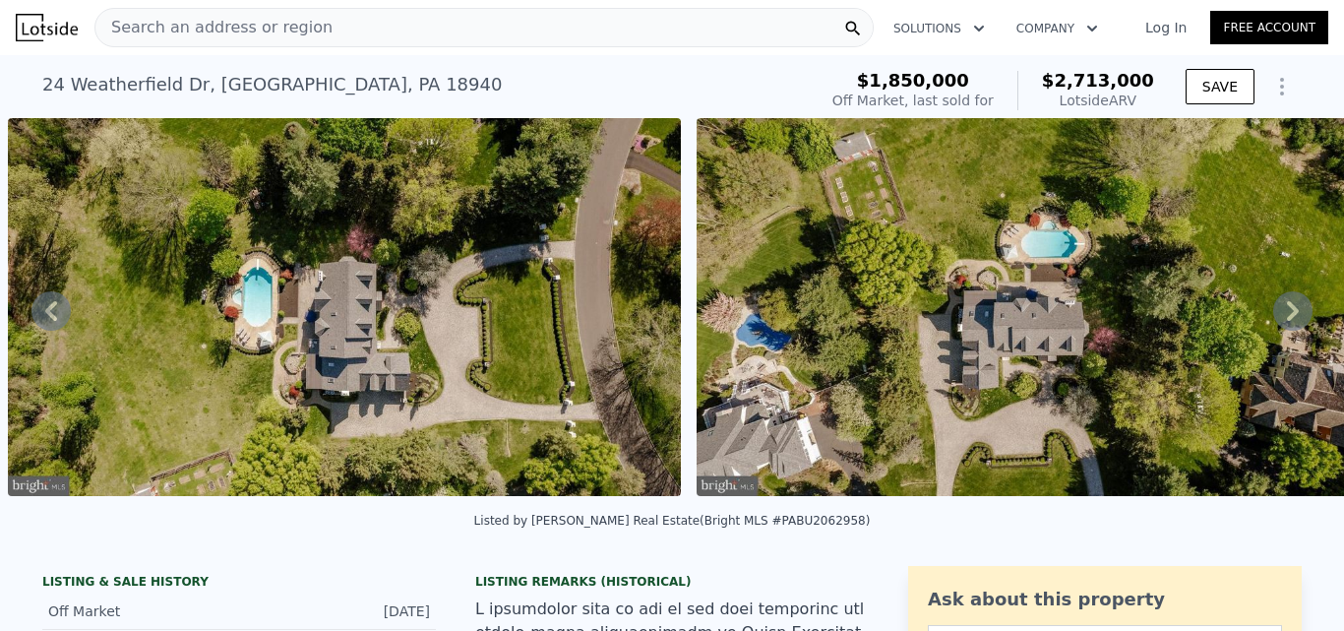
click at [1287, 314] on icon at bounding box center [1293, 311] width 12 height 20
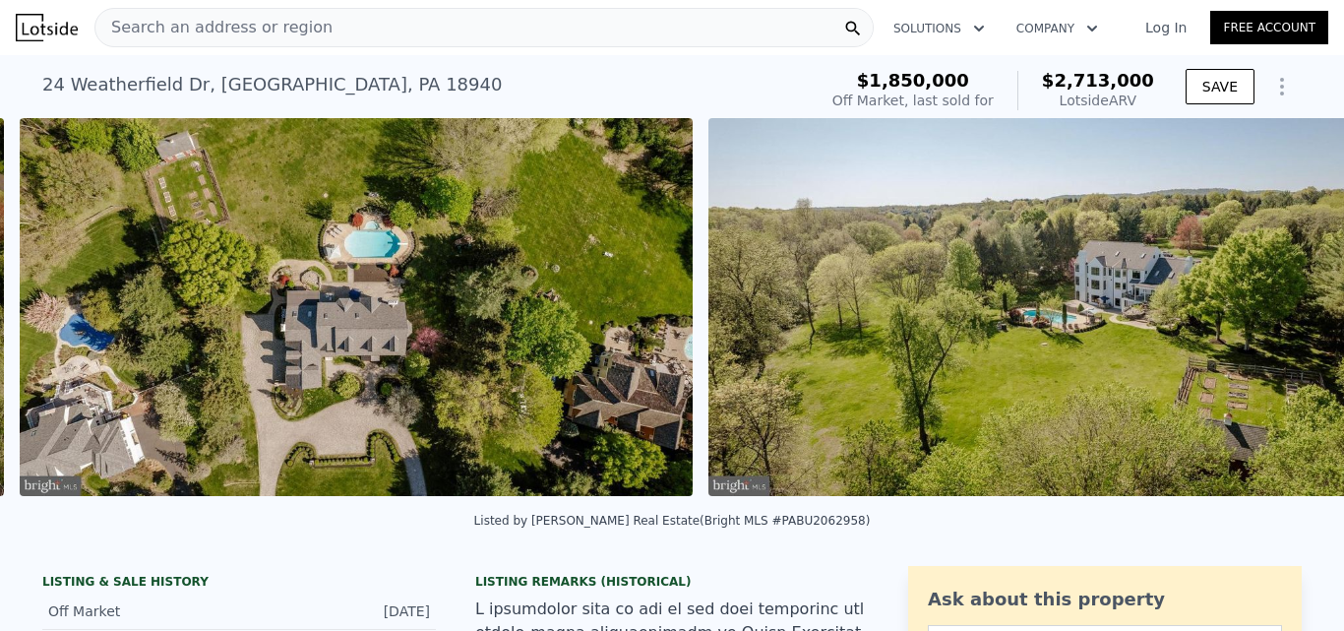
scroll to position [0, 45217]
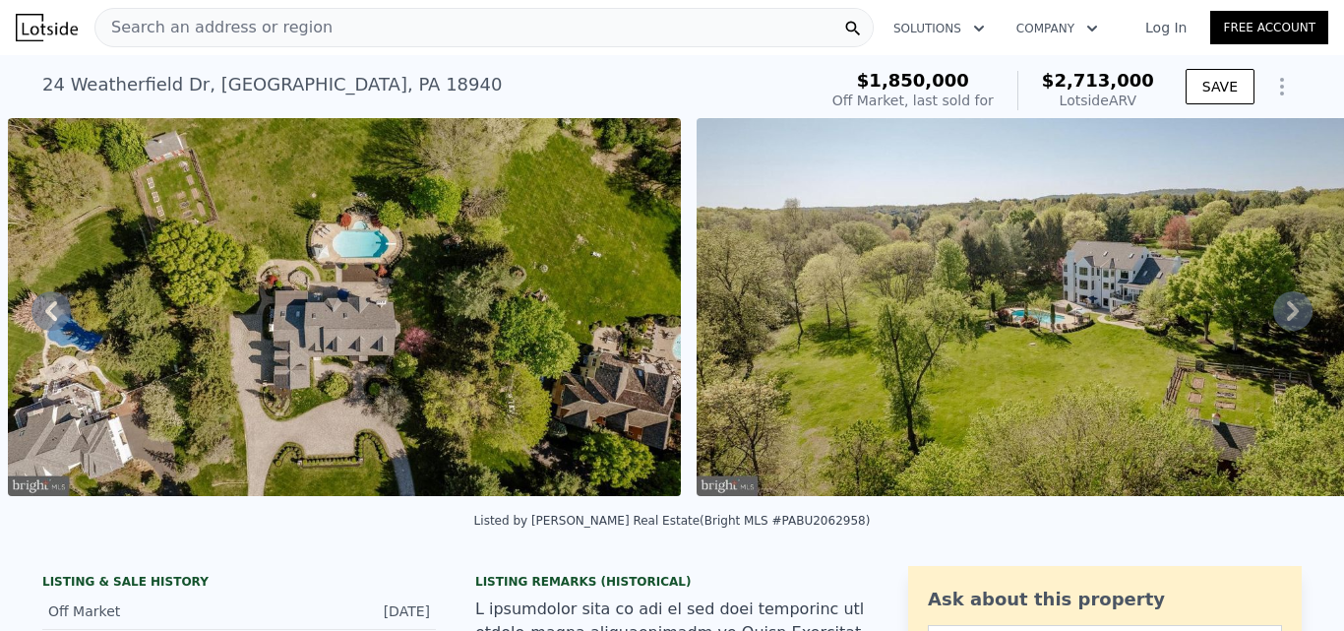
click at [1287, 314] on icon at bounding box center [1293, 311] width 12 height 20
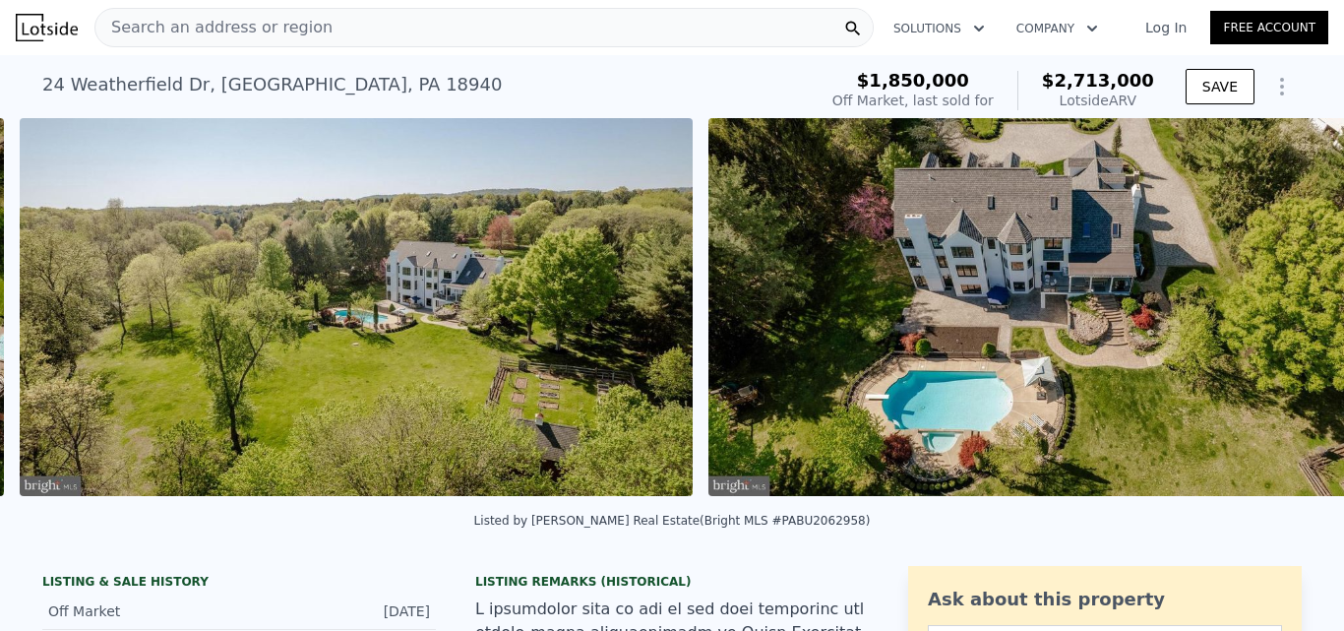
scroll to position [0, 45906]
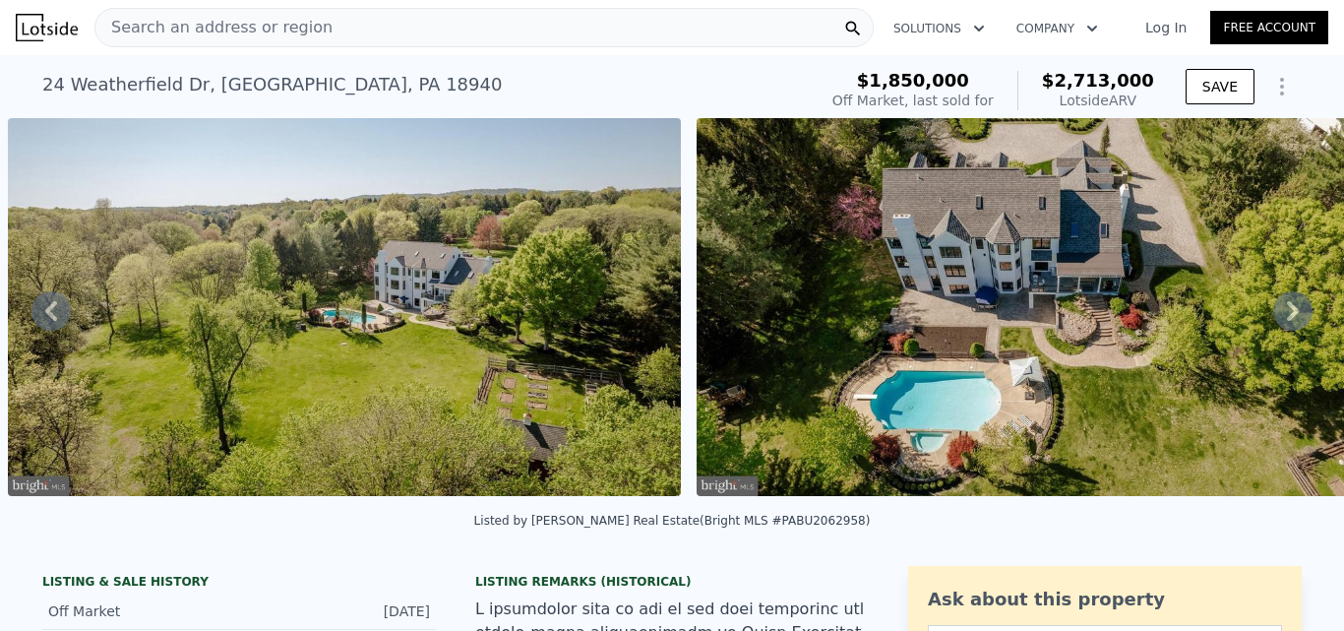
click at [1287, 314] on icon at bounding box center [1293, 311] width 12 height 20
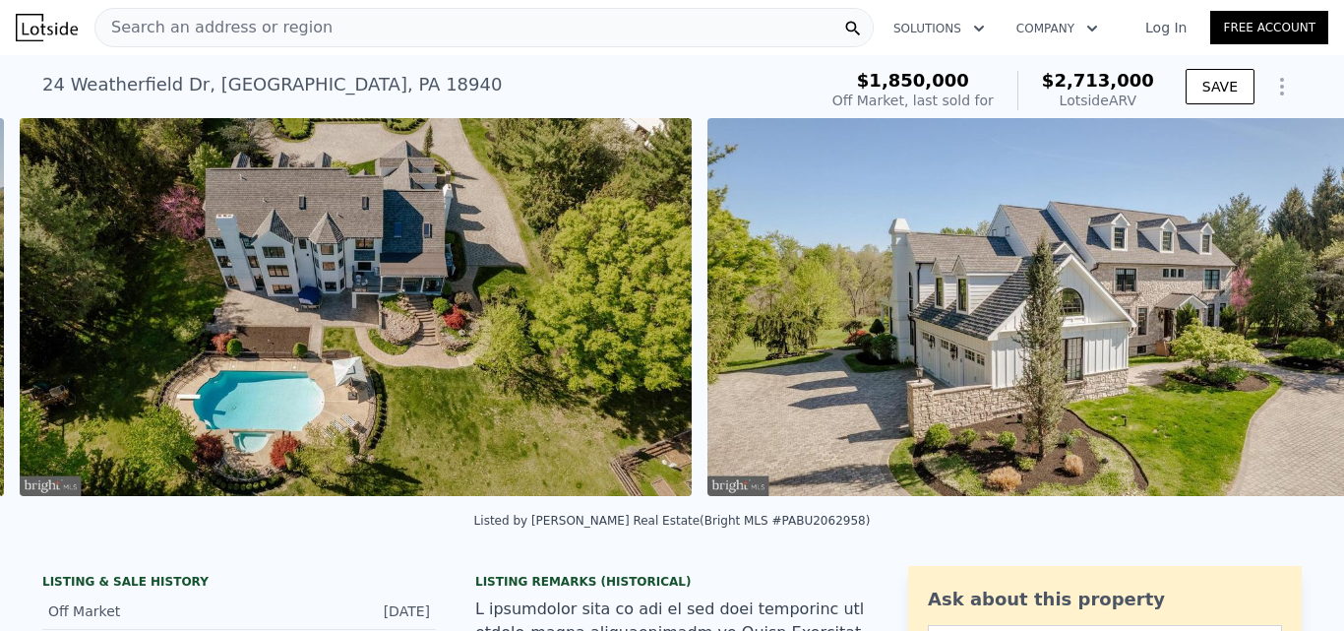
scroll to position [0, 46595]
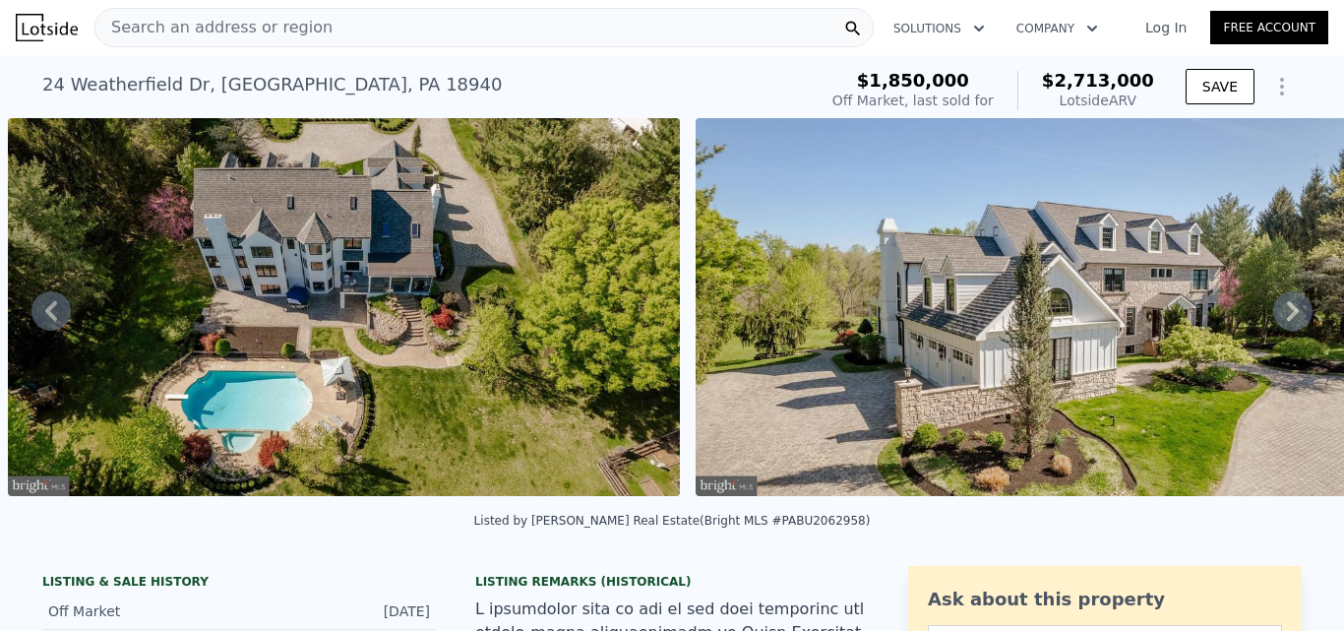
click at [1287, 314] on icon at bounding box center [1293, 311] width 12 height 20
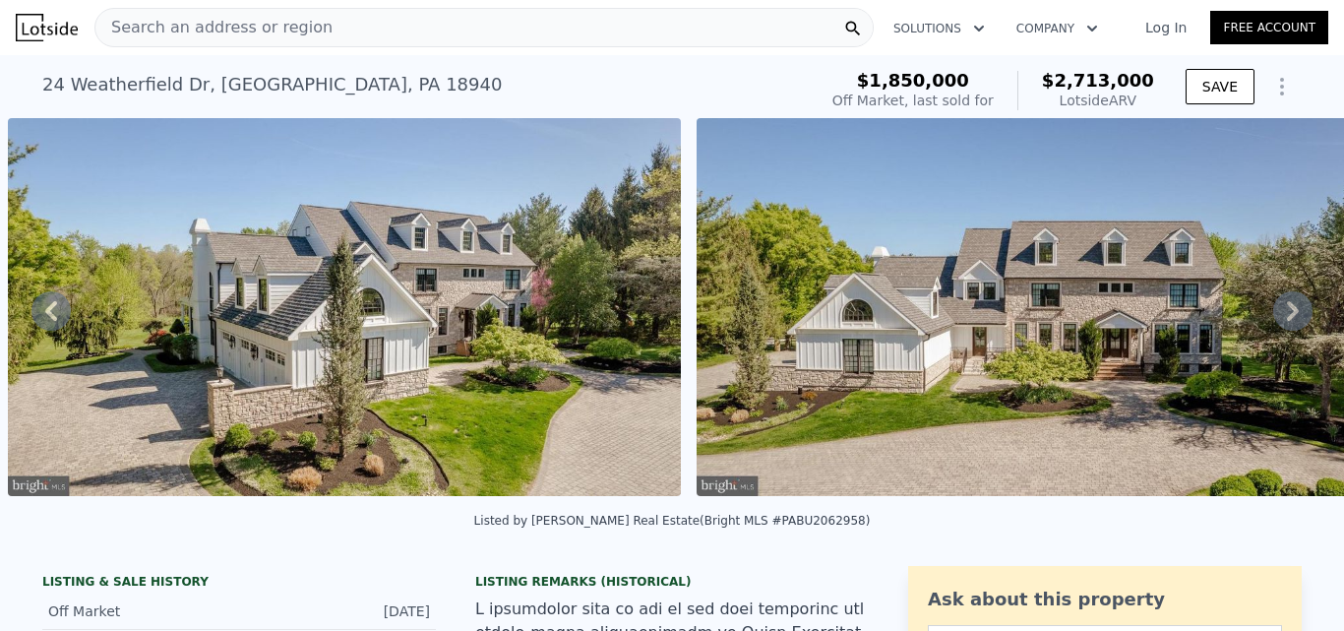
click at [1287, 314] on icon at bounding box center [1293, 311] width 12 height 20
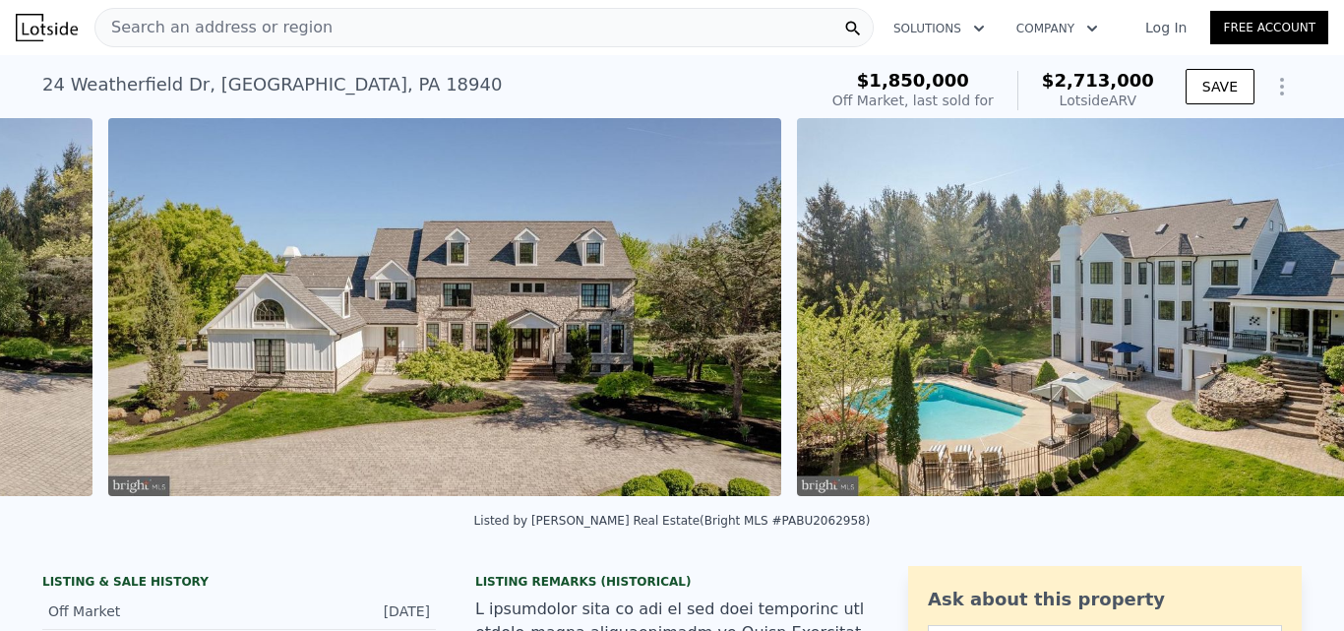
scroll to position [0, 47972]
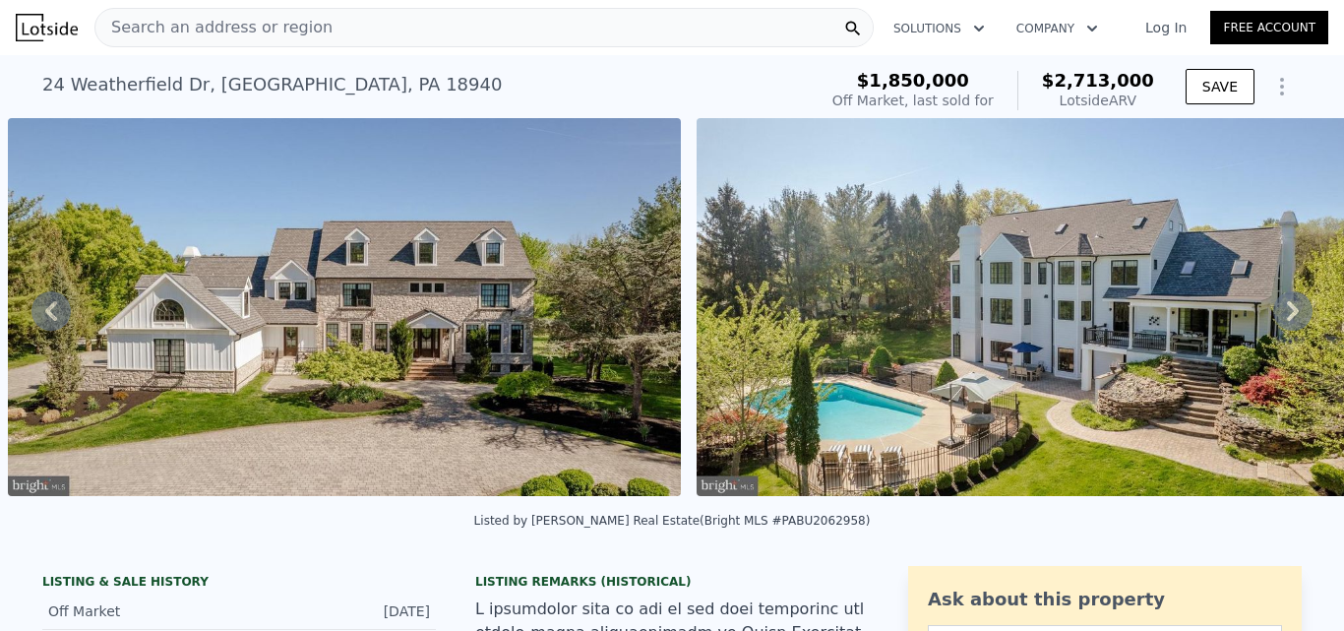
click at [1287, 314] on icon at bounding box center [1293, 311] width 12 height 20
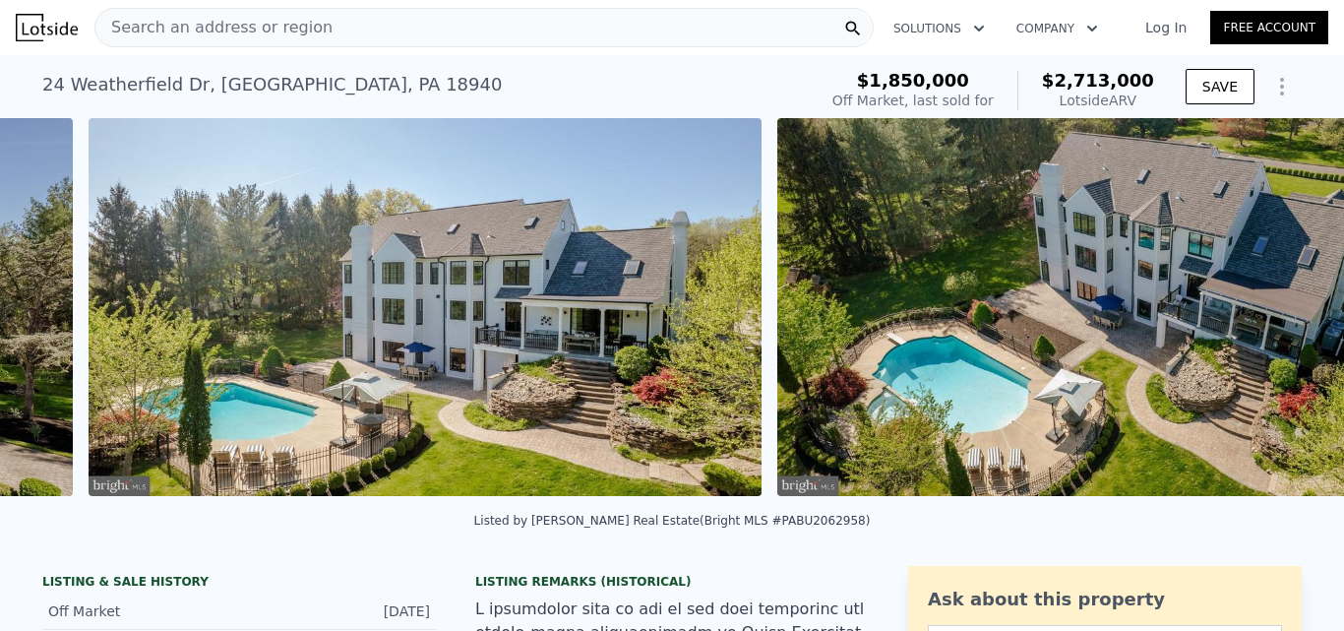
scroll to position [0, 48661]
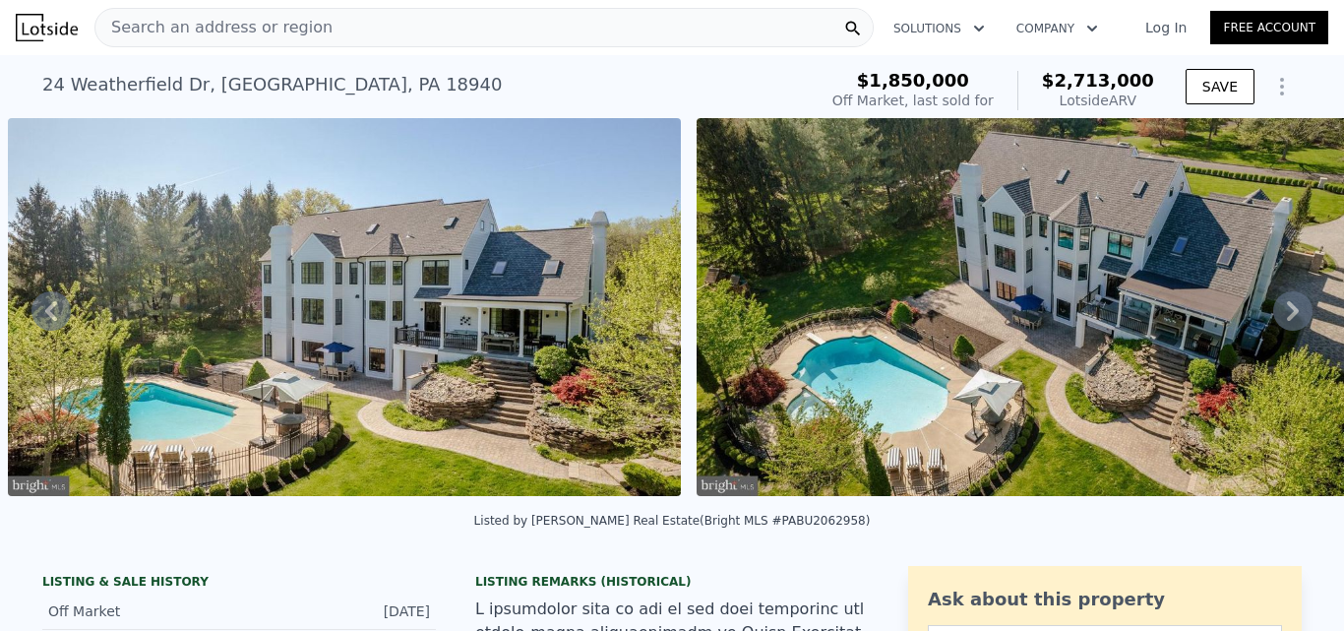
click at [1287, 314] on icon at bounding box center [1293, 311] width 12 height 20
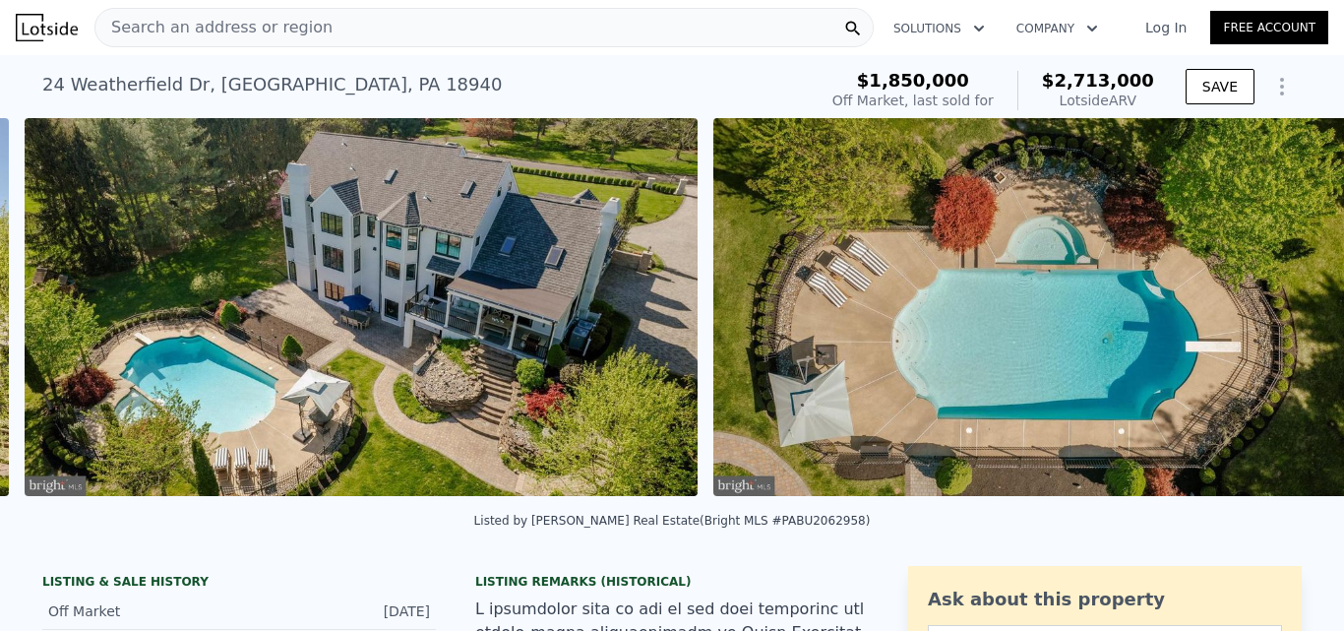
scroll to position [0, 49350]
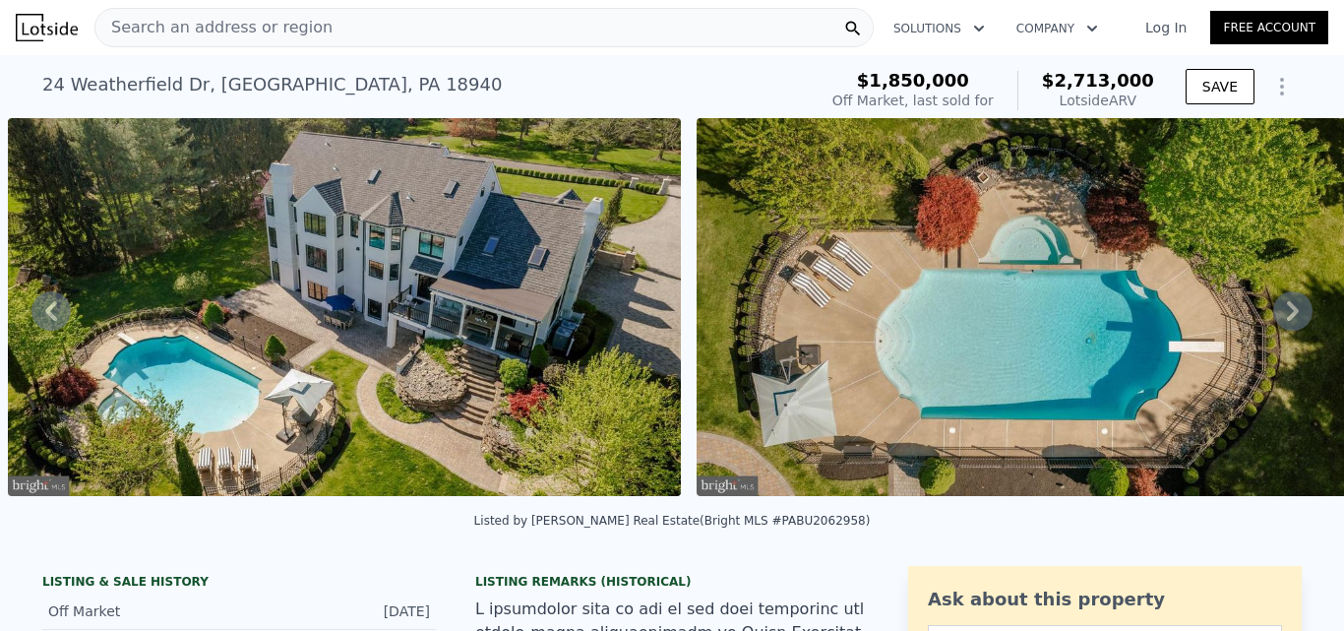
click at [1287, 314] on icon at bounding box center [1293, 311] width 12 height 20
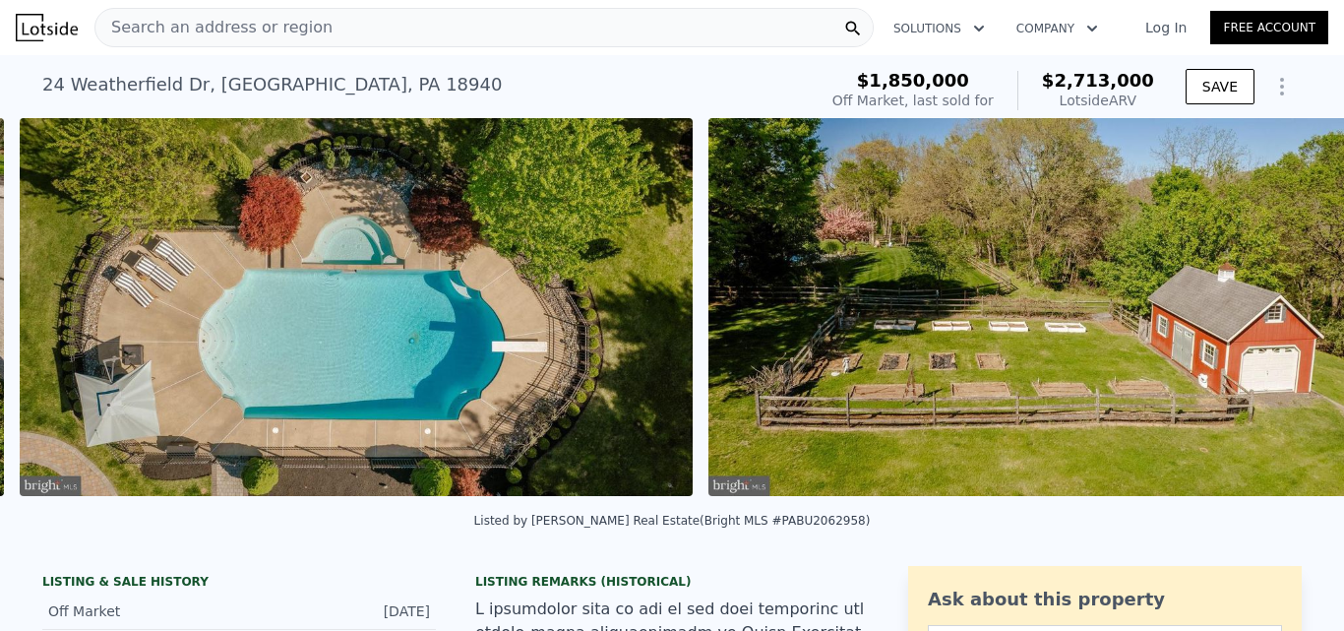
scroll to position [0, 50039]
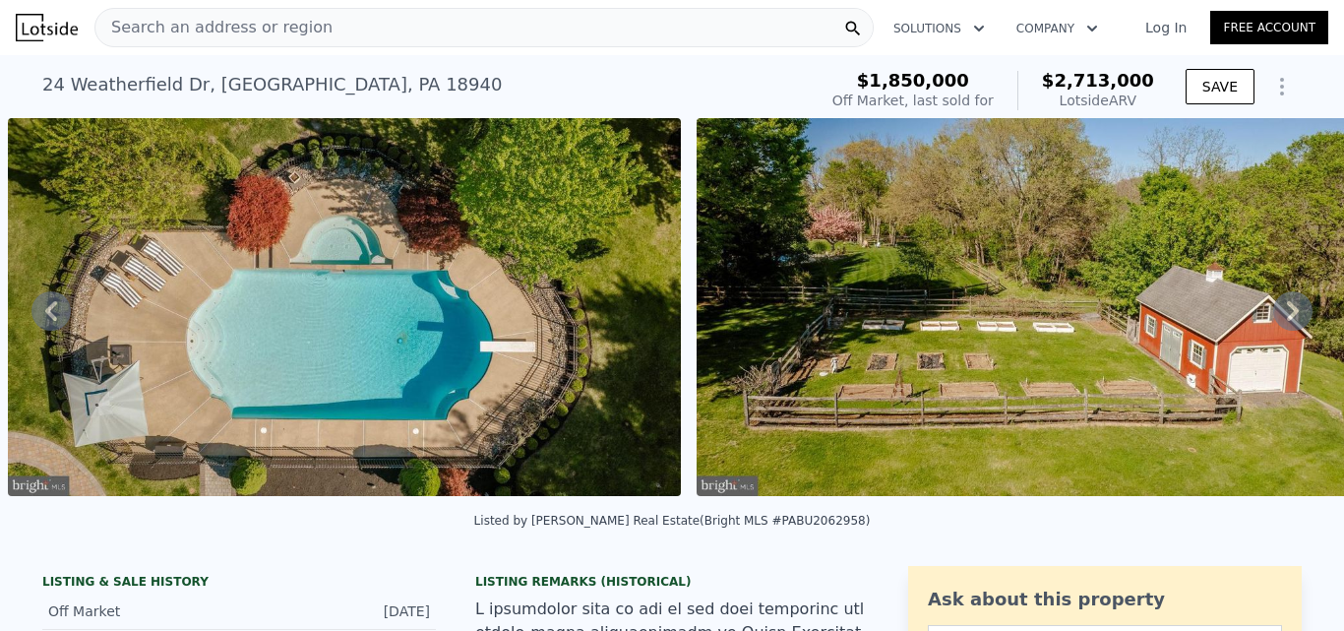
click at [1287, 314] on icon at bounding box center [1293, 311] width 12 height 20
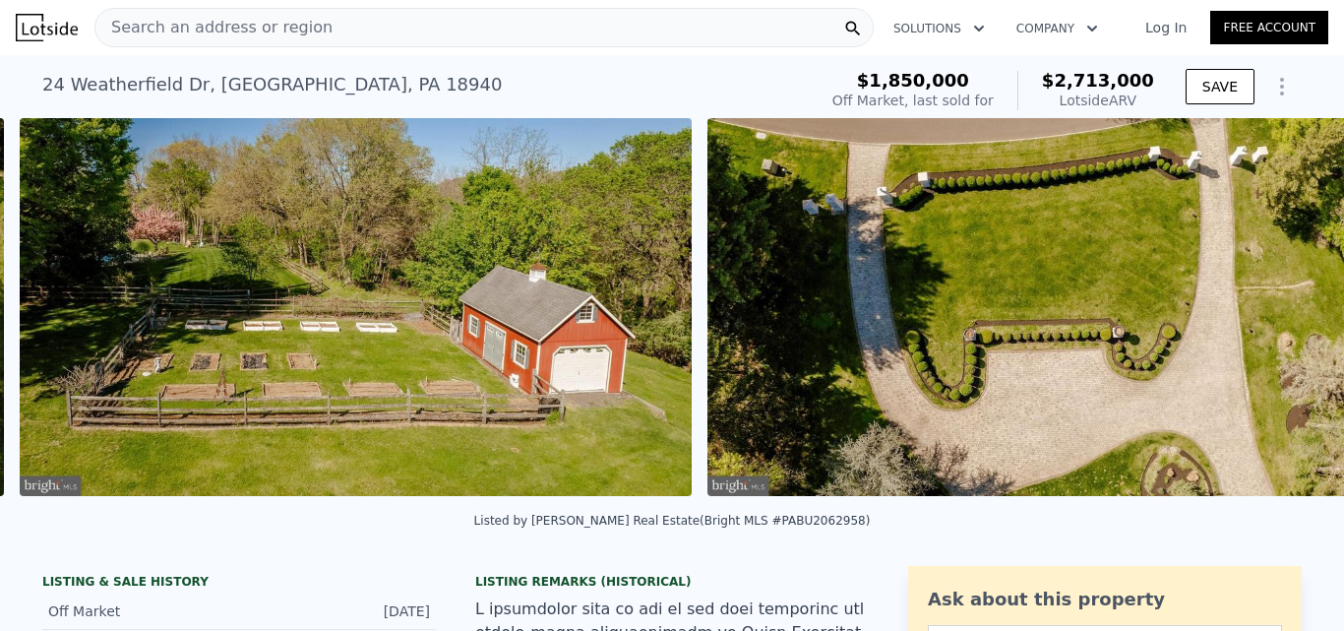
scroll to position [0, 50728]
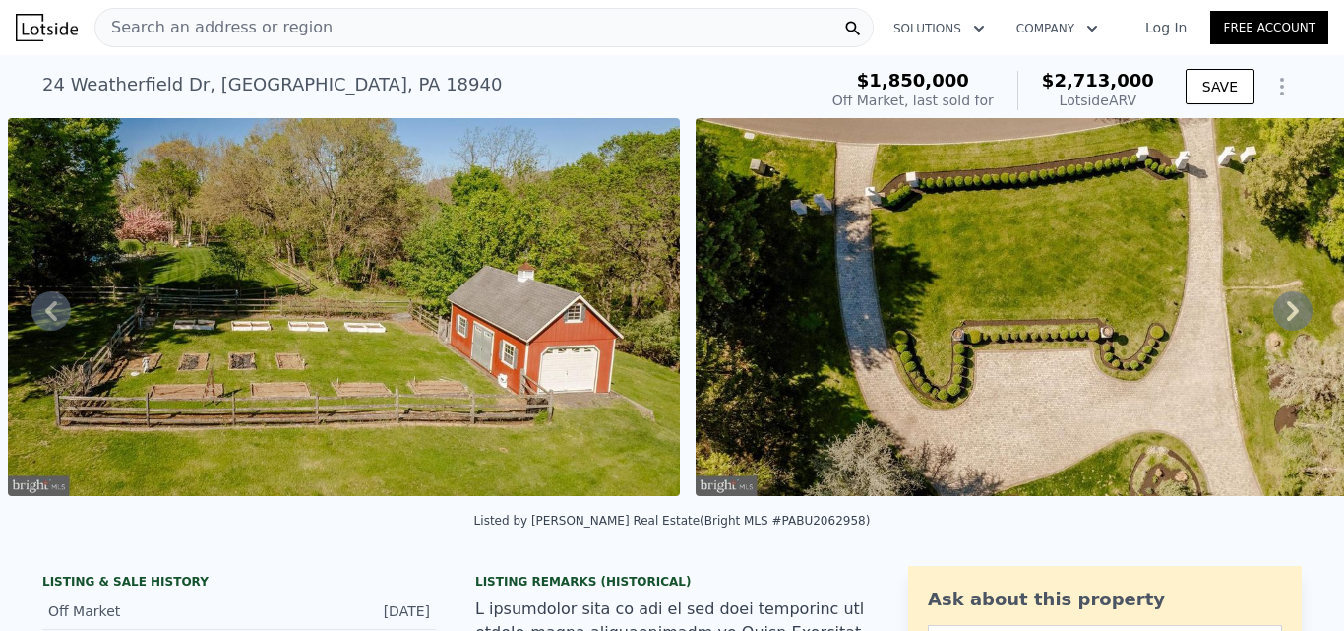
click at [1287, 314] on icon at bounding box center [1293, 311] width 12 height 20
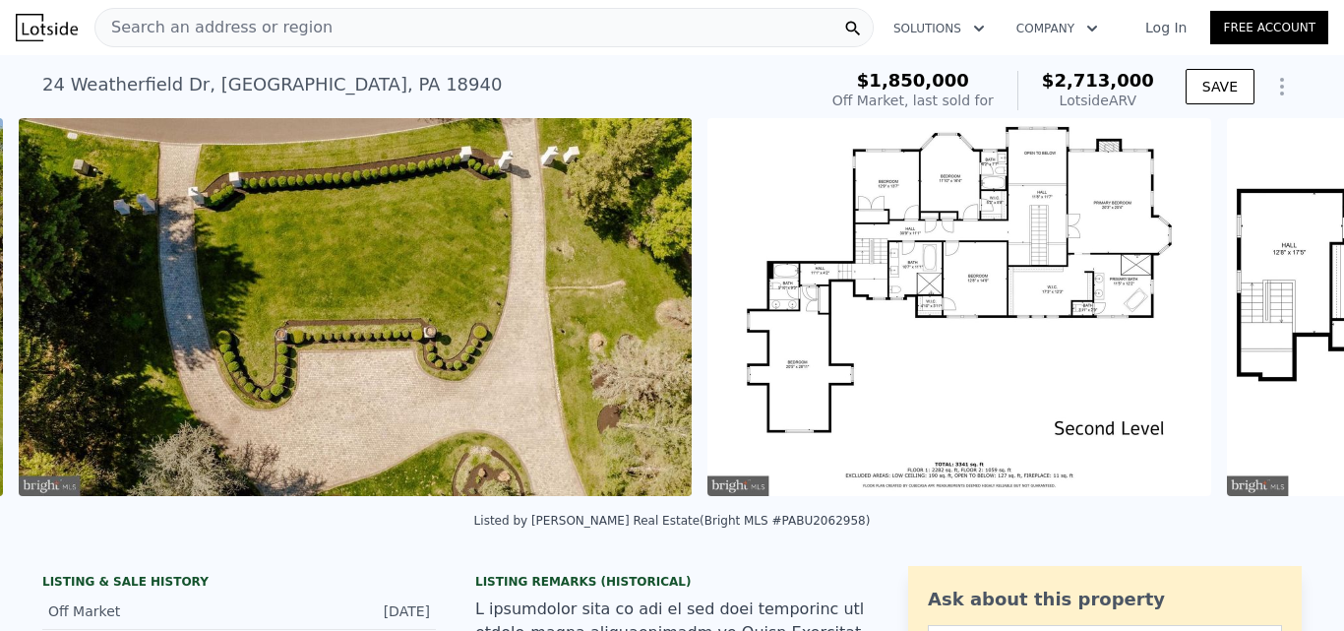
scroll to position [0, 51416]
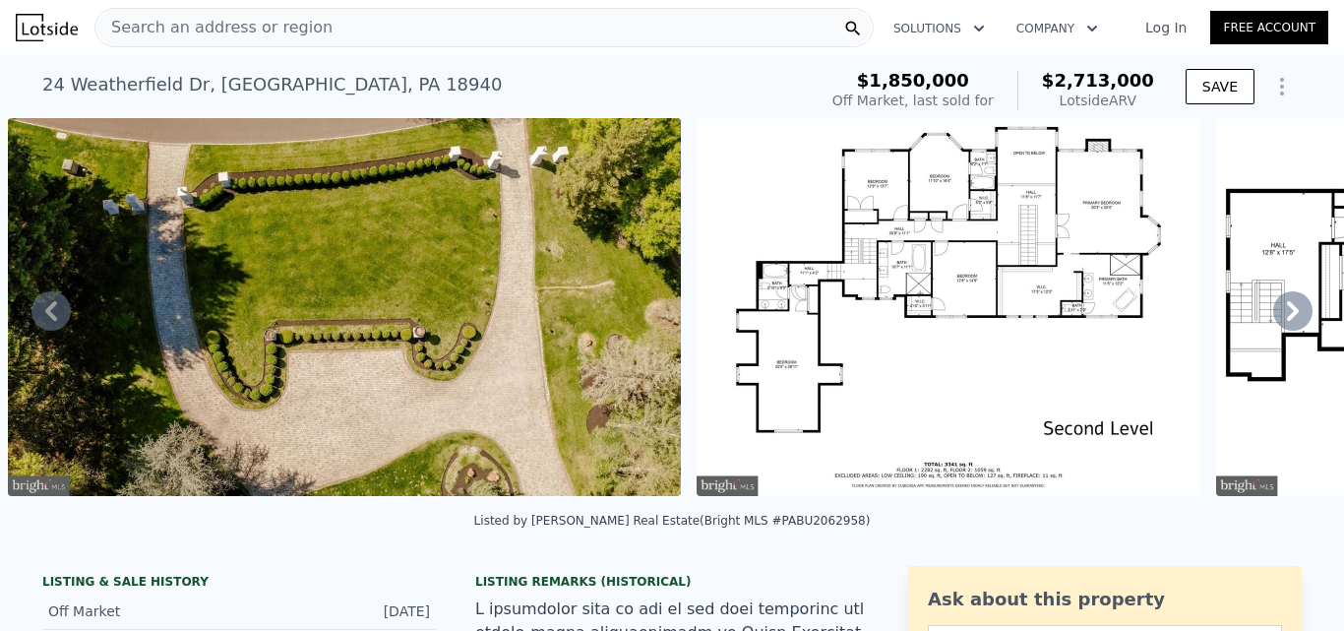
click at [1287, 314] on icon at bounding box center [1293, 311] width 12 height 20
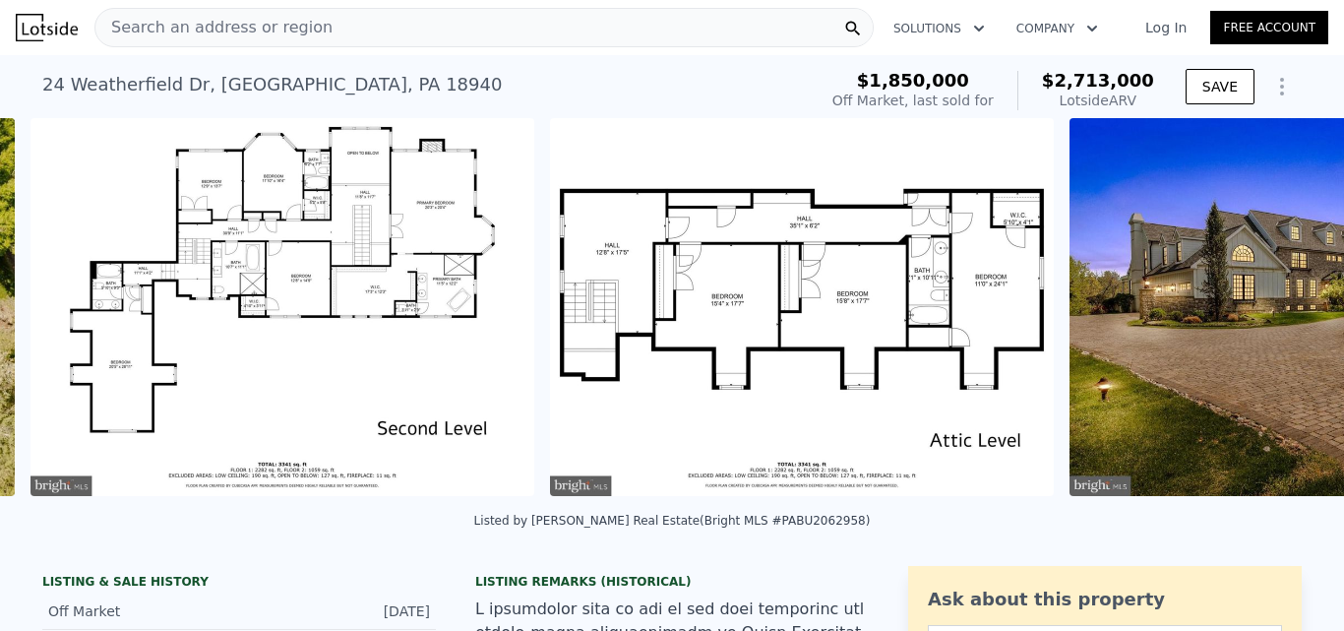
scroll to position [0, 52105]
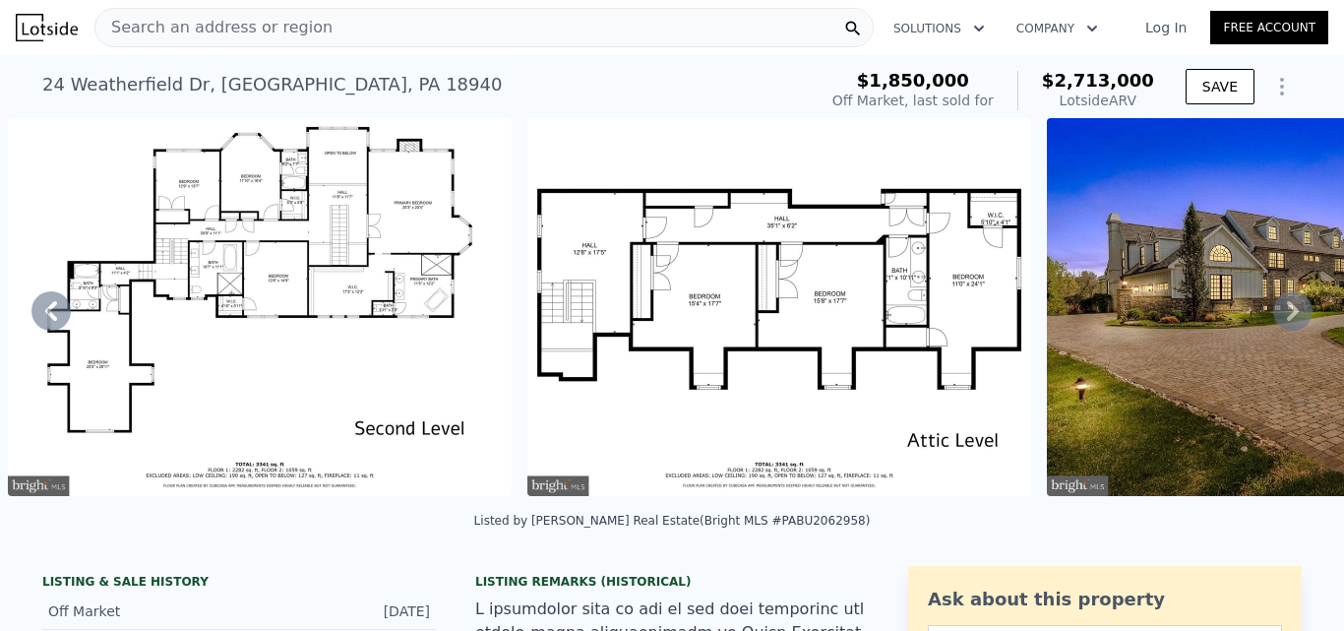
click at [1287, 314] on icon at bounding box center [1293, 311] width 12 height 20
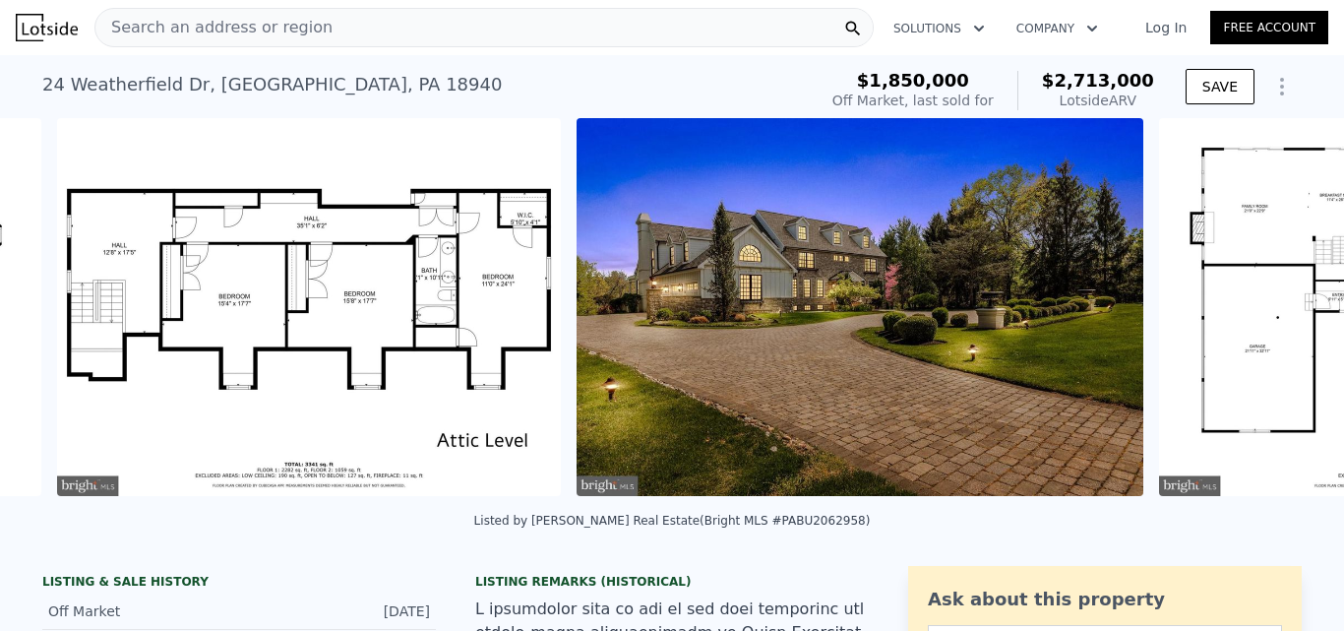
scroll to position [0, 52624]
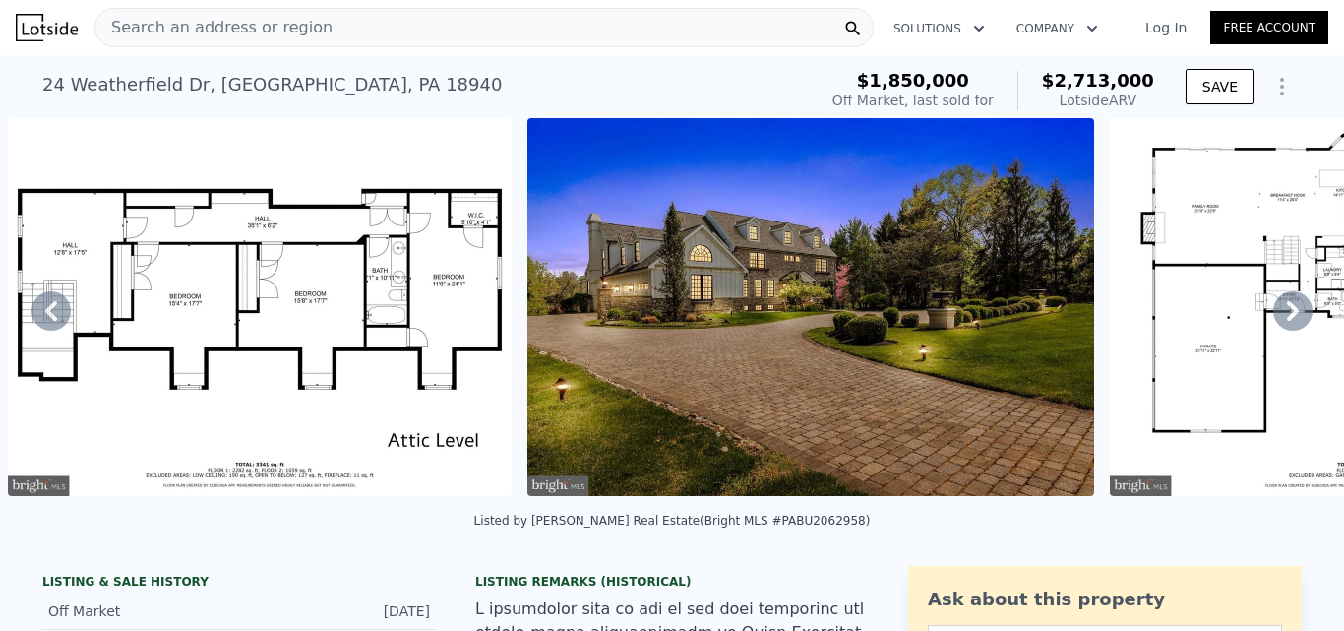
click at [1287, 314] on icon at bounding box center [1293, 311] width 12 height 20
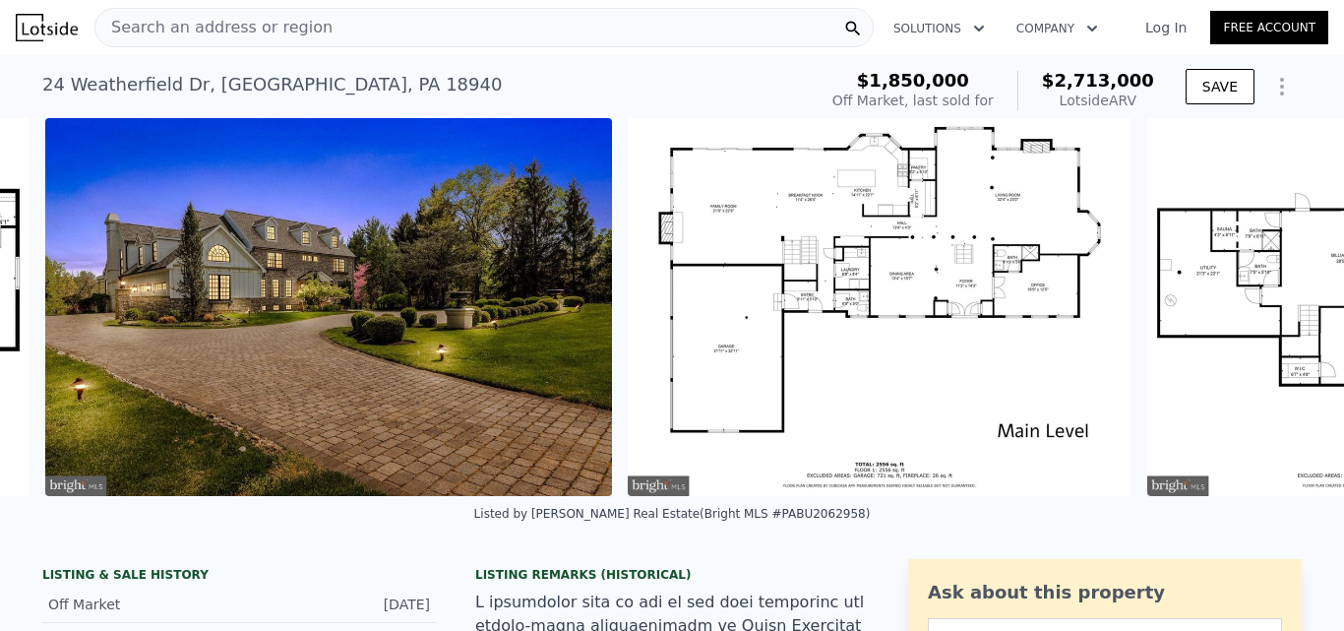
scroll to position [0, 53144]
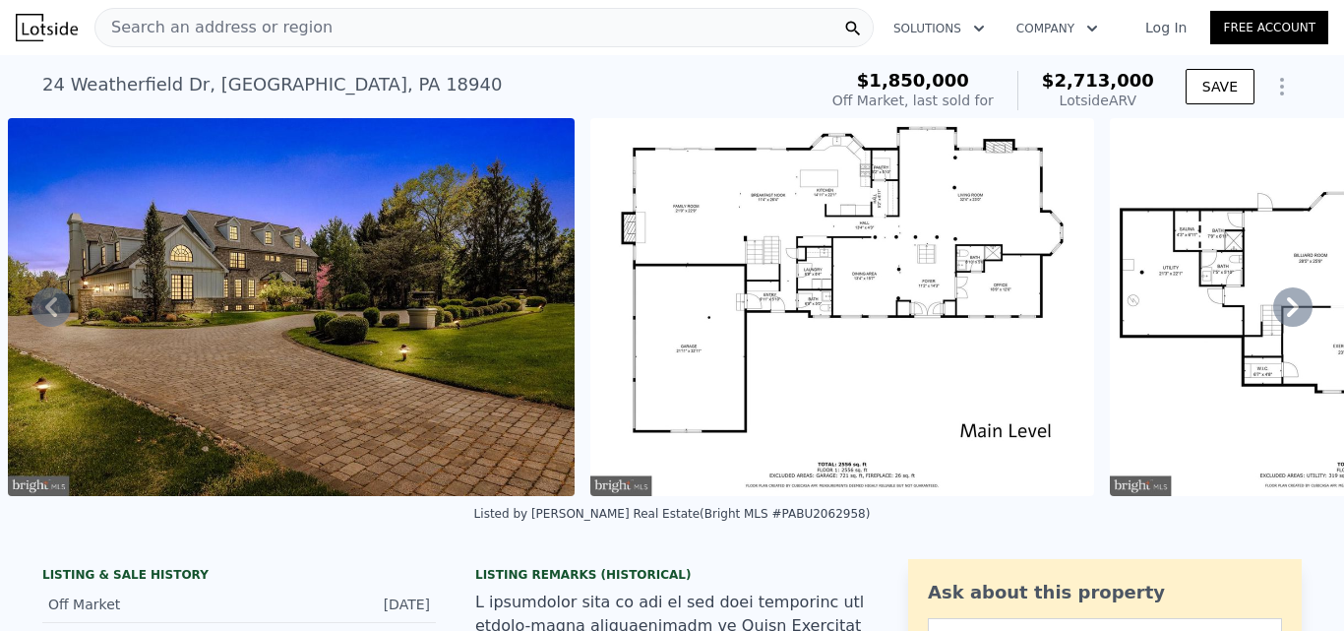
click at [1287, 313] on icon at bounding box center [1293, 307] width 12 height 20
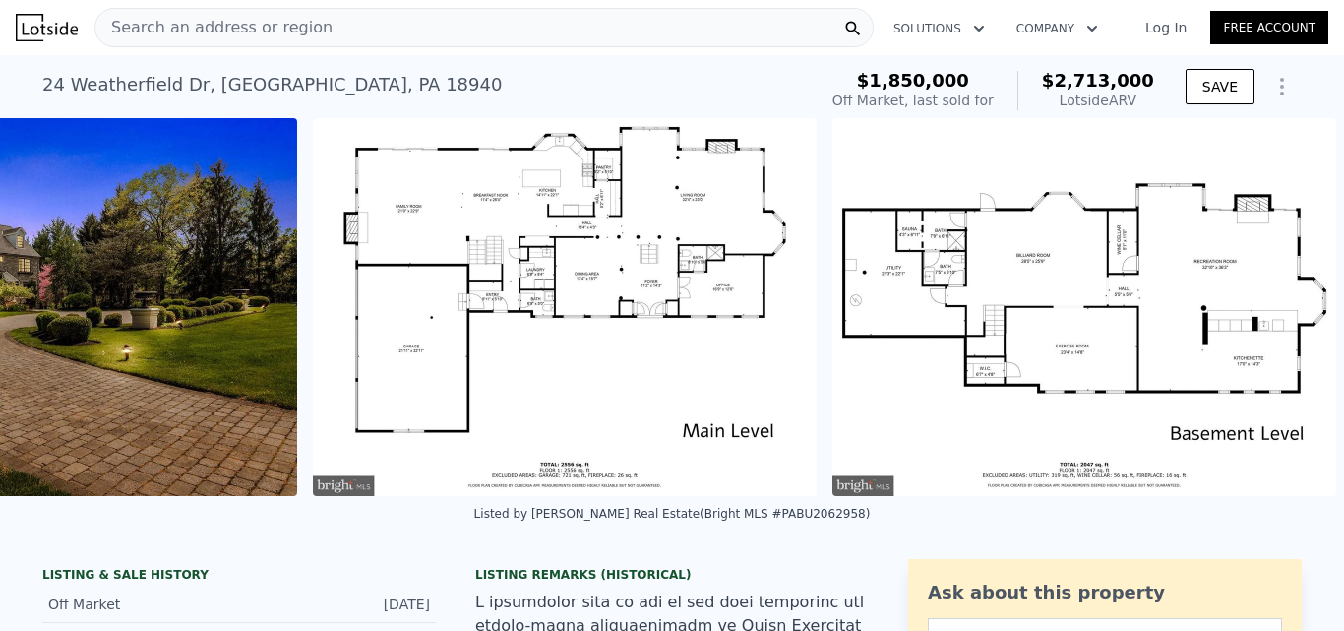
scroll to position [0, 53436]
click at [54, 311] on icon at bounding box center [50, 306] width 39 height 39
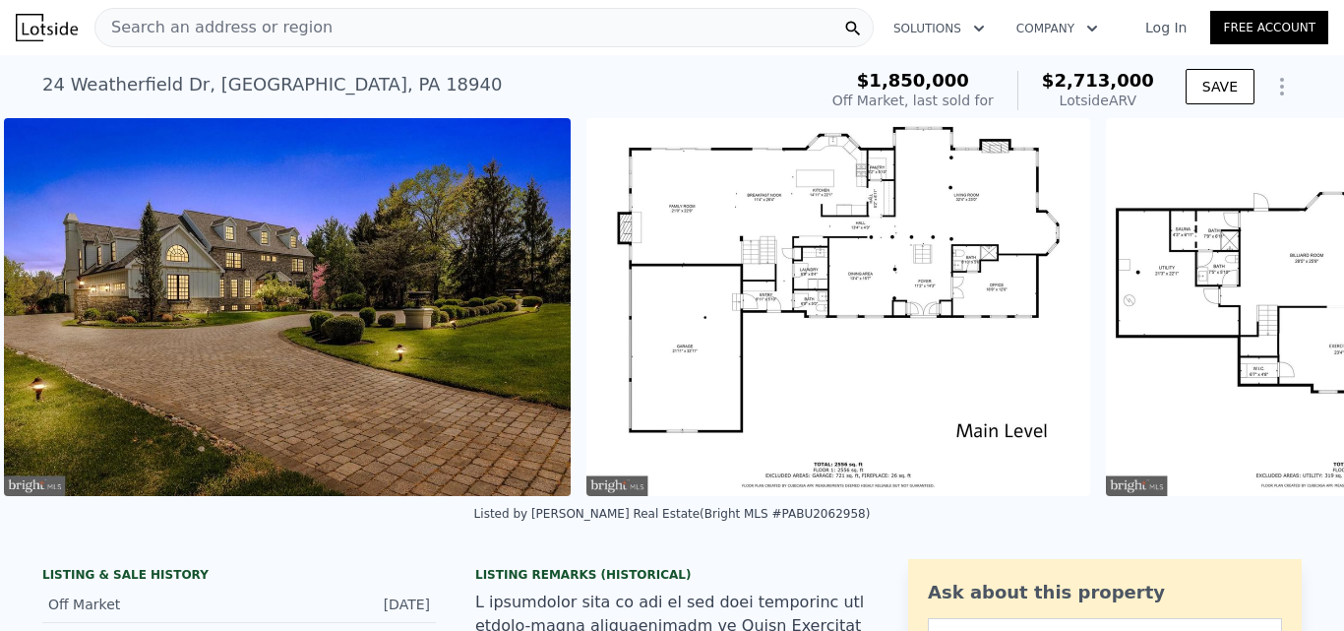
scroll to position [0, 53144]
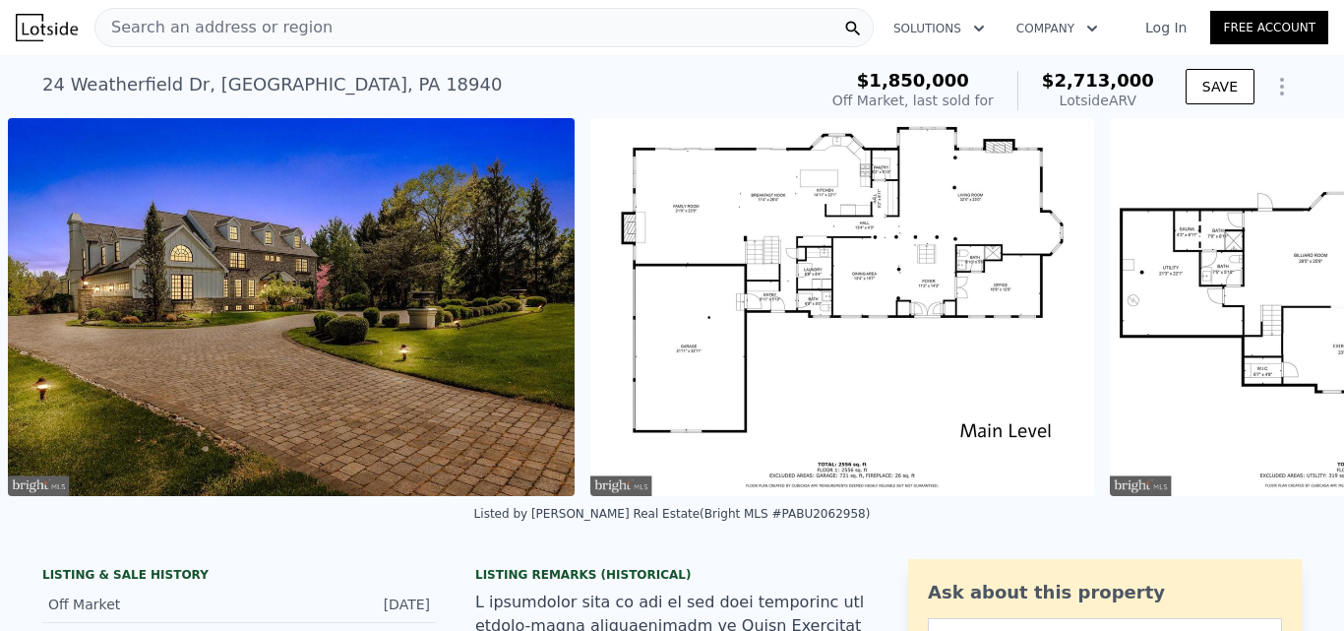
click at [54, 311] on div "• + − • + − STREET VIEW Loading... SATELLITE VIEW" at bounding box center [672, 307] width 1344 height 378
click at [54, 311] on icon at bounding box center [50, 306] width 39 height 39
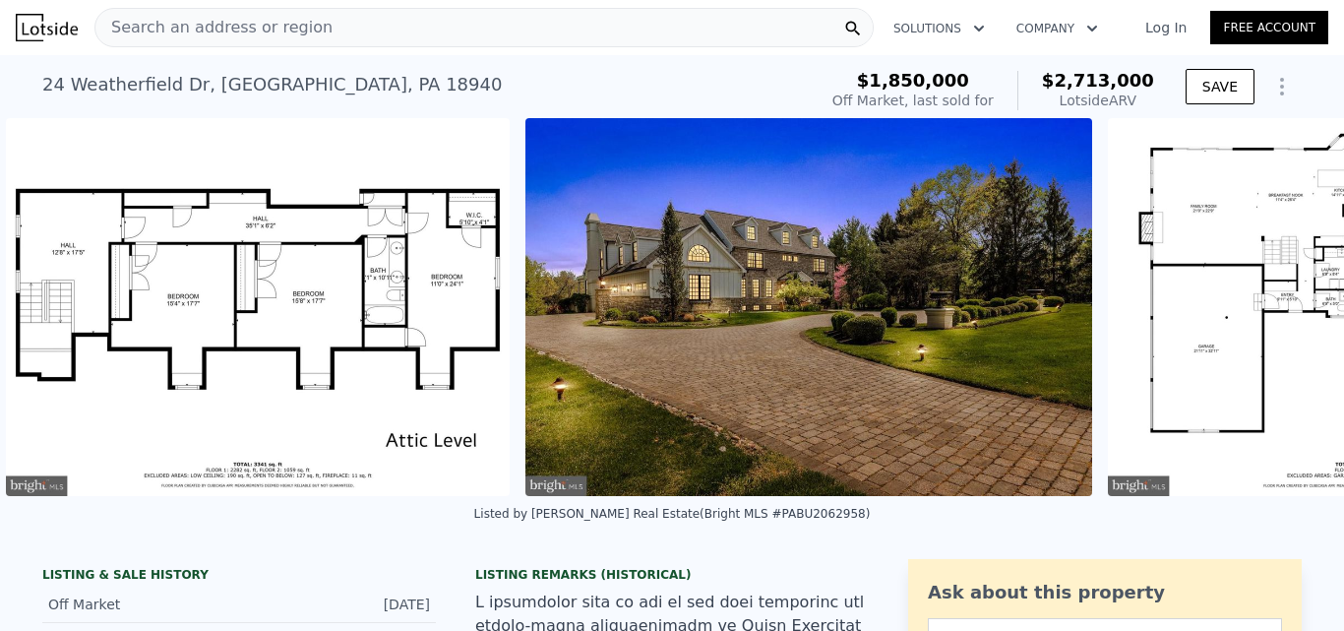
scroll to position [0, 52624]
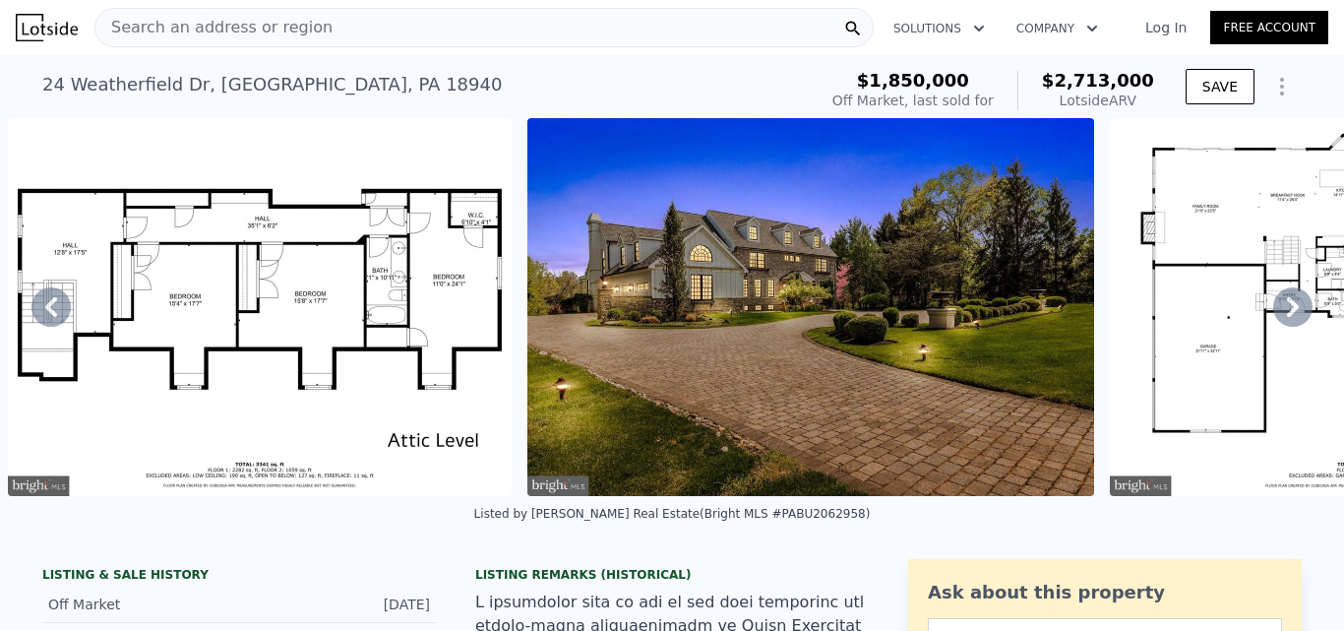
click at [54, 311] on icon at bounding box center [50, 306] width 39 height 39
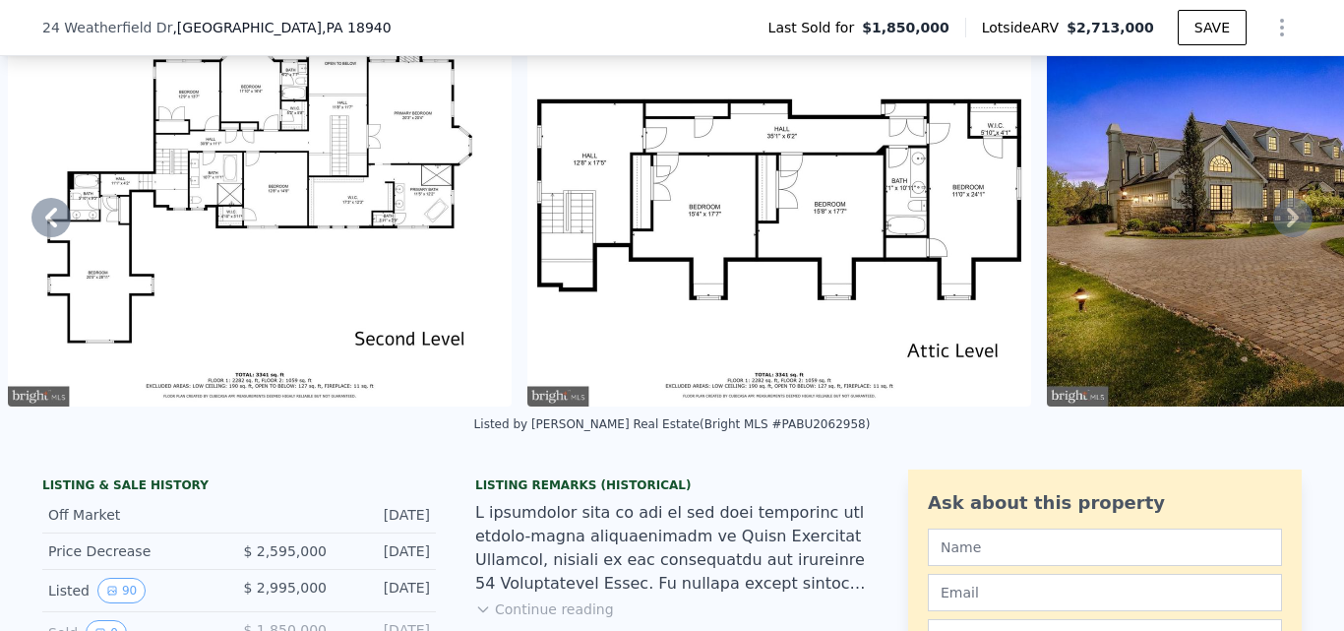
scroll to position [90, 0]
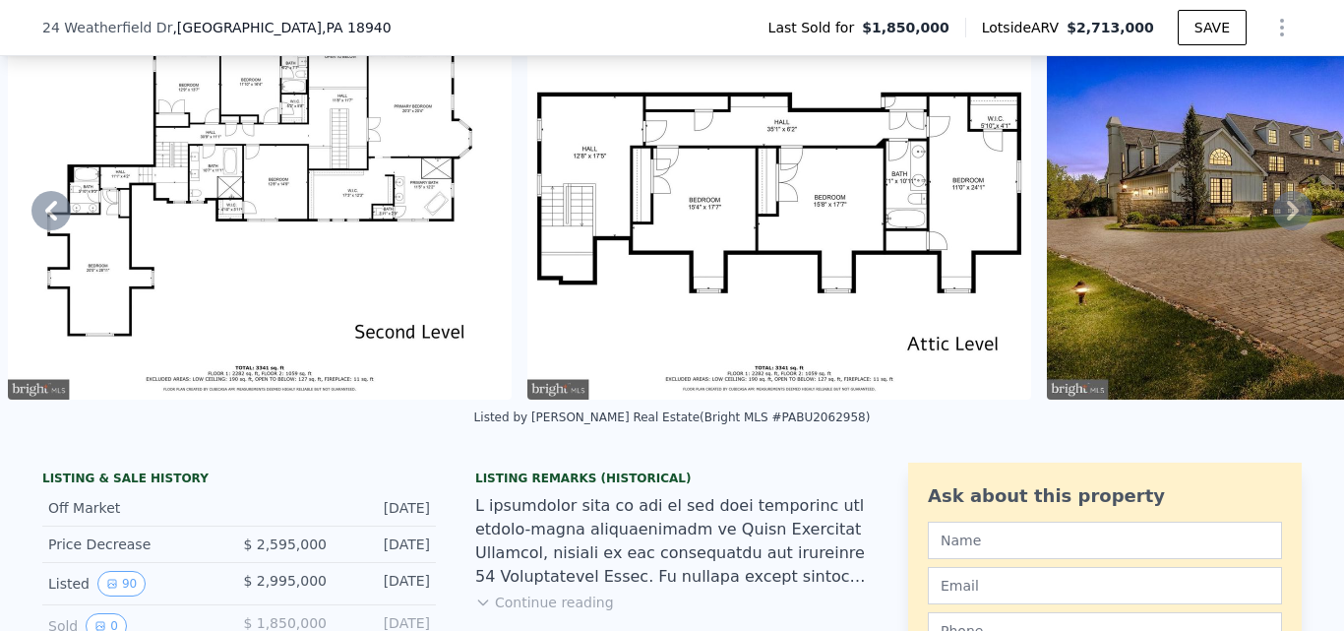
click at [1287, 220] on icon at bounding box center [1293, 211] width 12 height 20
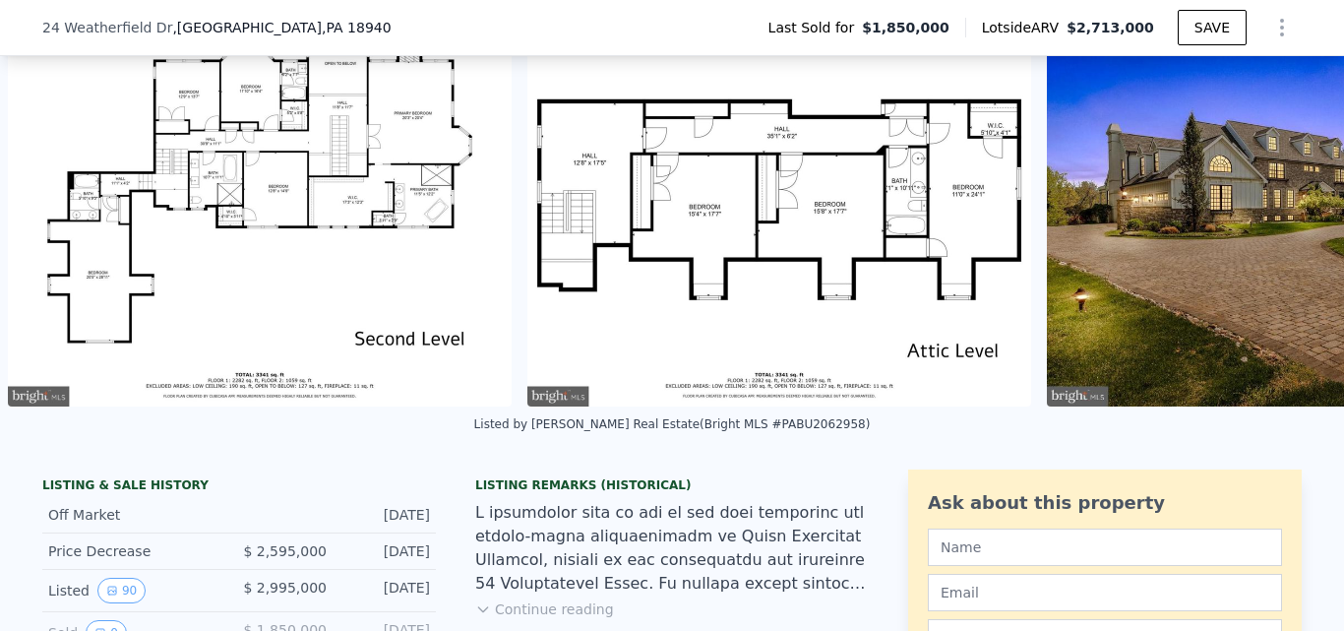
click at [1277, 221] on img at bounding box center [990, 227] width 633 height 422
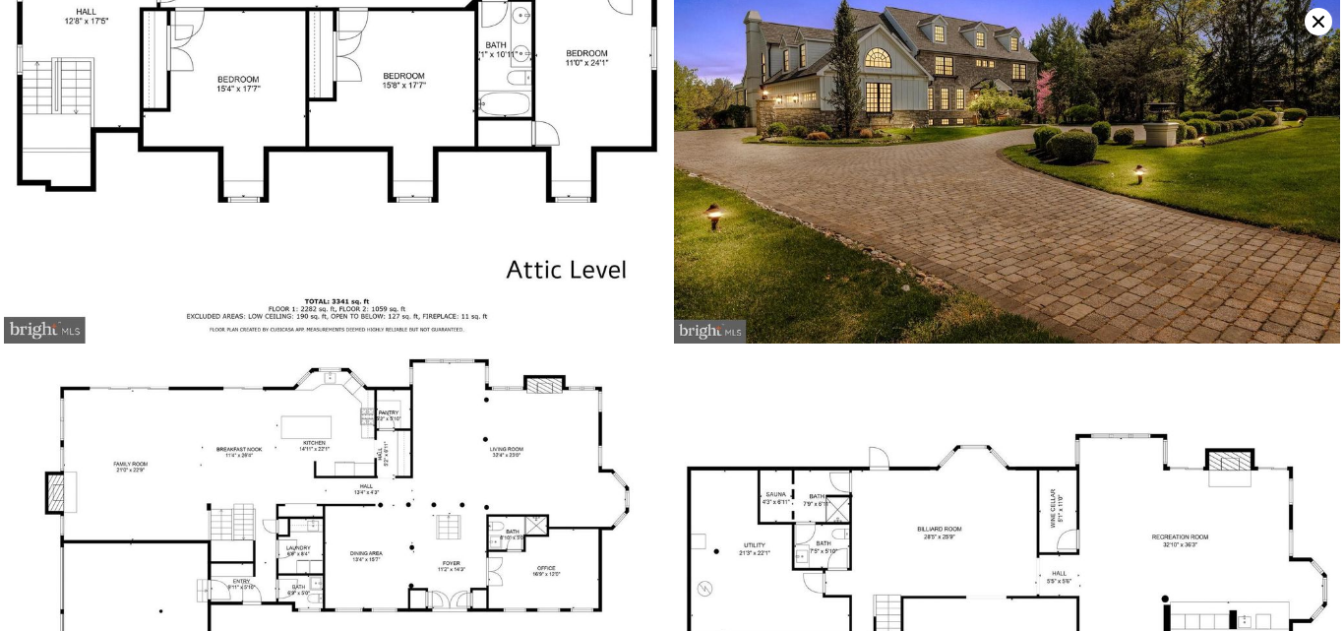
scroll to position [0, 0]
click at [1317, 17] on icon at bounding box center [1319, 22] width 28 height 28
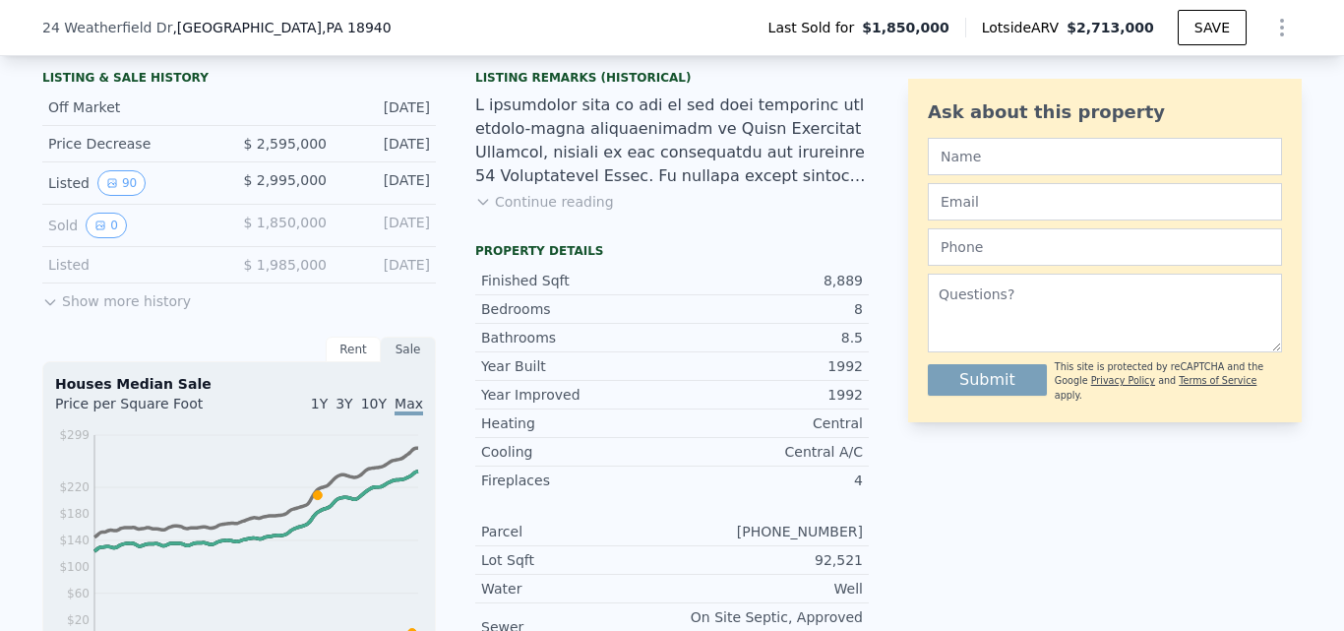
click at [532, 212] on button "Continue reading" at bounding box center [544, 202] width 139 height 20
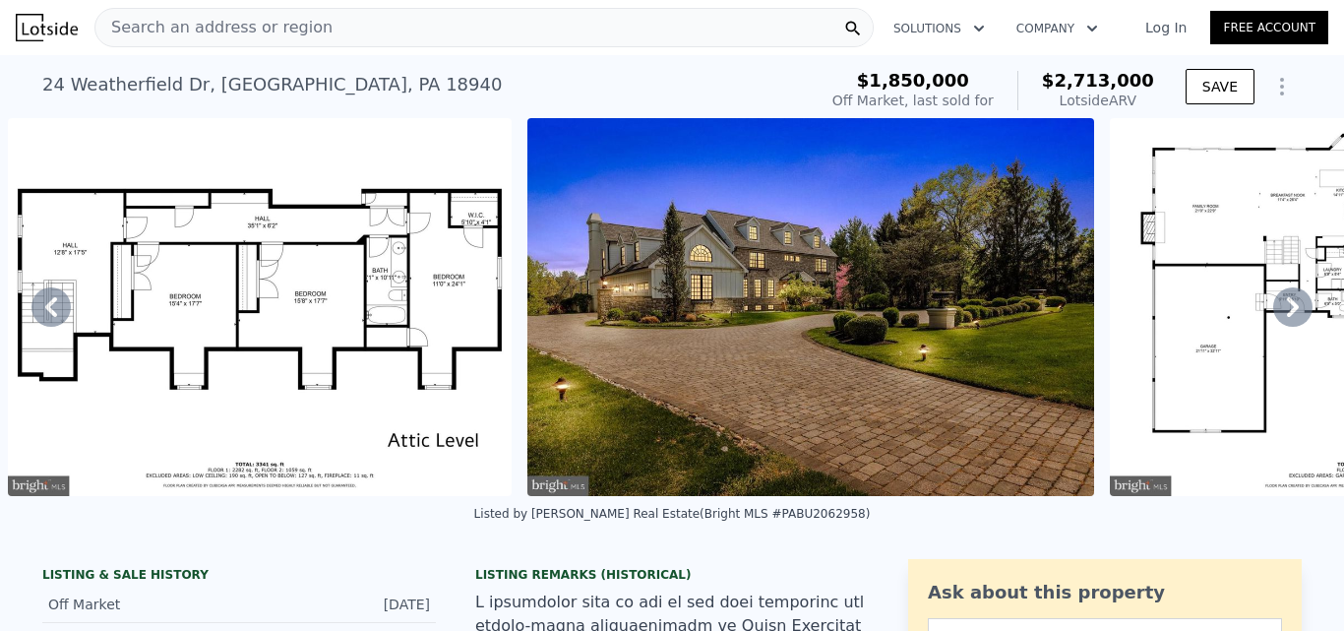
click at [58, 309] on icon at bounding box center [50, 306] width 39 height 39
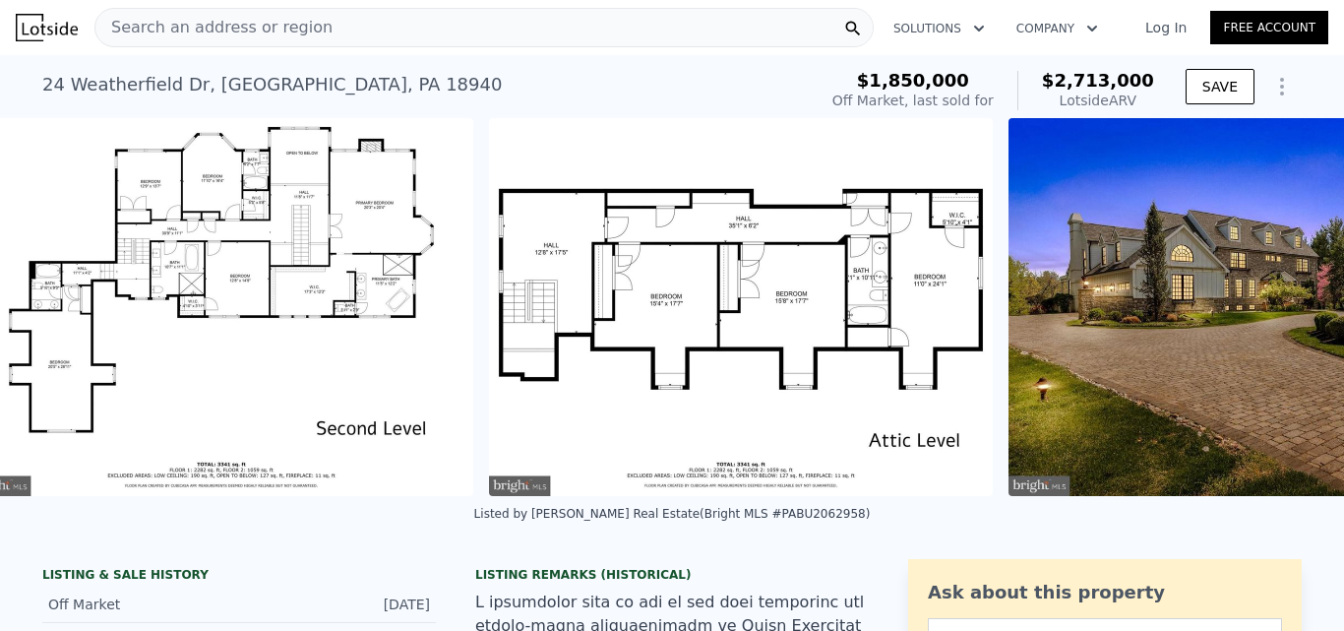
click at [58, 309] on img at bounding box center [221, 307] width 504 height 378
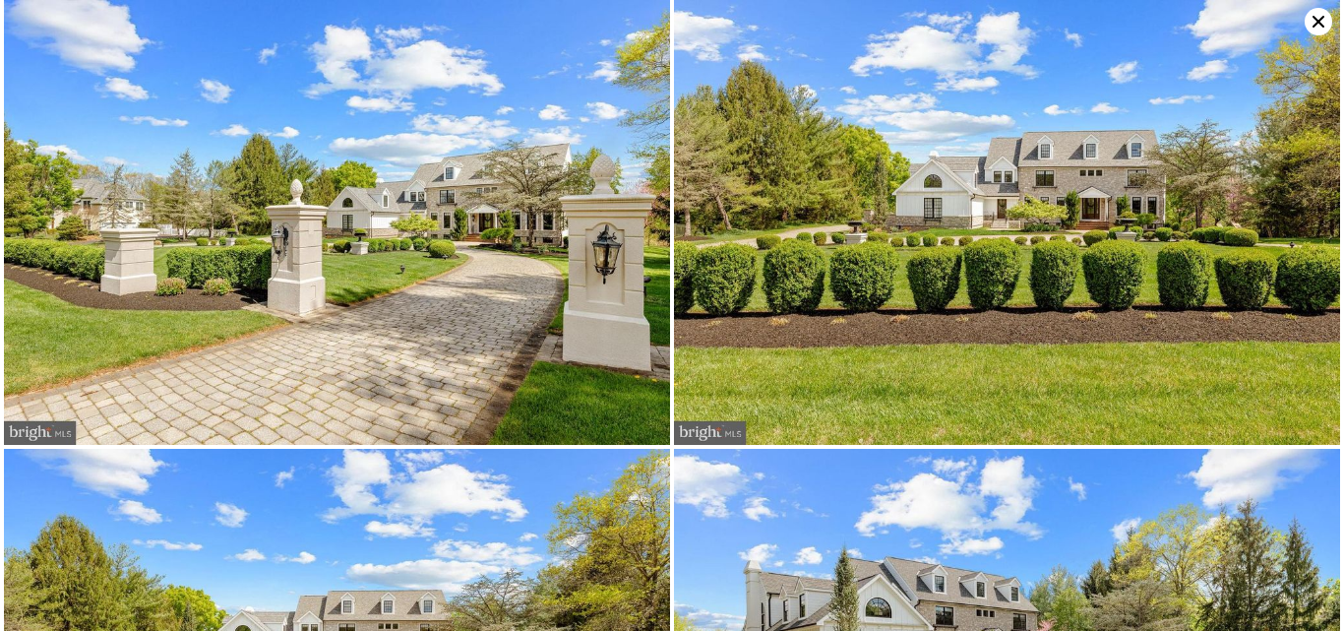
scroll to position [0, 52105]
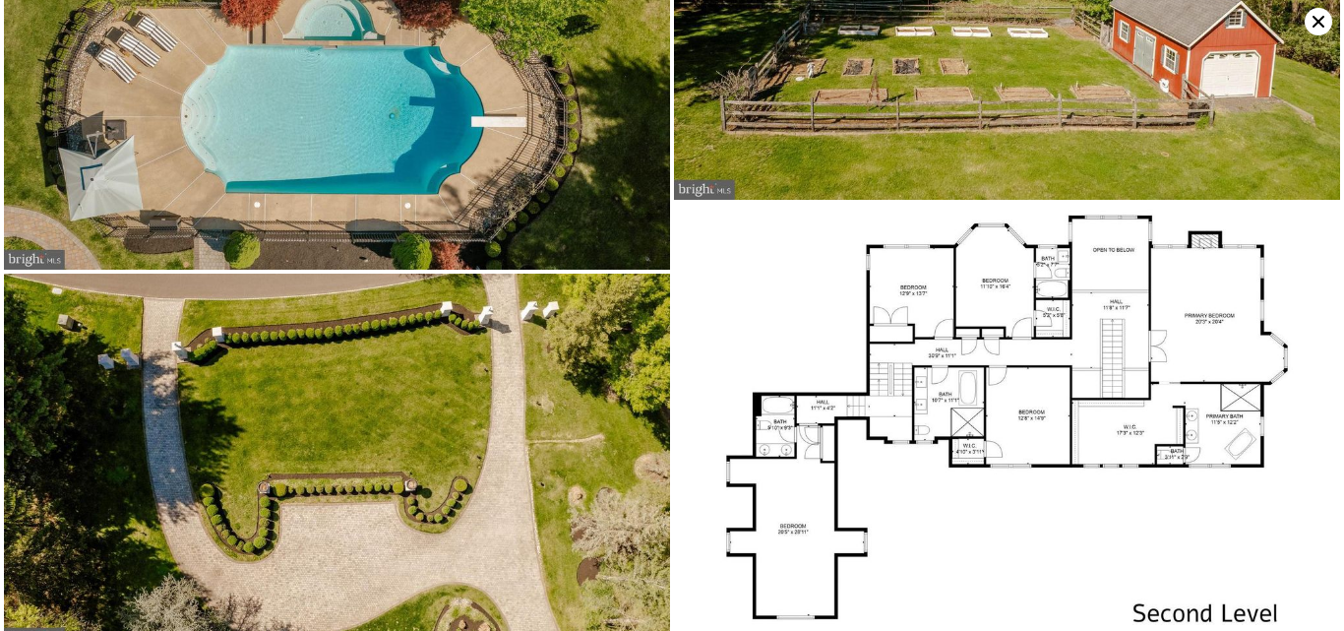
scroll to position [18068, 0]
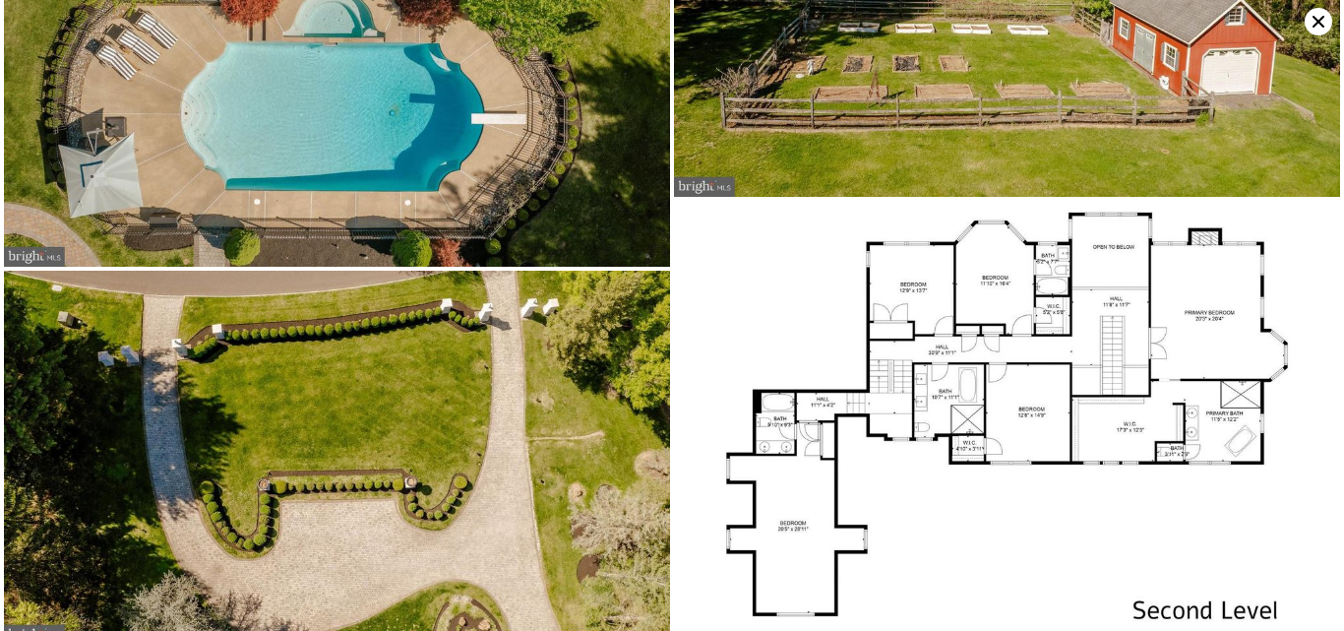
click at [58, 309] on img at bounding box center [337, 458] width 666 height 374
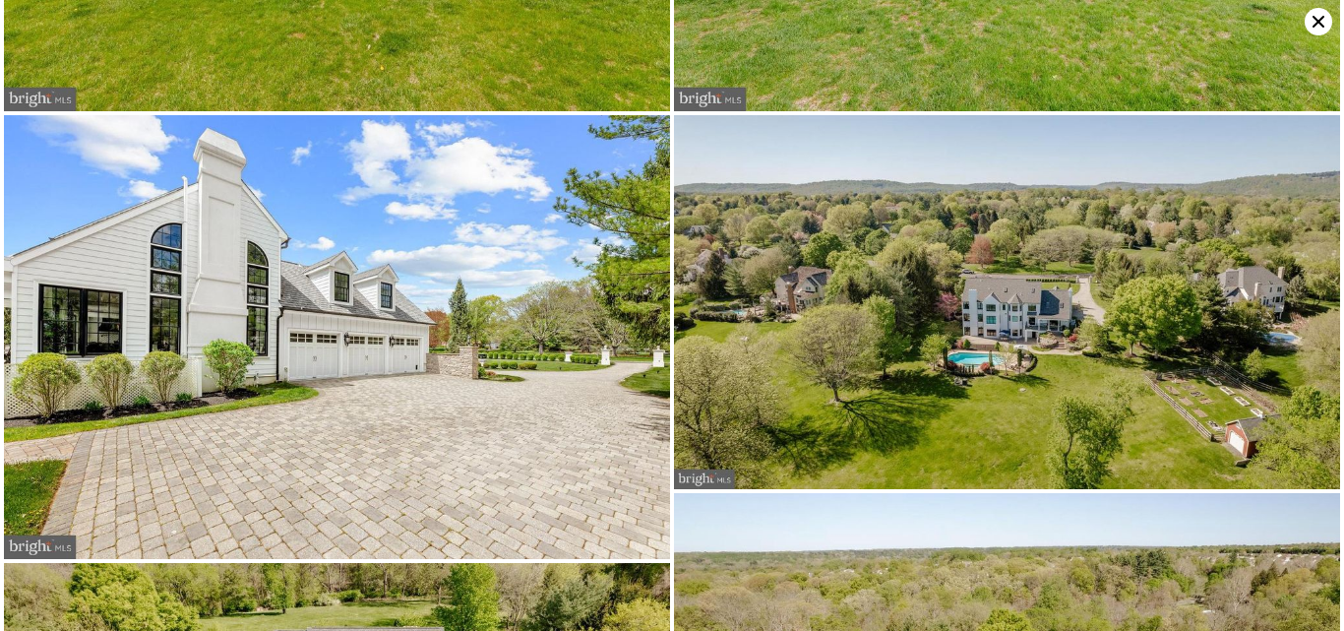
scroll to position [16572, 0]
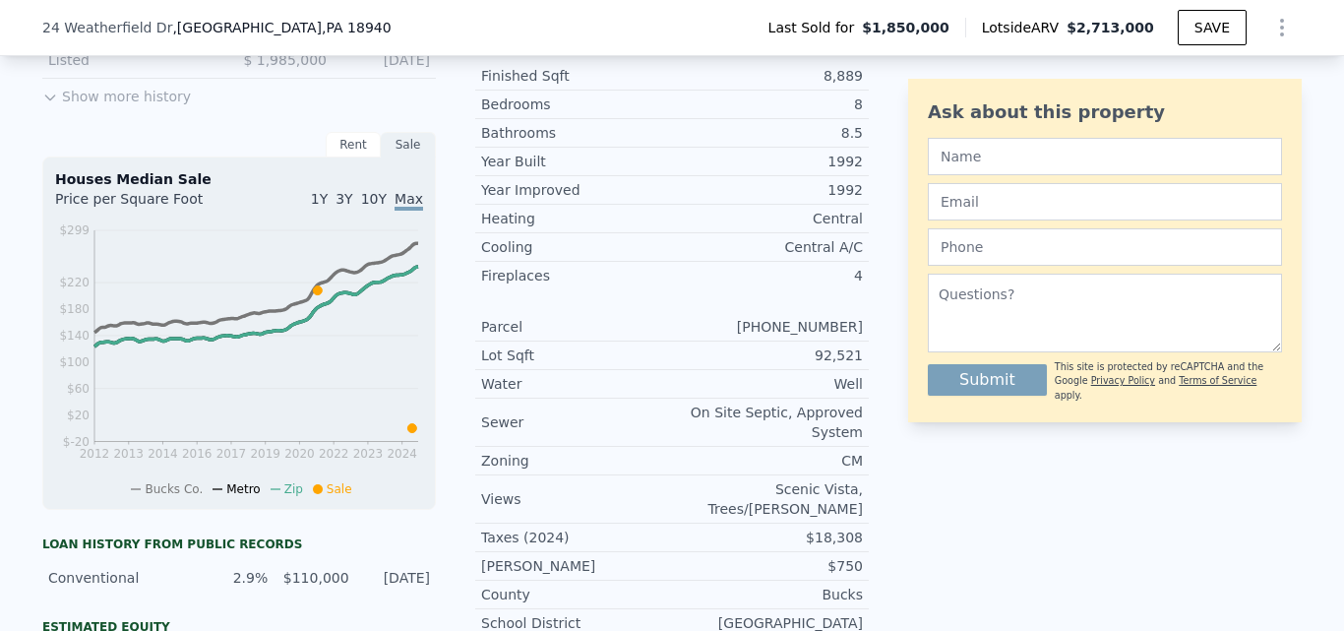
scroll to position [741, 0]
